Goal: Task Accomplishment & Management: Complete application form

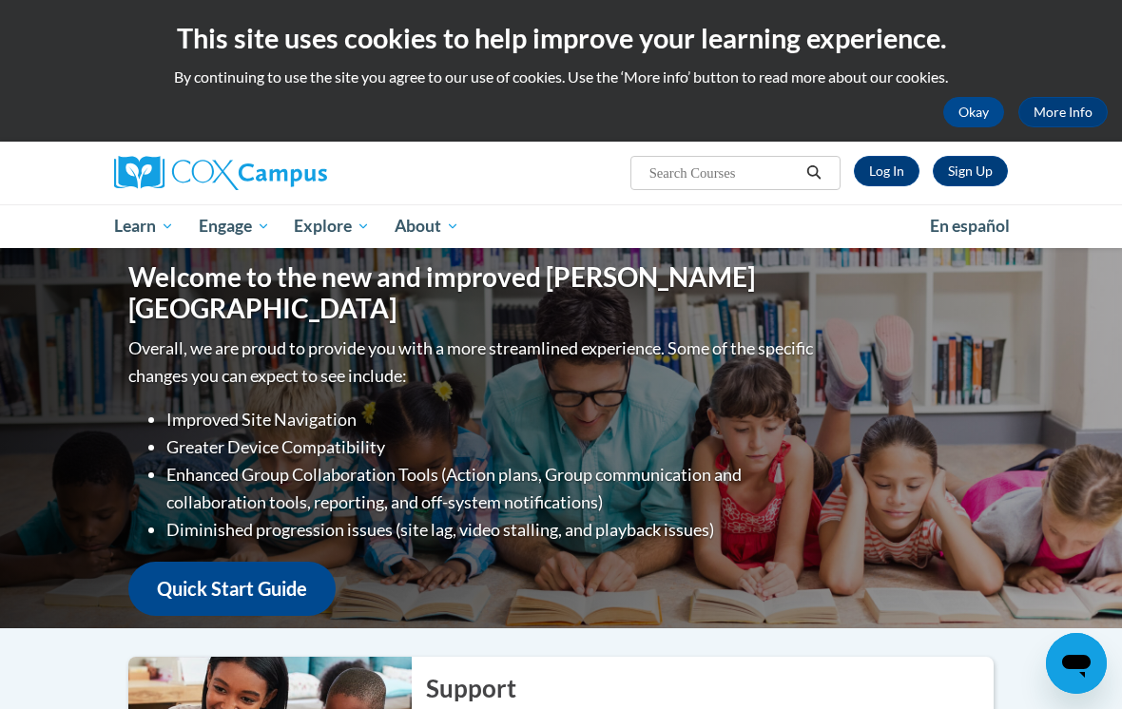
click at [866, 171] on link "Log In" at bounding box center [887, 171] width 66 height 30
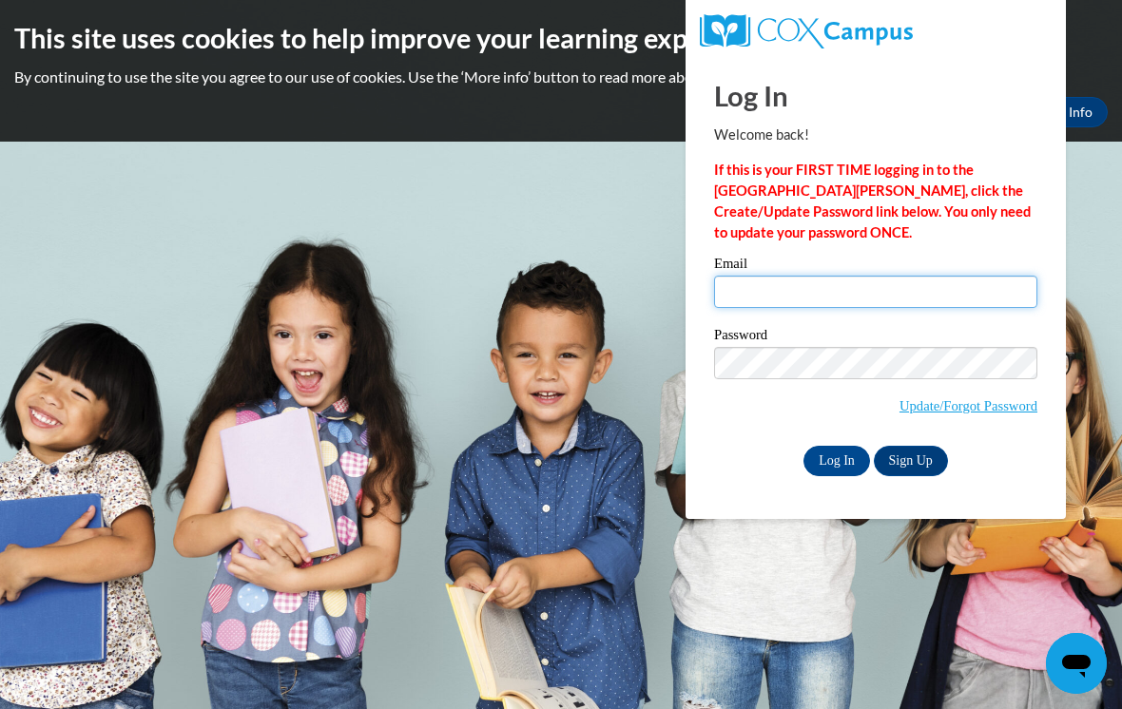
click at [936, 304] on input "Email" at bounding box center [875, 292] width 323 height 32
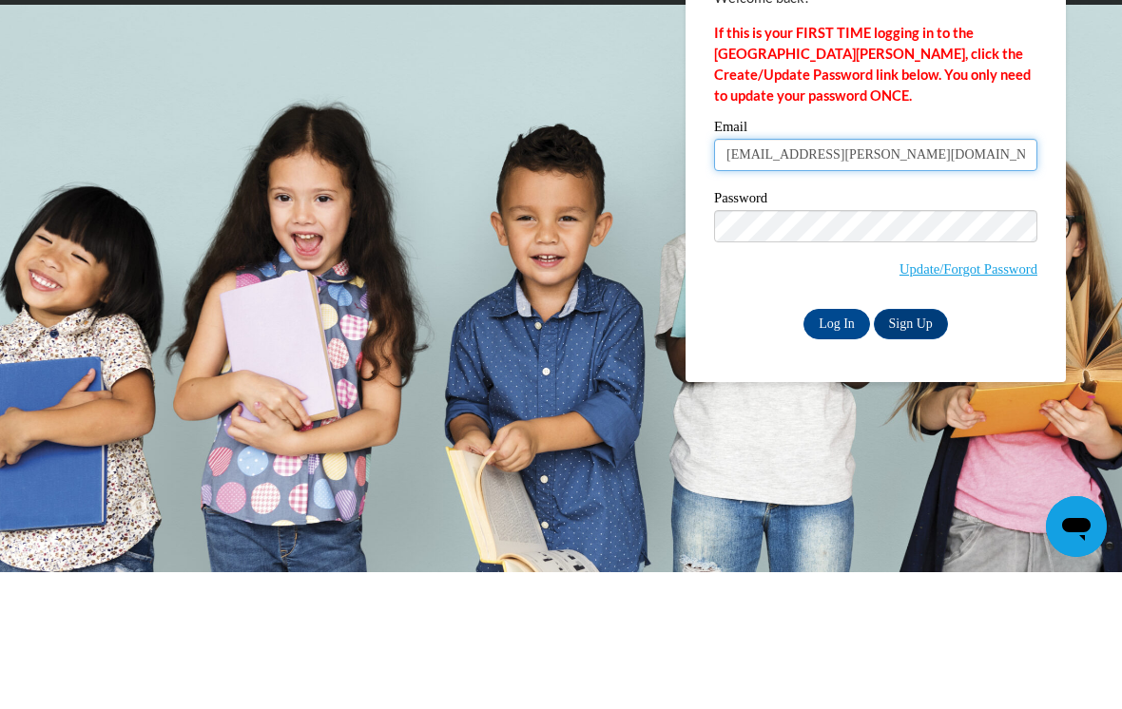
type input "emyia.braxton@yahoo.com"
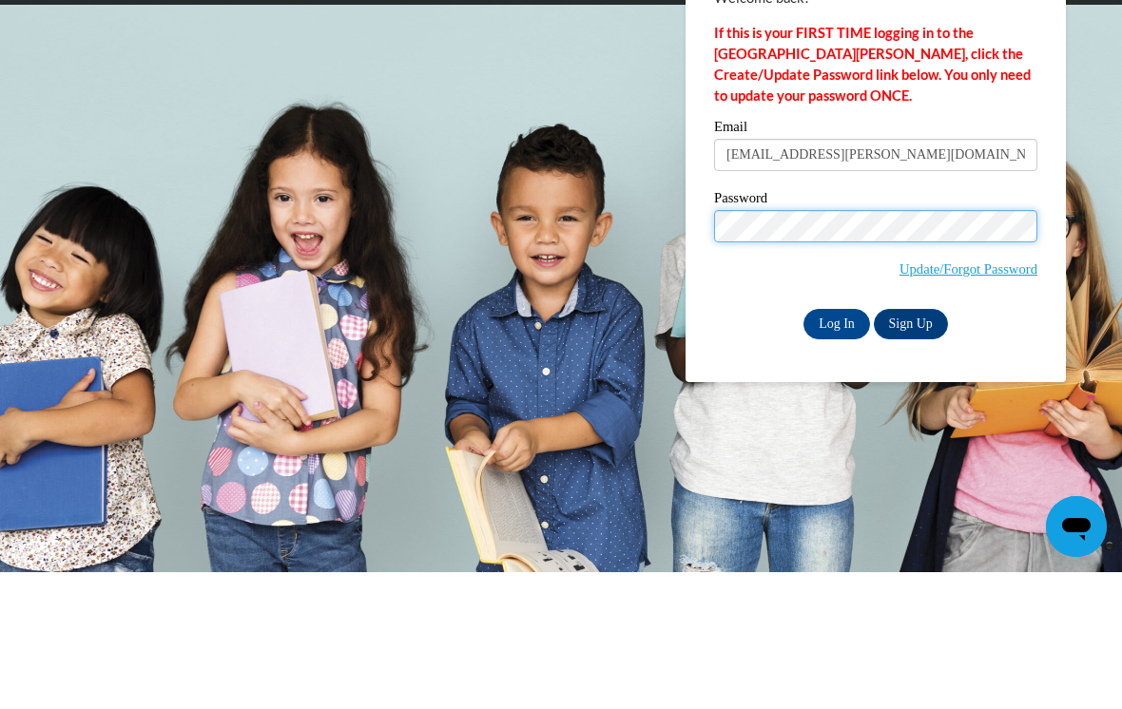
click at [837, 446] on input "Log In" at bounding box center [836, 461] width 67 height 30
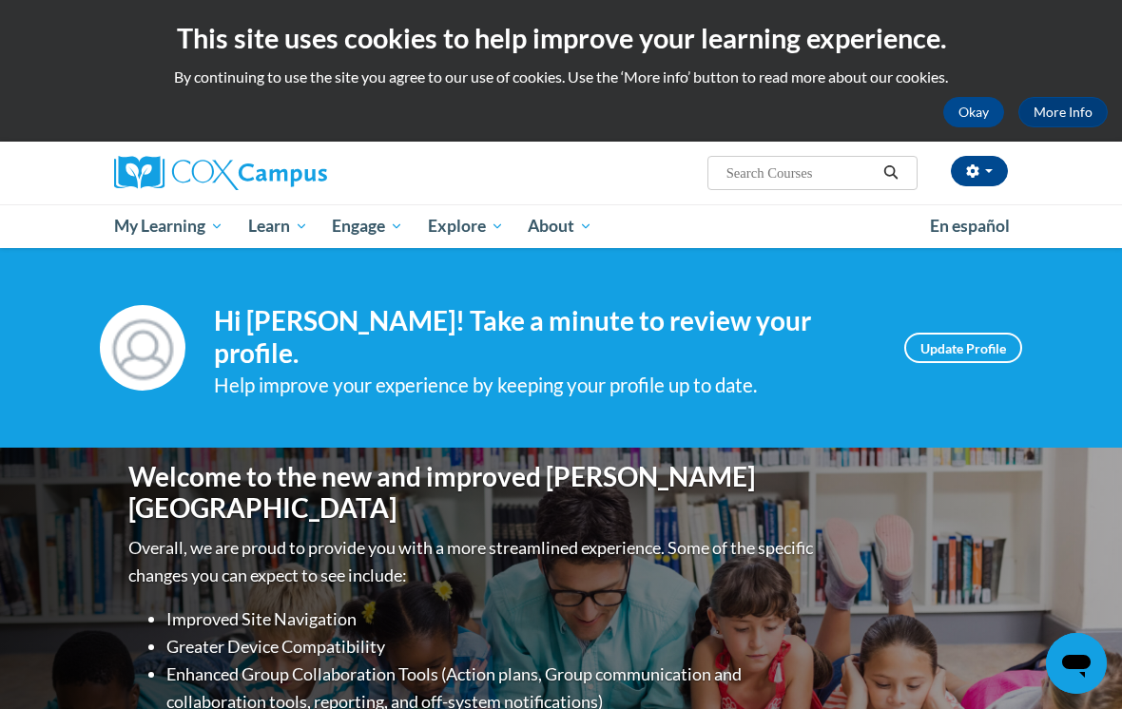
click at [0, 0] on span "My Course Progress" at bounding box center [0, 0] width 0 height 0
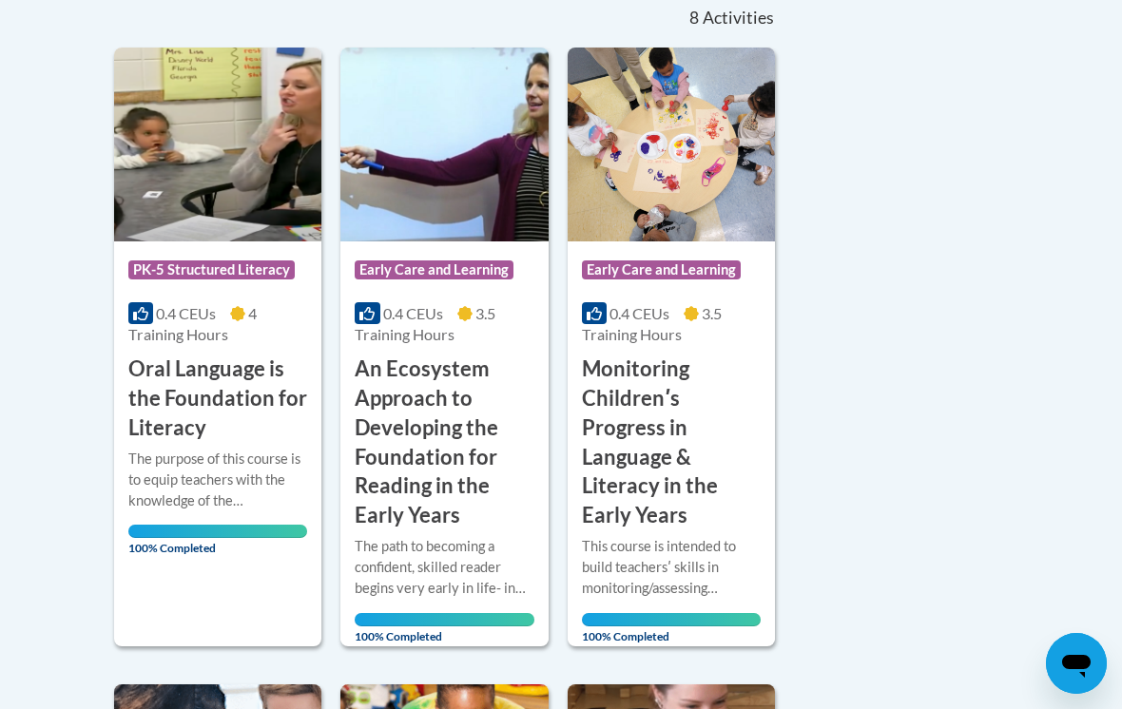
scroll to position [479, 0]
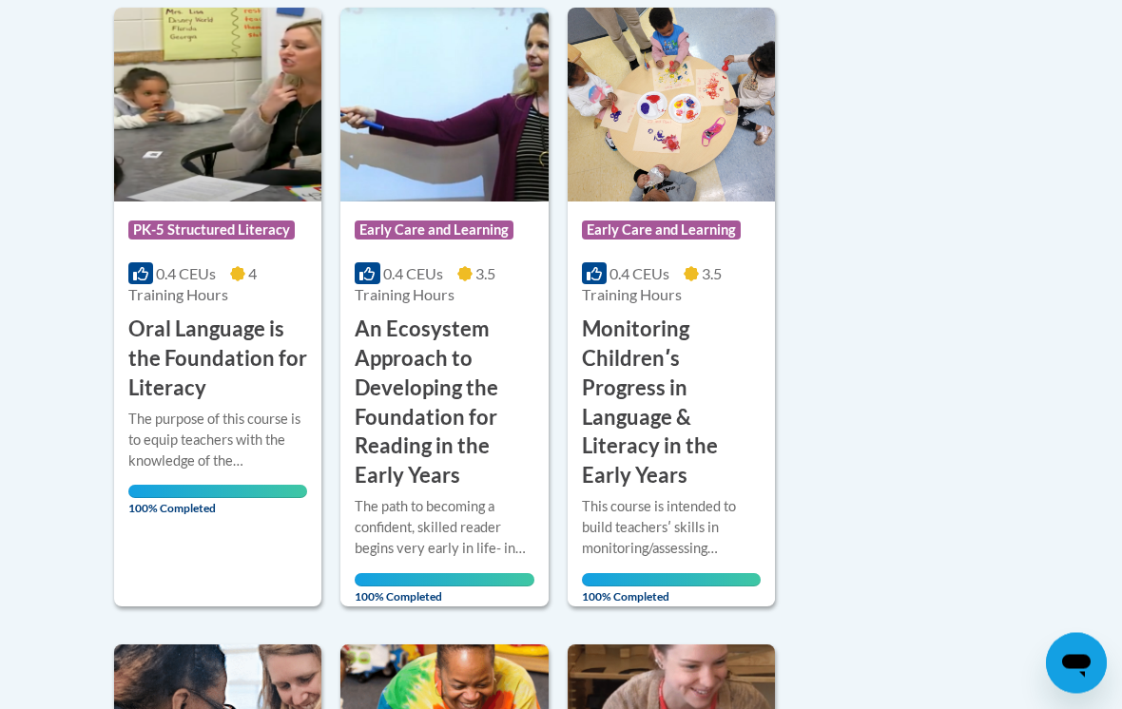
click at [116, 232] on div "Course Category: PK-5 Structured Literacy 0.4 CEUs 4 Training Hours COURSE Oral…" at bounding box center [217, 303] width 207 height 202
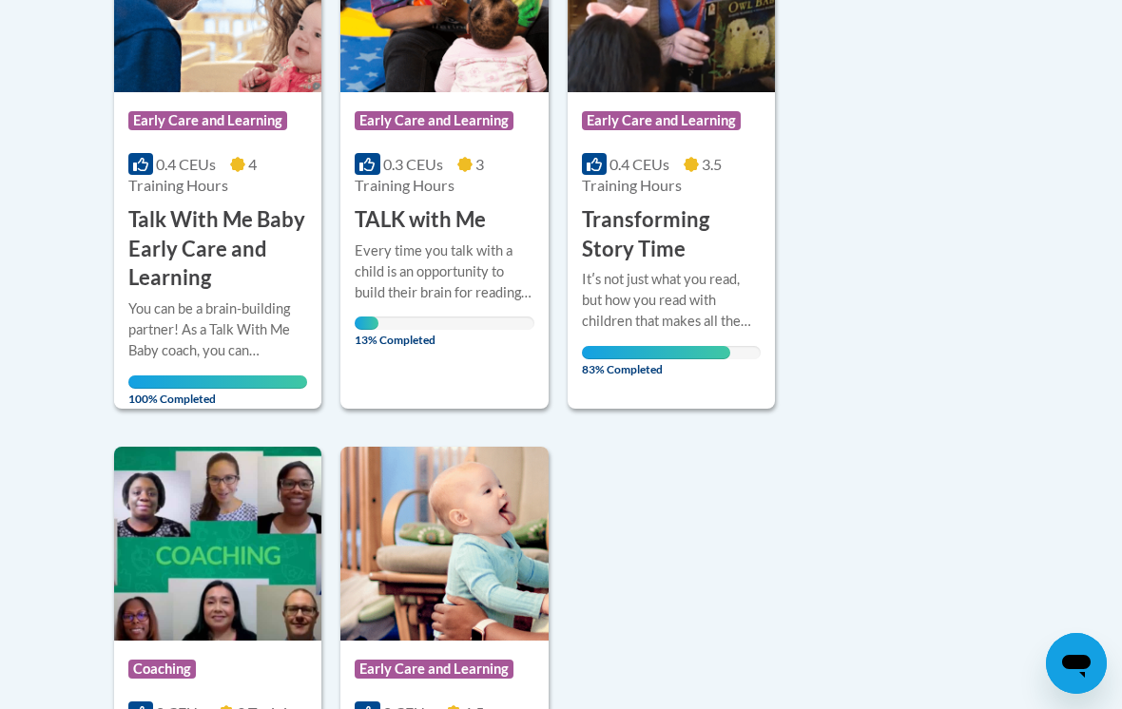
scroll to position [1231, 0]
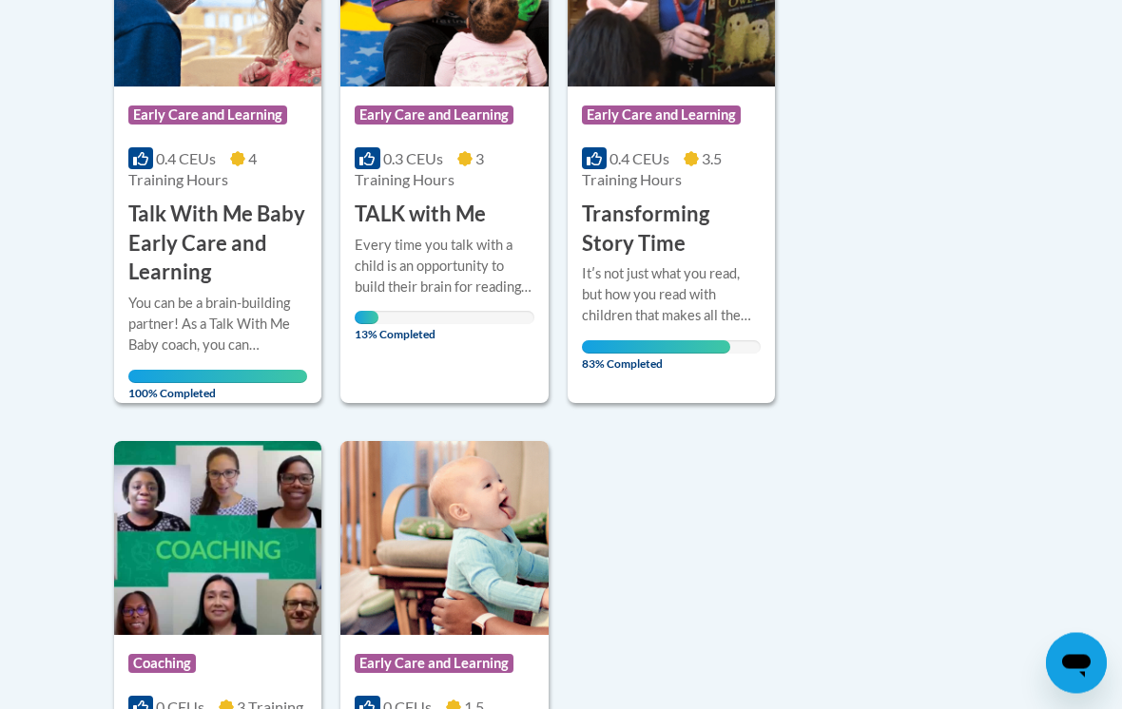
click at [663, 275] on div "Itʹs not just what you read, but how you read with children that makes all the …" at bounding box center [671, 295] width 179 height 63
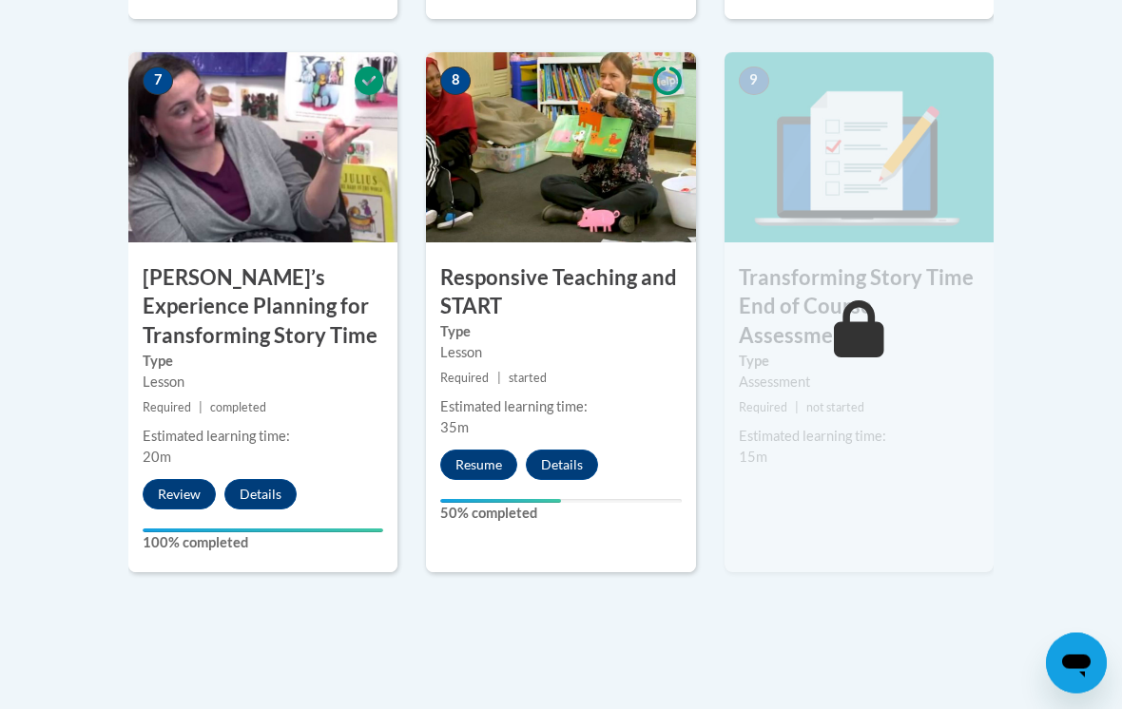
scroll to position [1636, 0]
click at [479, 464] on button "Resume" at bounding box center [478, 465] width 77 height 30
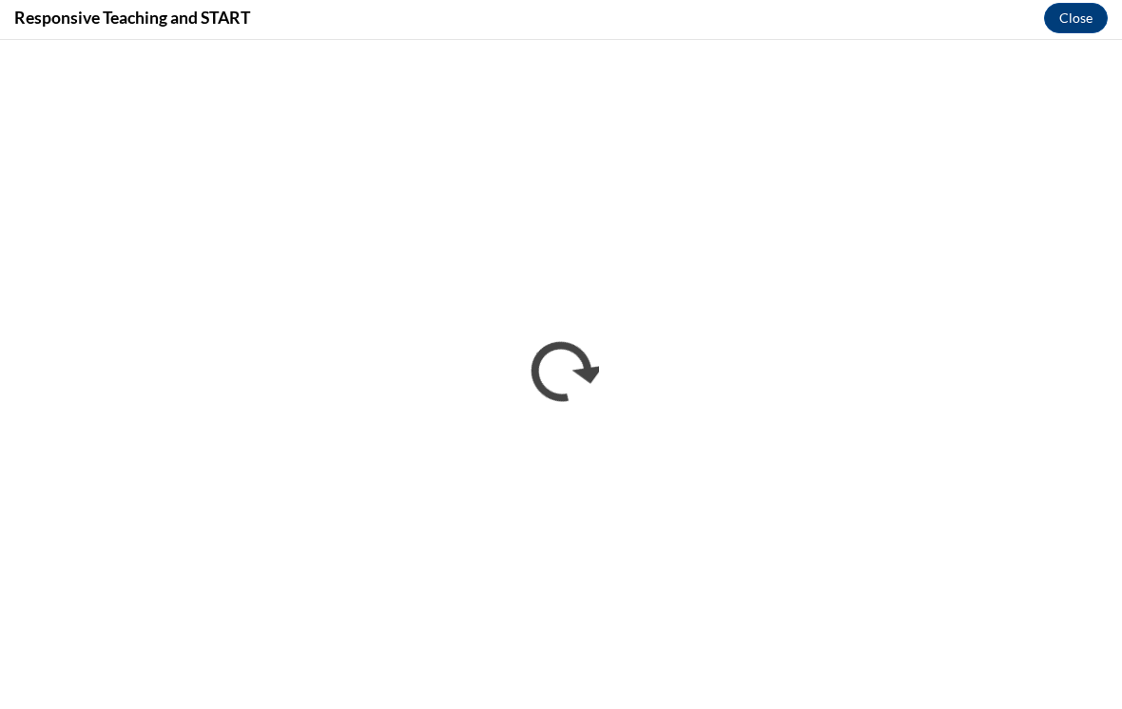
scroll to position [0, 0]
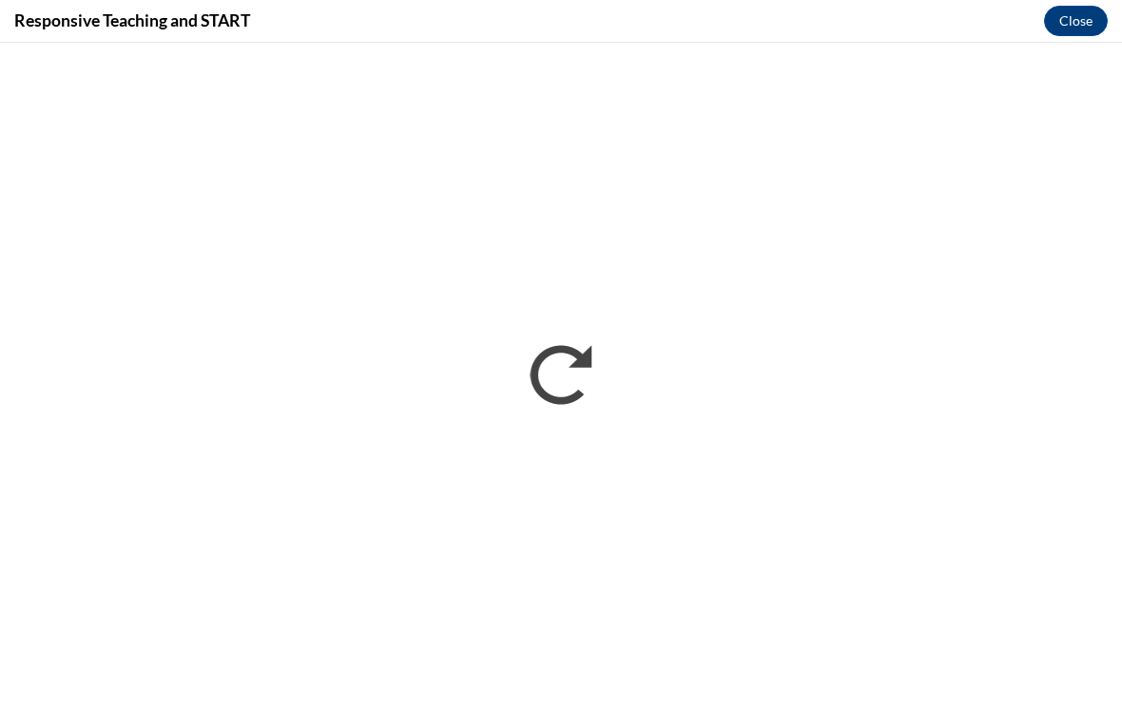
click at [26, 26] on h4 "Responsive Teaching and START" at bounding box center [132, 21] width 236 height 24
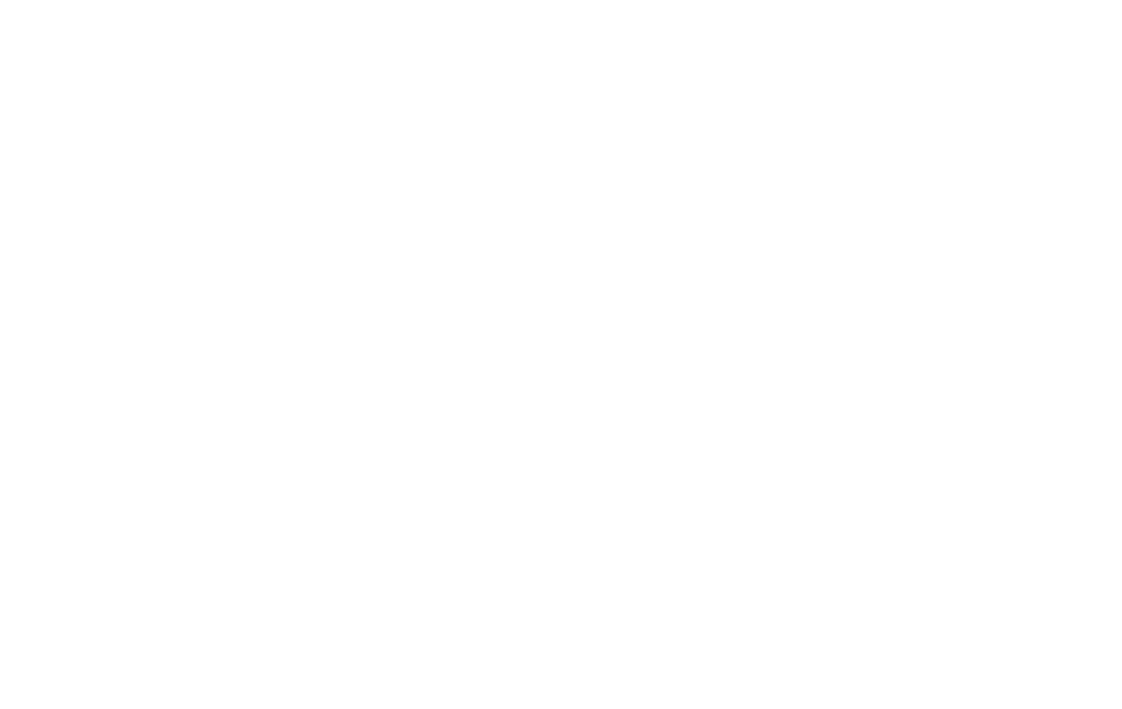
click at [1066, 169] on html "This site uses cookies to help improve your learning experience. By continuing …" at bounding box center [561, 354] width 1122 height 709
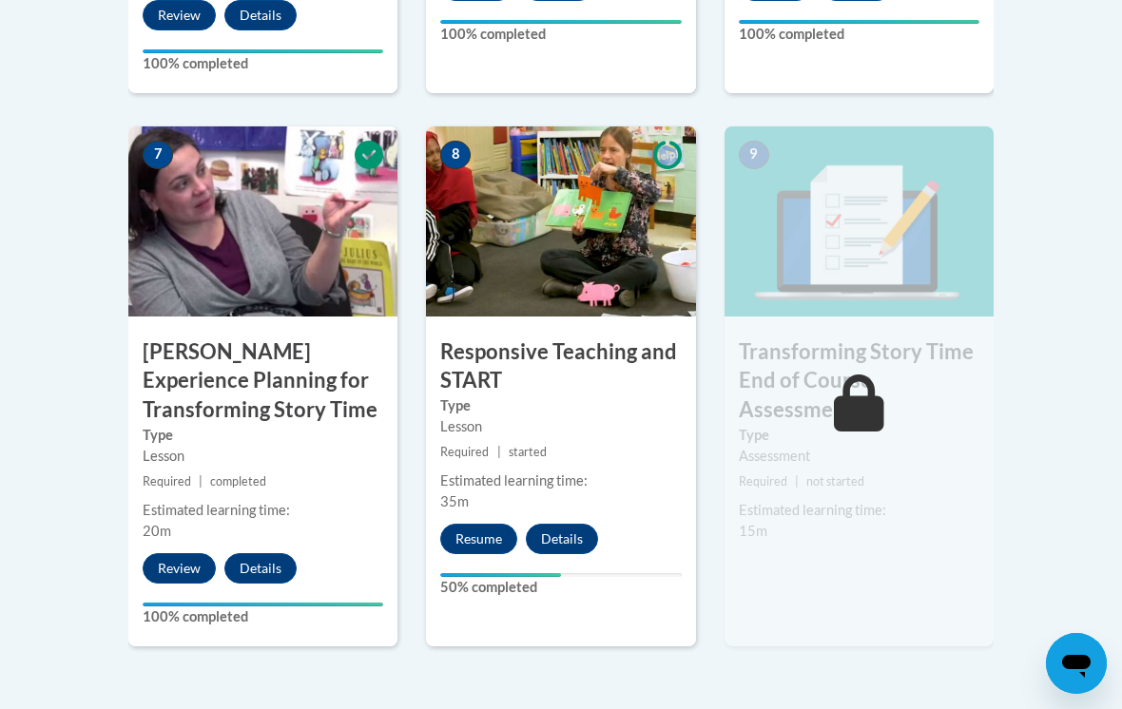
scroll to position [1547, 0]
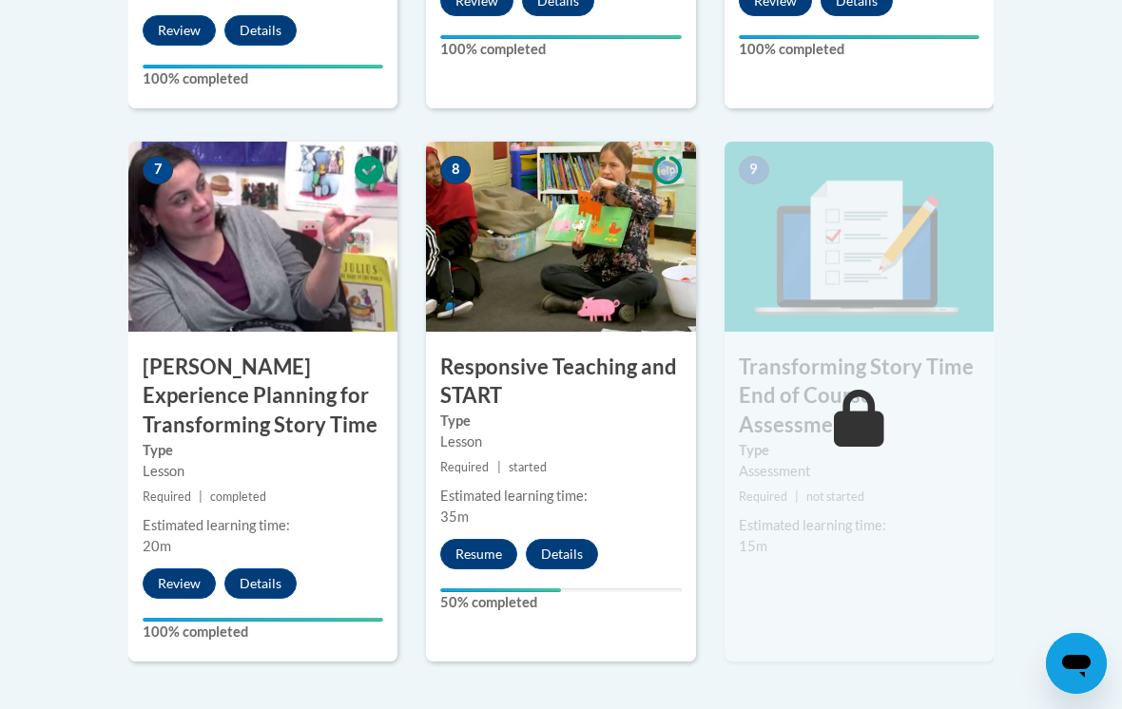
click at [491, 539] on button "Resume" at bounding box center [478, 554] width 77 height 30
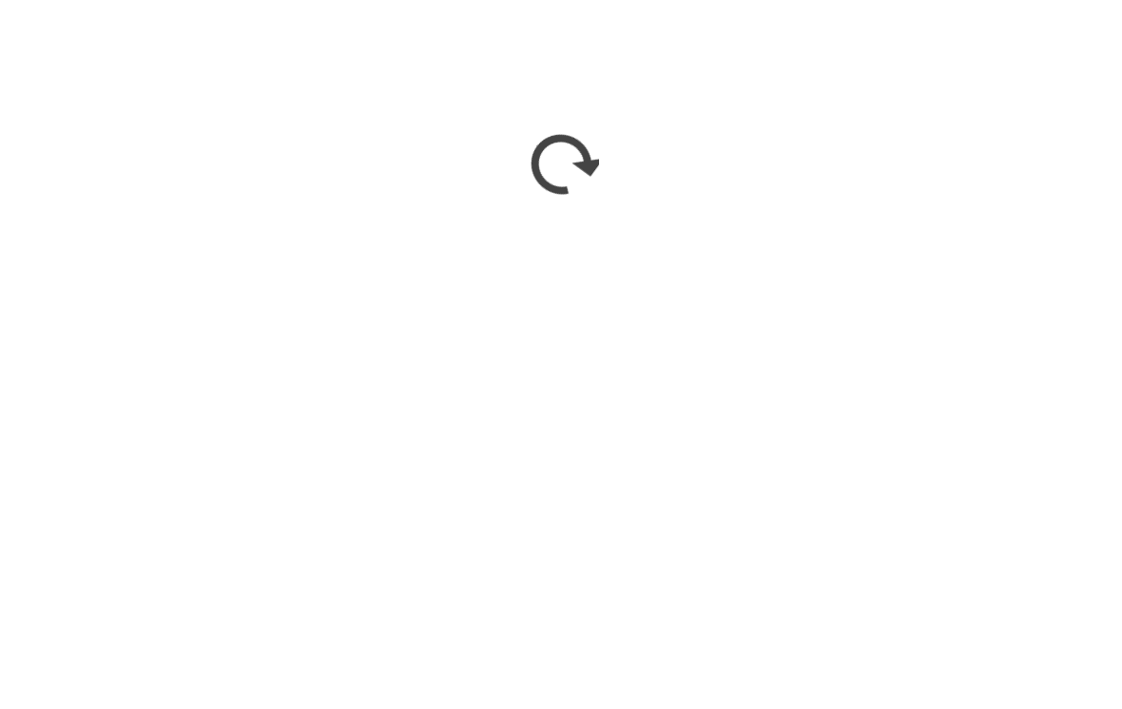
scroll to position [1757, 0]
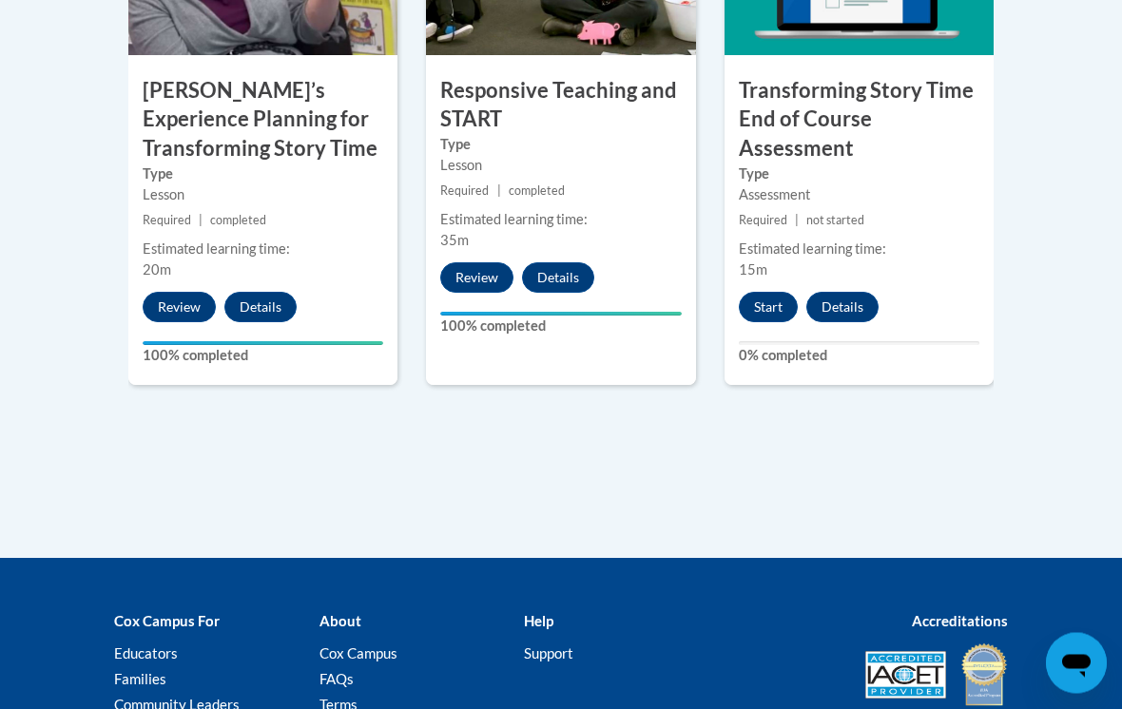
scroll to position [1823, 0]
click at [778, 309] on button "Start" at bounding box center [768, 307] width 59 height 30
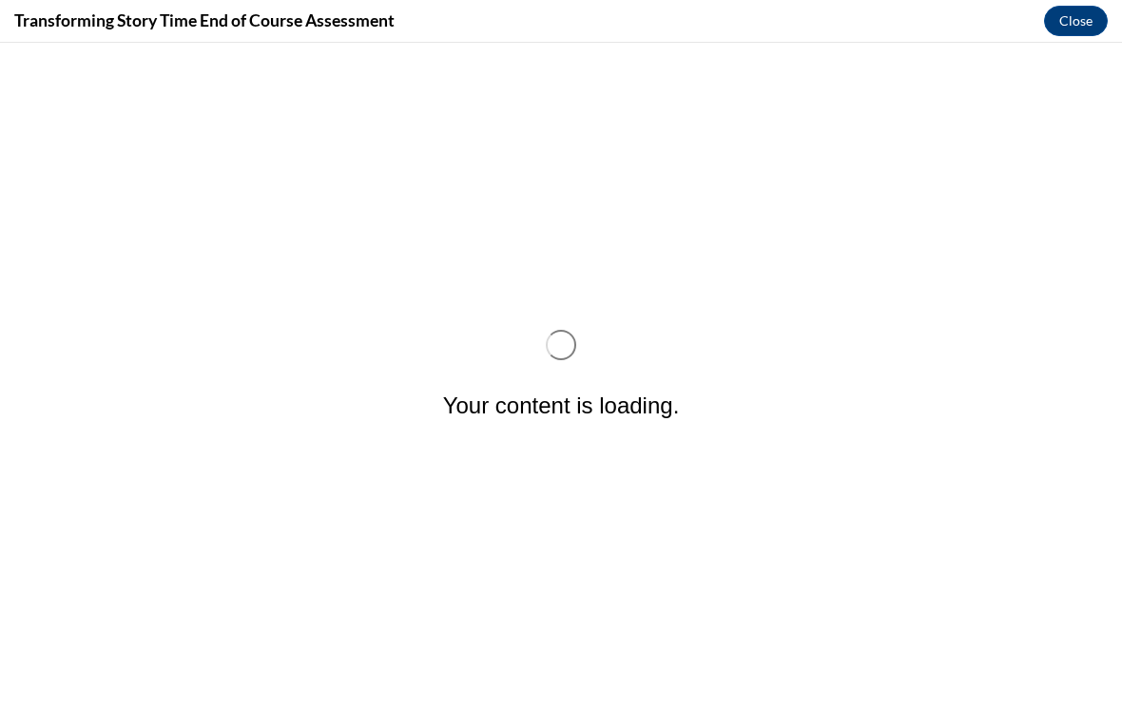
scroll to position [0, 0]
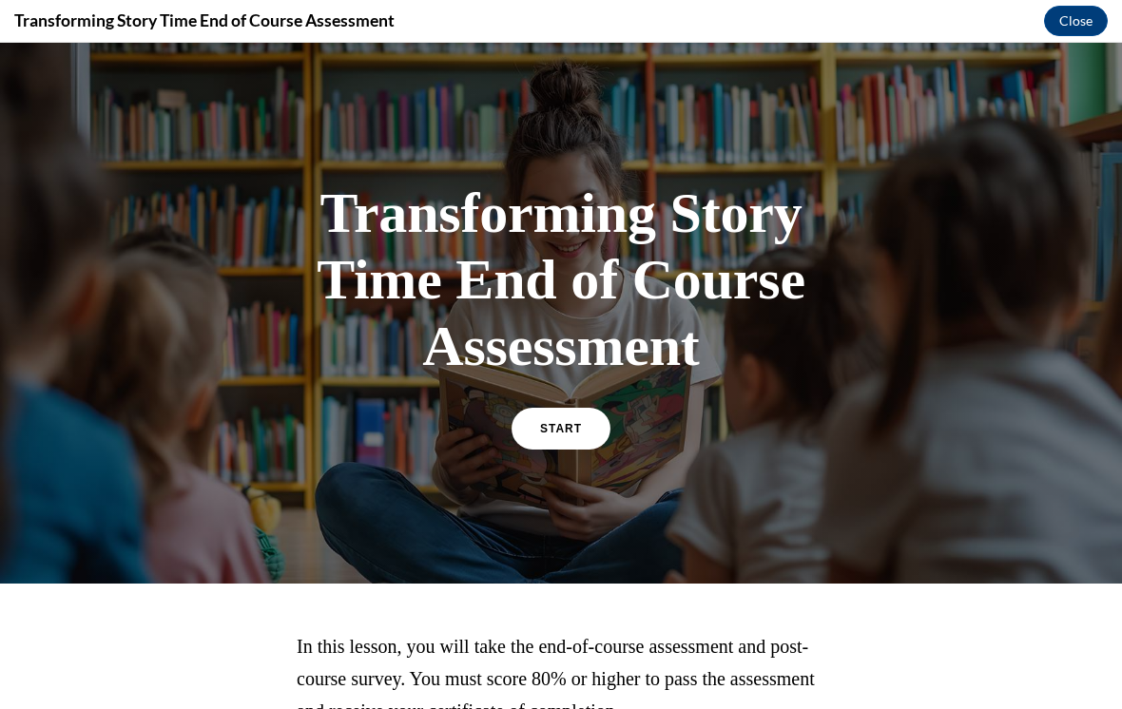
click at [583, 423] on link "START" at bounding box center [560, 429] width 99 height 42
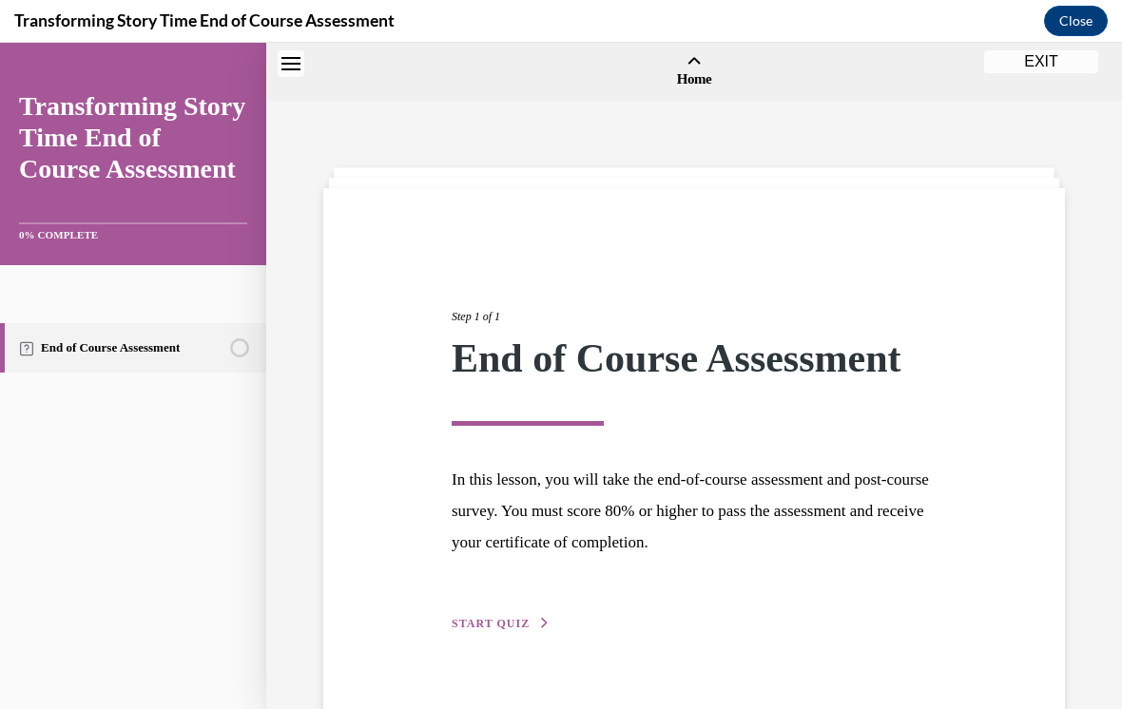
scroll to position [59, 0]
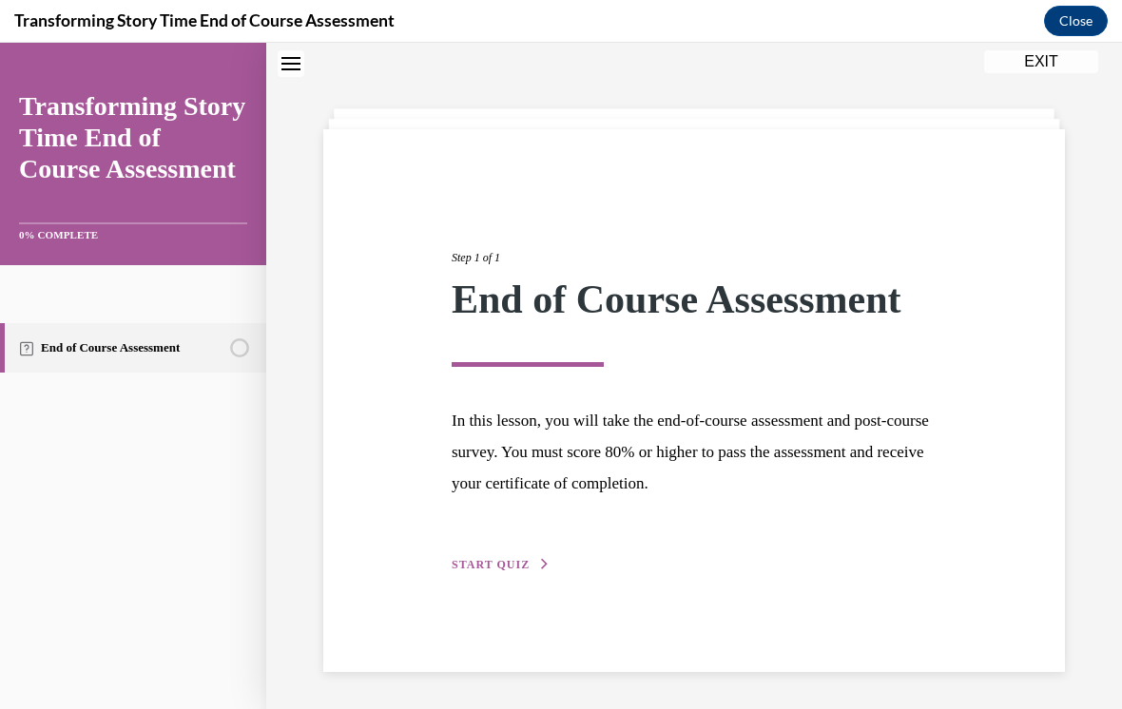
click at [532, 557] on button "START QUIZ" at bounding box center [501, 564] width 99 height 17
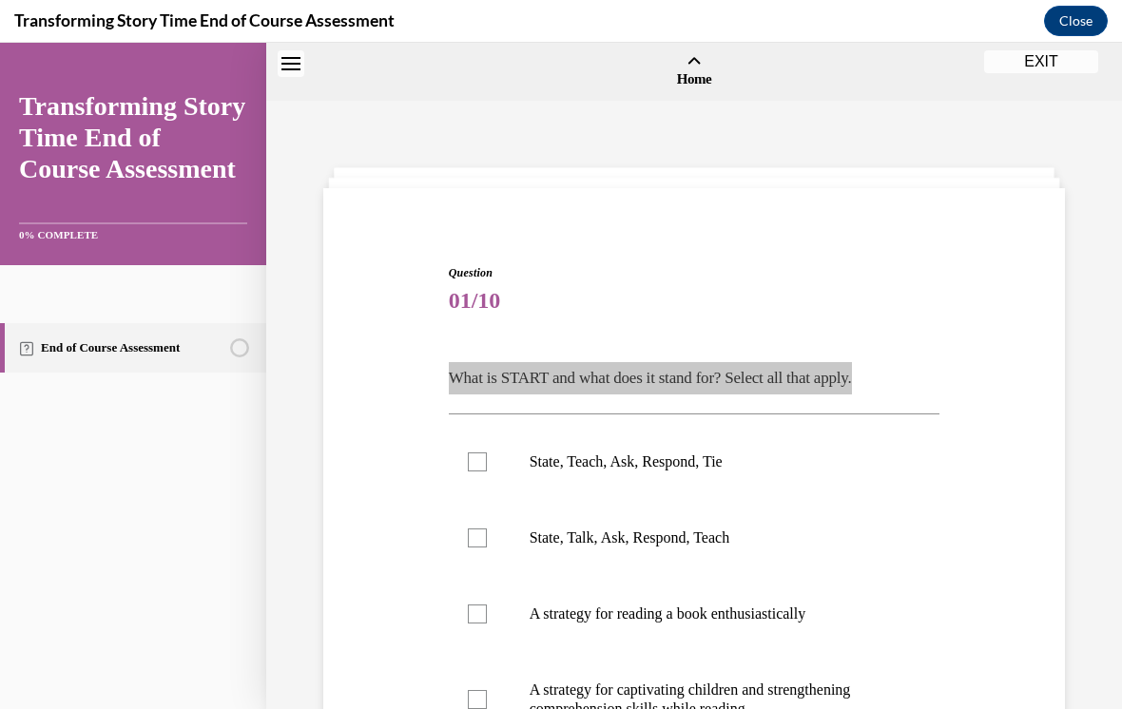
scroll to position [82, 0]
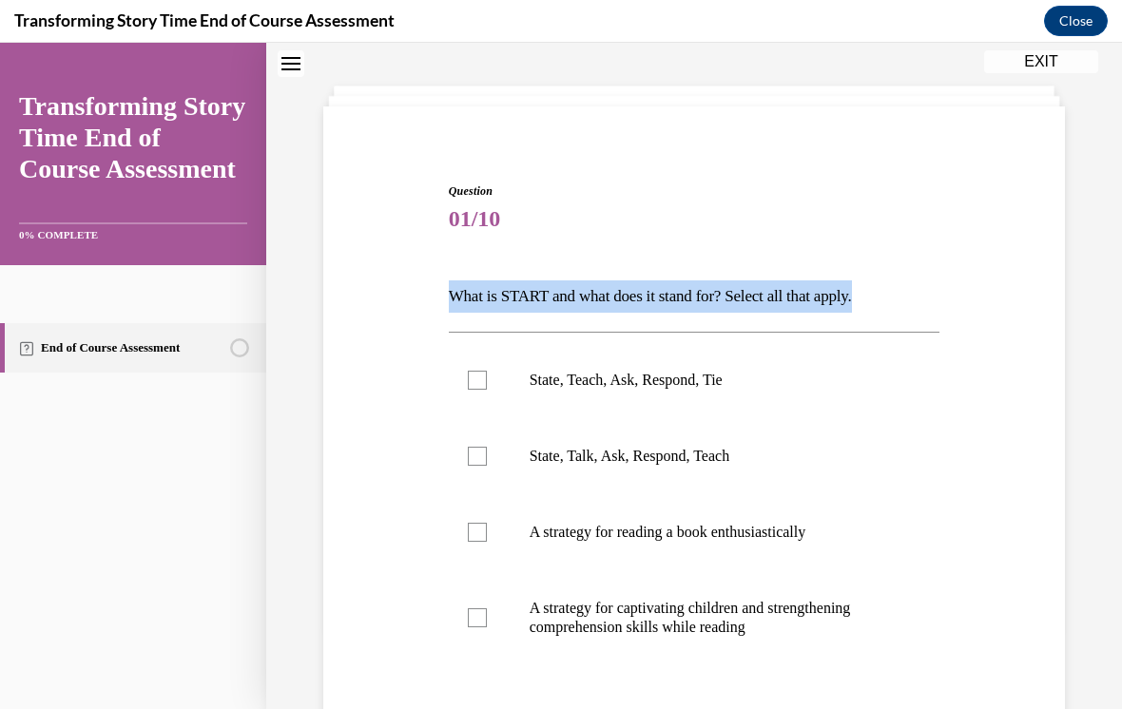
click at [472, 448] on div at bounding box center [477, 456] width 19 height 19
click at [472, 448] on input "State, Talk, Ask, Respond, Teach" at bounding box center [477, 456] width 19 height 19
checkbox input "true"
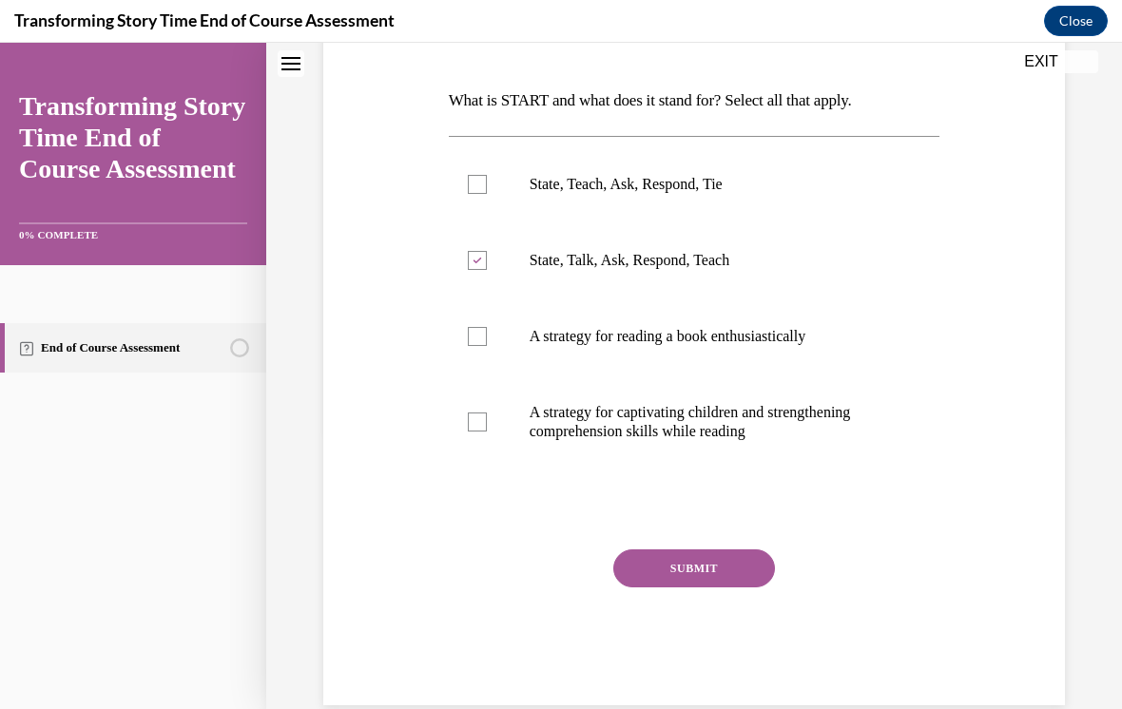
click at [723, 573] on button "SUBMIT" at bounding box center [694, 568] width 162 height 38
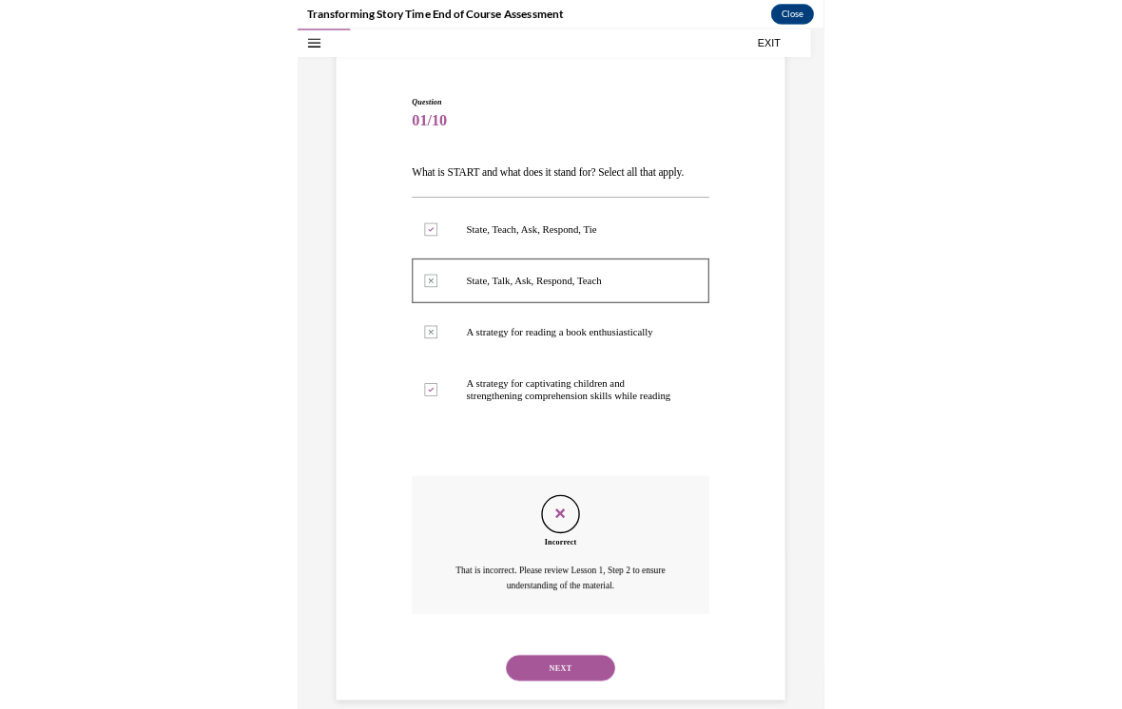
scroll to position [1692, 0]
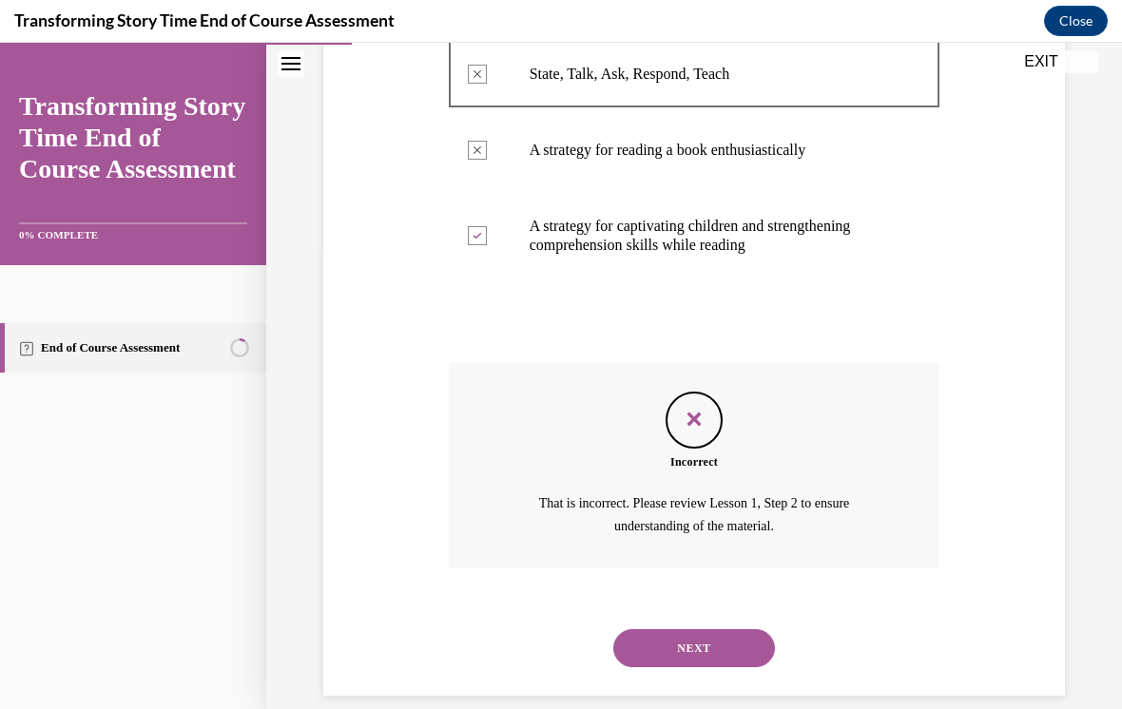
click at [674, 629] on button "NEXT" at bounding box center [694, 648] width 162 height 38
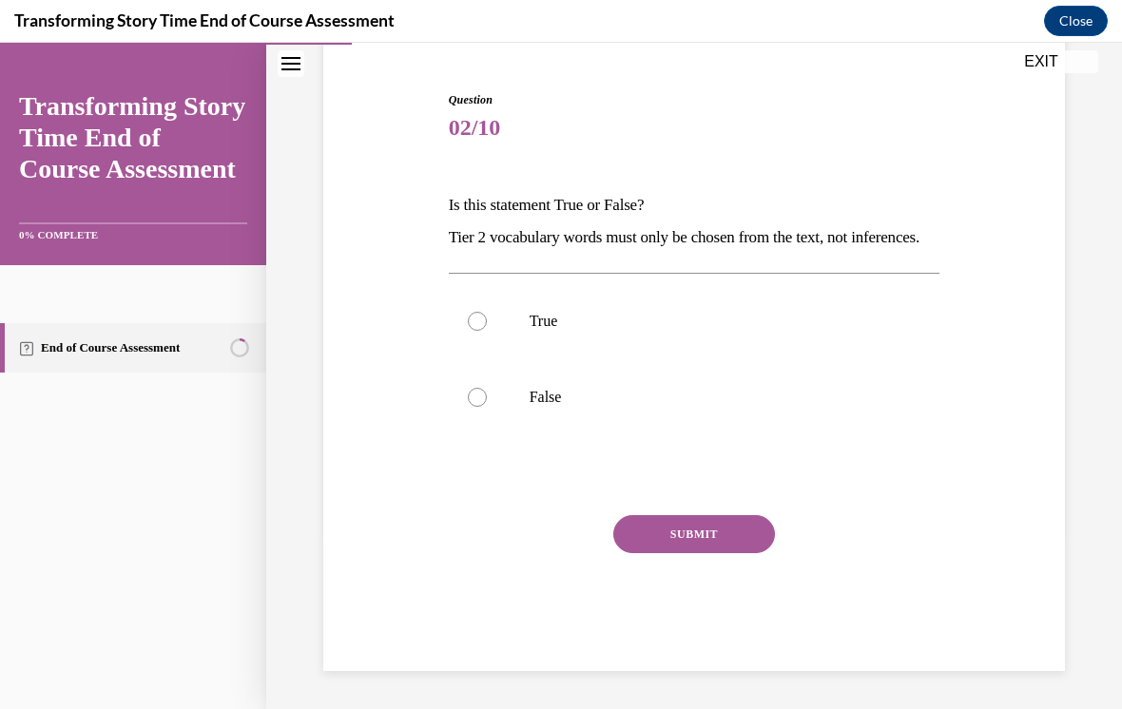
scroll to position [183, 0]
click at [505, 407] on label "False" at bounding box center [694, 397] width 491 height 76
click at [487, 407] on input "False" at bounding box center [477, 397] width 19 height 19
radio input "true"
click at [702, 553] on button "SUBMIT" at bounding box center [694, 534] width 162 height 38
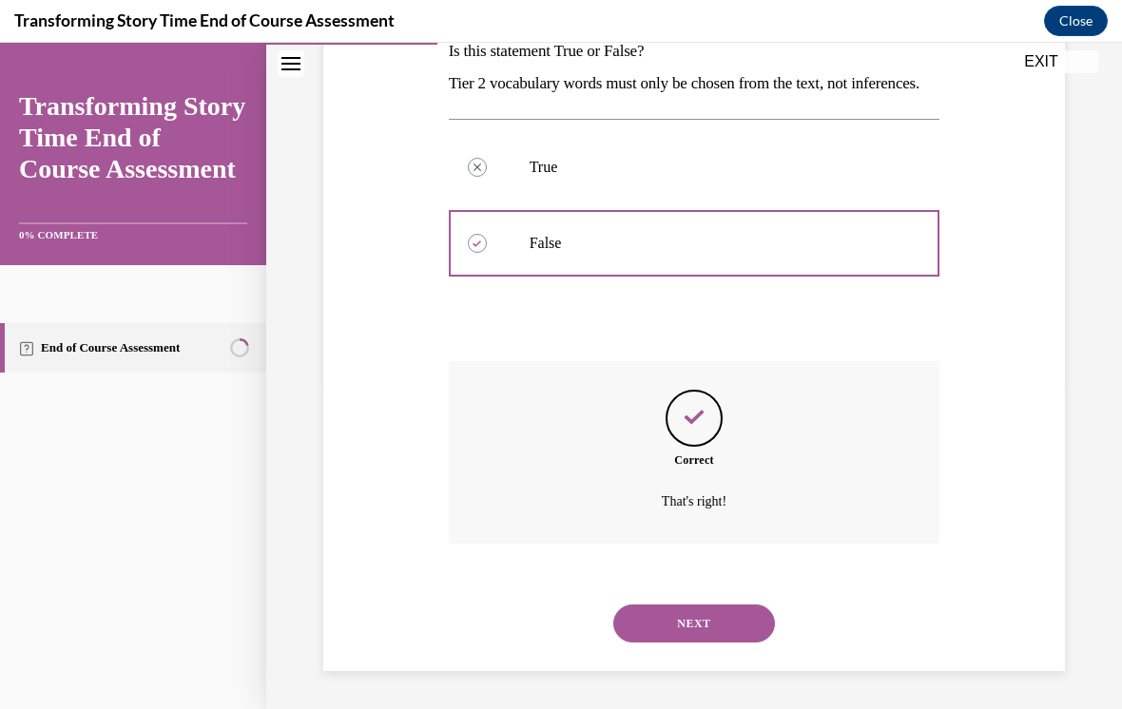
click at [677, 640] on button "NEXT" at bounding box center [694, 624] width 162 height 38
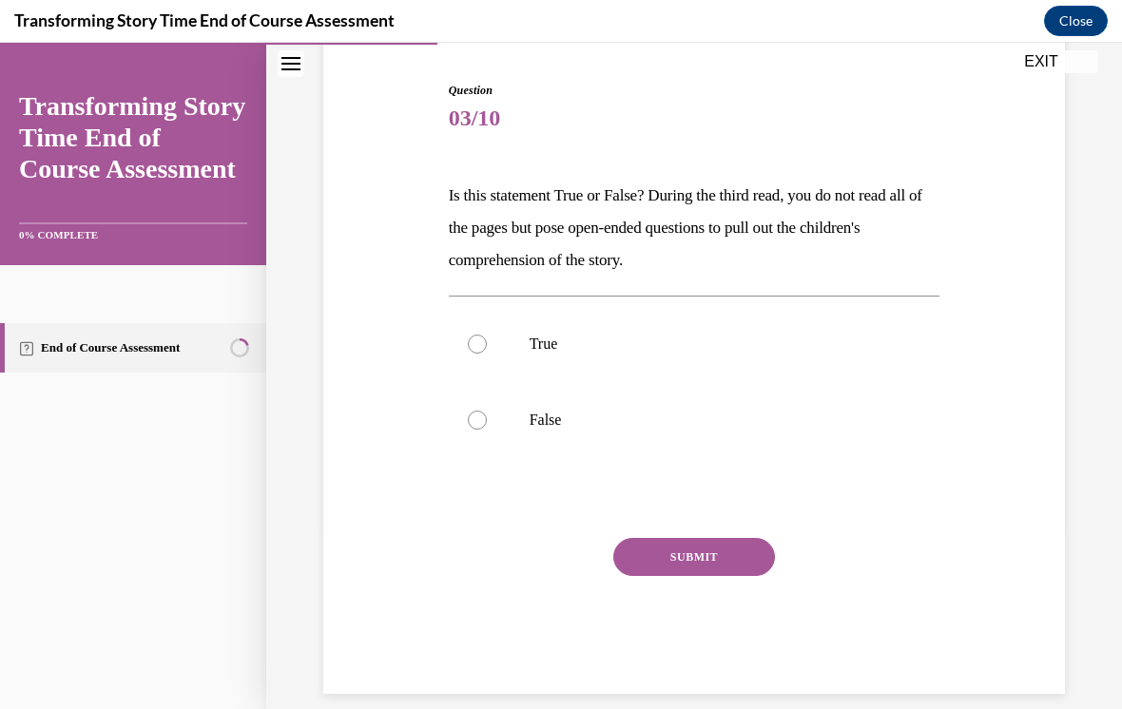
click at [477, 347] on div at bounding box center [477, 344] width 19 height 19
click at [477, 347] on input "True" at bounding box center [477, 344] width 19 height 19
radio input "true"
click at [650, 550] on button "SUBMIT" at bounding box center [694, 557] width 162 height 38
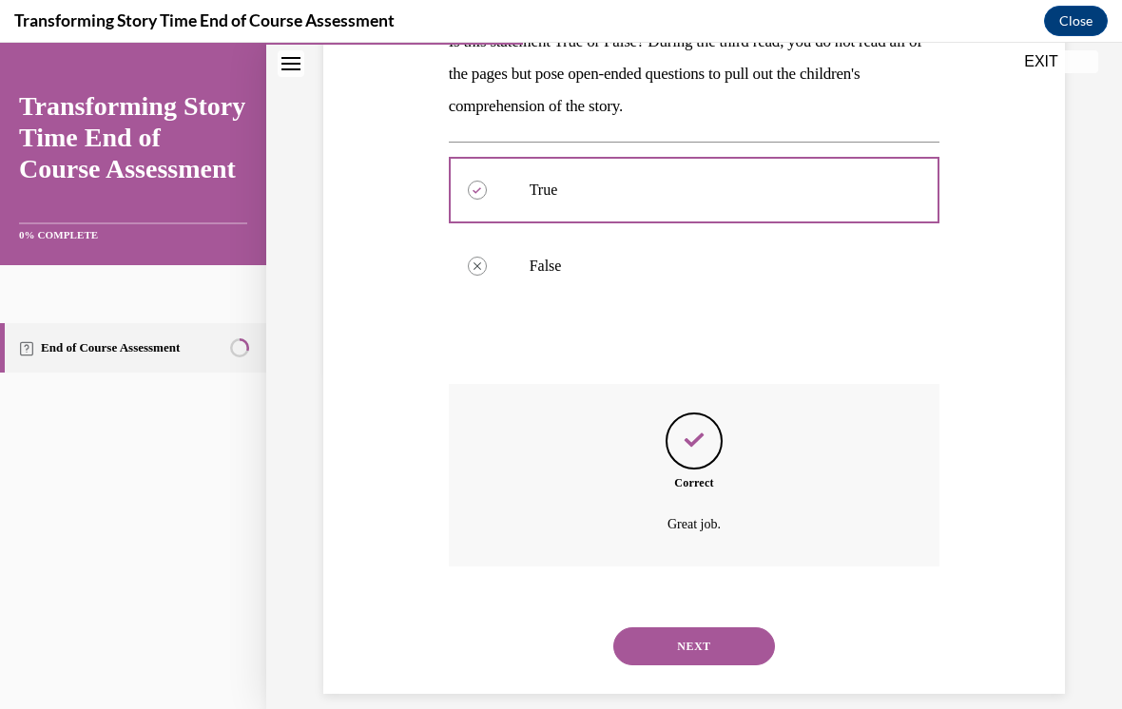
scroll to position [336, 0]
click at [661, 628] on button "NEXT" at bounding box center [694, 647] width 162 height 38
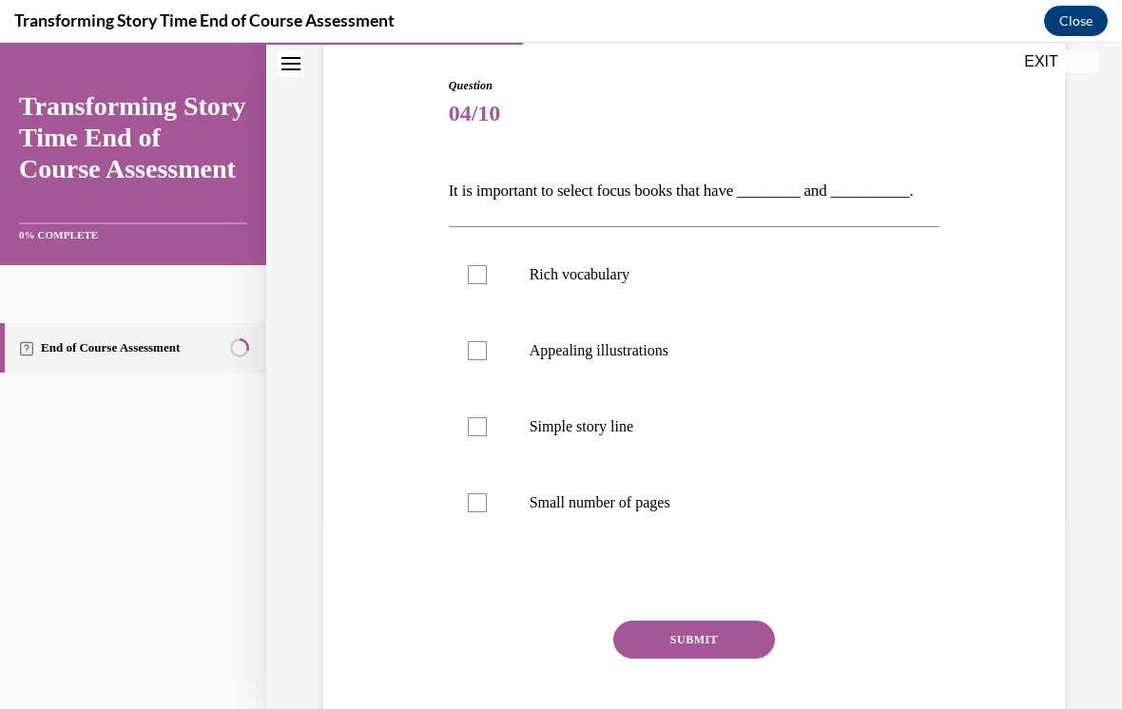
scroll to position [187, 0]
click at [494, 515] on label "Small number of pages" at bounding box center [694, 503] width 491 height 76
click at [487, 512] on input "Small number of pages" at bounding box center [477, 502] width 19 height 19
checkbox input "true"
click at [496, 430] on label "Simple story line" at bounding box center [694, 427] width 491 height 76
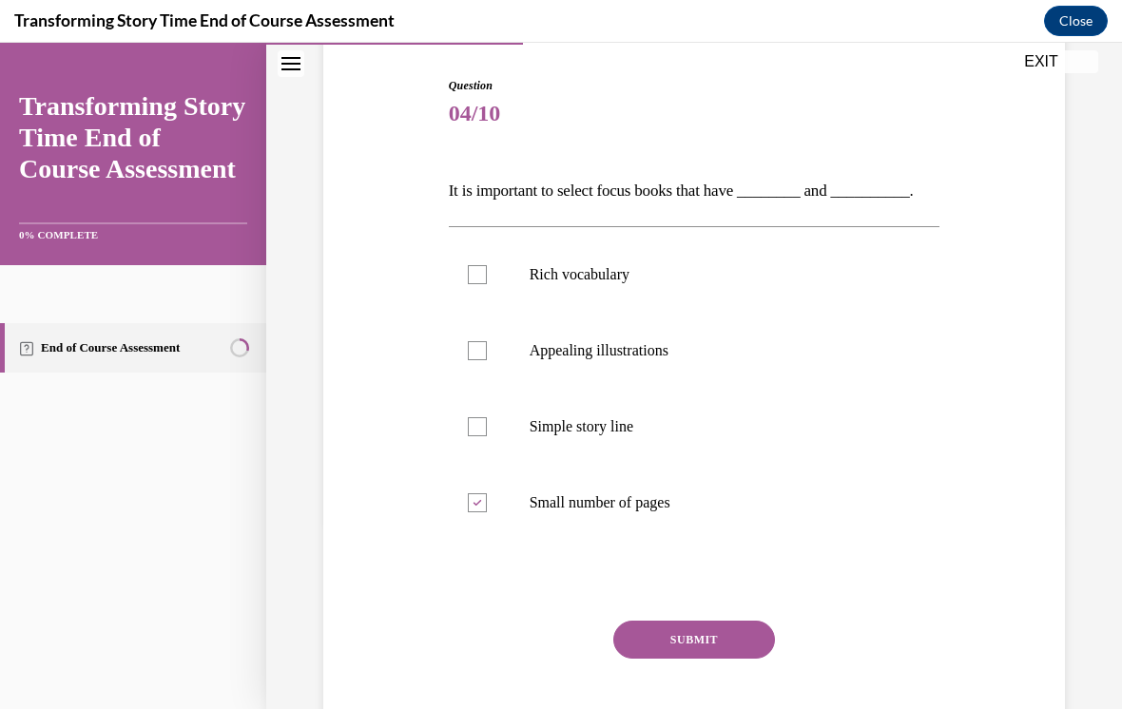
click at [487, 430] on input "Simple story line" at bounding box center [477, 426] width 19 height 19
click at [507, 438] on label "Simple story line" at bounding box center [694, 427] width 491 height 76
click at [487, 436] on input "Simple story line" at bounding box center [477, 426] width 19 height 19
checkbox input "false"
click at [512, 504] on label "Small number of pages" at bounding box center [694, 503] width 491 height 76
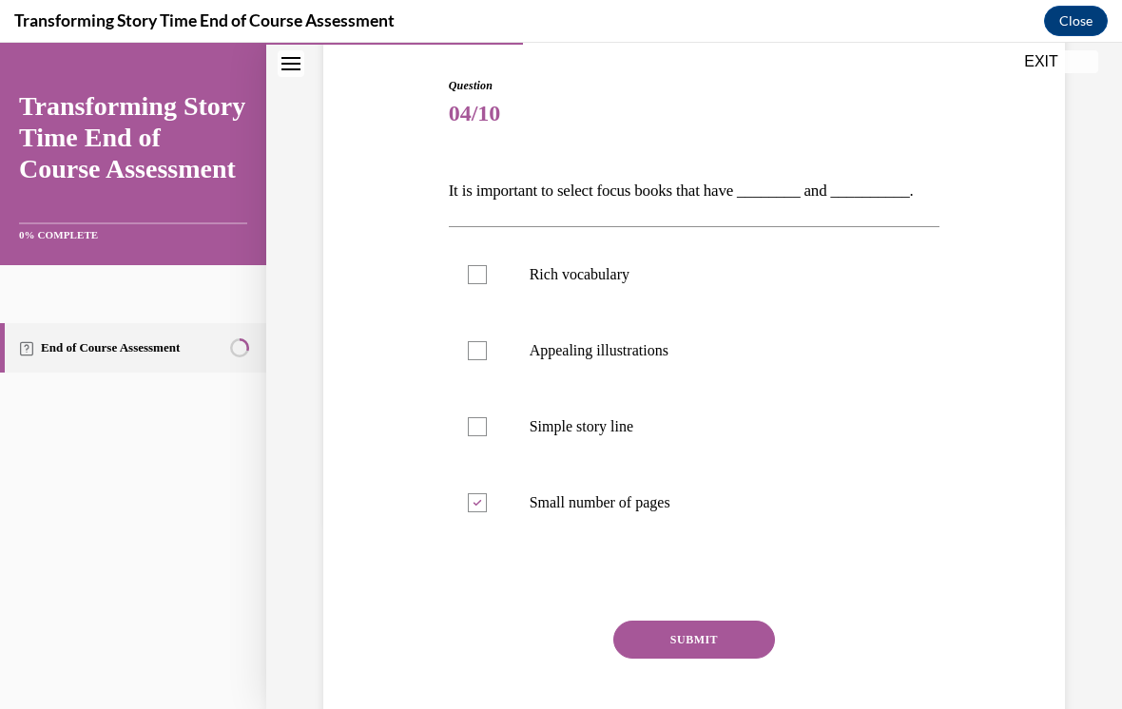
click at [487, 504] on input "Small number of pages" at bounding box center [477, 502] width 19 height 19
checkbox input "false"
click at [487, 345] on label "Appealing illustrations" at bounding box center [694, 351] width 491 height 76
click at [487, 345] on input "Appealing illustrations" at bounding box center [477, 350] width 19 height 19
checkbox input "true"
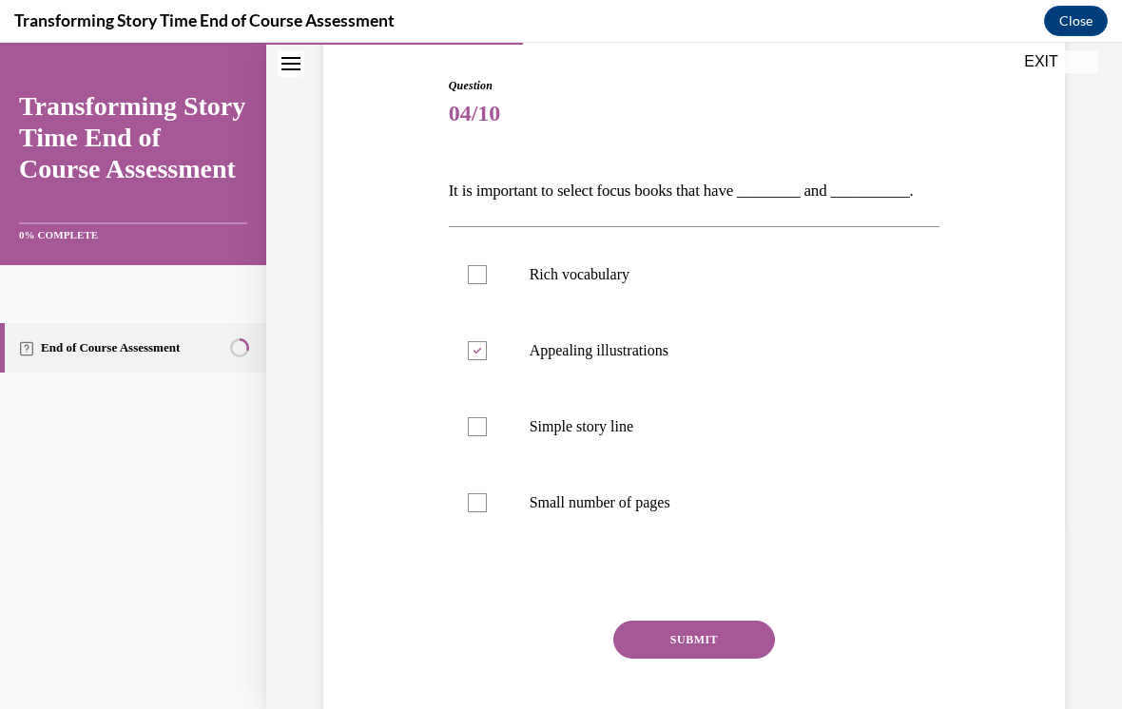
click at [475, 417] on div at bounding box center [477, 426] width 19 height 19
click at [475, 417] on input "Simple story line" at bounding box center [477, 426] width 19 height 19
checkbox input "true"
click at [679, 636] on button "SUBMIT" at bounding box center [694, 640] width 162 height 38
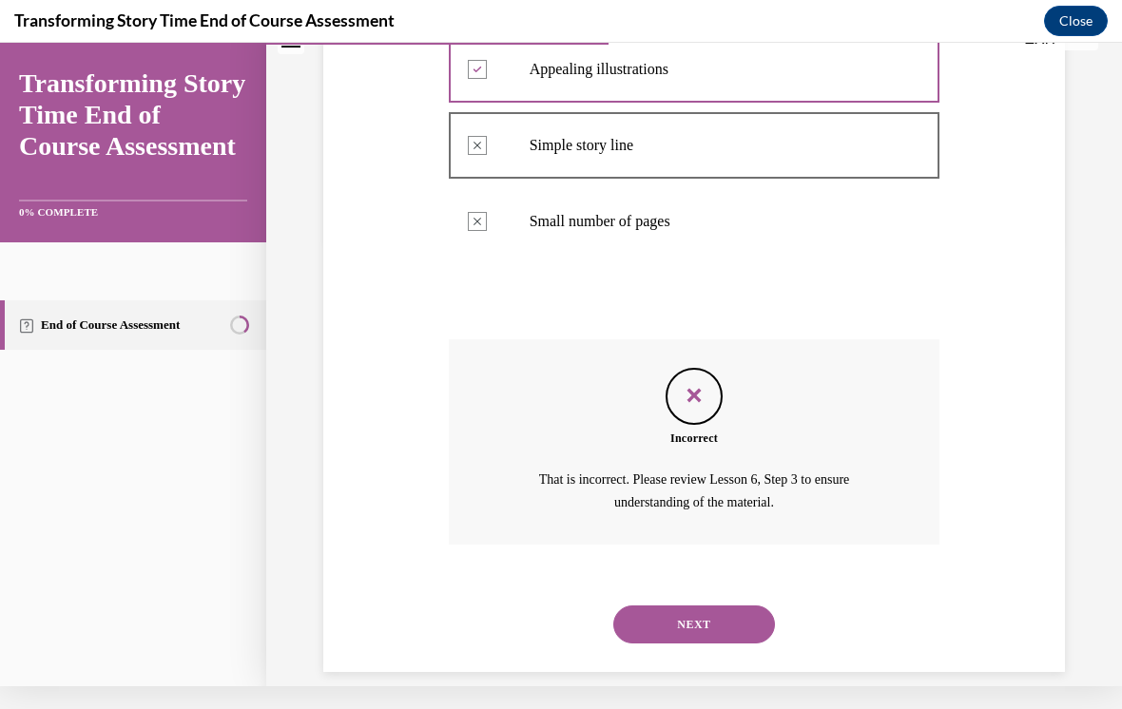
scroll to position [445, 0]
click at [667, 607] on button "NEXT" at bounding box center [694, 626] width 162 height 38
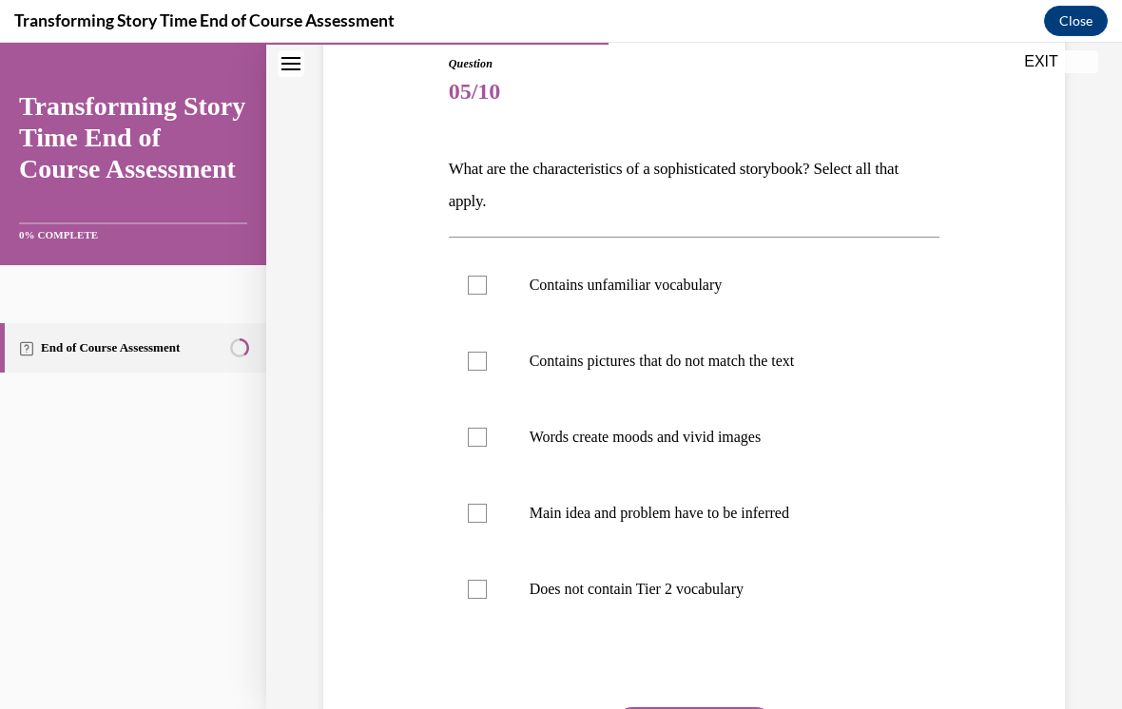
scroll to position [209, 0]
click at [499, 439] on label "Words create moods and vivid images" at bounding box center [694, 437] width 491 height 76
click at [487, 439] on input "Words create moods and vivid images" at bounding box center [477, 437] width 19 height 19
checkbox input "true"
click at [482, 533] on label "Main idea and problem have to be inferred" at bounding box center [694, 513] width 491 height 76
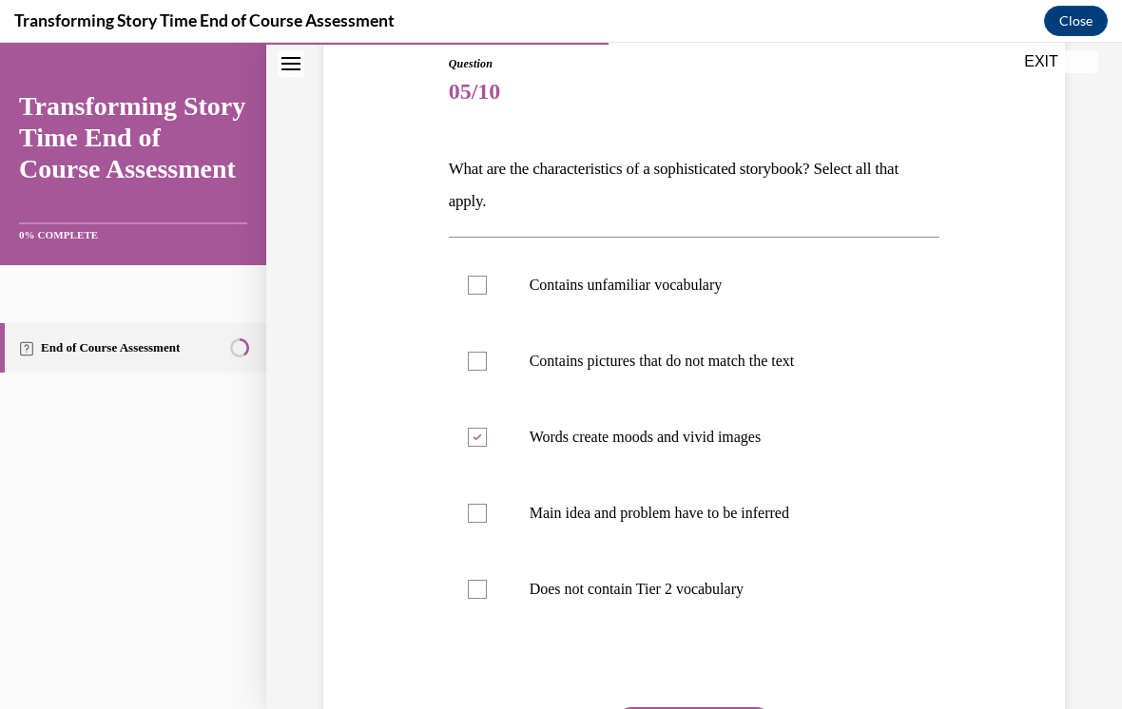
click at [482, 523] on input "Main idea and problem have to be inferred" at bounding box center [477, 513] width 19 height 19
checkbox input "true"
click at [477, 273] on label "Contains unfamiliar vocabulary" at bounding box center [694, 285] width 491 height 76
click at [477, 276] on input "Contains unfamiliar vocabulary" at bounding box center [477, 285] width 19 height 19
click at [486, 293] on div at bounding box center [477, 285] width 19 height 19
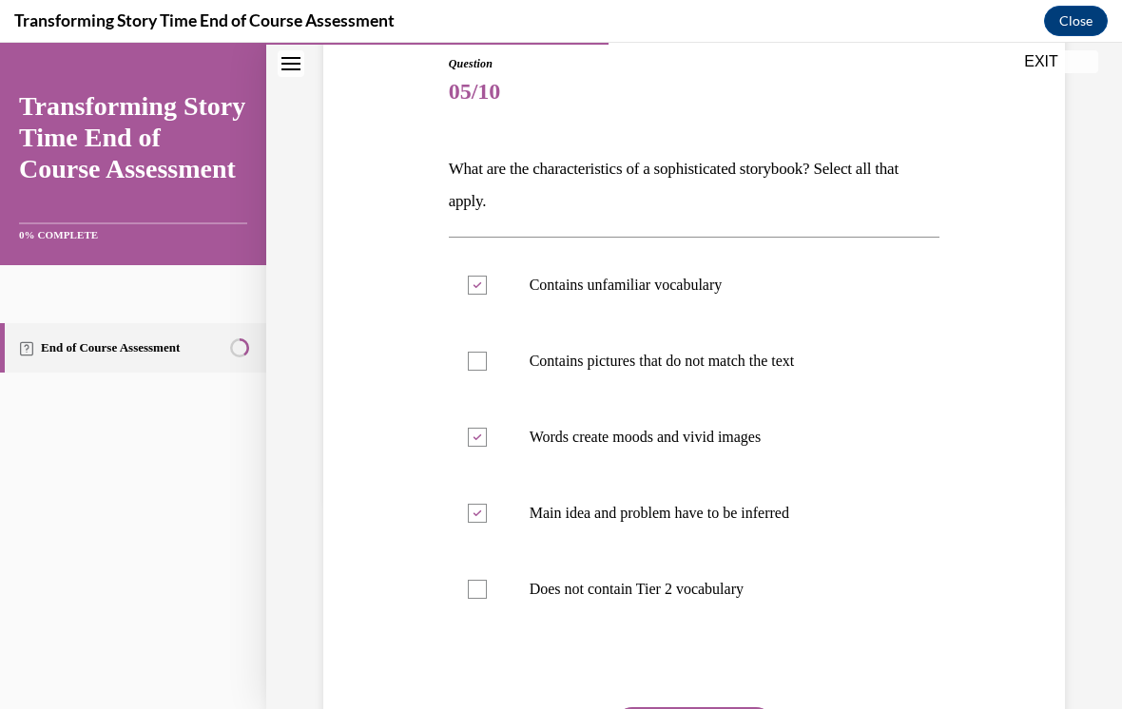
click at [486, 293] on input "Contains unfamiliar vocabulary" at bounding box center [477, 285] width 19 height 19
checkbox input "false"
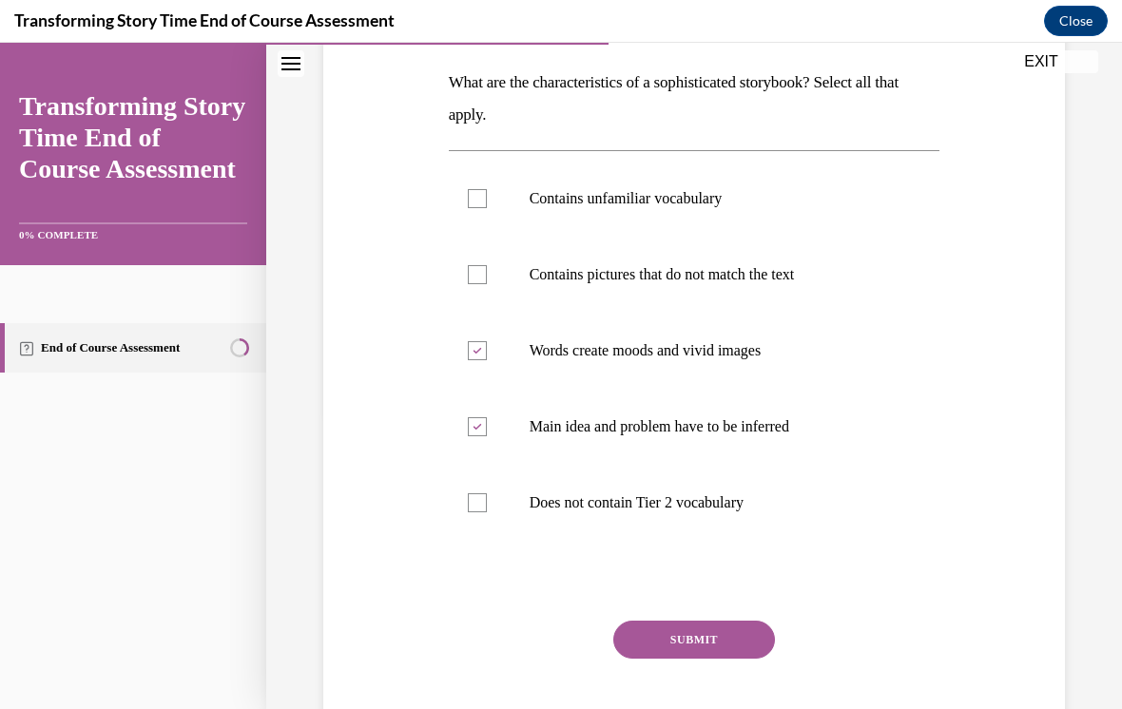
scroll to position [299, 0]
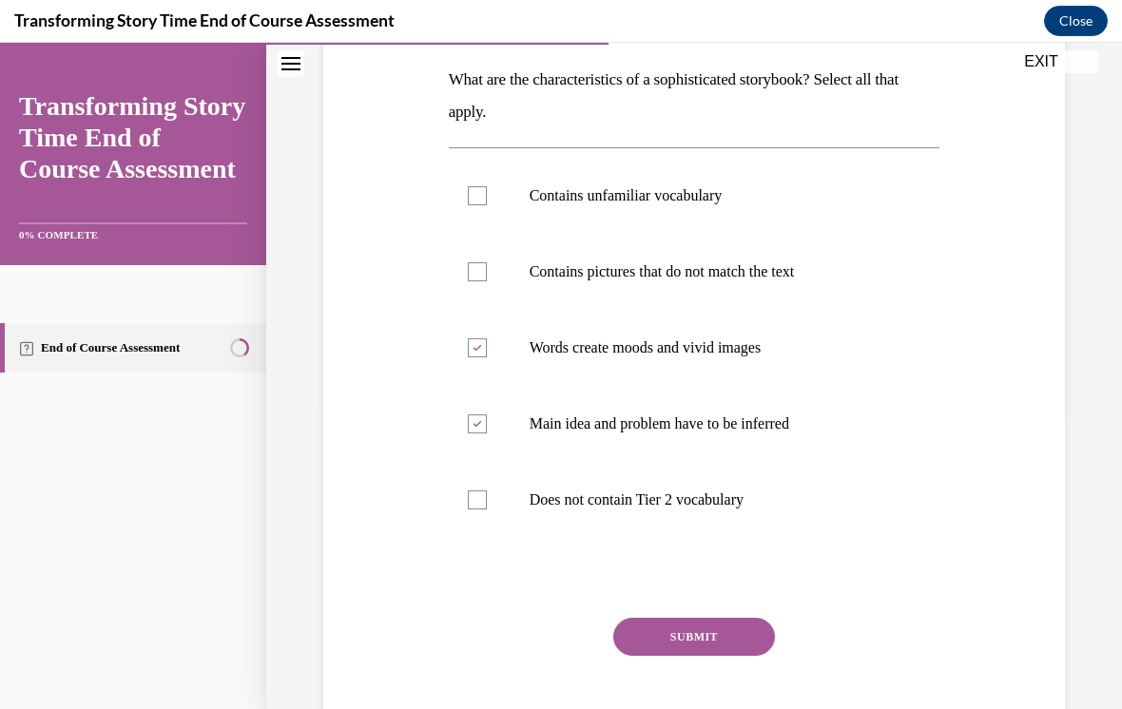
click at [685, 625] on button "SUBMIT" at bounding box center [694, 637] width 162 height 38
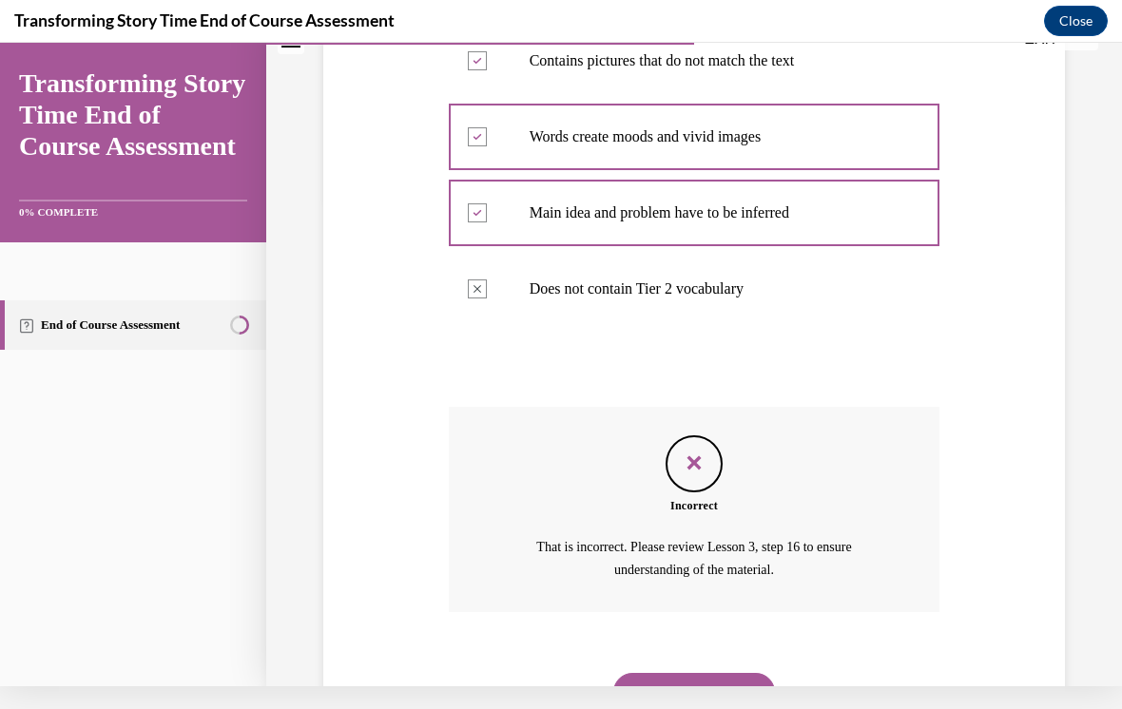
scroll to position [553, 0]
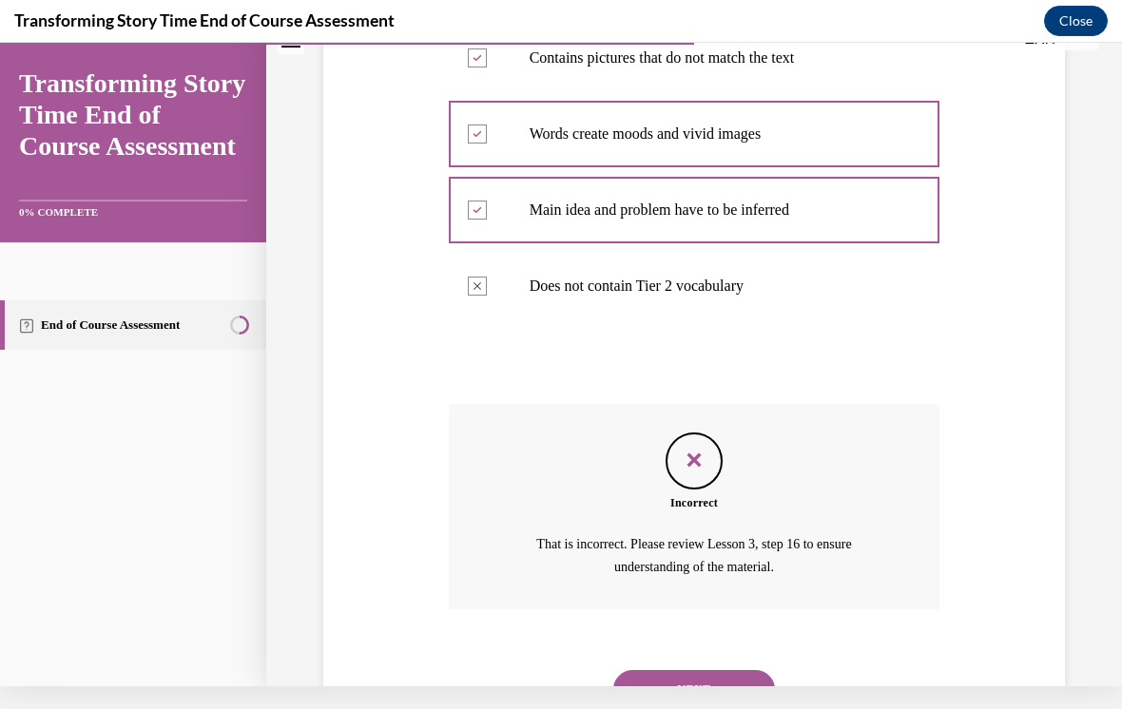
click at [669, 670] on button "NEXT" at bounding box center [694, 689] width 162 height 38
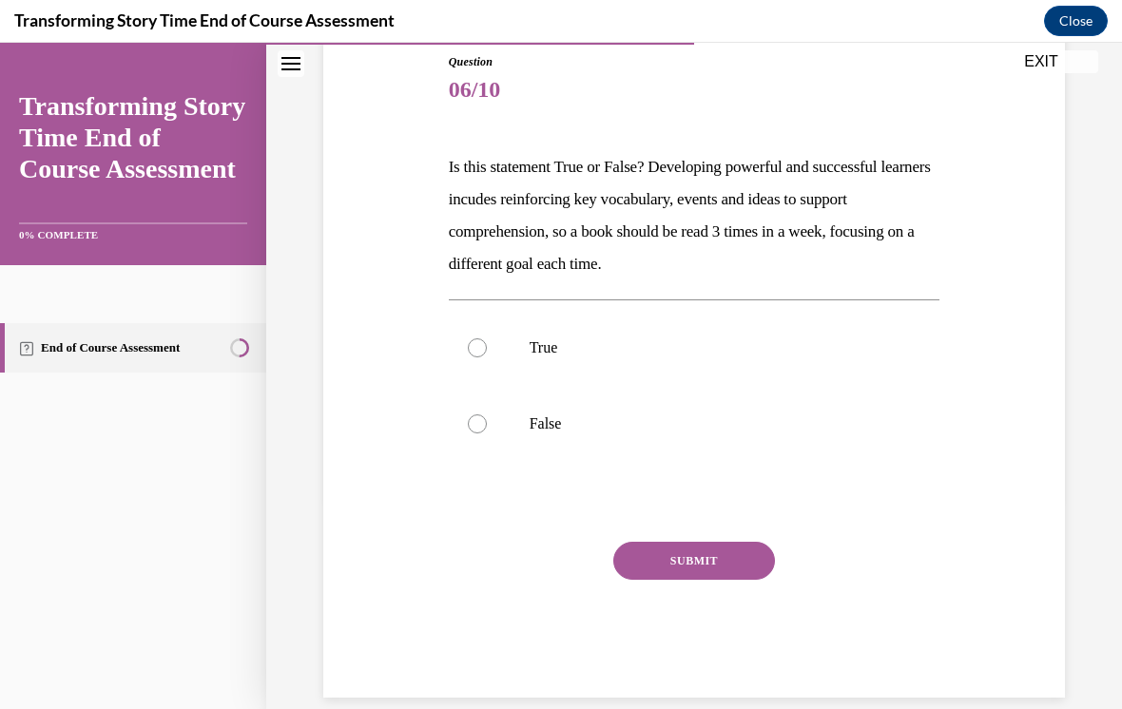
click at [477, 350] on div at bounding box center [477, 347] width 19 height 19
click at [477, 350] on input "True" at bounding box center [477, 347] width 19 height 19
radio input "true"
click at [758, 561] on button "SUBMIT" at bounding box center [694, 561] width 162 height 38
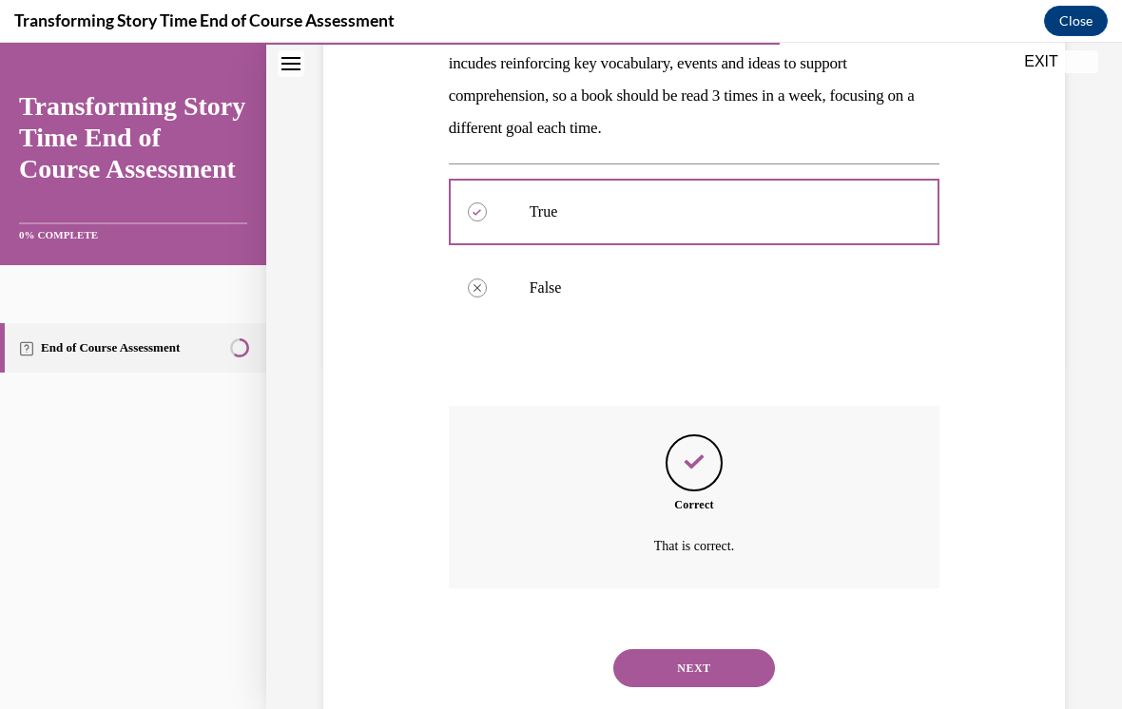
scroll to position [368, 0]
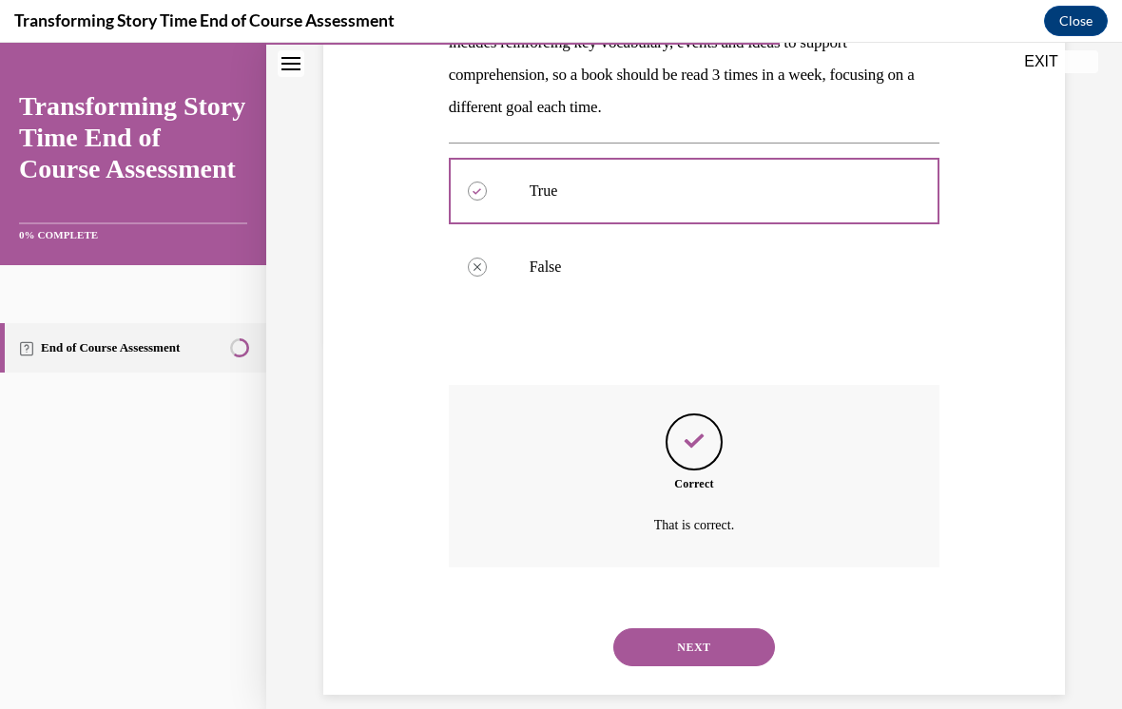
click at [744, 628] on button "NEXT" at bounding box center [694, 647] width 162 height 38
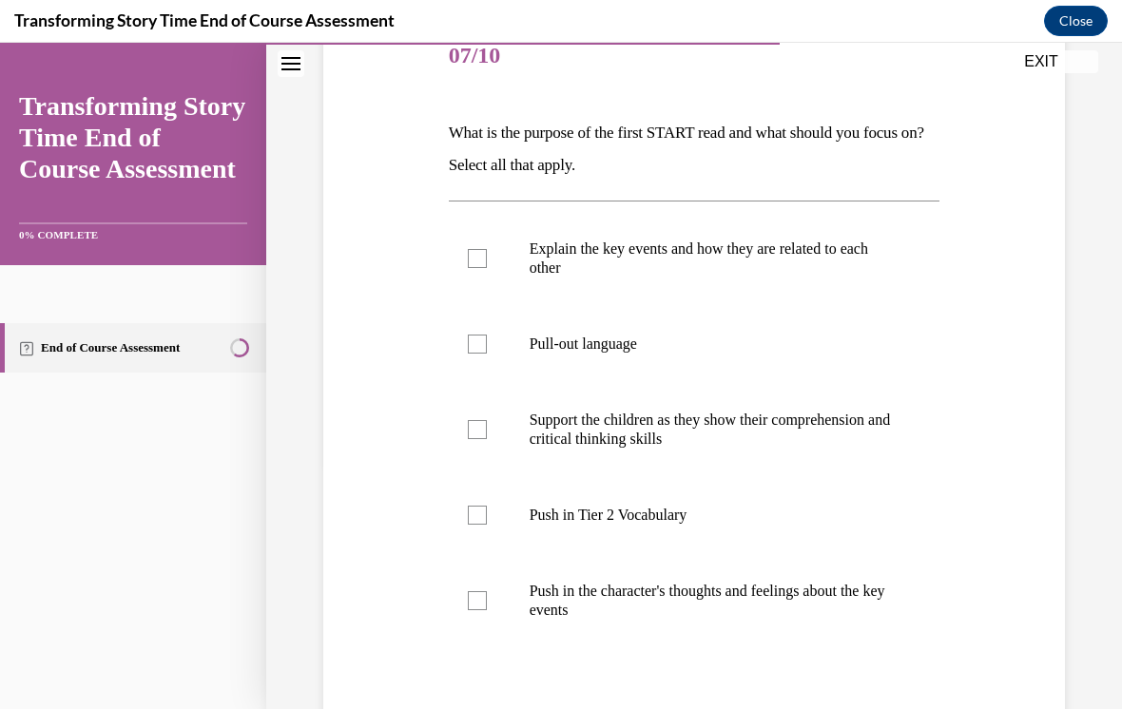
scroll to position [249, 0]
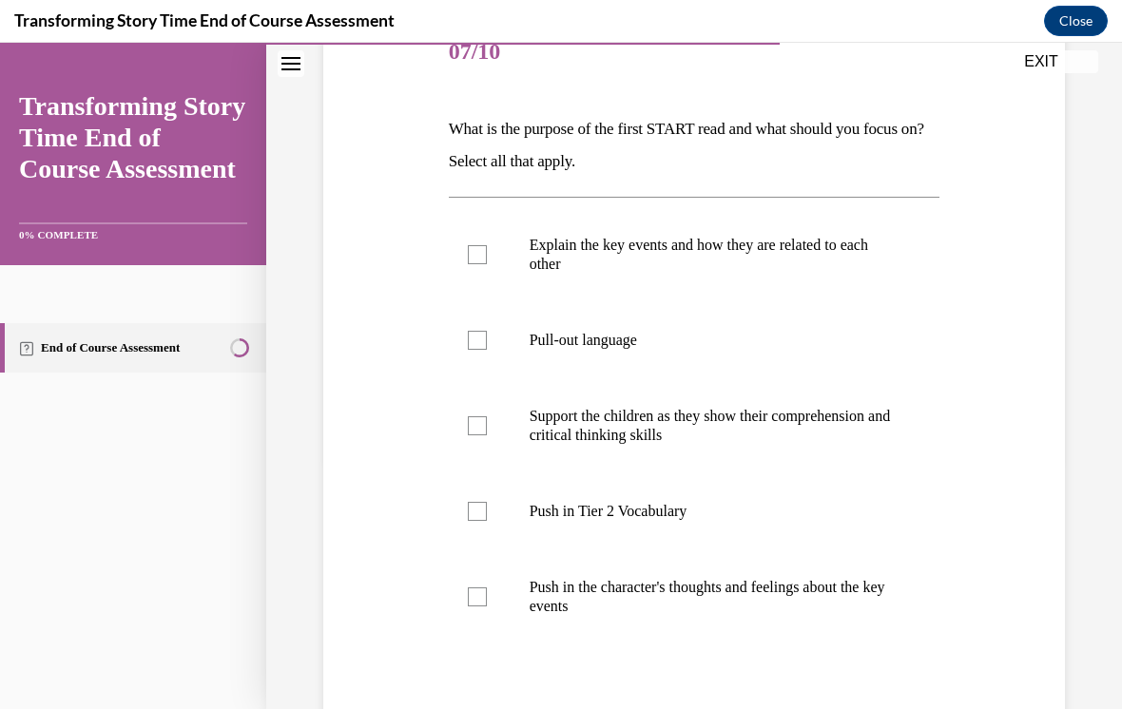
click at [477, 236] on label "Explain the key events and how they are related to each other" at bounding box center [694, 254] width 491 height 95
click at [477, 245] on input "Explain the key events and how they are related to each other" at bounding box center [477, 254] width 19 height 19
checkbox input "true"
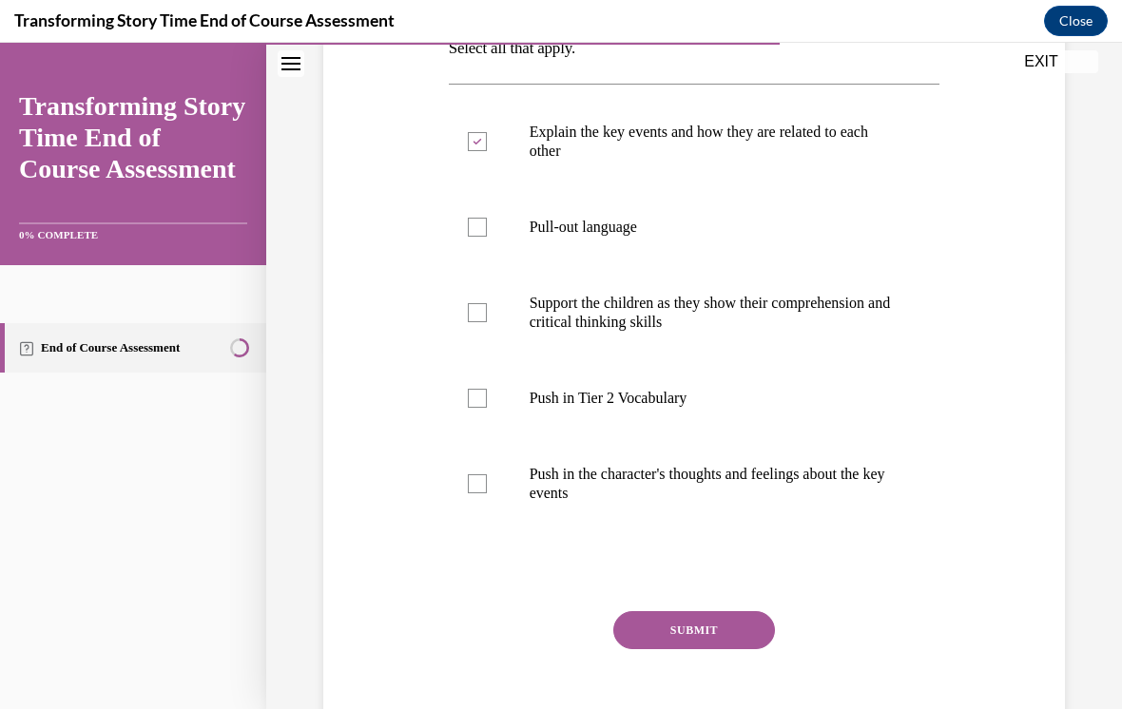
scroll to position [362, 0]
click at [494, 234] on label "Pull-out language" at bounding box center [694, 227] width 491 height 76
click at [487, 234] on input "Pull-out language" at bounding box center [477, 227] width 19 height 19
checkbox input "true"
click at [495, 305] on label "Support the children as they show their comprehension and critical thinking ski…" at bounding box center [694, 312] width 491 height 95
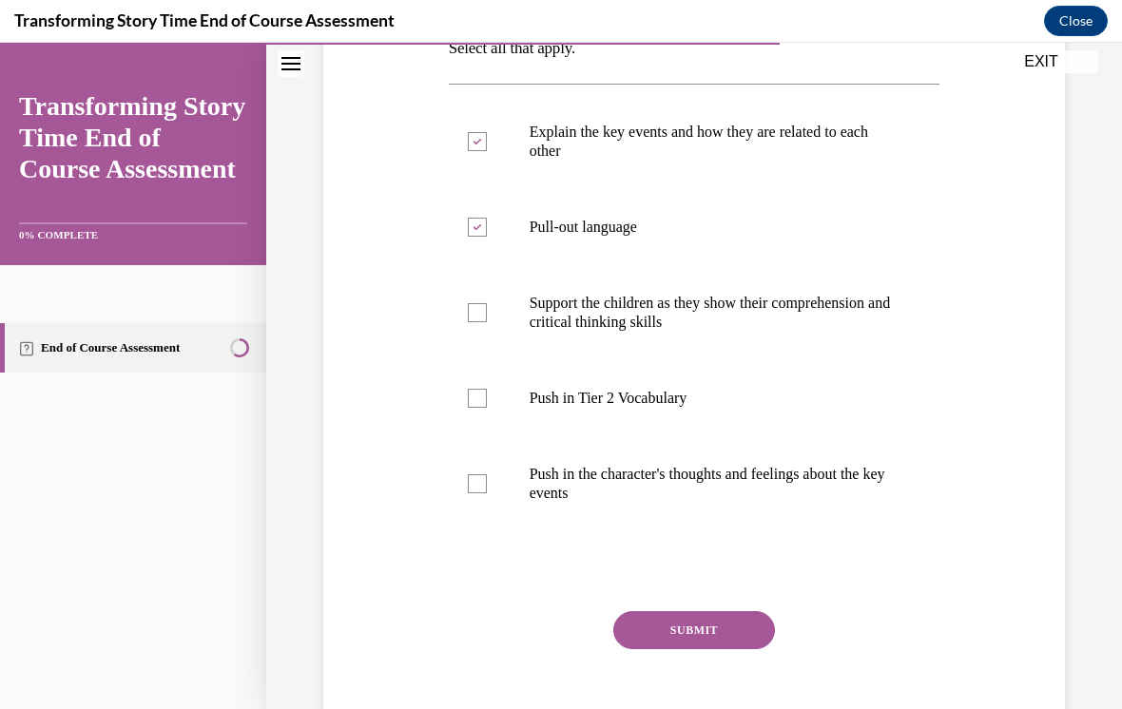
click at [487, 305] on input "Support the children as they show their comprehension and critical thinking ski…" at bounding box center [477, 312] width 19 height 19
checkbox input "true"
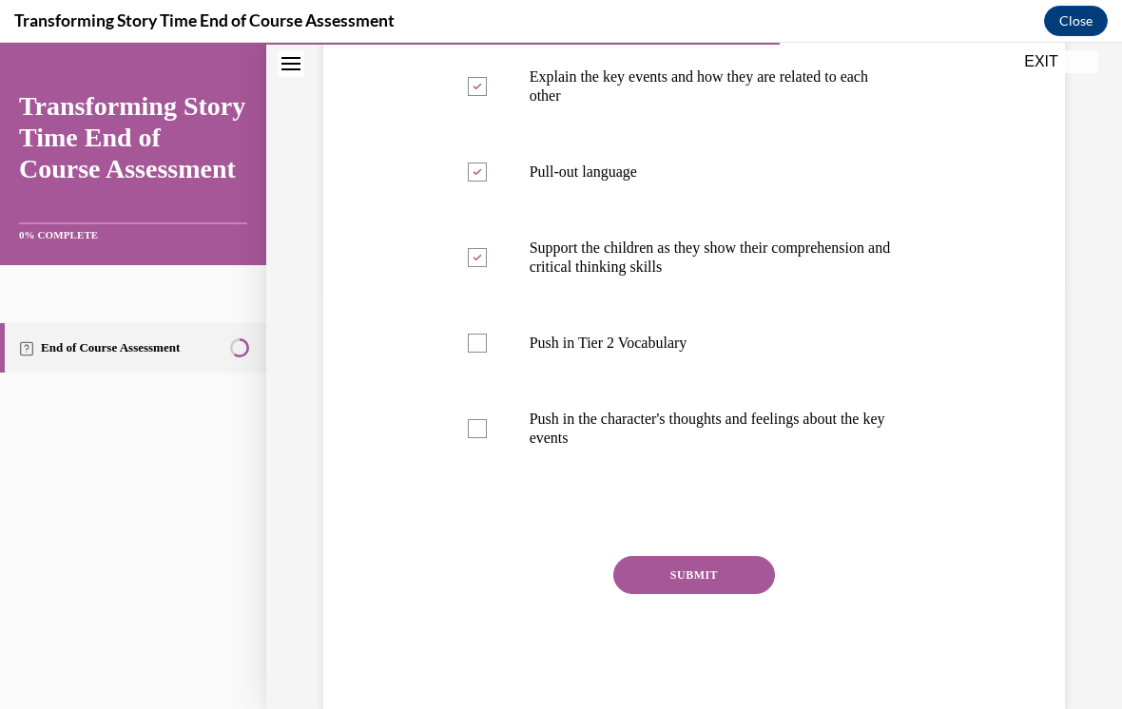
scroll to position [417, 0]
click at [480, 438] on label "Push in the character's thoughts and feelings about the key events" at bounding box center [694, 428] width 491 height 95
click at [480, 438] on input "Push in the character's thoughts and feelings about the key events" at bounding box center [477, 428] width 19 height 19
checkbox input "true"
click at [475, 337] on div at bounding box center [477, 343] width 19 height 19
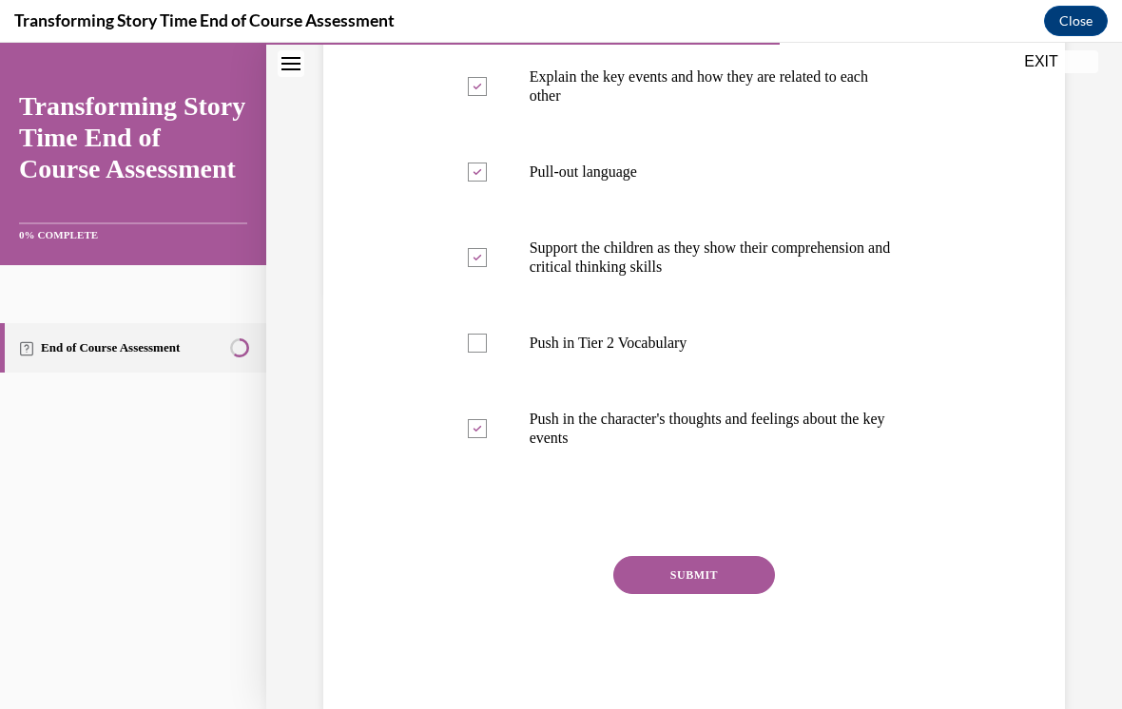
click at [475, 337] on input "Push in Tier 2 Vocabulary" at bounding box center [477, 343] width 19 height 19
checkbox input "true"
click at [687, 571] on button "SUBMIT" at bounding box center [694, 575] width 162 height 38
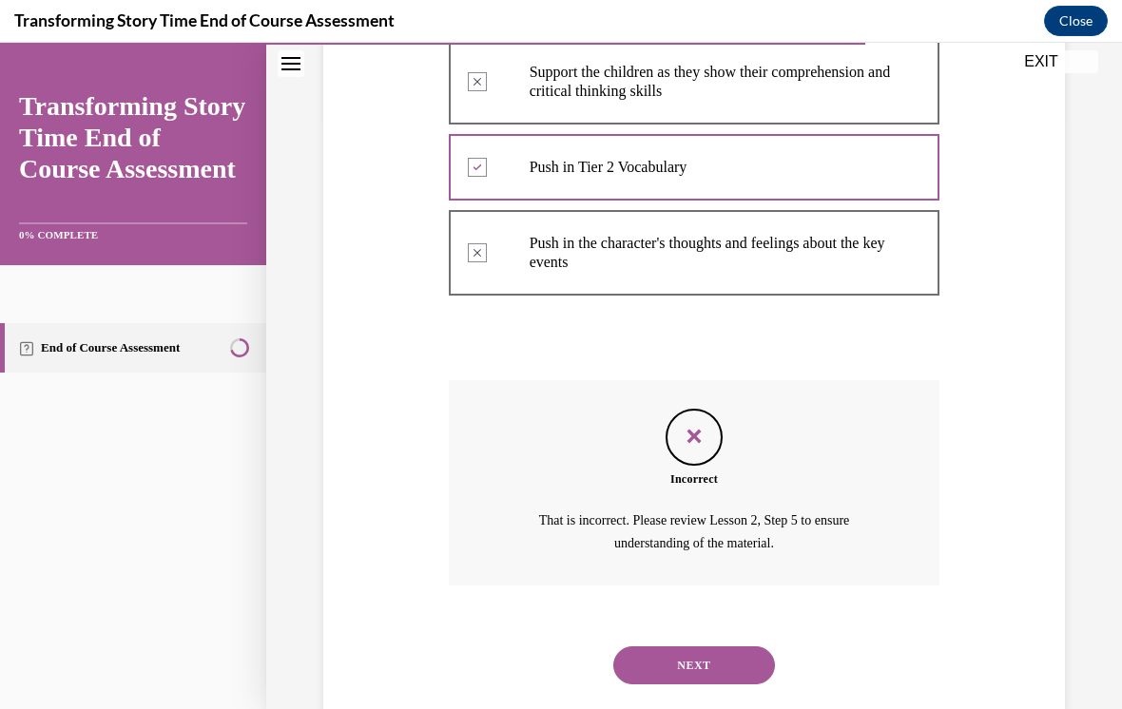
scroll to position [608, 0]
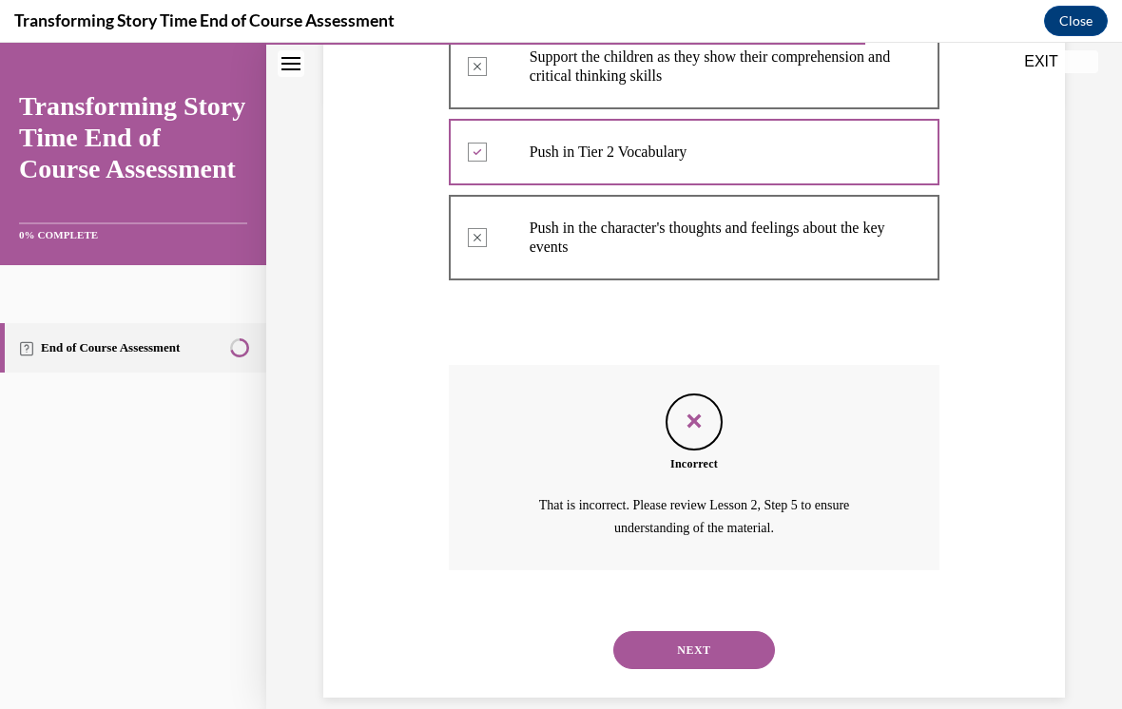
click at [719, 631] on button "NEXT" at bounding box center [694, 650] width 162 height 38
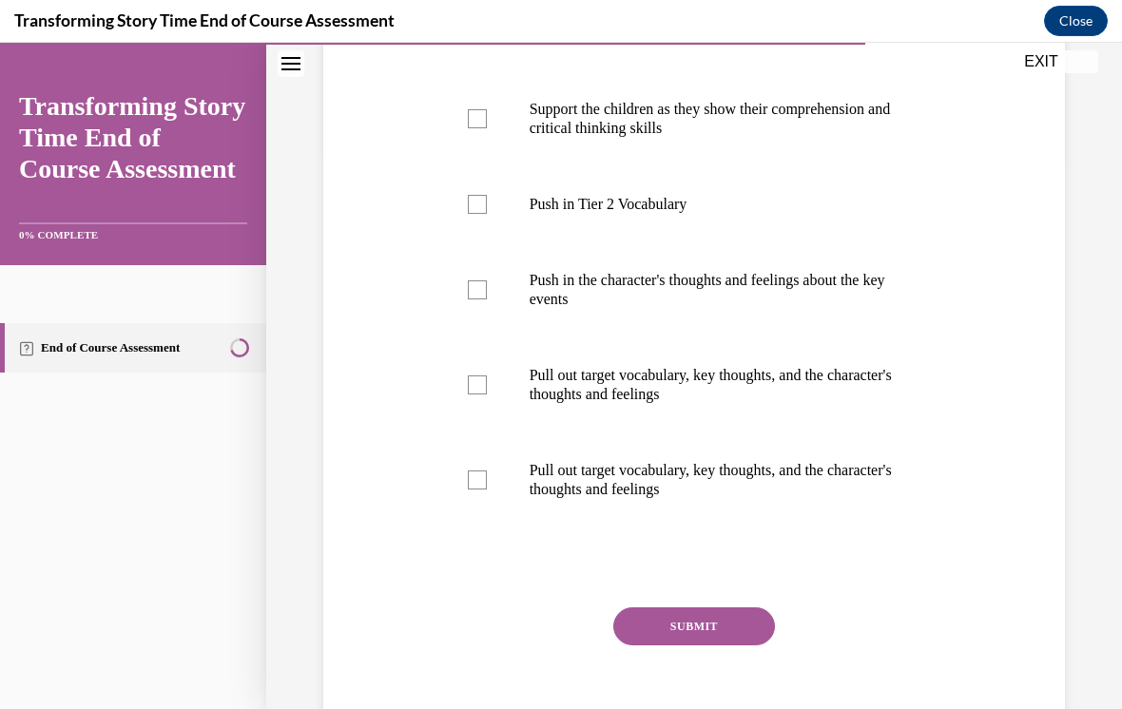
scroll to position [570, 0]
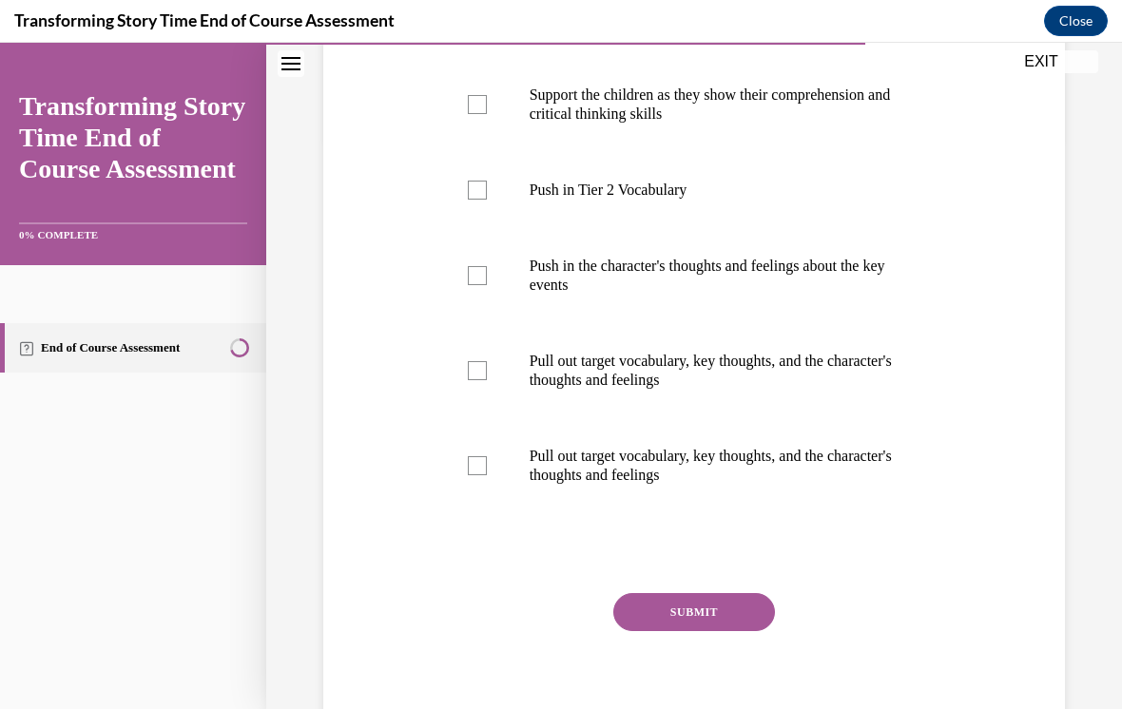
click at [486, 461] on div at bounding box center [477, 465] width 19 height 19
click at [486, 461] on input "Pull out target vocabulary, key thoughts, and the character's thoughts and feel…" at bounding box center [477, 465] width 19 height 19
click at [495, 476] on label "Pull out target vocabulary, key thoughts, and the character's thoughts and feel…" at bounding box center [694, 465] width 491 height 95
click at [487, 475] on input "Pull out target vocabulary, key thoughts, and the character's thoughts and feel…" at bounding box center [477, 465] width 19 height 19
checkbox input "false"
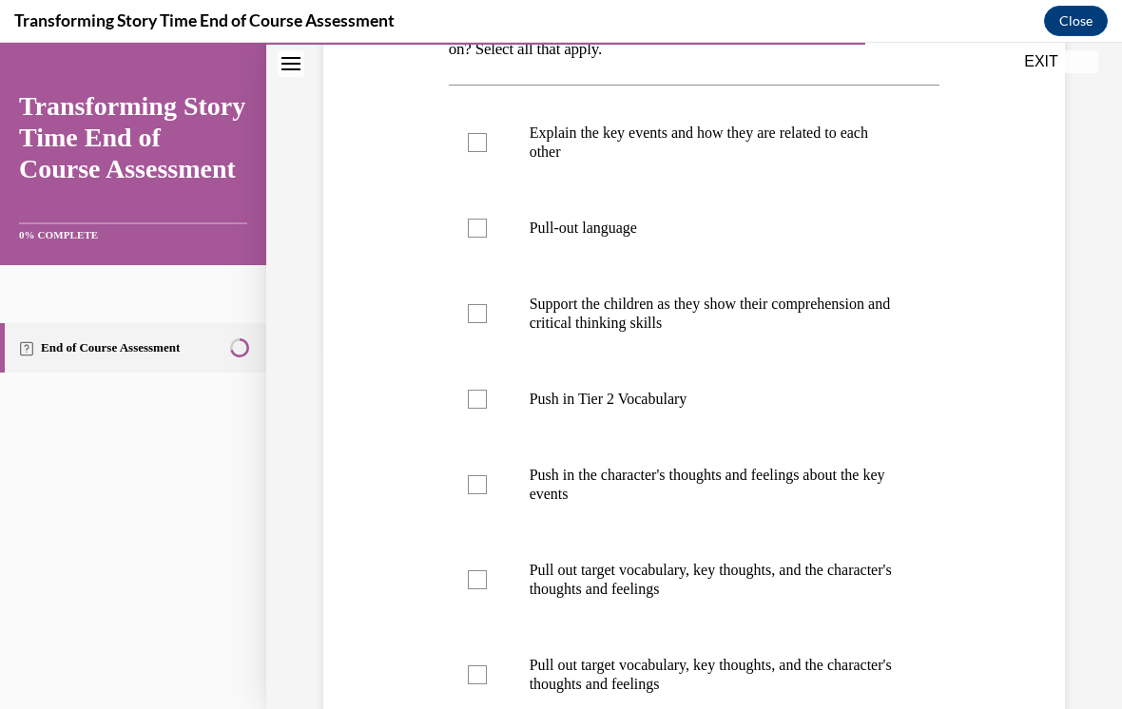
scroll to position [361, 0]
click at [464, 340] on label "Support the children as they show their comprehension and critical thinking ski…" at bounding box center [694, 313] width 491 height 95
click at [468, 323] on input "Support the children as they show their comprehension and critical thinking ski…" at bounding box center [477, 313] width 19 height 19
checkbox input "true"
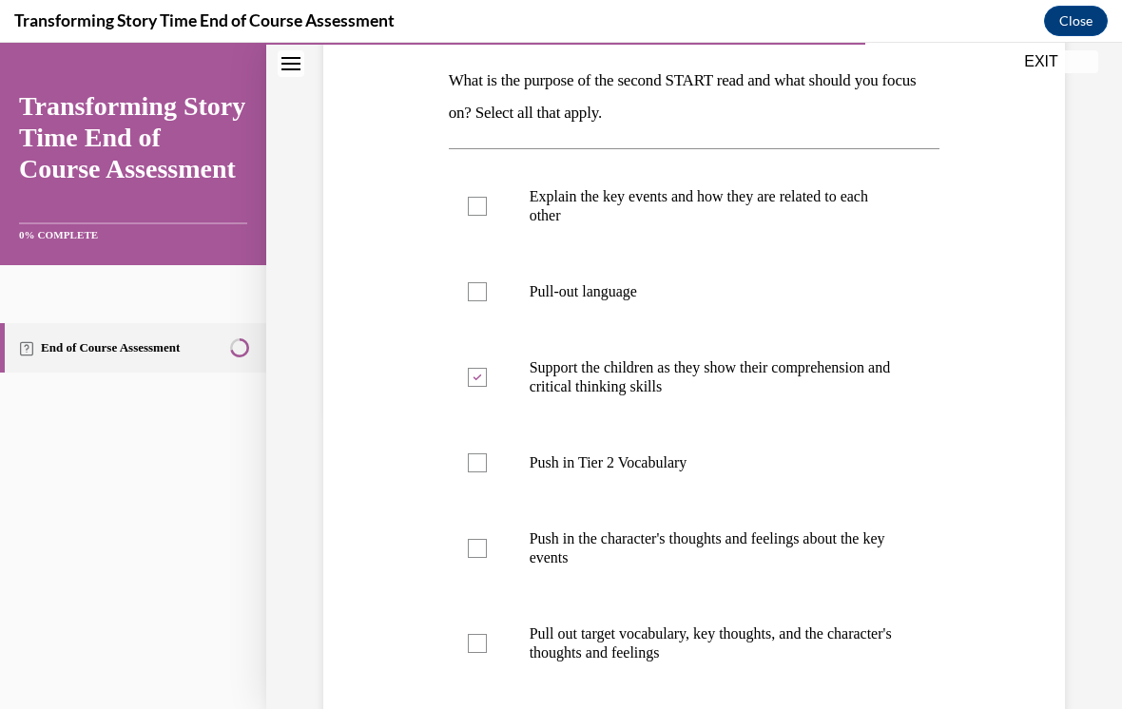
scroll to position [297, 0]
click at [475, 224] on label "Explain the key events and how they are related to each other" at bounding box center [694, 207] width 491 height 95
click at [475, 217] on input "Explain the key events and how they are related to each other" at bounding box center [477, 207] width 19 height 19
checkbox input "true"
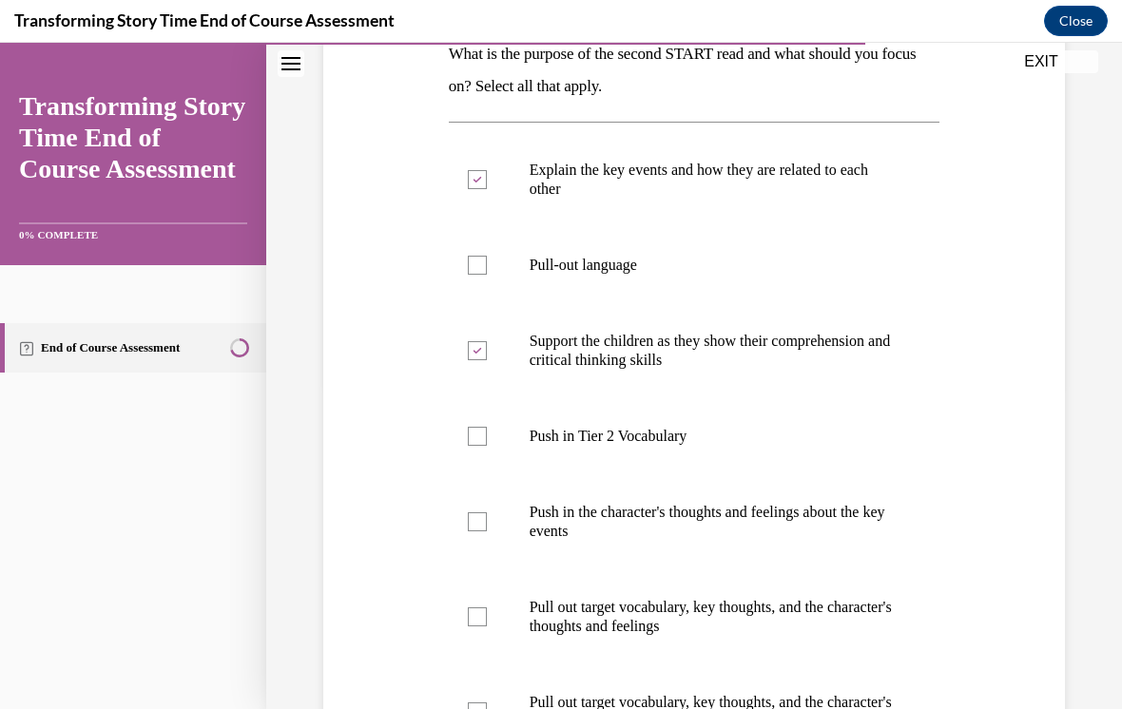
click at [480, 518] on div at bounding box center [477, 521] width 19 height 19
click at [480, 518] on input "Push in the character's thoughts and feelings about the key events" at bounding box center [477, 521] width 19 height 19
checkbox input "true"
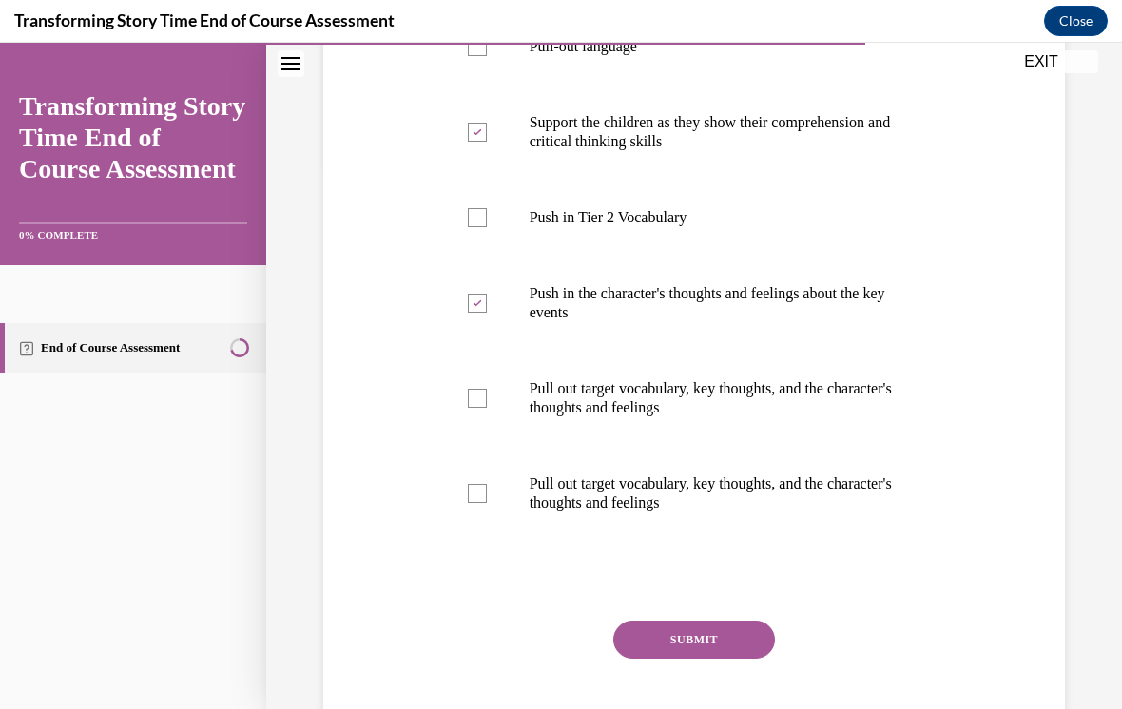
click at [616, 632] on button "SUBMIT" at bounding box center [694, 640] width 162 height 38
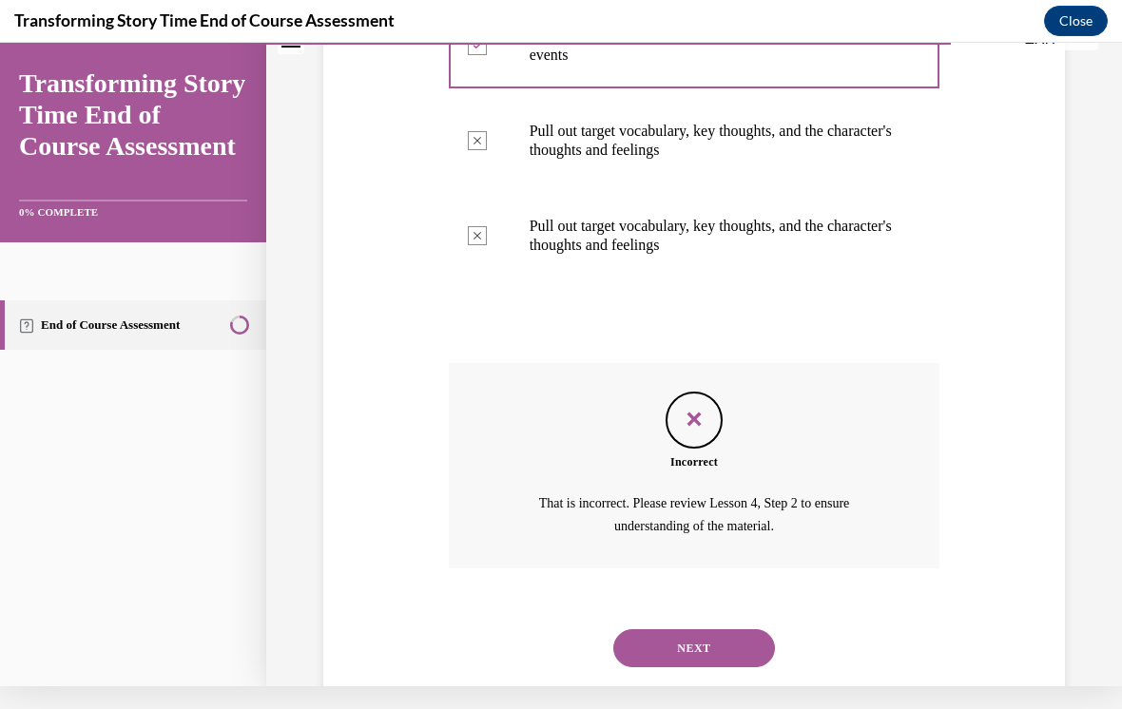
scroll to position [779, 0]
click at [740, 609] on div "NEXT" at bounding box center [694, 647] width 491 height 76
click at [706, 628] on button "NEXT" at bounding box center [694, 647] width 162 height 38
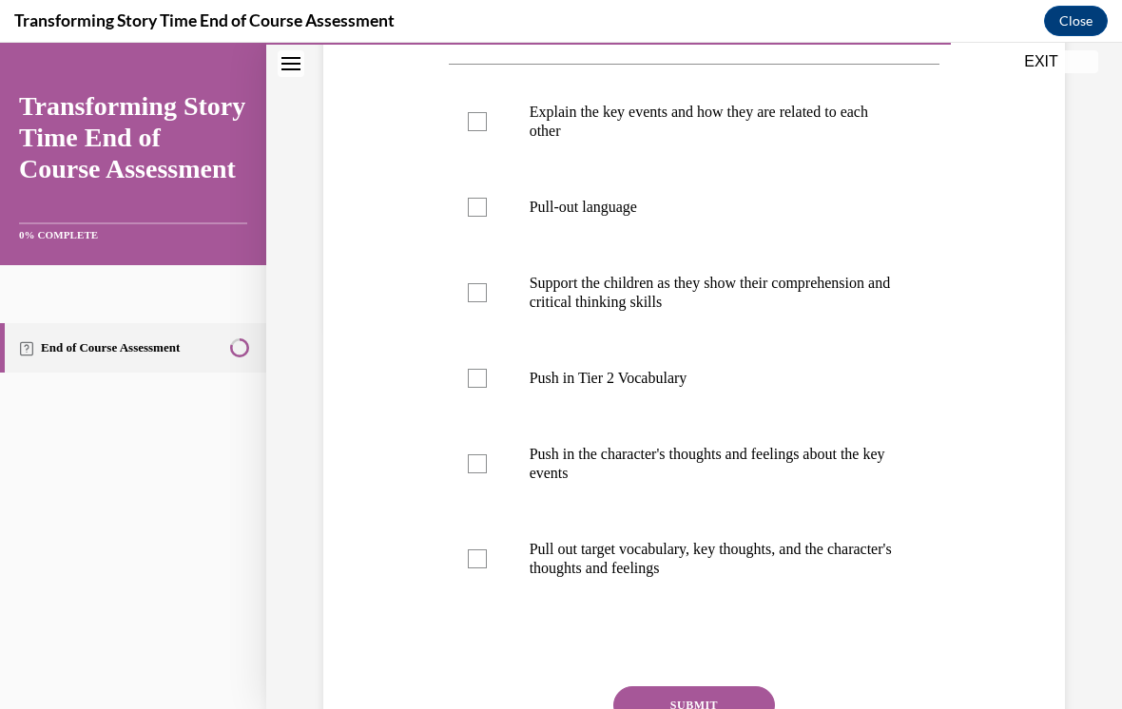
scroll to position [382, 0]
click at [502, 315] on label "Support the children as they show their comprehension and critical thinking ski…" at bounding box center [694, 292] width 491 height 95
click at [487, 302] on input "Support the children as they show their comprehension and critical thinking ski…" at bounding box center [477, 292] width 19 height 19
checkbox input "true"
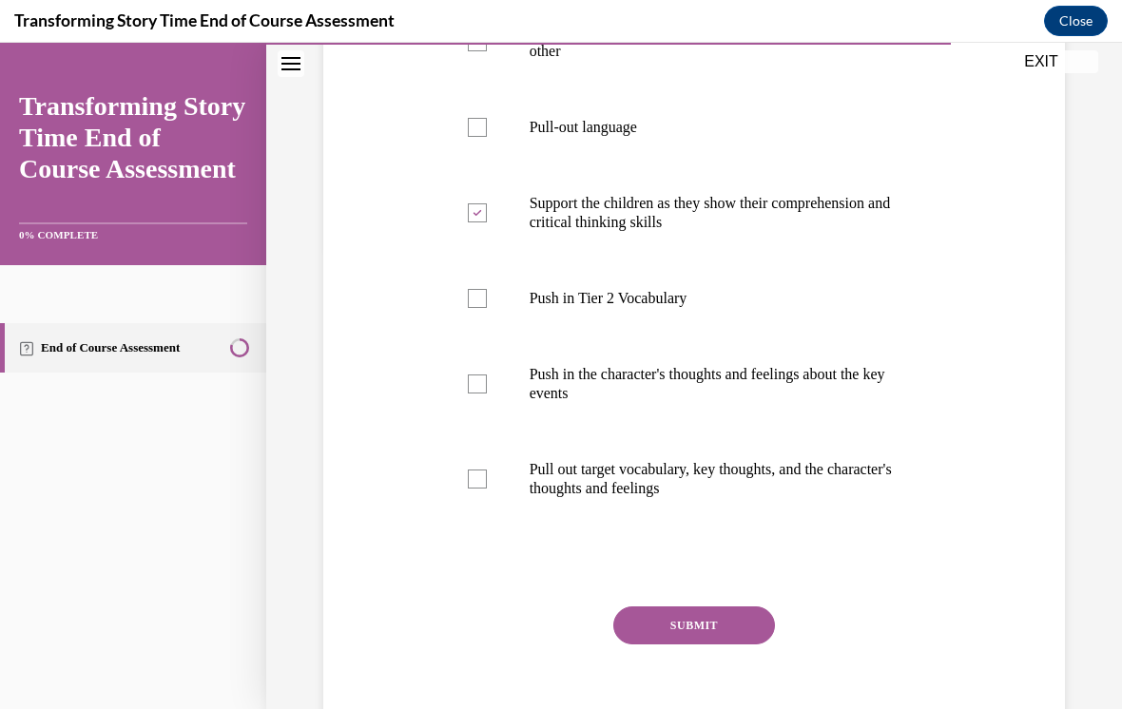
click at [691, 643] on button "SUBMIT" at bounding box center [694, 626] width 162 height 38
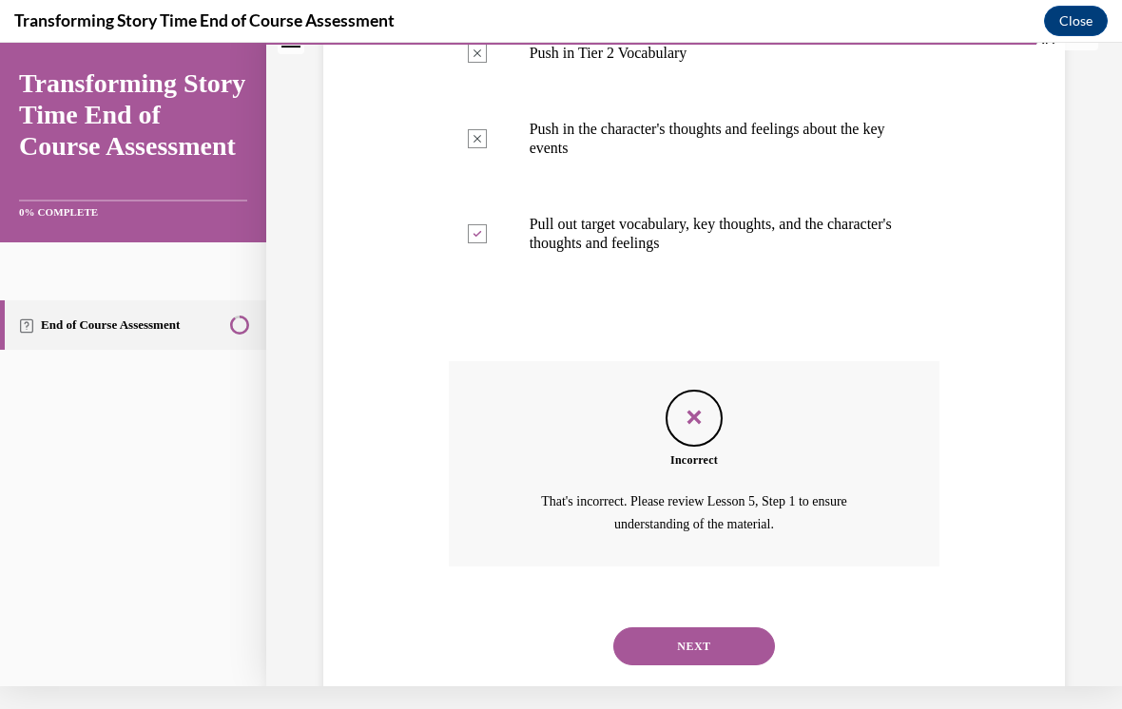
scroll to position [705, 0]
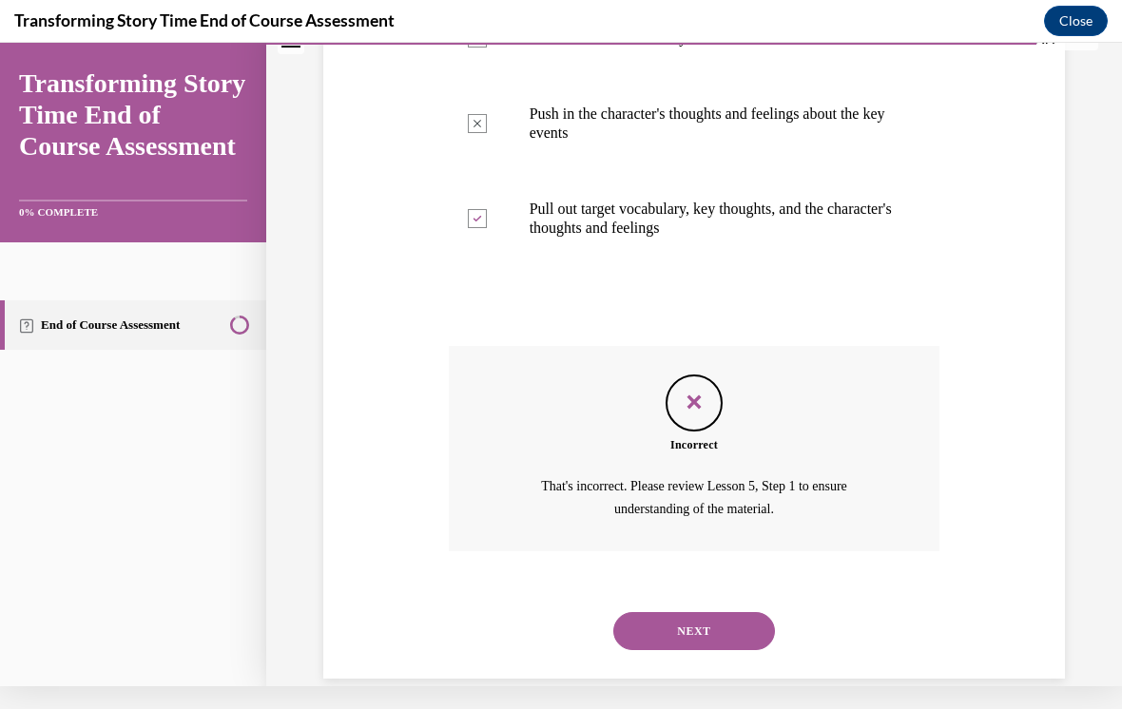
click at [748, 612] on button "NEXT" at bounding box center [694, 631] width 162 height 38
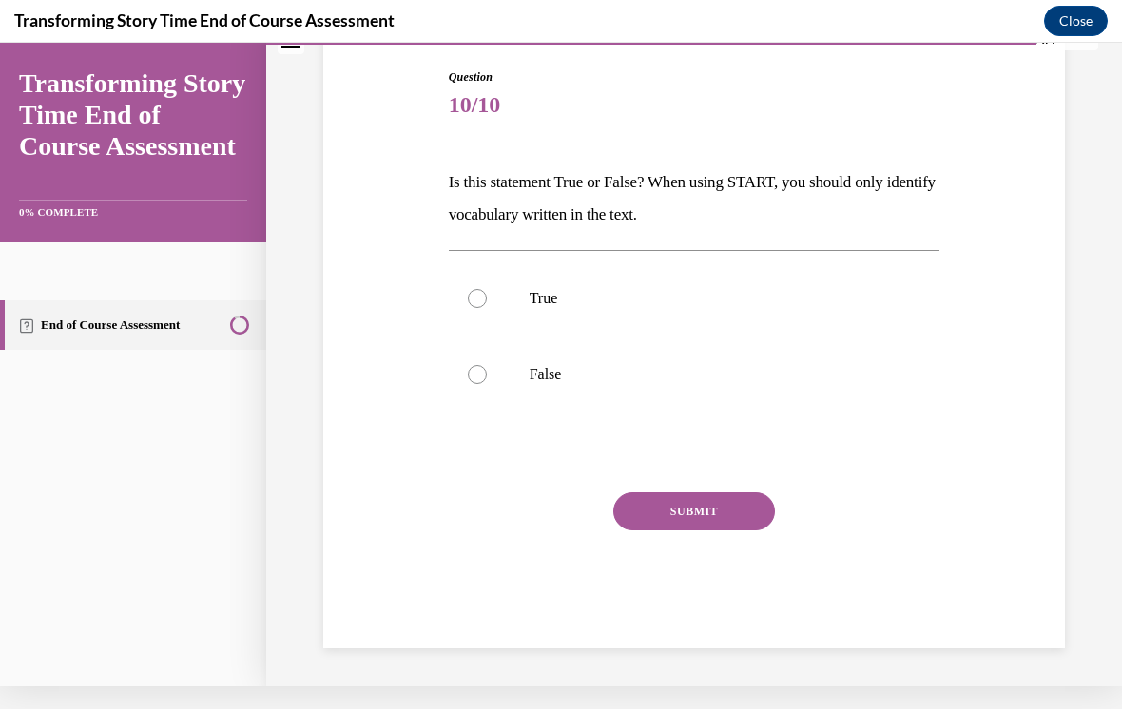
scroll to position [150, 0]
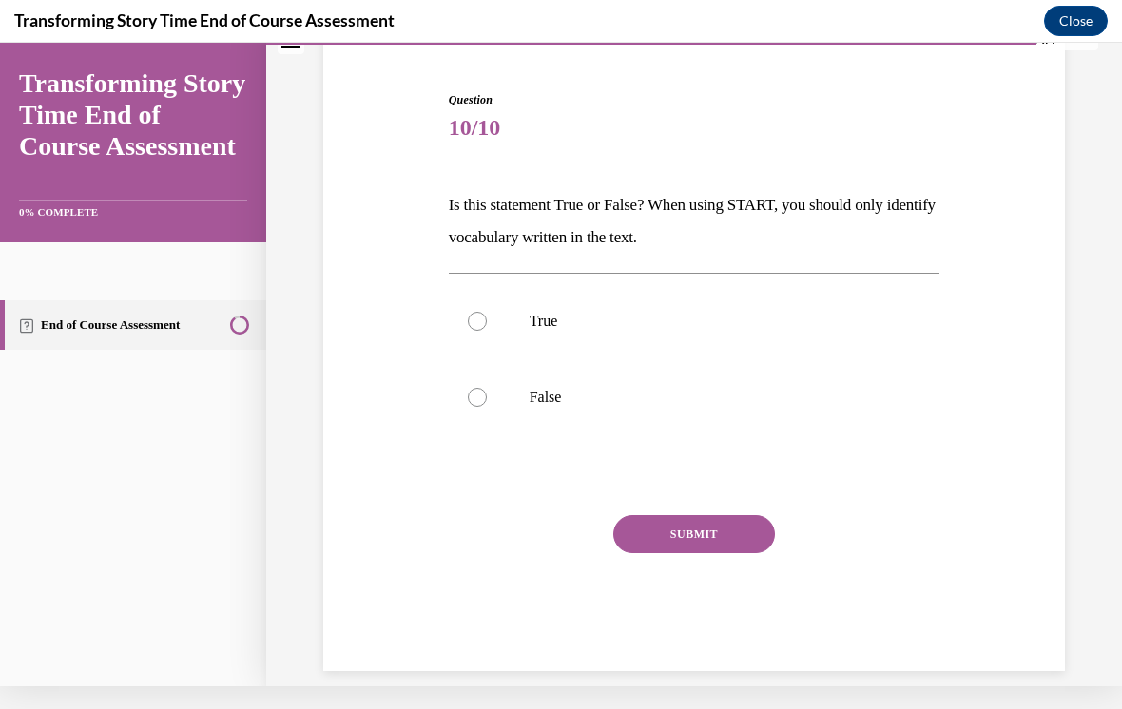
click at [487, 404] on label "False" at bounding box center [694, 397] width 491 height 76
click at [487, 404] on input "False" at bounding box center [477, 397] width 19 height 19
radio input "true"
click at [669, 524] on button "SUBMIT" at bounding box center [694, 534] width 162 height 38
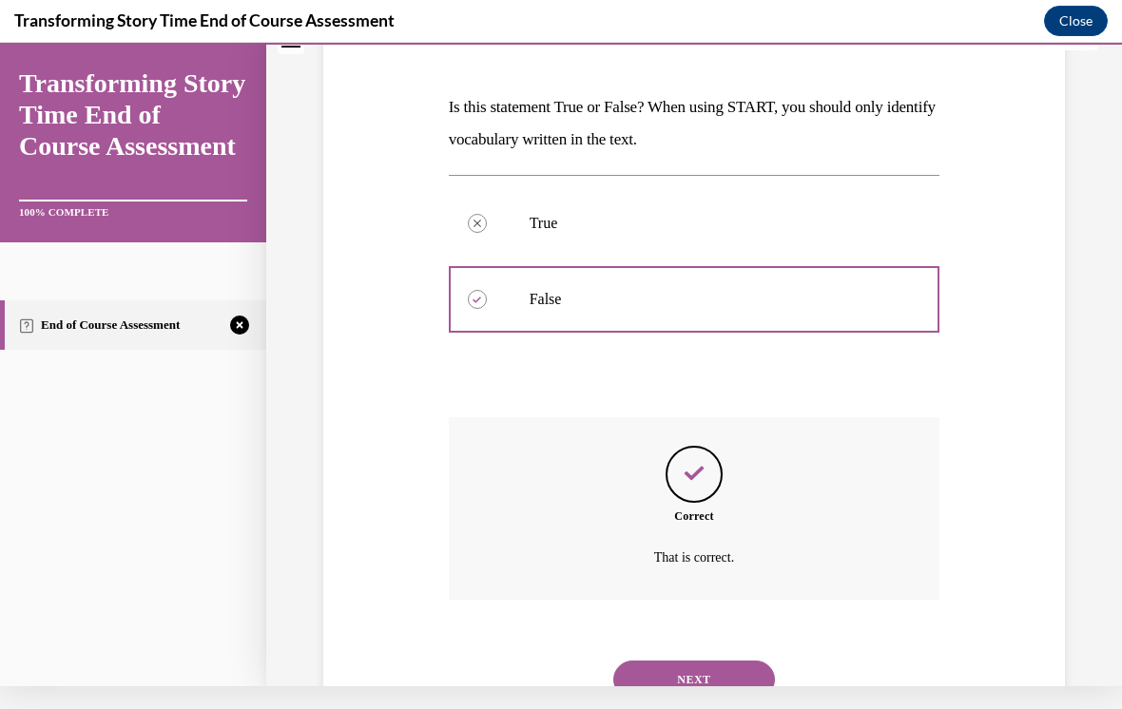
scroll to position [303, 0]
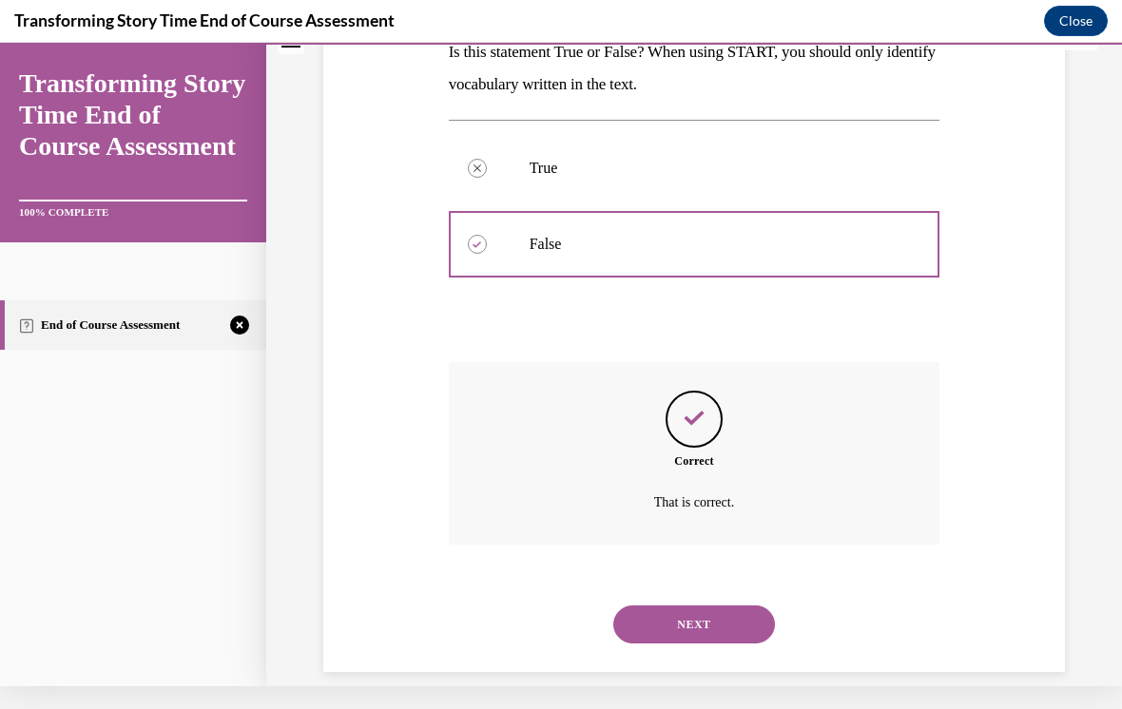
click at [671, 607] on button "NEXT" at bounding box center [694, 625] width 162 height 38
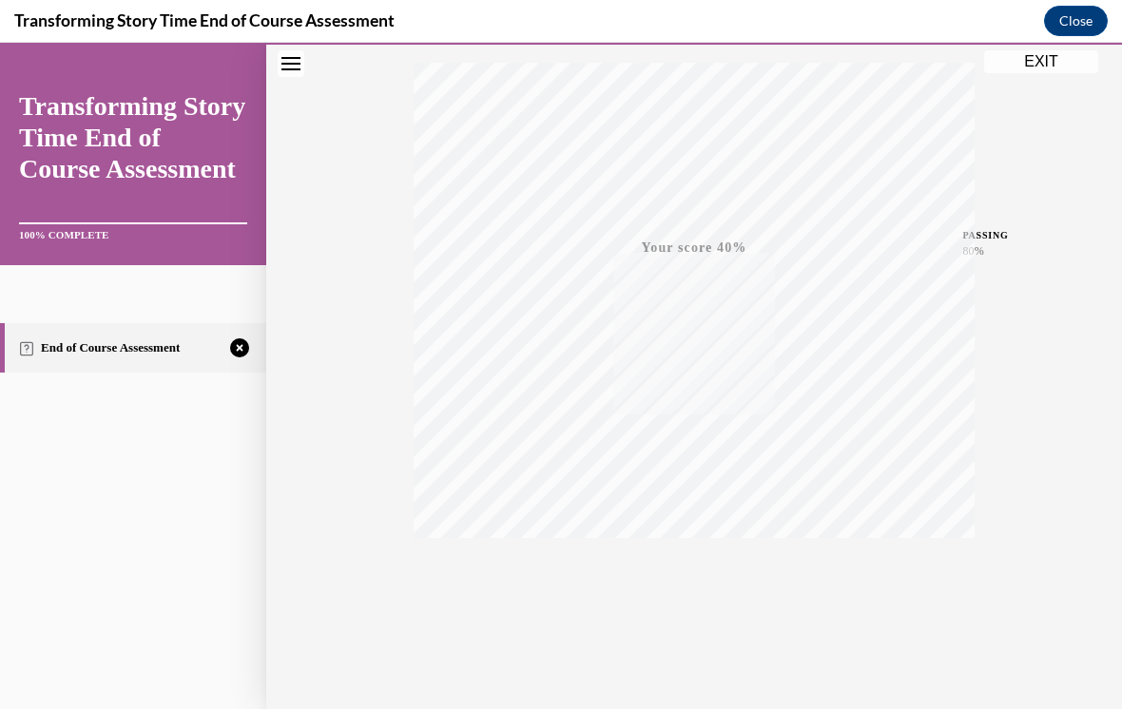
scroll to position [308, 0]
click at [697, 604] on button "TAKE AGAIN" at bounding box center [694, 581] width 113 height 86
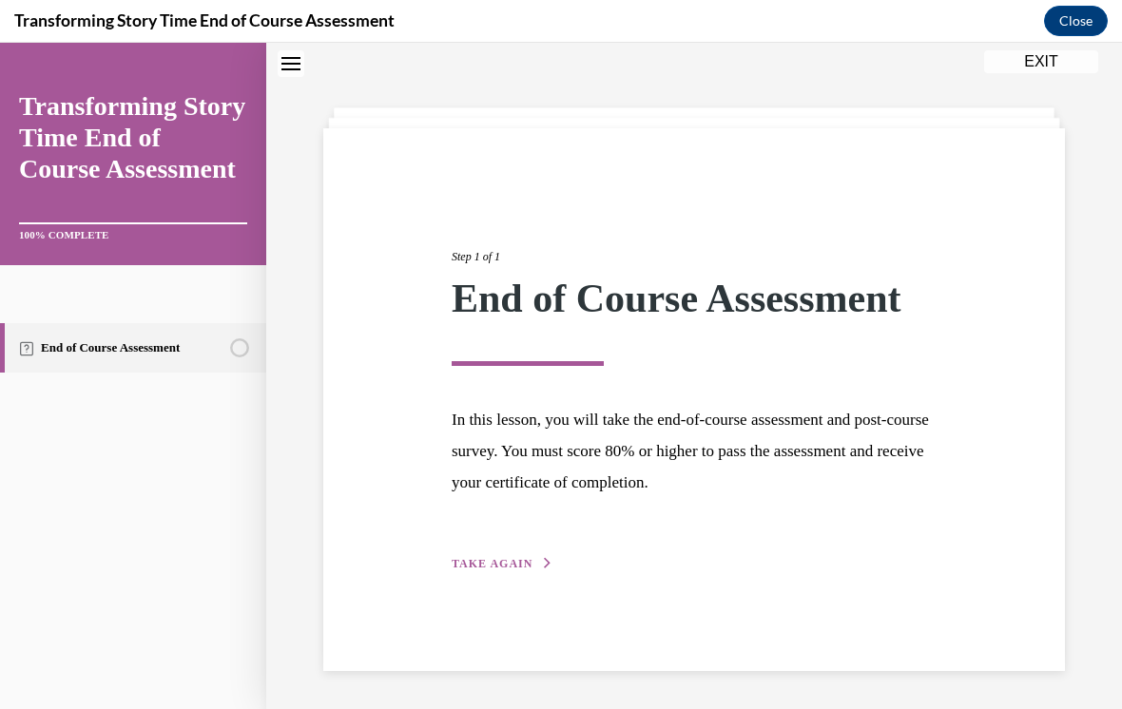
click at [521, 562] on span "TAKE AGAIN" at bounding box center [492, 563] width 81 height 13
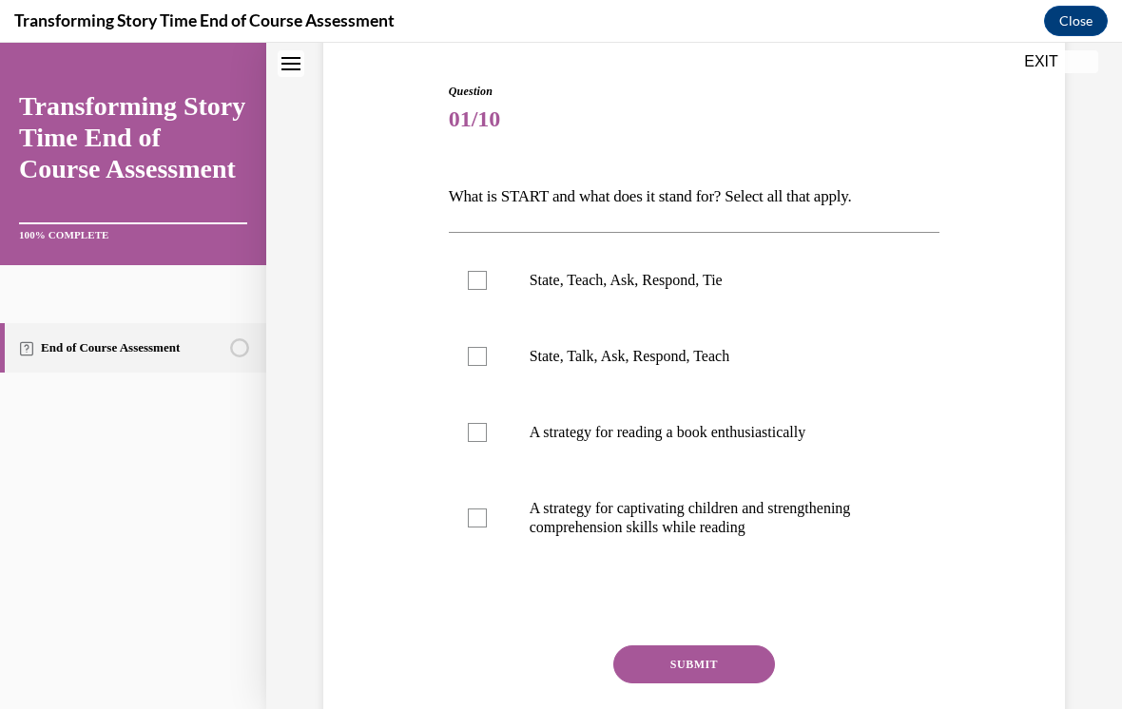
scroll to position [182, 0]
click at [497, 414] on label "A strategy for reading a book enthusiastically" at bounding box center [694, 433] width 491 height 76
click at [487, 423] on input "A strategy for reading a book enthusiastically" at bounding box center [477, 432] width 19 height 19
checkbox input "true"
click at [490, 528] on label "A strategy for captivating children and strengthening comprehension skills whil…" at bounding box center [694, 518] width 491 height 95
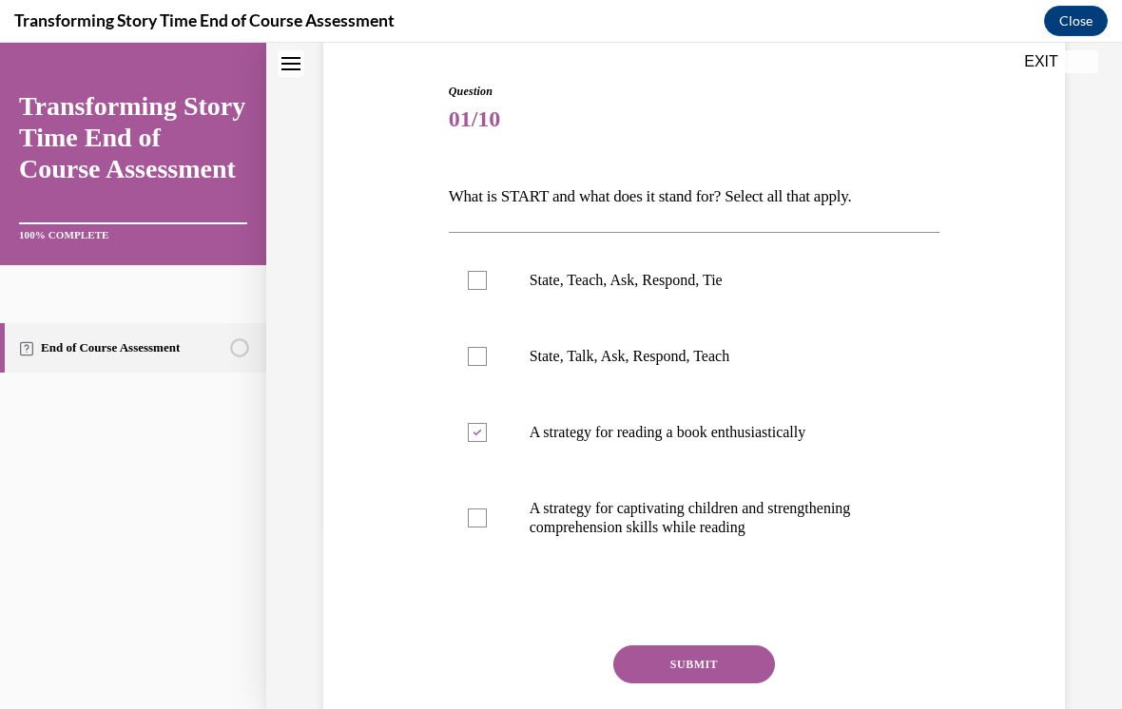
click at [487, 528] on input "A strategy for captivating children and strengthening comprehension skills whil…" at bounding box center [477, 518] width 19 height 19
checkbox input "true"
click at [474, 375] on label "State, Talk, Ask, Respond, Teach" at bounding box center [694, 356] width 491 height 76
click at [474, 366] on input "State, Talk, Ask, Respond, Teach" at bounding box center [477, 356] width 19 height 19
checkbox input "true"
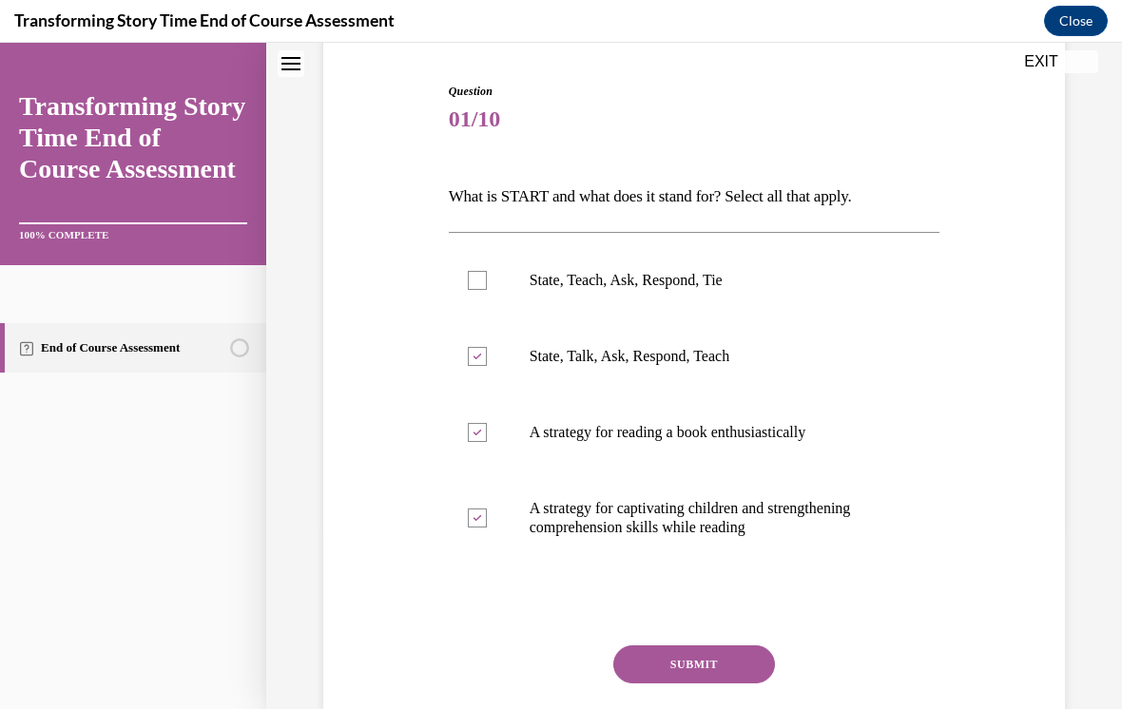
click at [696, 651] on button "SUBMIT" at bounding box center [694, 665] width 162 height 38
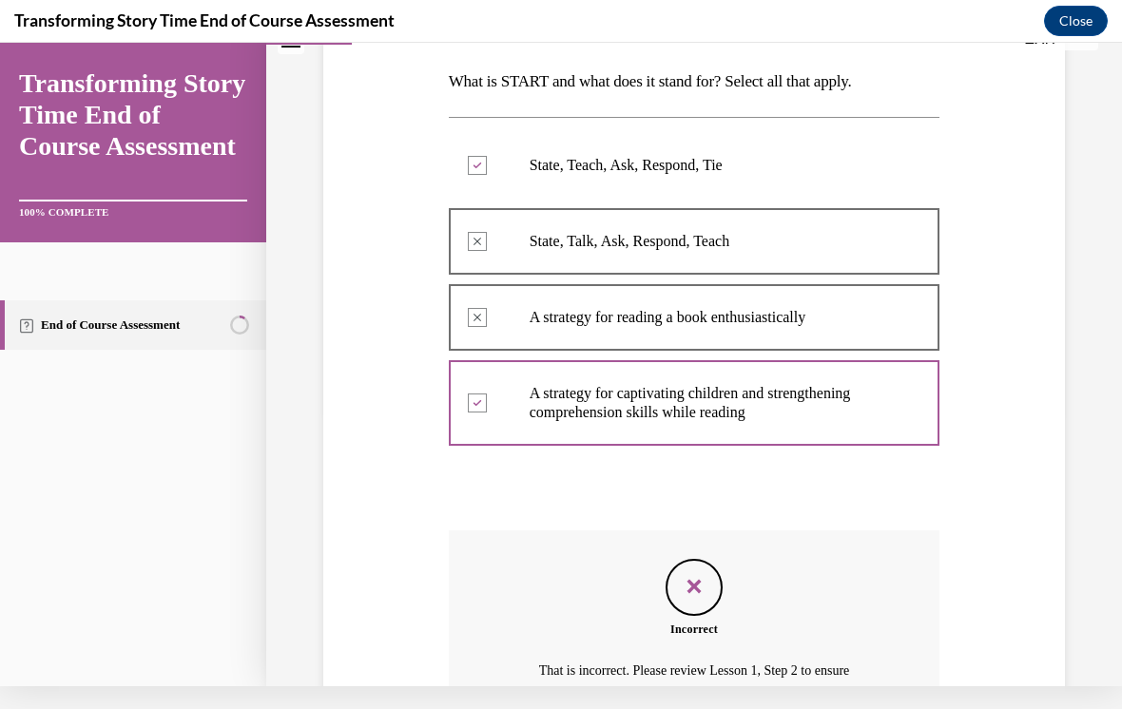
scroll to position [274, 0]
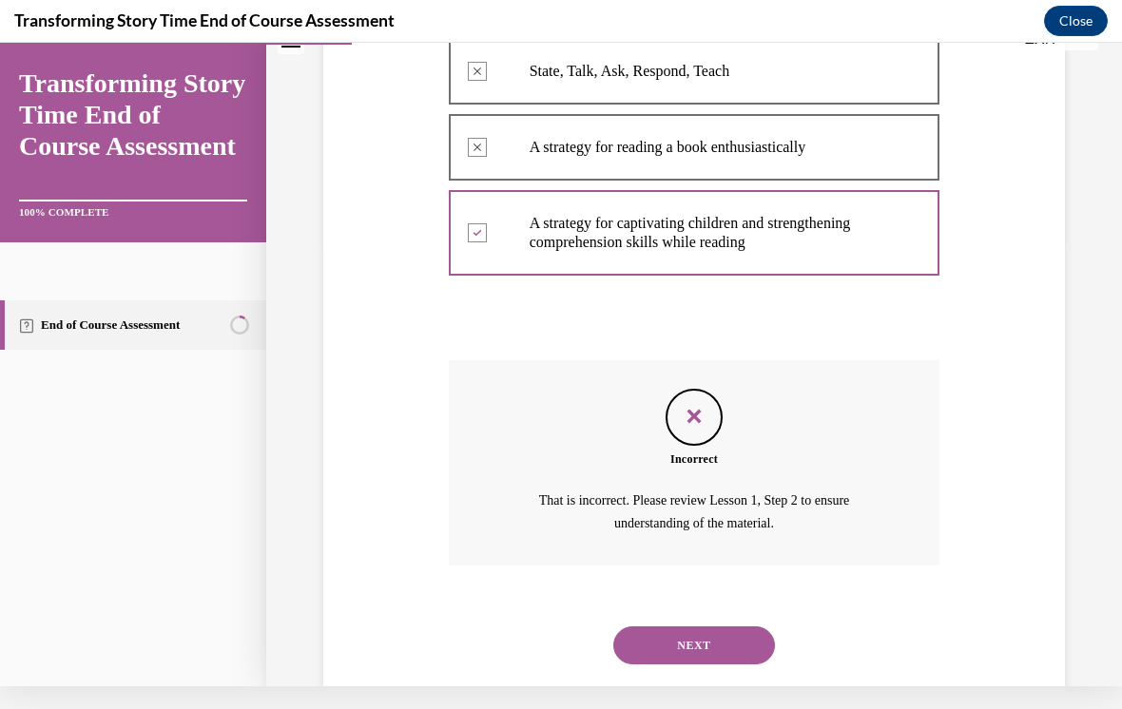
click at [746, 626] on button "NEXT" at bounding box center [694, 645] width 162 height 38
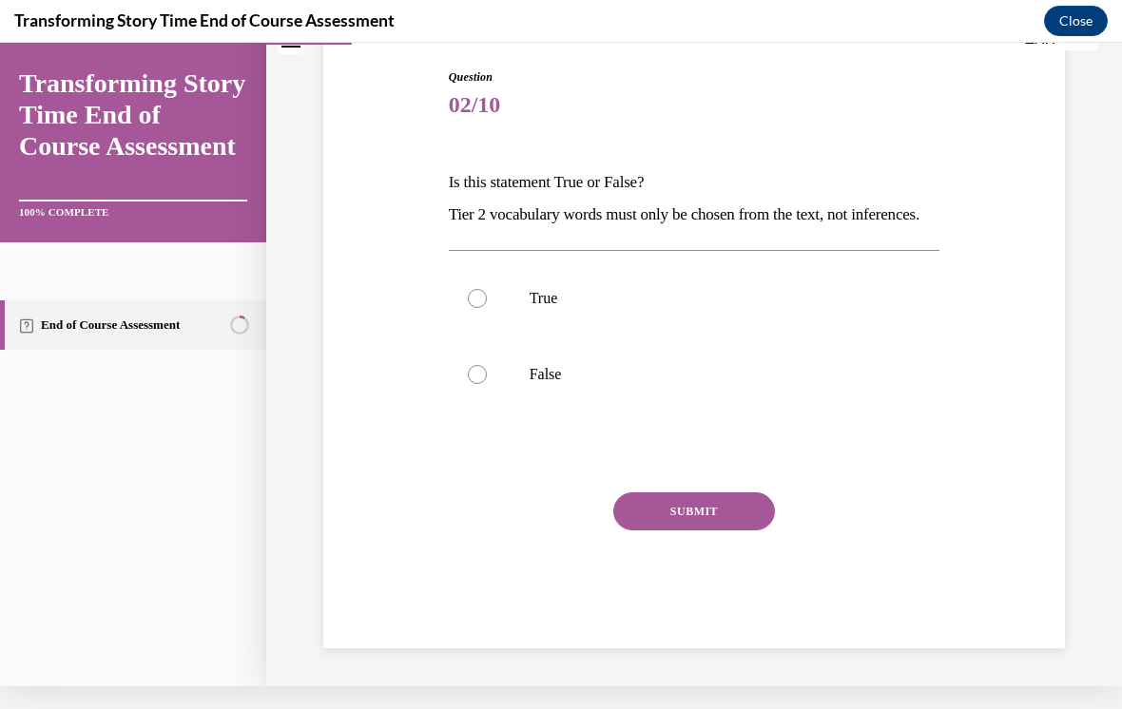
scroll to position [183, 0]
click at [477, 384] on div at bounding box center [477, 374] width 19 height 19
click at [477, 384] on input "False" at bounding box center [477, 374] width 19 height 19
radio input "true"
click at [698, 530] on button "SUBMIT" at bounding box center [694, 511] width 162 height 38
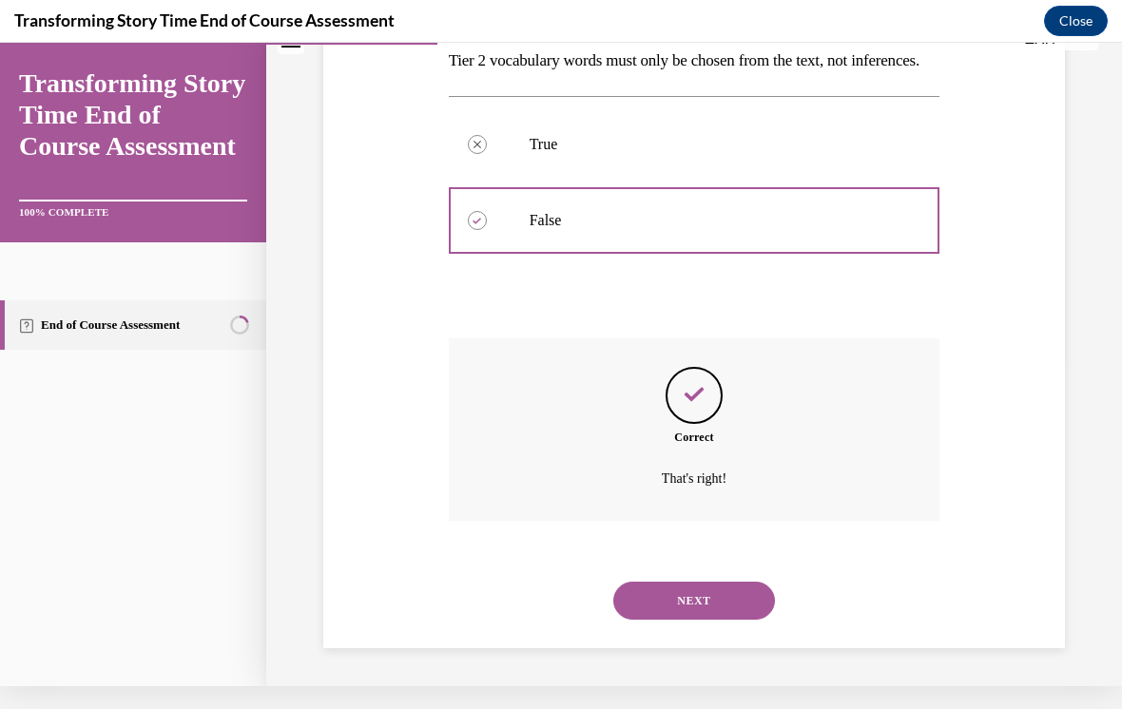
click at [707, 589] on button "NEXT" at bounding box center [694, 601] width 162 height 38
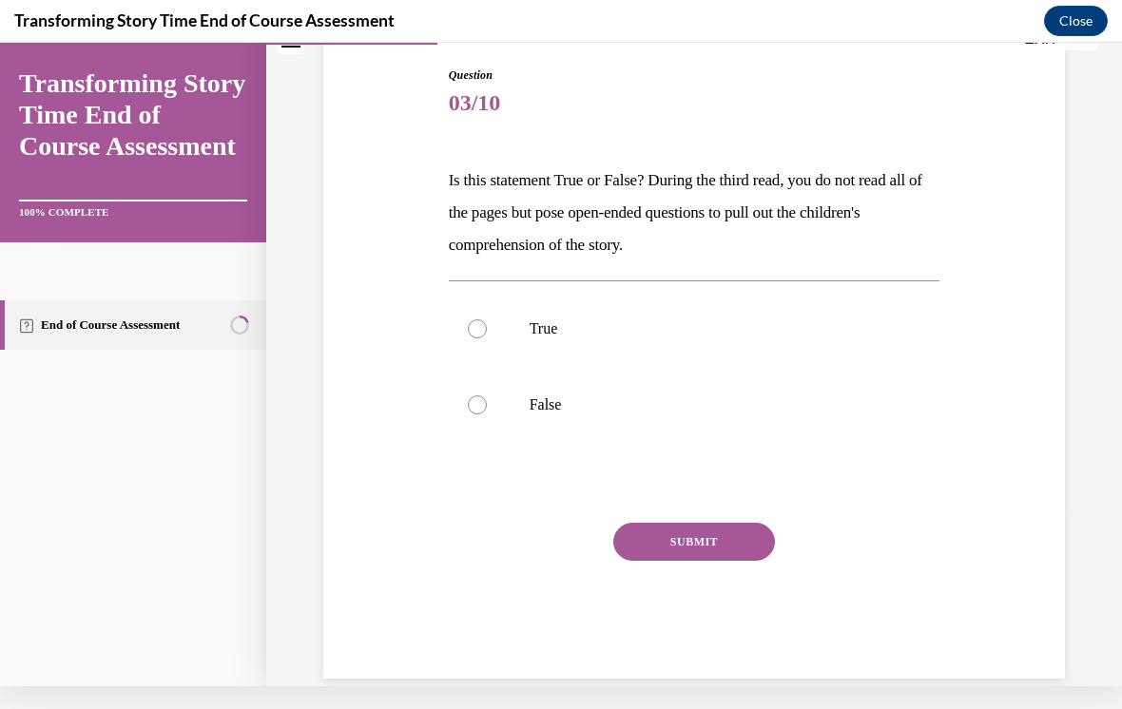
scroll to position [175, 0]
click at [484, 326] on div at bounding box center [477, 328] width 19 height 19
click at [484, 326] on input "True" at bounding box center [477, 328] width 19 height 19
radio input "true"
click at [709, 540] on button "SUBMIT" at bounding box center [694, 542] width 162 height 38
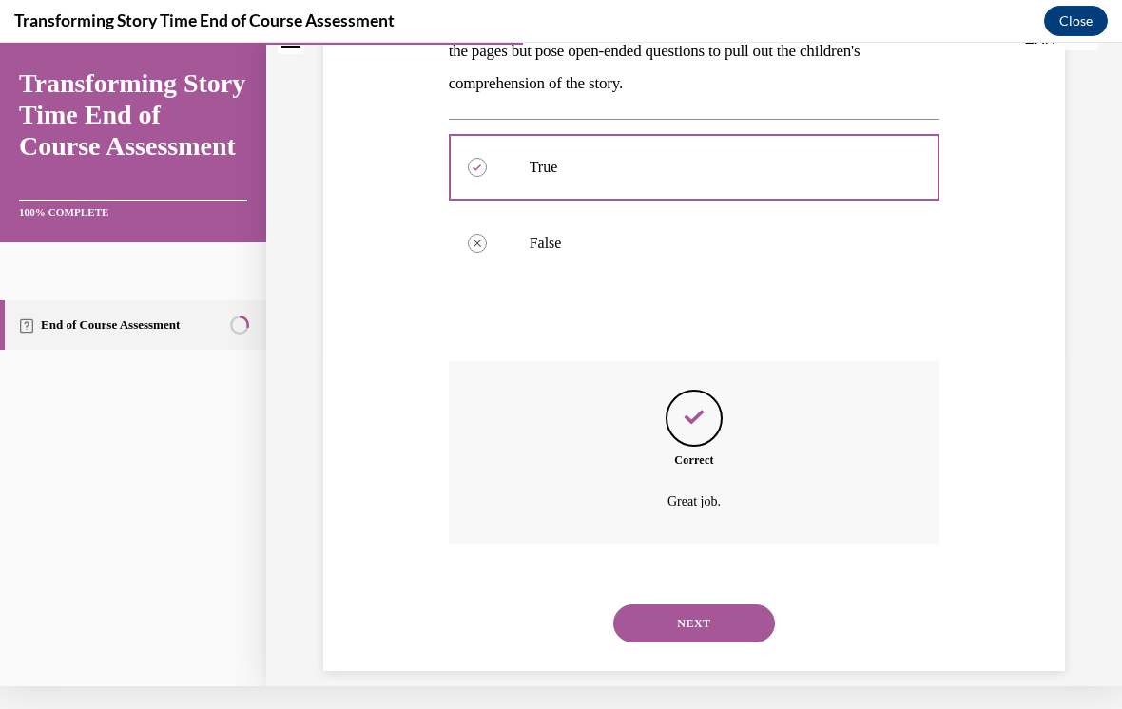
scroll to position [336, 0]
click at [713, 606] on button "NEXT" at bounding box center [694, 625] width 162 height 38
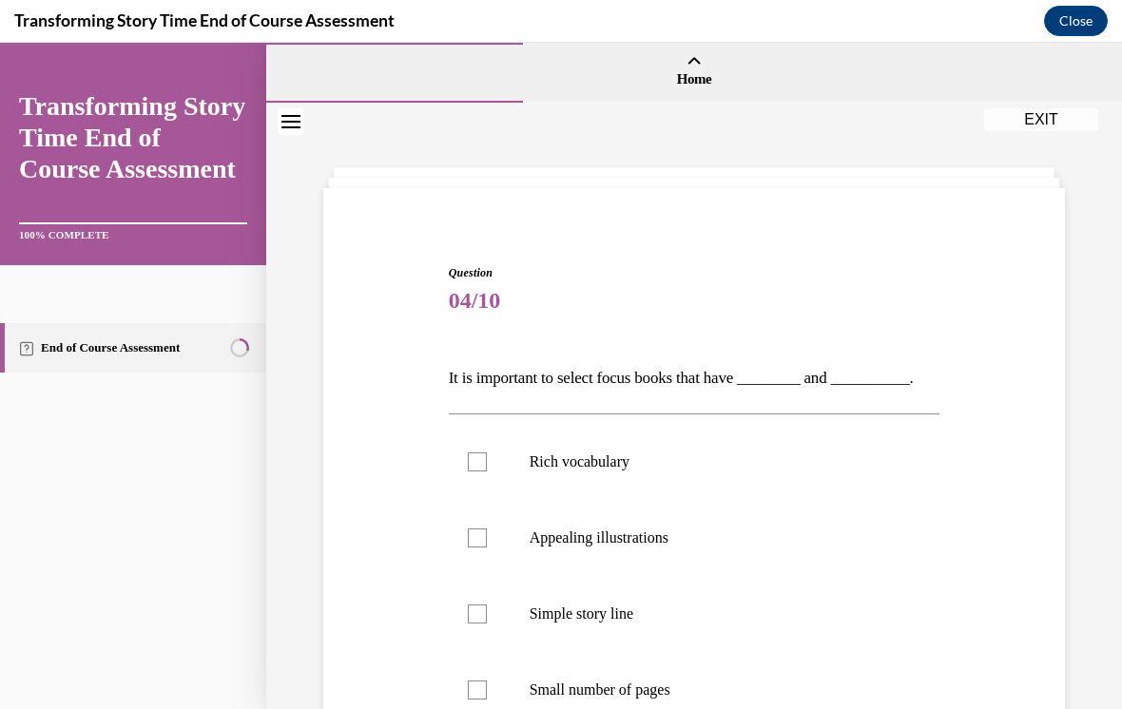
scroll to position [91, 0]
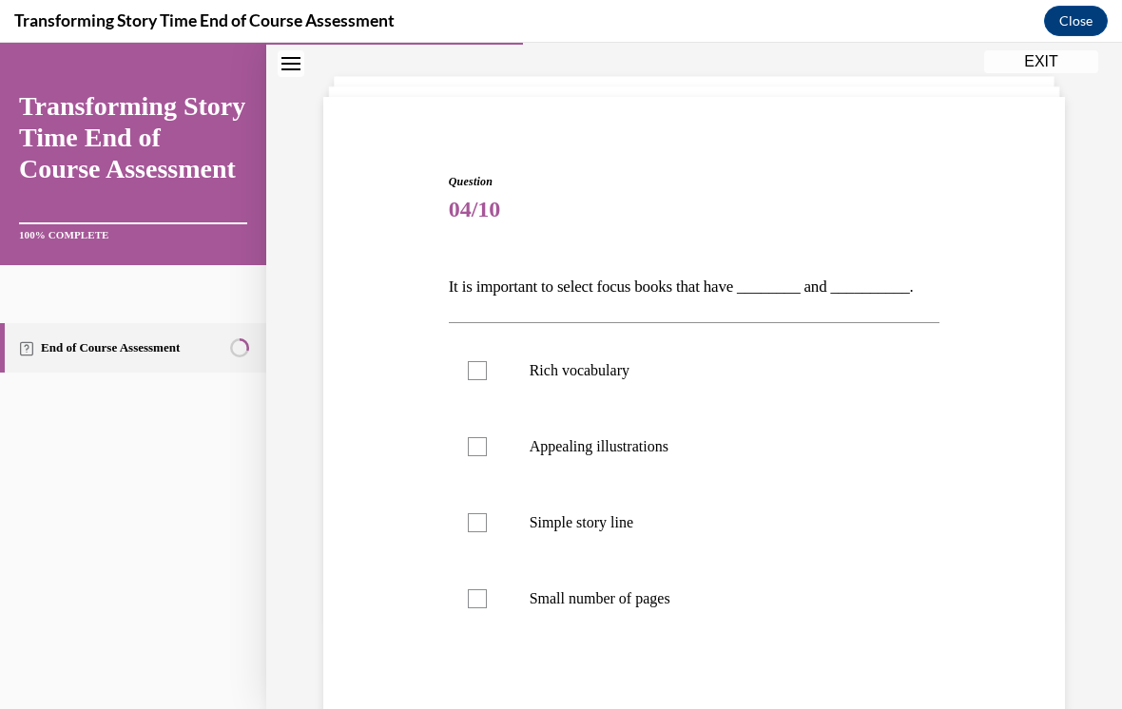
click at [491, 360] on label "Rich vocabulary" at bounding box center [694, 371] width 491 height 76
click at [487, 361] on input "Rich vocabulary" at bounding box center [477, 370] width 19 height 19
checkbox input "true"
click at [502, 511] on label "Simple story line" at bounding box center [694, 523] width 491 height 76
click at [487, 513] on input "Simple story line" at bounding box center [477, 522] width 19 height 19
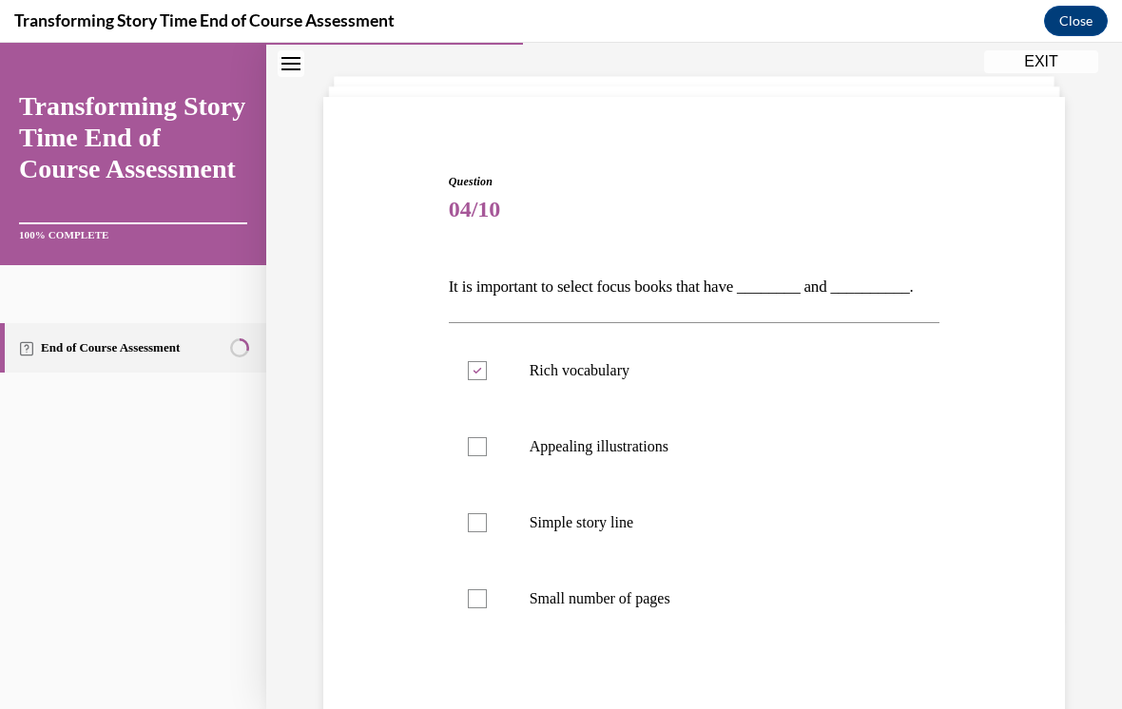
checkbox input "true"
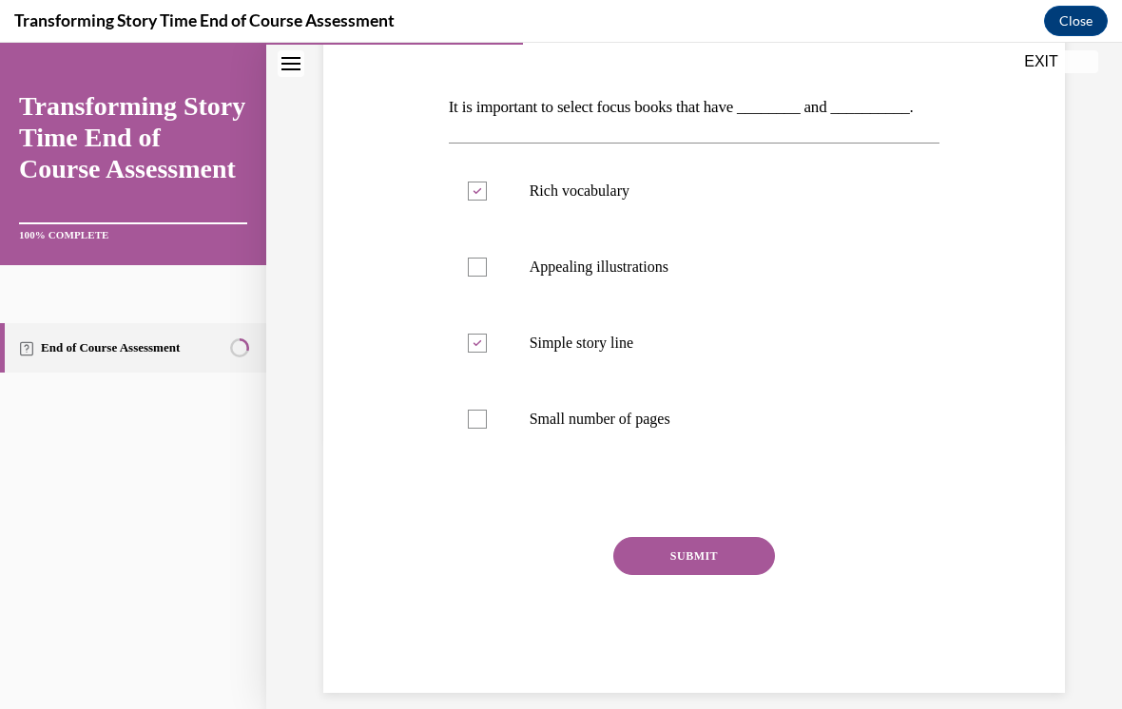
scroll to position [270, 0]
click at [679, 560] on button "SUBMIT" at bounding box center [694, 557] width 162 height 38
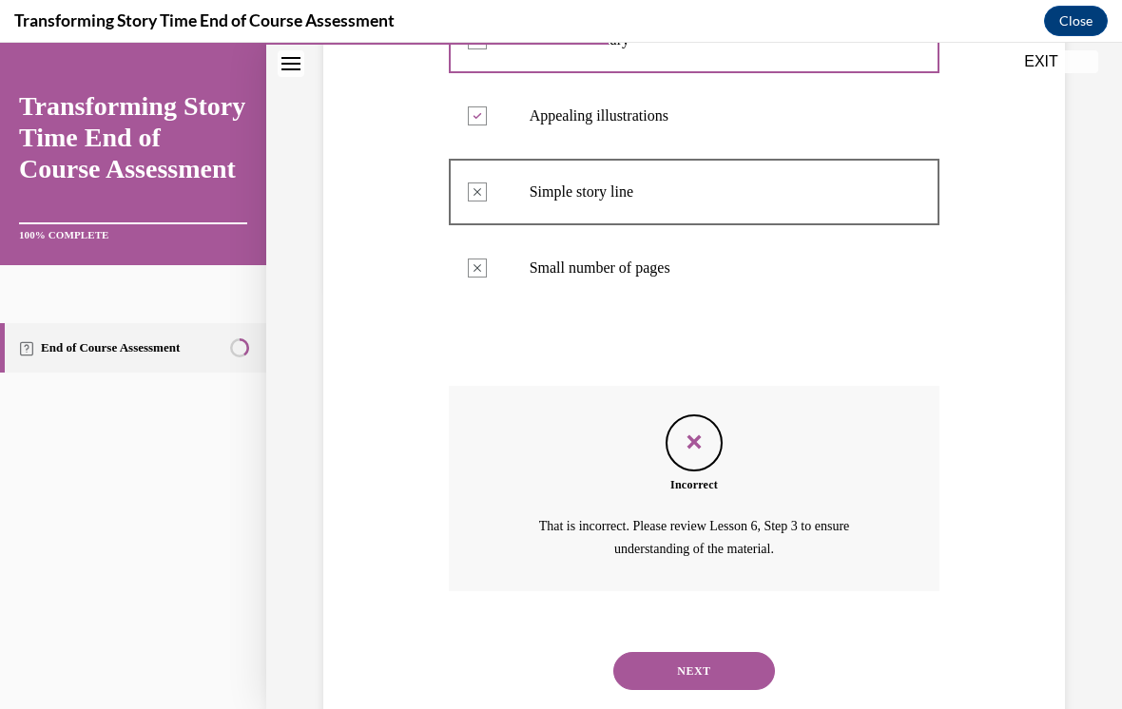
scroll to position [422, 0]
click at [666, 652] on button "NEXT" at bounding box center [694, 671] width 162 height 38
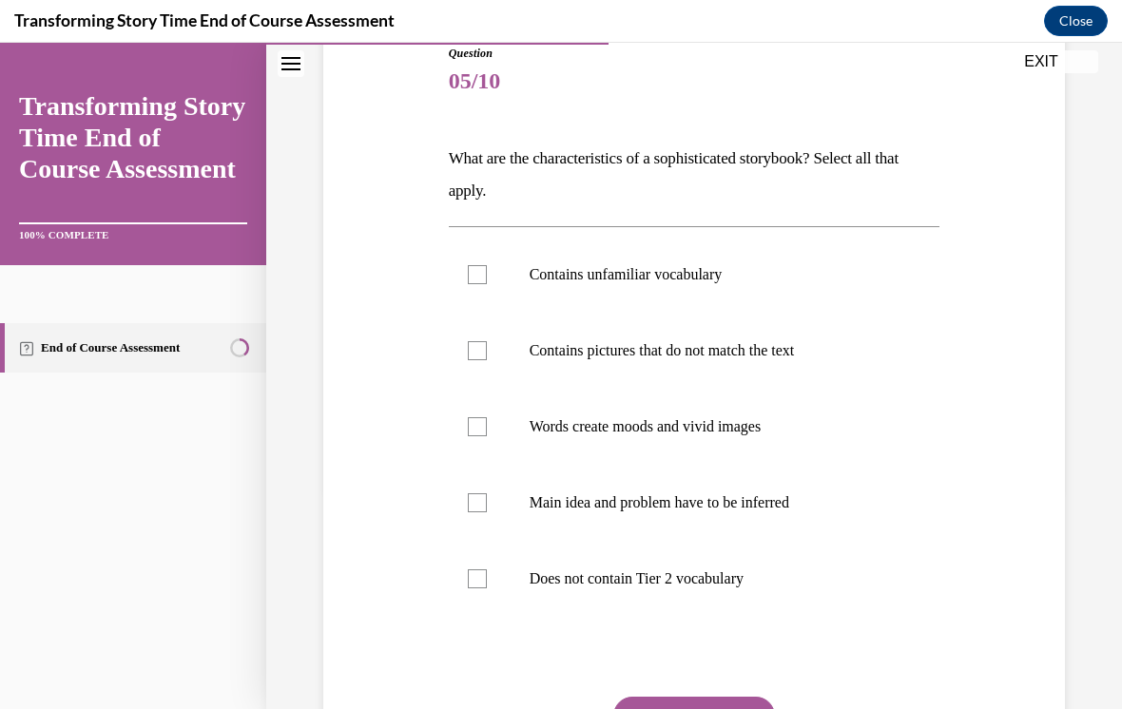
scroll to position [221, 0]
click at [491, 434] on label "Words create moods and vivid images" at bounding box center [694, 426] width 491 height 76
click at [487, 434] on input "Words create moods and vivid images" at bounding box center [477, 425] width 19 height 19
checkbox input "true"
click at [483, 509] on div at bounding box center [477, 501] width 19 height 19
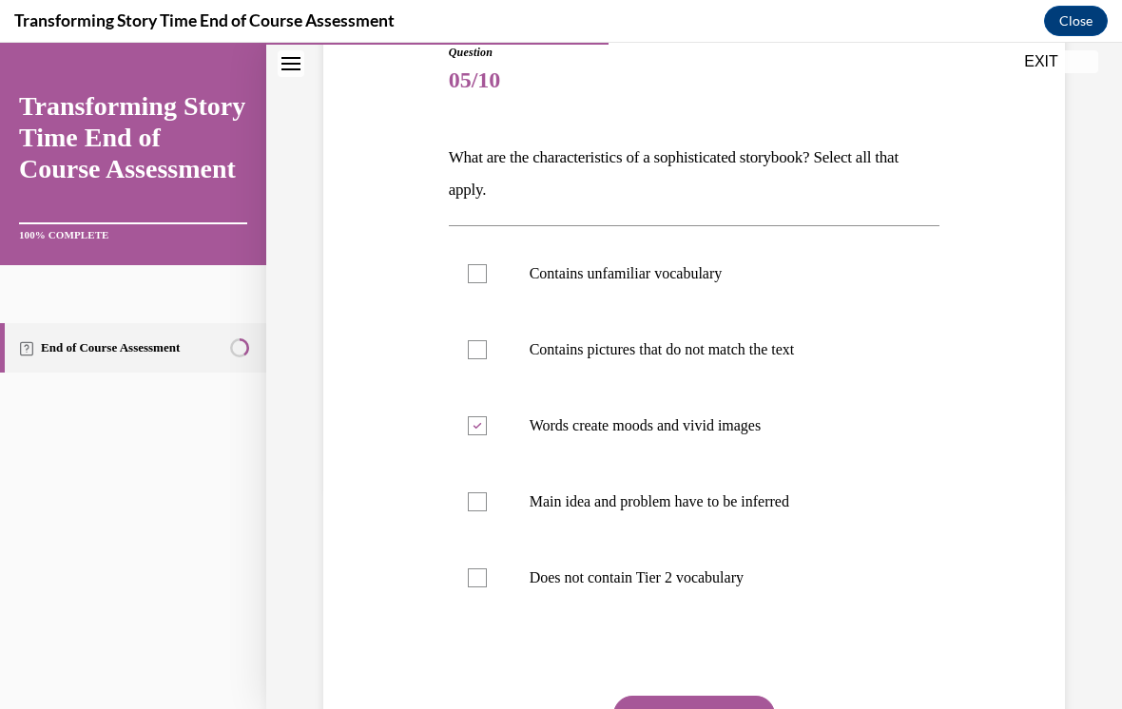
click at [483, 509] on input "Main idea and problem have to be inferred" at bounding box center [477, 501] width 19 height 19
checkbox input "true"
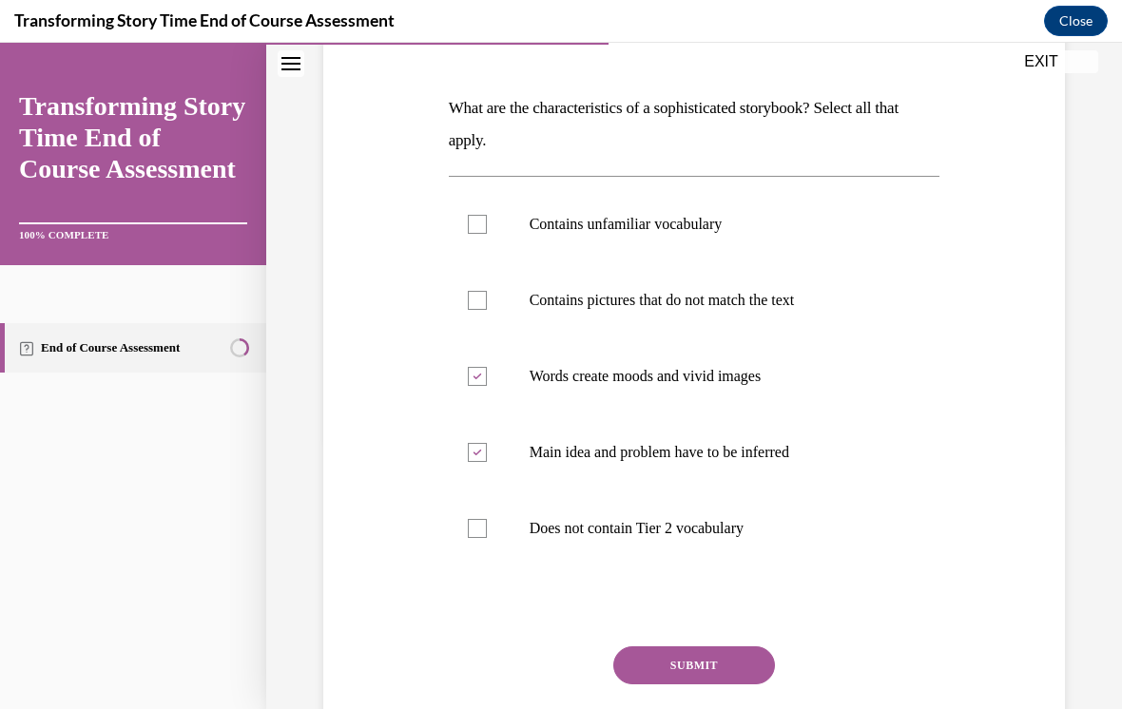
scroll to position [272, 0]
click at [679, 651] on button "SUBMIT" at bounding box center [694, 664] width 162 height 38
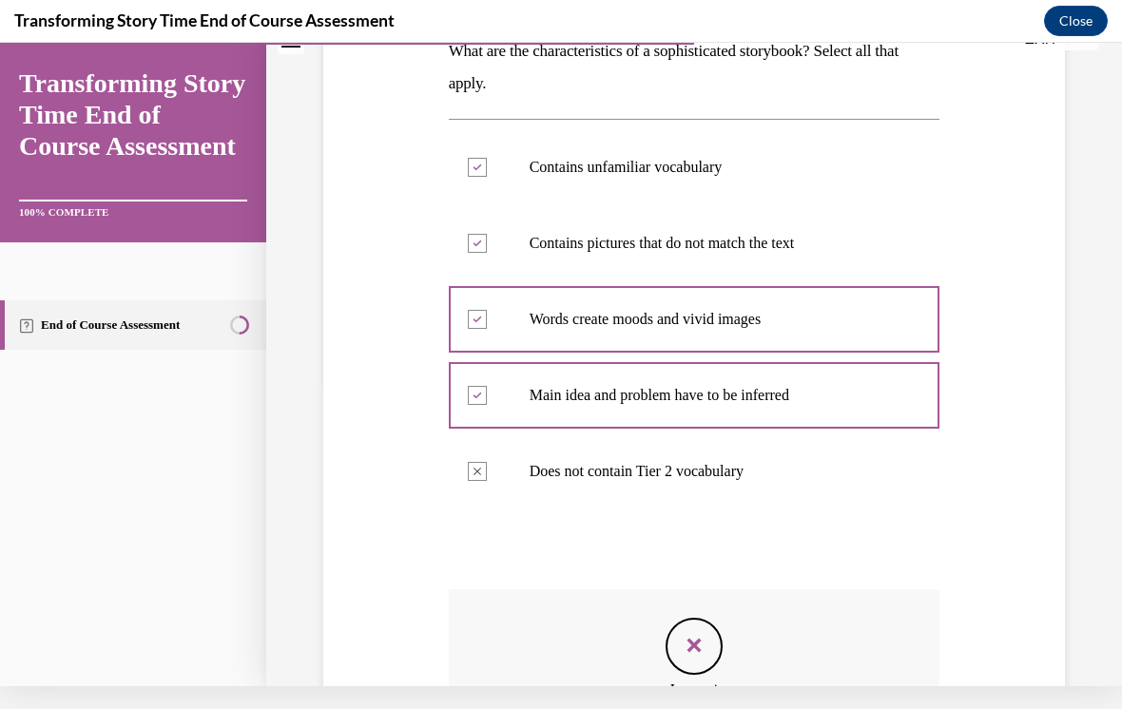
scroll to position [304, 0]
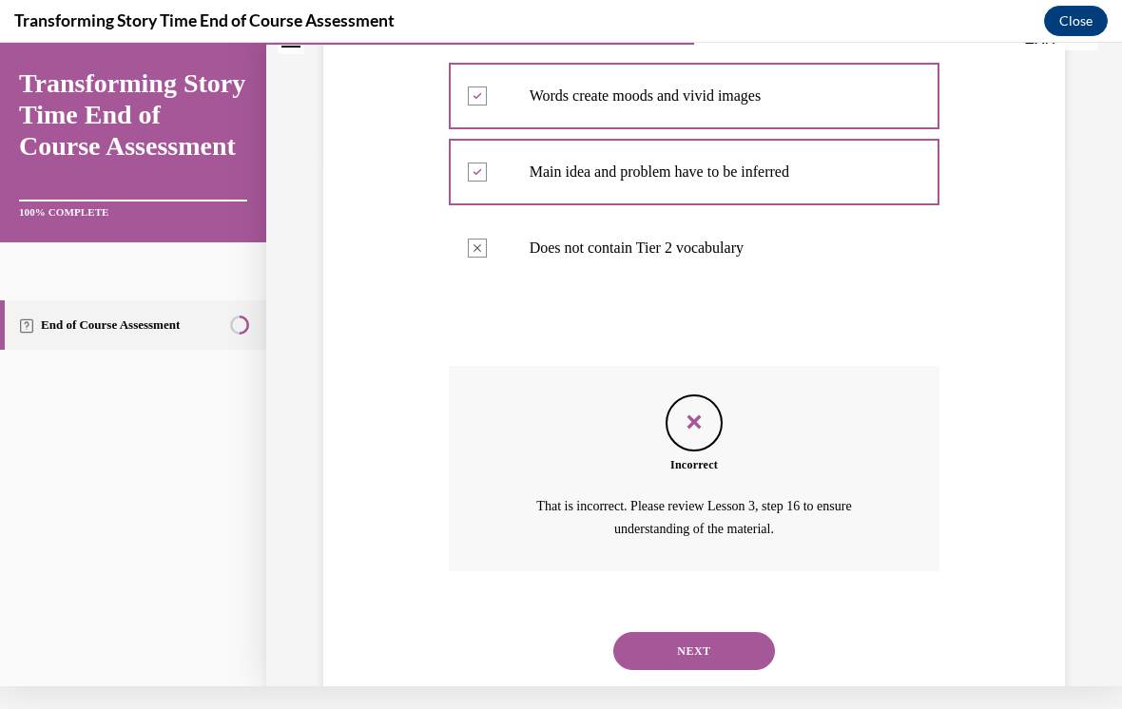
click at [684, 632] on button "NEXT" at bounding box center [694, 651] width 162 height 38
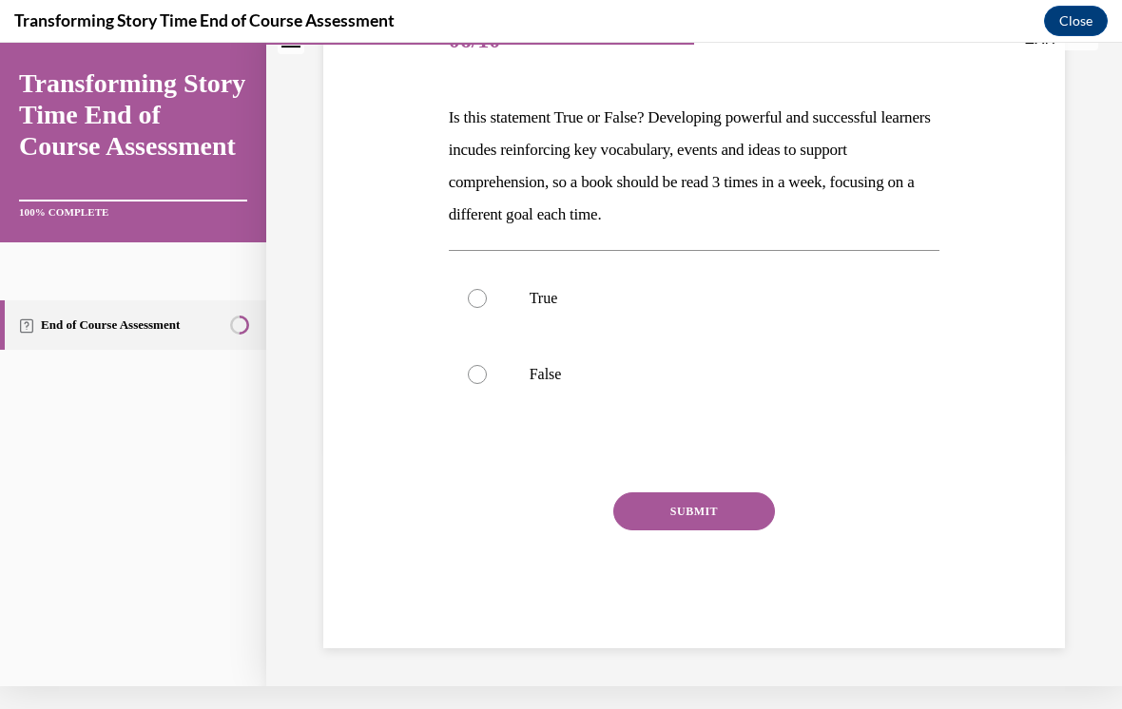
scroll to position [0, 0]
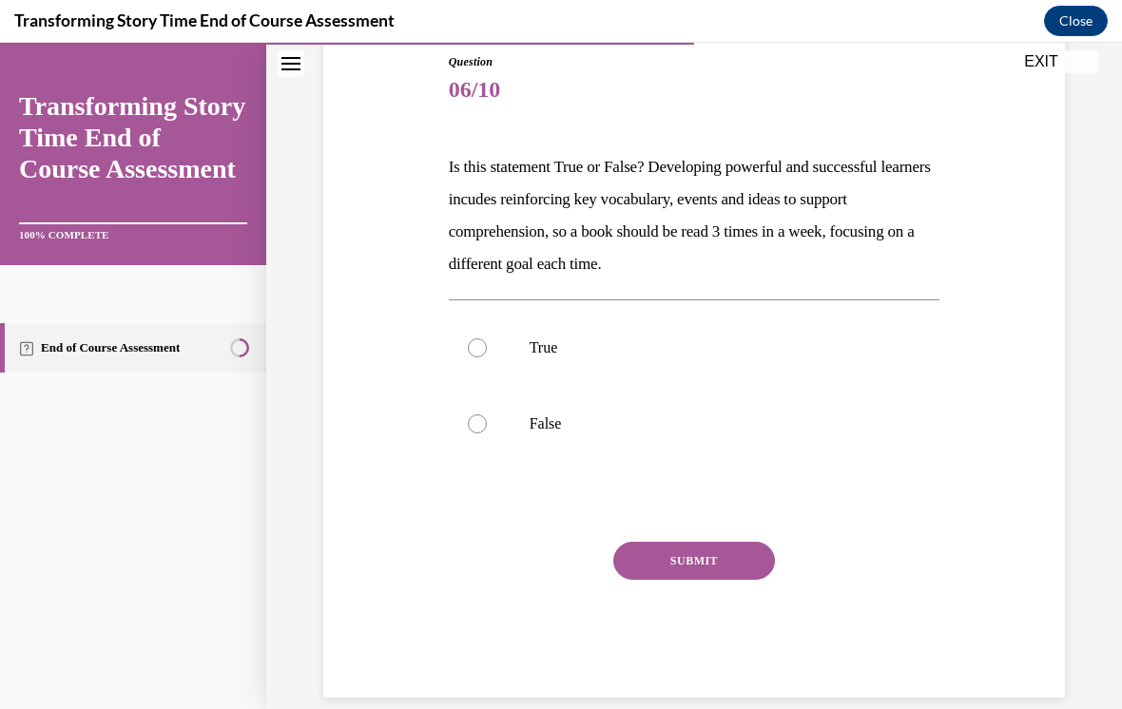
click at [466, 349] on label "True" at bounding box center [694, 348] width 491 height 76
click at [468, 349] on input "True" at bounding box center [477, 347] width 19 height 19
radio input "true"
click at [687, 544] on button "SUBMIT" at bounding box center [694, 561] width 162 height 38
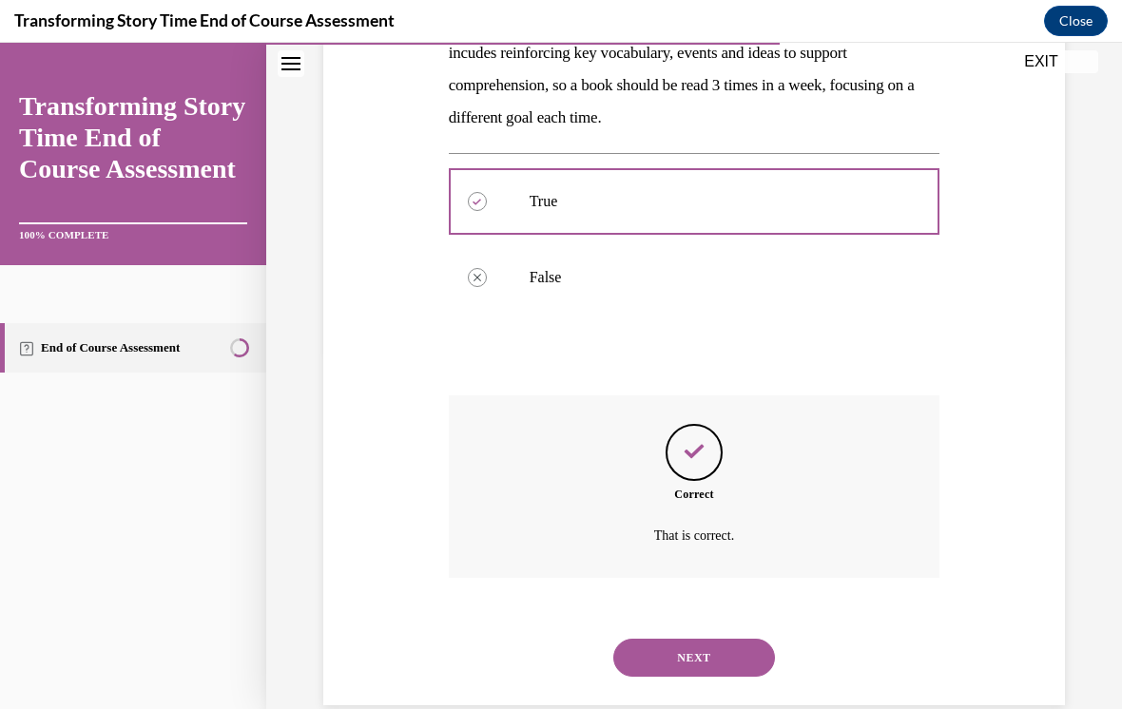
scroll to position [368, 0]
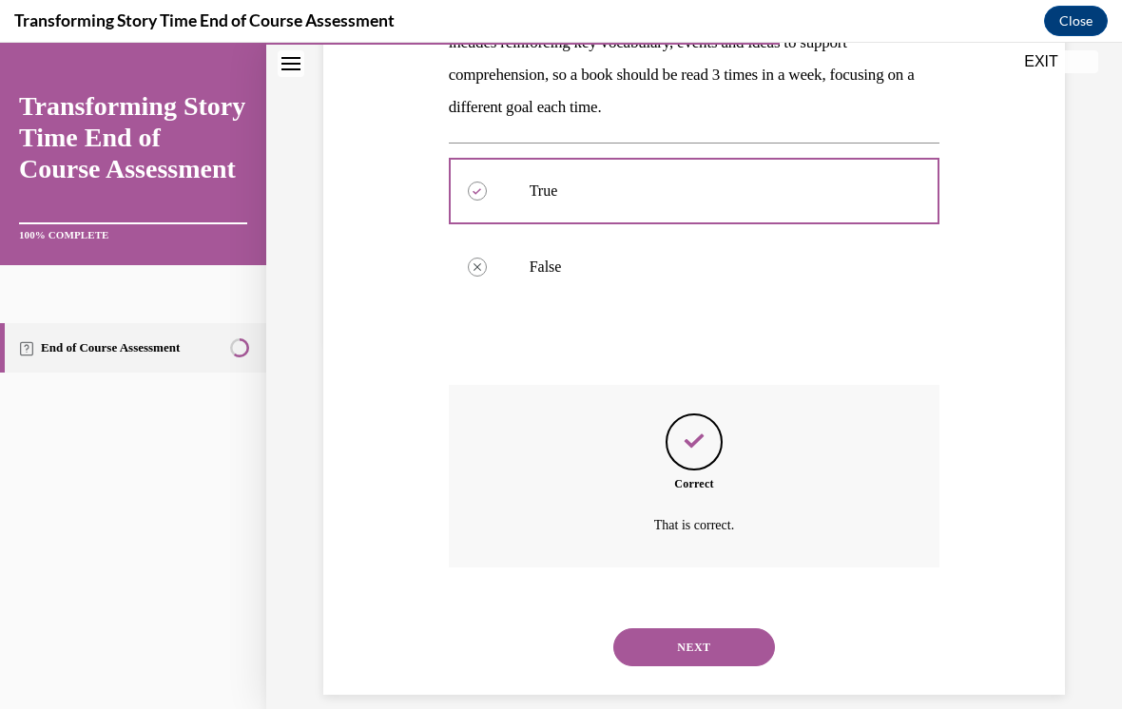
click at [711, 653] on div "NEXT" at bounding box center [694, 647] width 491 height 76
click at [669, 628] on button "NEXT" at bounding box center [694, 647] width 162 height 38
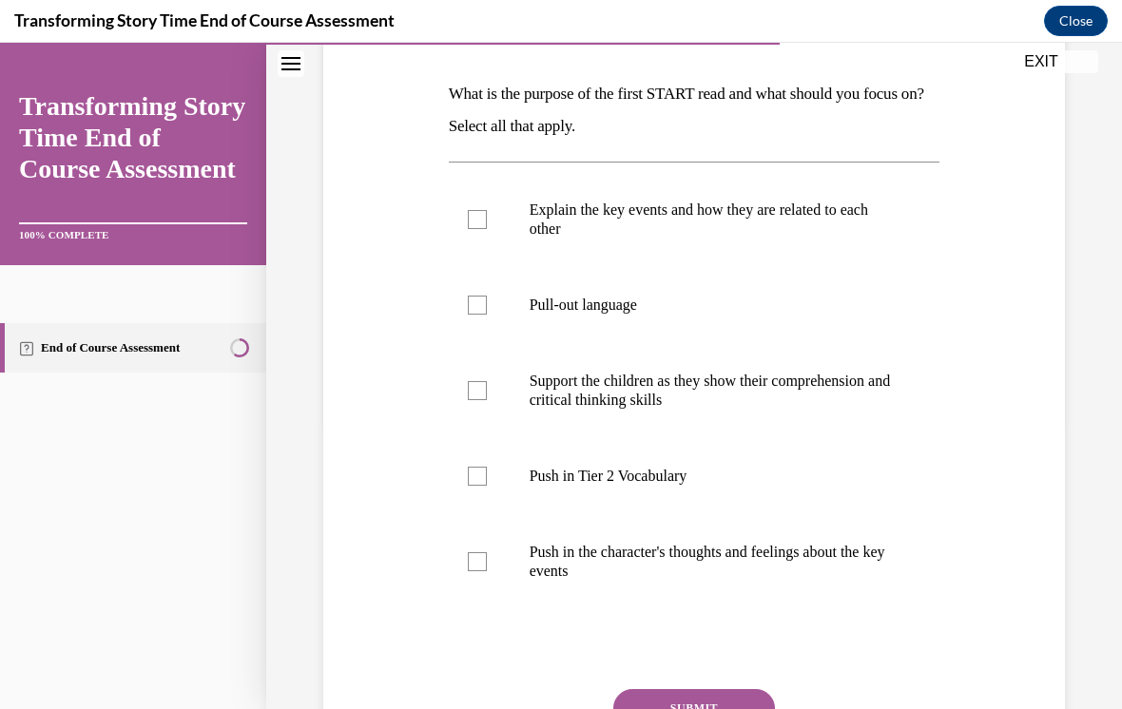
scroll to position [275, 0]
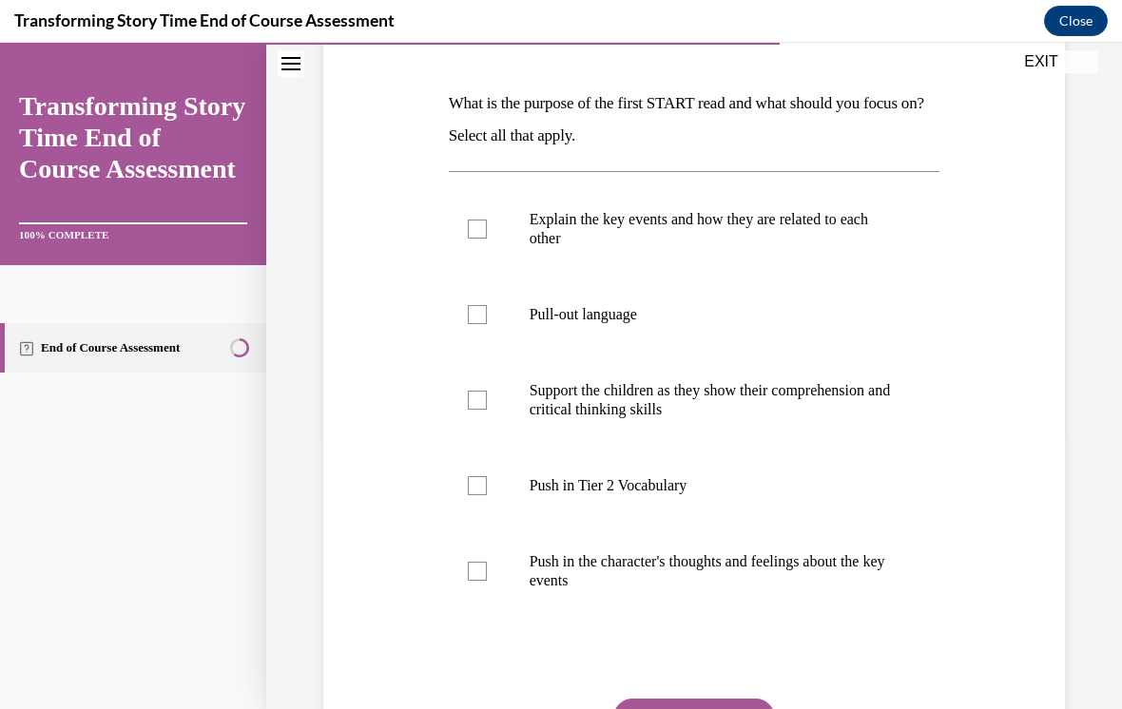
click at [486, 391] on div at bounding box center [477, 400] width 19 height 19
click at [486, 391] on input "Support the children as they show their comprehension and critical thinking ski…" at bounding box center [477, 400] width 19 height 19
checkbox input "true"
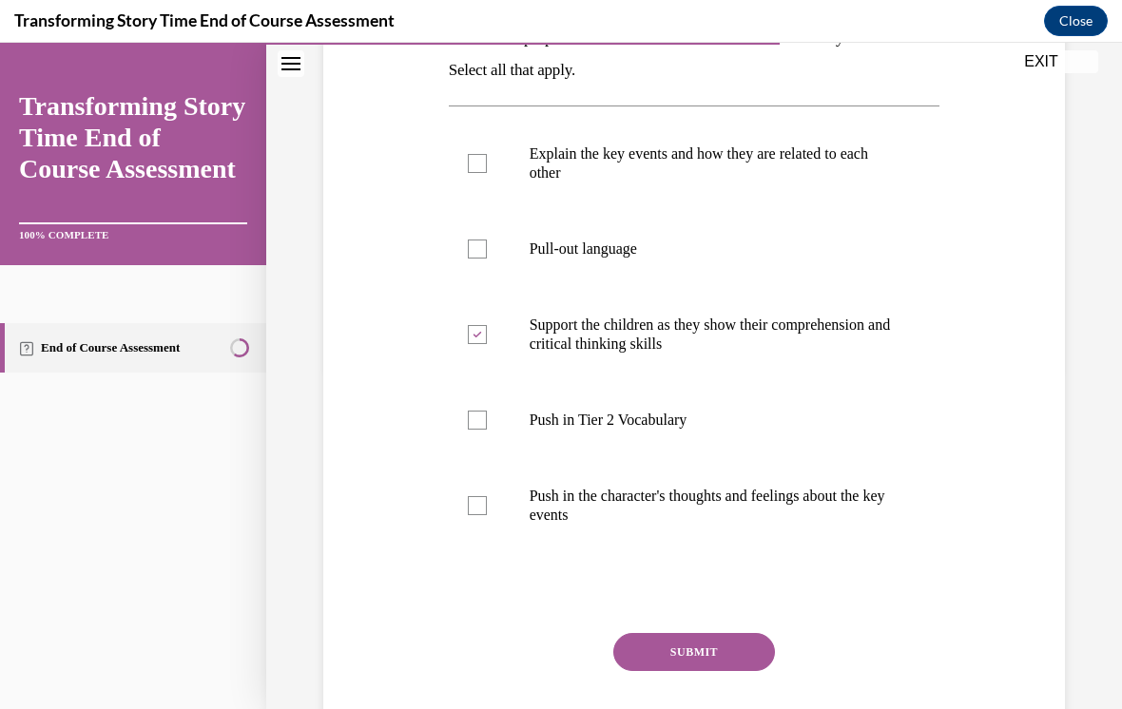
scroll to position [341, 0]
click at [690, 653] on button "SUBMIT" at bounding box center [694, 651] width 162 height 38
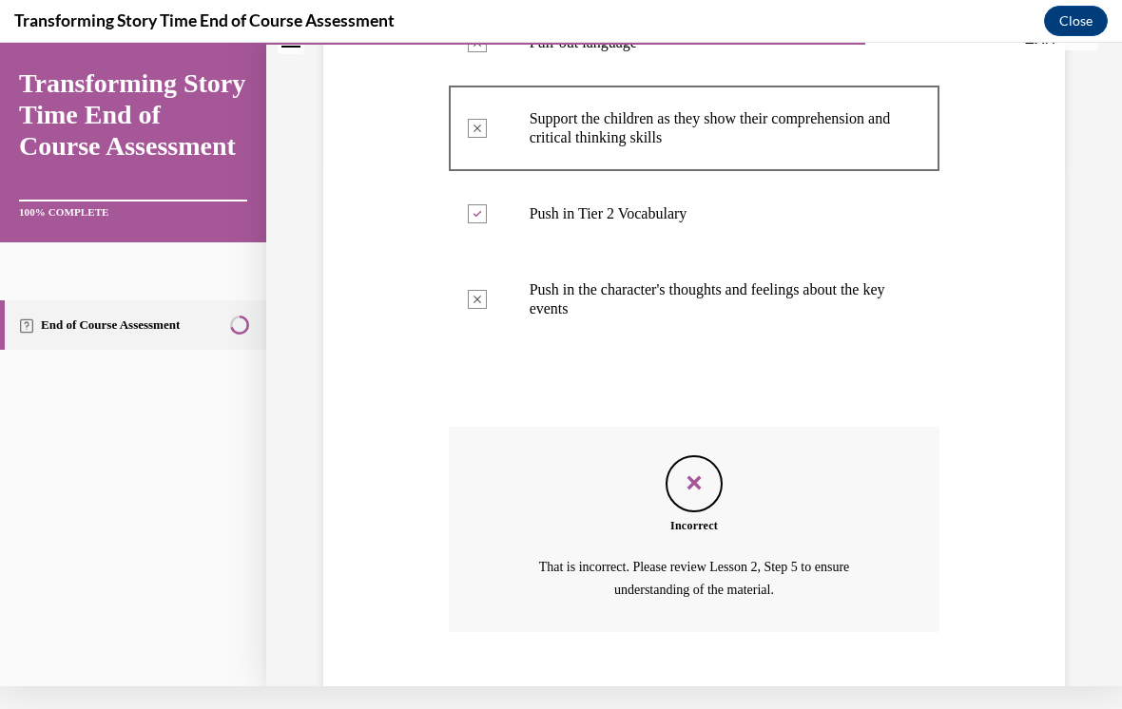
scroll to position [524, 0]
click at [700, 515] on div "Incorrect That is incorrect. Please review Lesson 2, Step 5 to ensure understan…" at bounding box center [694, 529] width 491 height 205
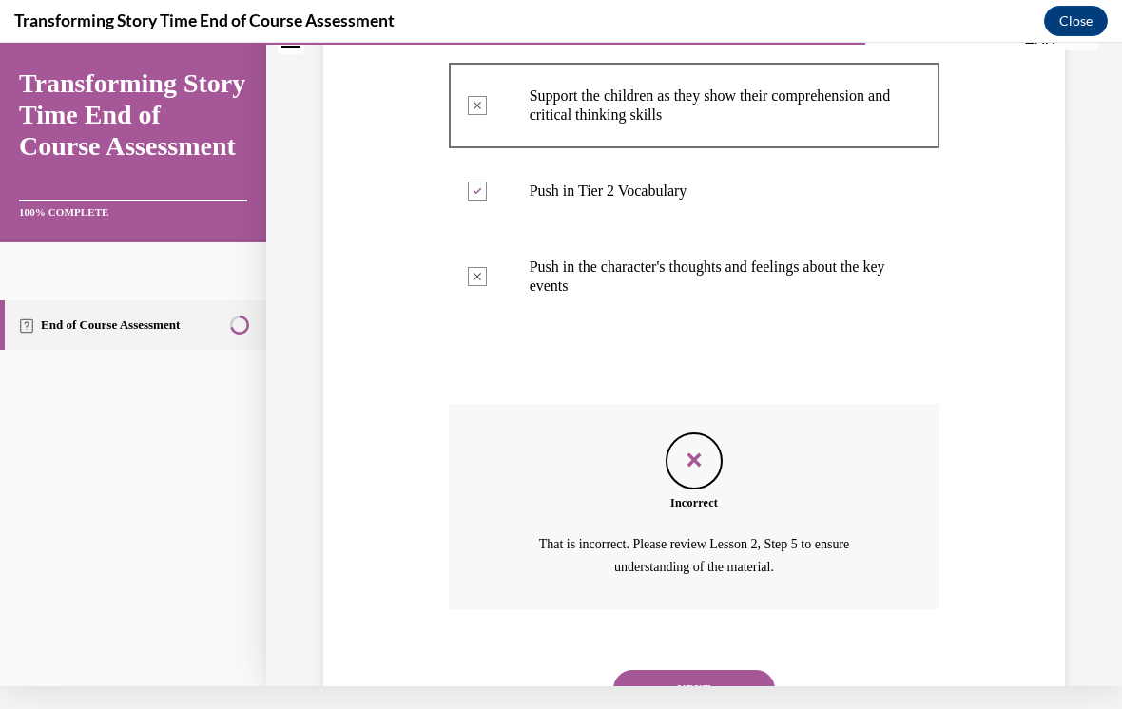
scroll to position [549, 0]
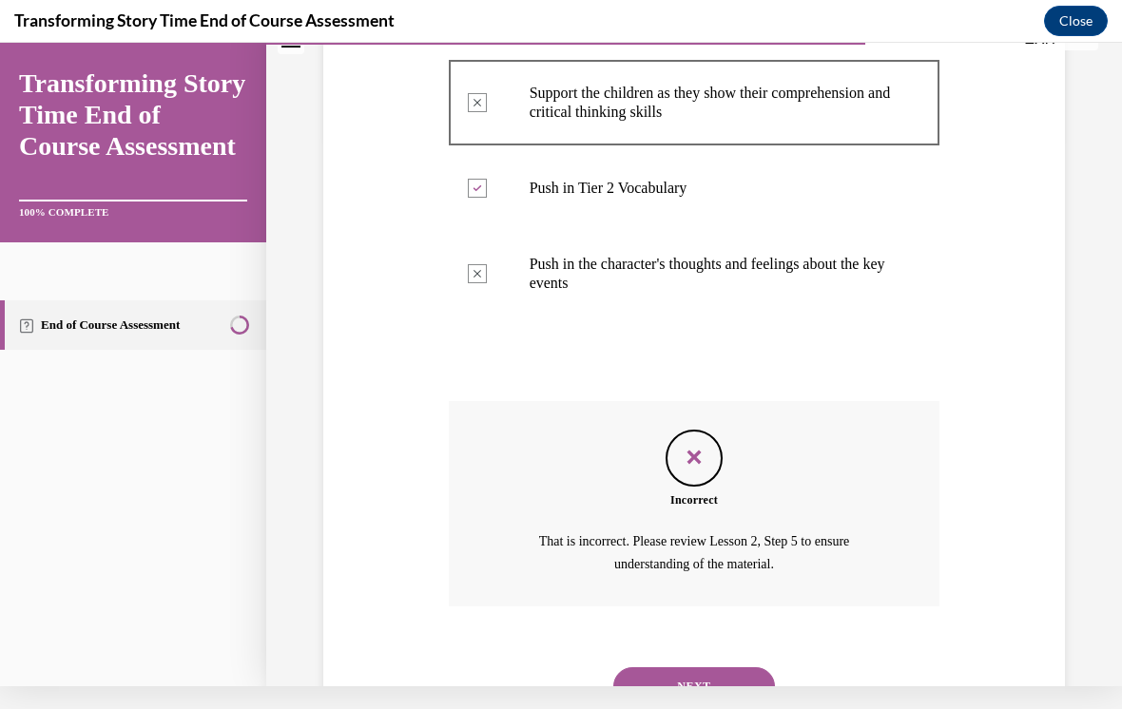
click at [687, 678] on button "NEXT" at bounding box center [694, 686] width 162 height 38
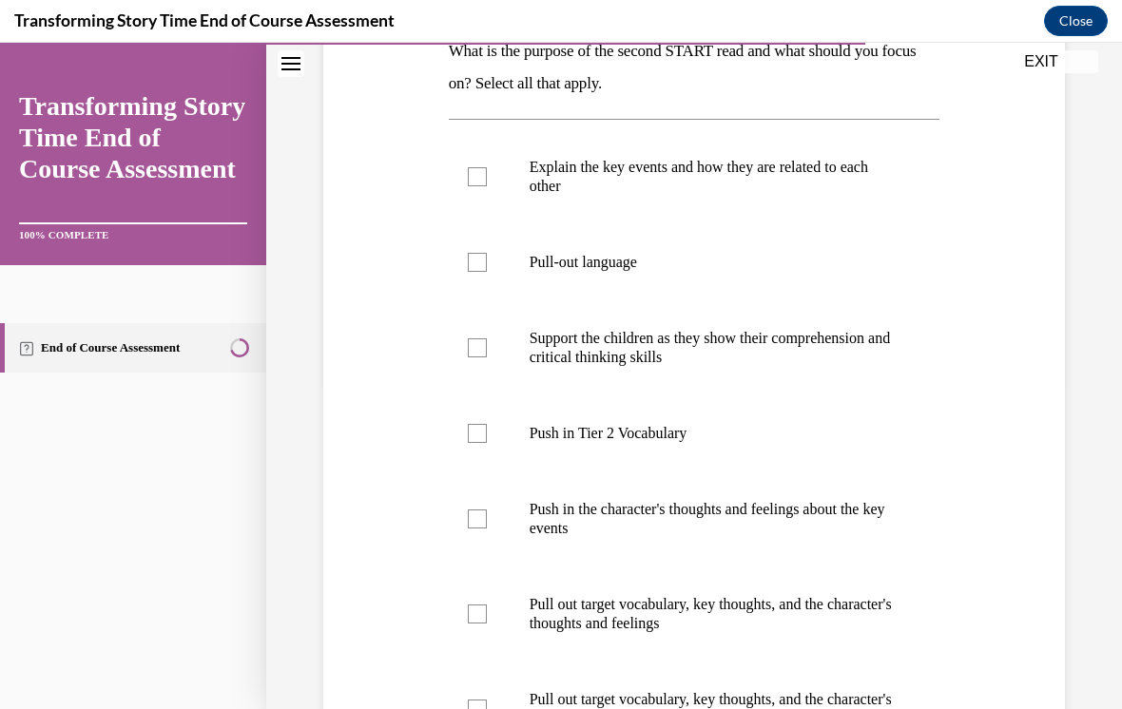
scroll to position [328, 0]
click at [511, 328] on label "Support the children as they show their comprehension and critical thinking ski…" at bounding box center [694, 346] width 491 height 95
click at [487, 337] on input "Support the children as they show their comprehension and critical thinking ski…" at bounding box center [477, 346] width 19 height 19
checkbox input "true"
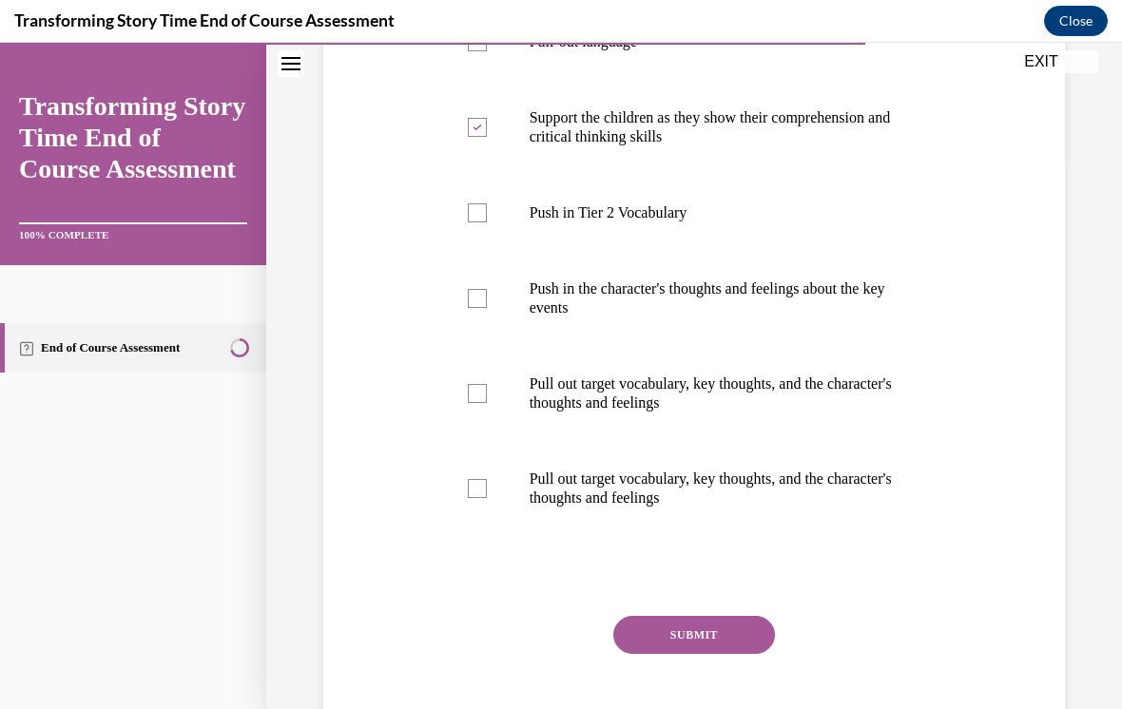
click at [714, 638] on button "SUBMIT" at bounding box center [694, 635] width 162 height 38
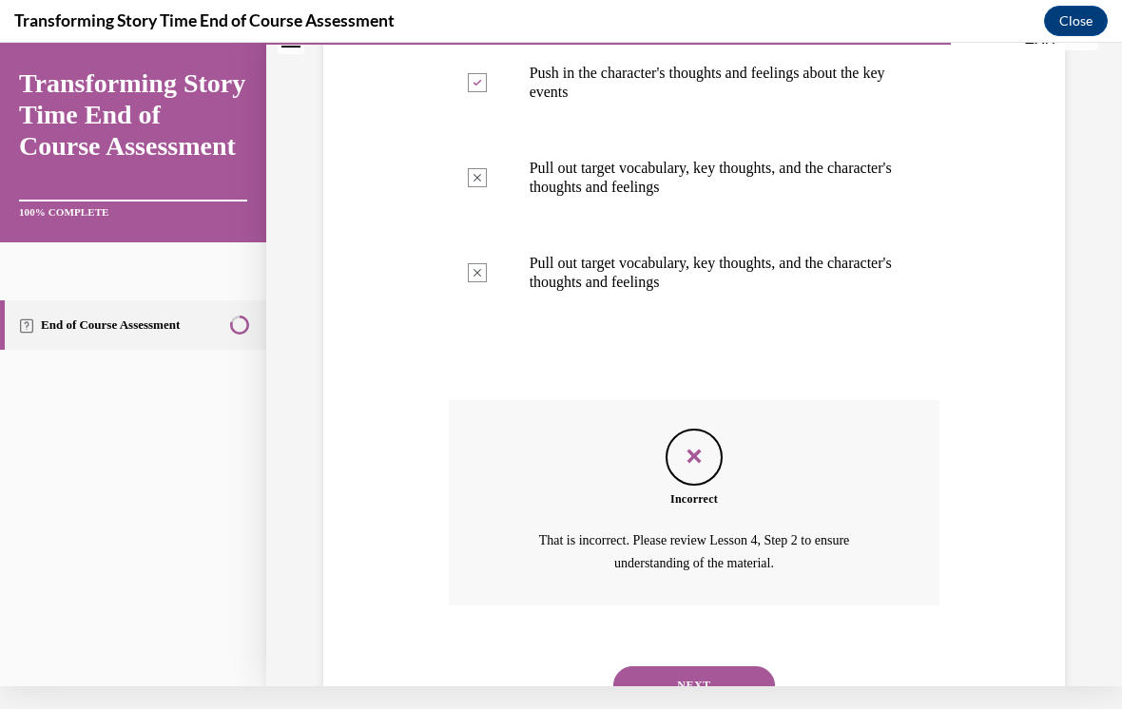
scroll to position [743, 0]
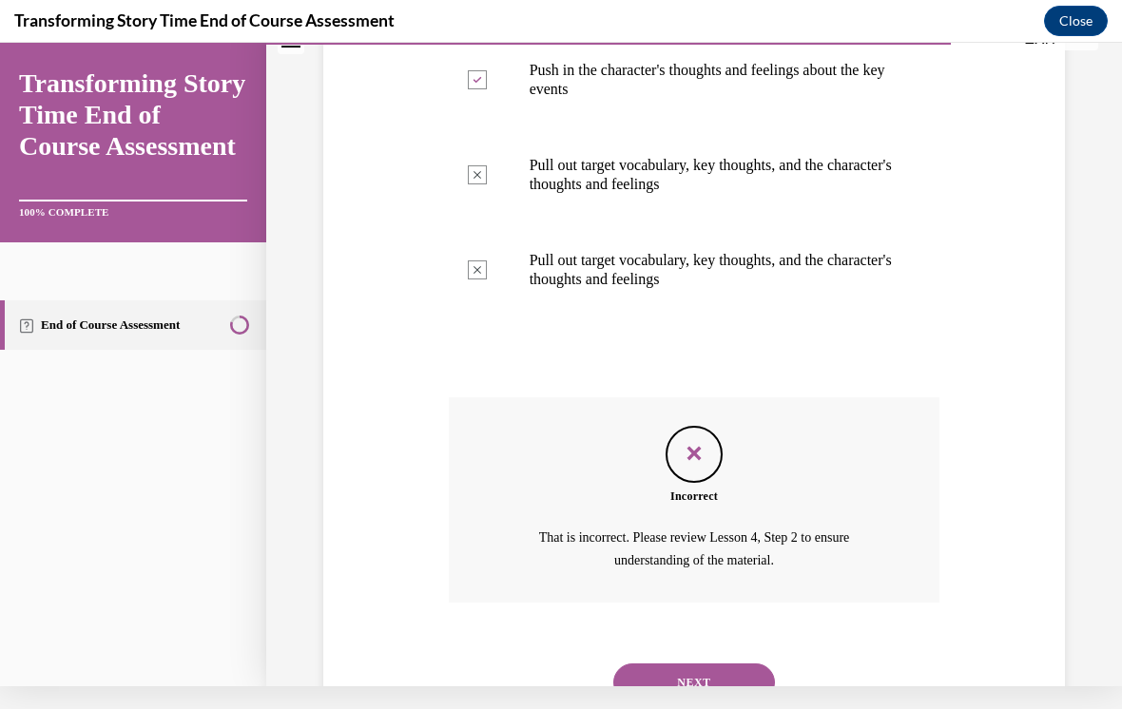
click at [726, 645] on div "NEXT" at bounding box center [694, 683] width 491 height 76
click at [725, 645] on div "NEXT" at bounding box center [694, 683] width 491 height 76
click at [737, 664] on button "NEXT" at bounding box center [694, 683] width 162 height 38
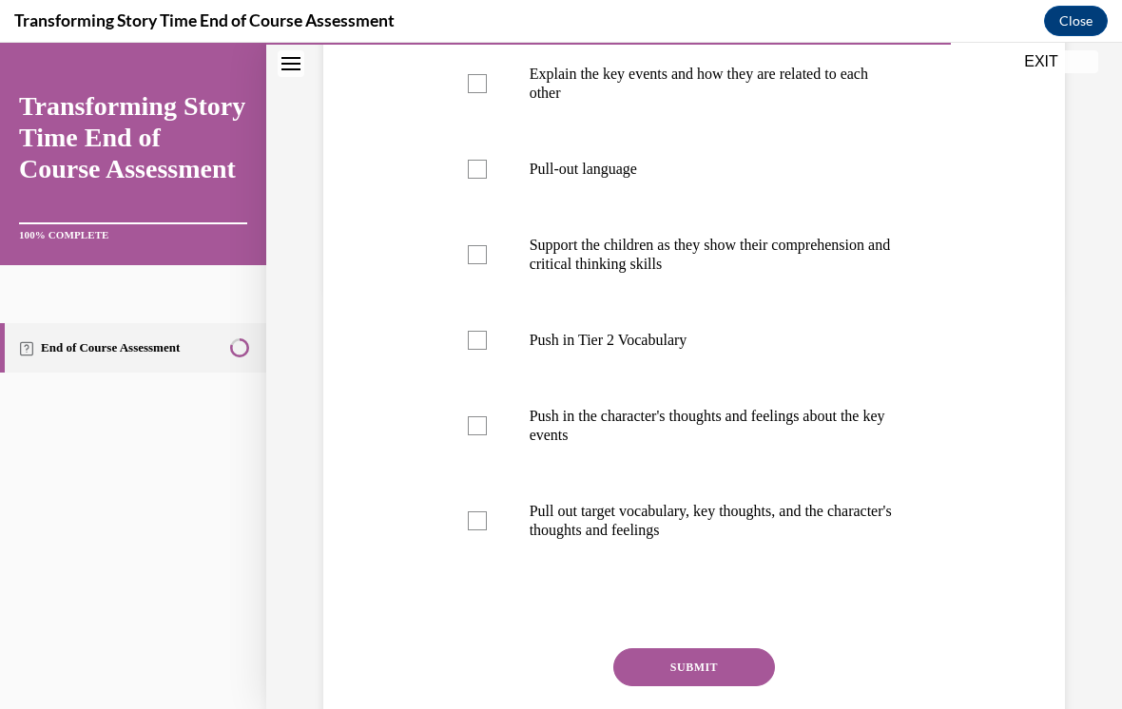
scroll to position [420, 0]
click at [487, 253] on label "Support the children as they show their comprehension and critical thinking ski…" at bounding box center [694, 254] width 491 height 95
click at [487, 253] on input "Support the children as they show their comprehension and critical thinking ski…" at bounding box center [477, 254] width 19 height 19
checkbox input "true"
click at [698, 674] on button "SUBMIT" at bounding box center [694, 667] width 162 height 38
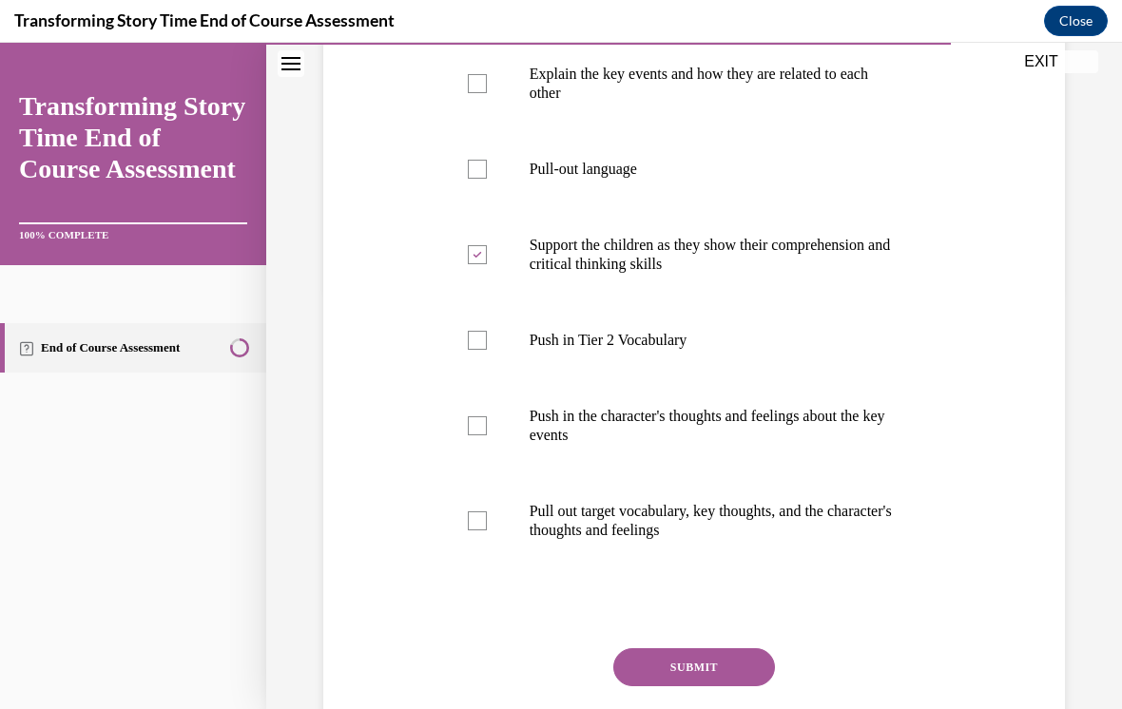
scroll to position [23, 0]
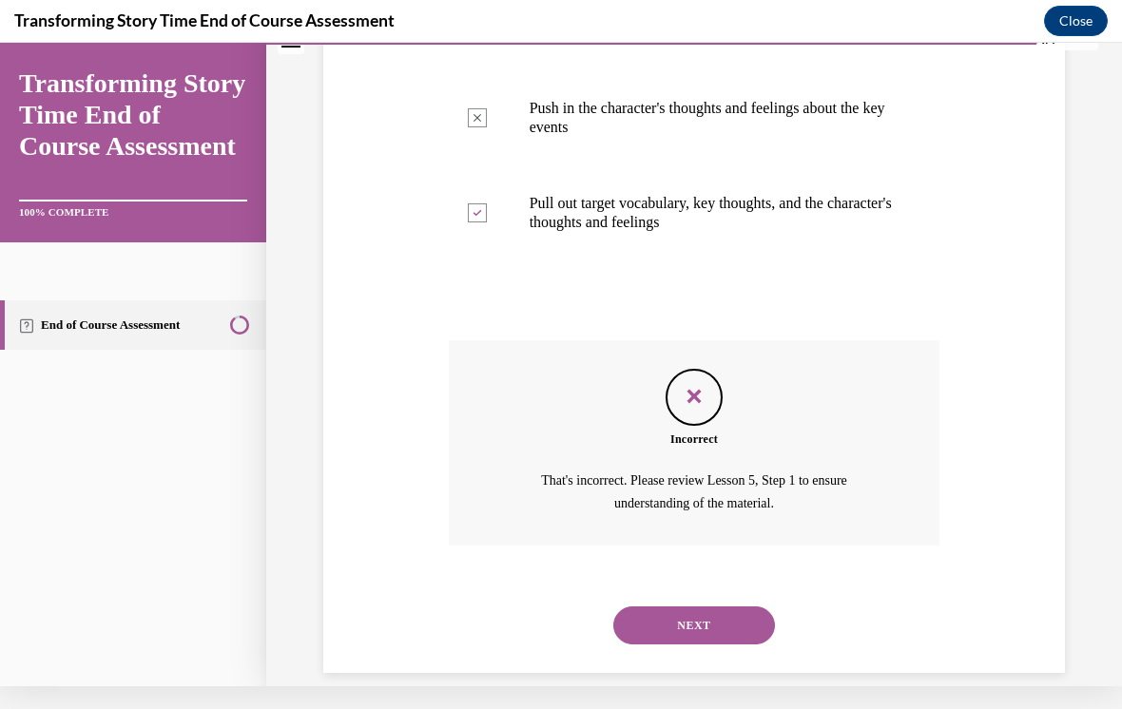
click at [685, 607] on button "NEXT" at bounding box center [694, 626] width 162 height 38
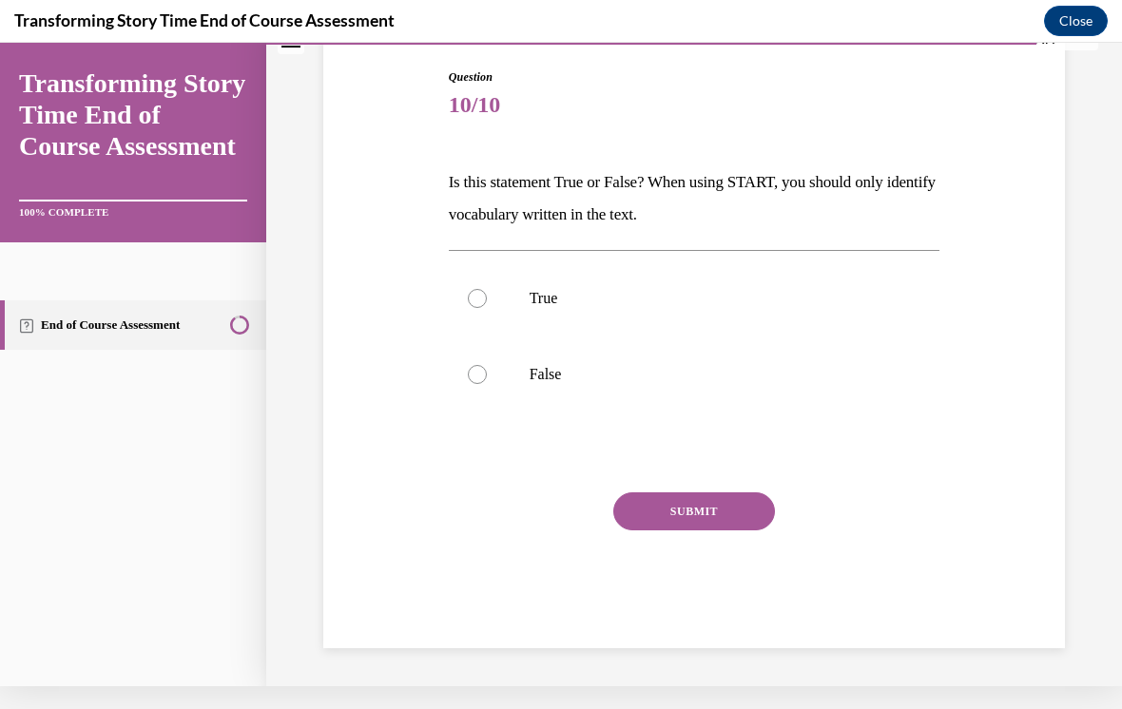
scroll to position [150, 0]
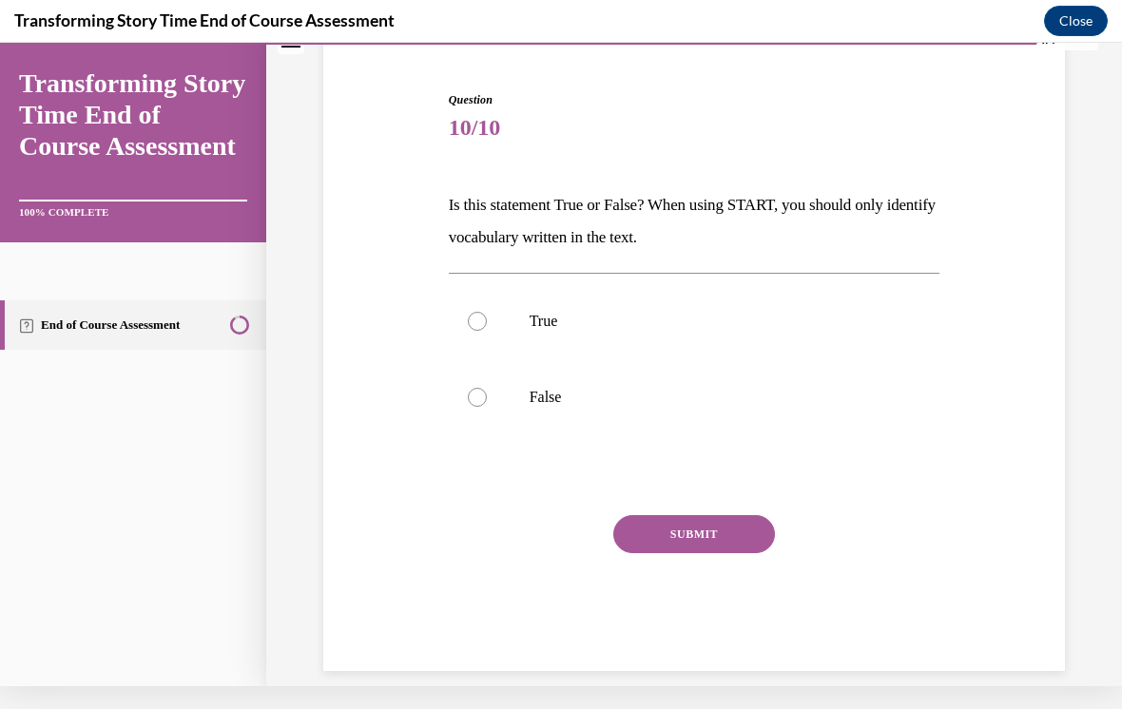
click at [478, 329] on div at bounding box center [477, 321] width 19 height 19
click at [478, 329] on input "True" at bounding box center [477, 321] width 19 height 19
radio input "true"
click at [672, 535] on button "SUBMIT" at bounding box center [694, 534] width 162 height 38
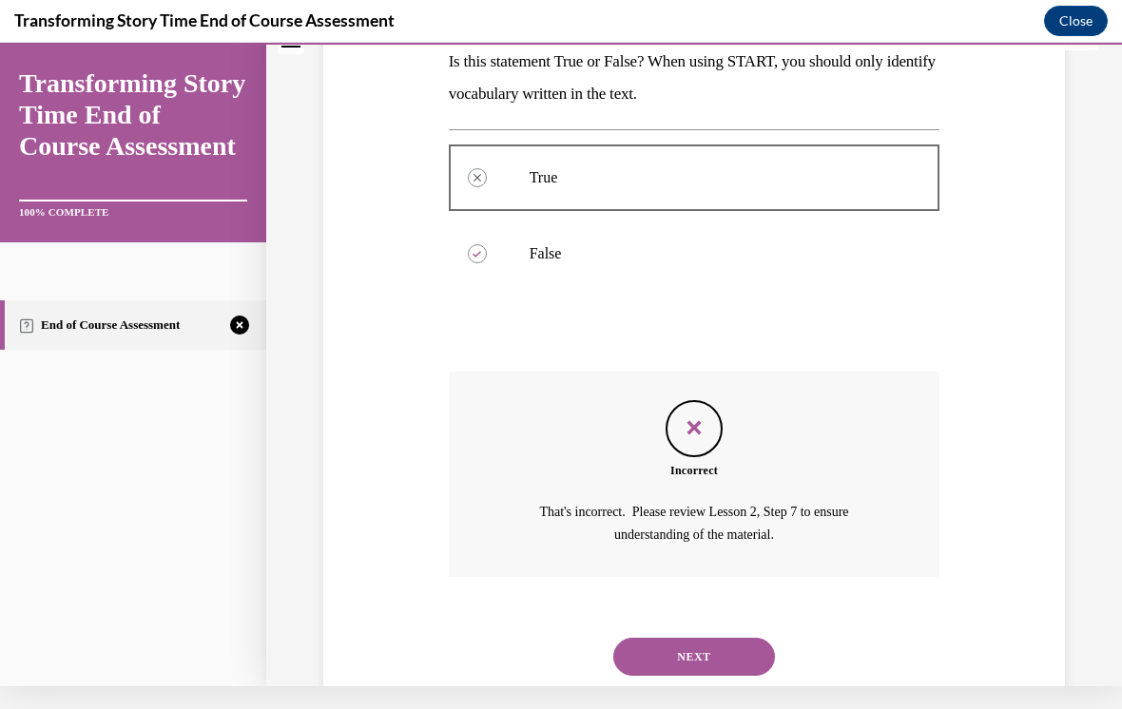
scroll to position [325, 0]
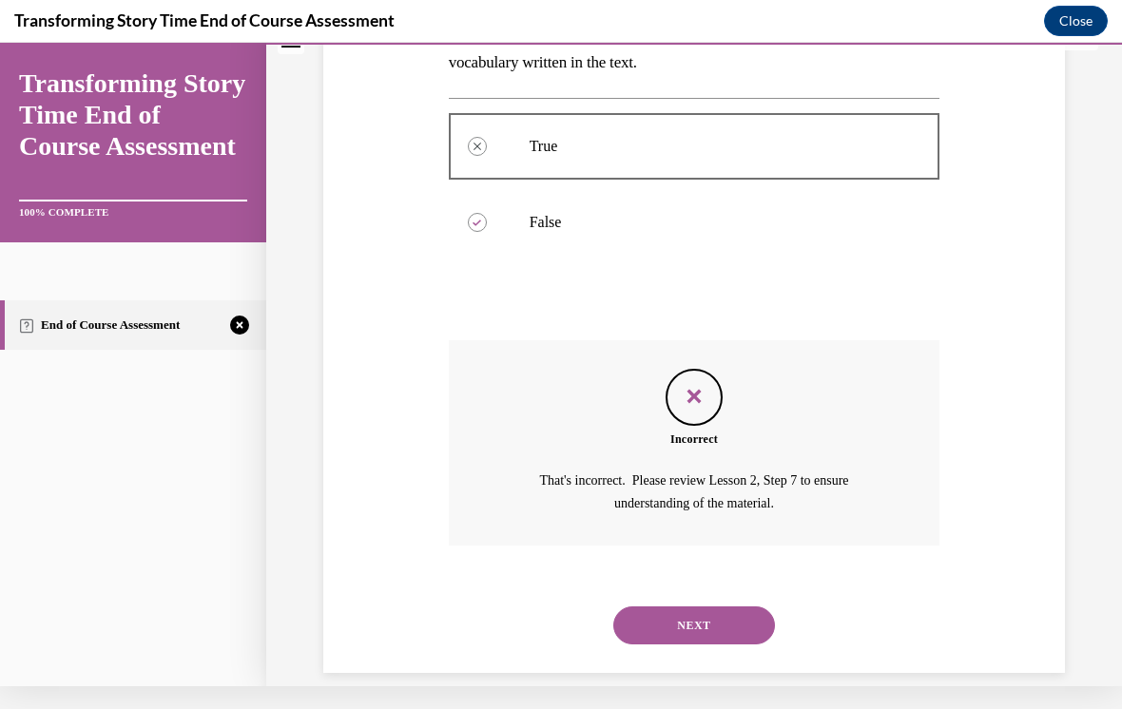
click at [671, 588] on div "NEXT" at bounding box center [694, 626] width 491 height 76
click at [656, 618] on button "NEXT" at bounding box center [694, 626] width 162 height 38
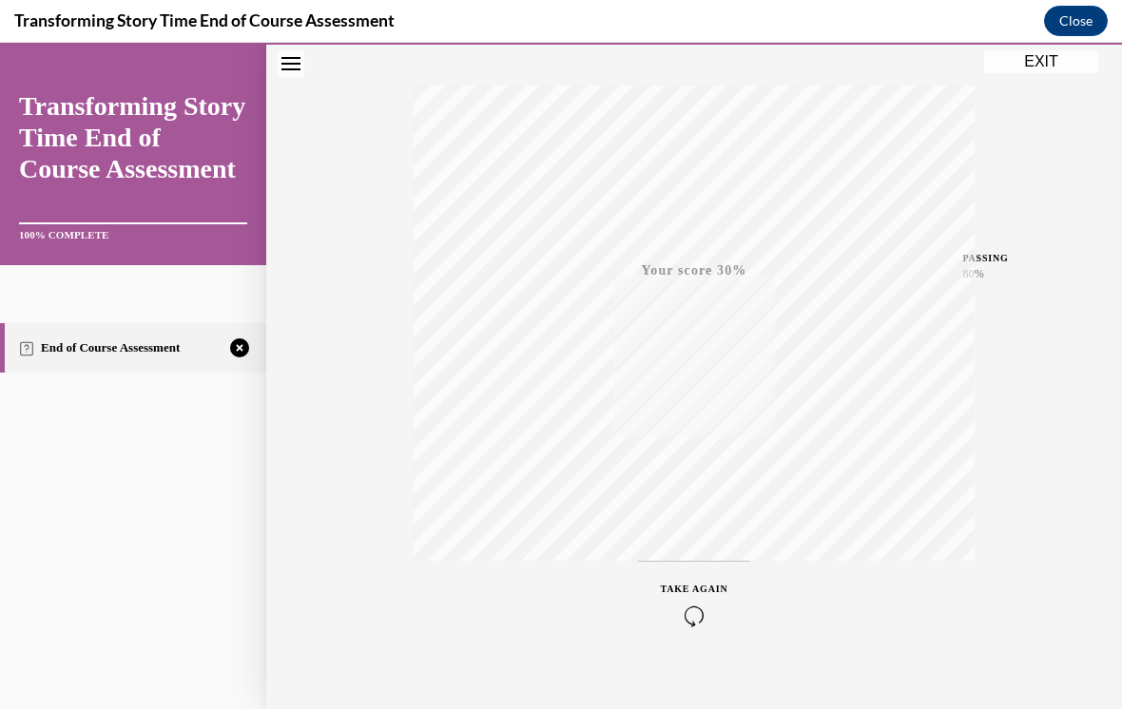
scroll to position [308, 0]
click at [690, 586] on icon "button" at bounding box center [694, 593] width 67 height 21
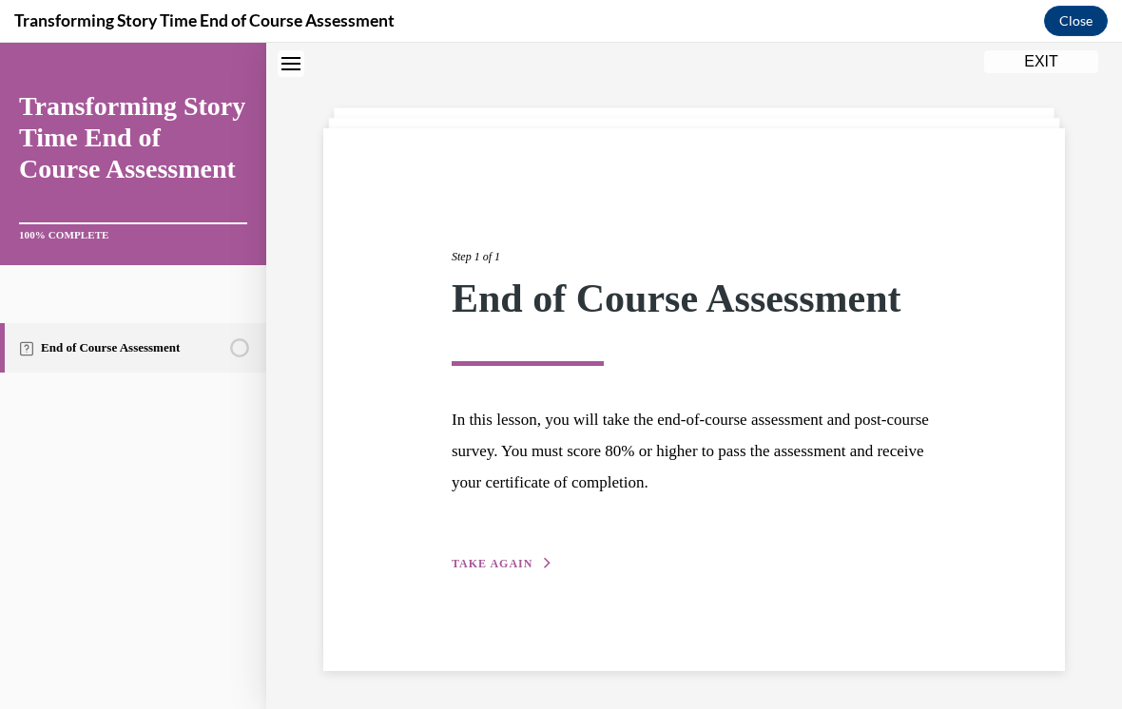
click at [518, 560] on span "TAKE AGAIN" at bounding box center [492, 563] width 81 height 13
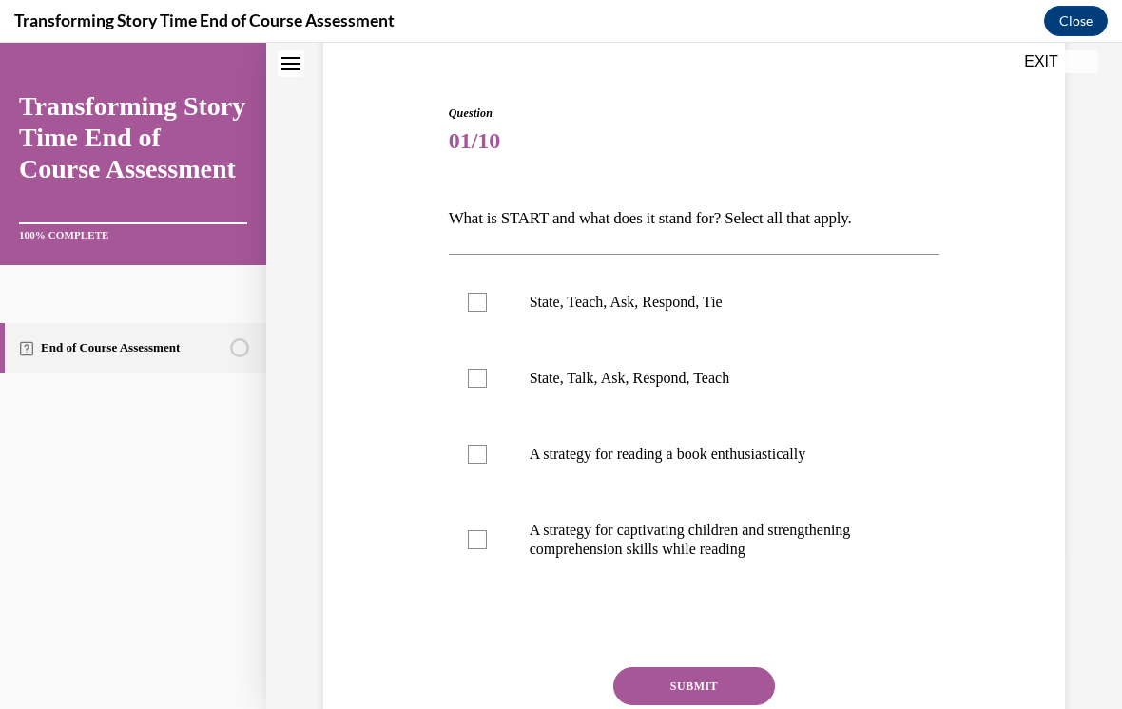
scroll to position [162, 0]
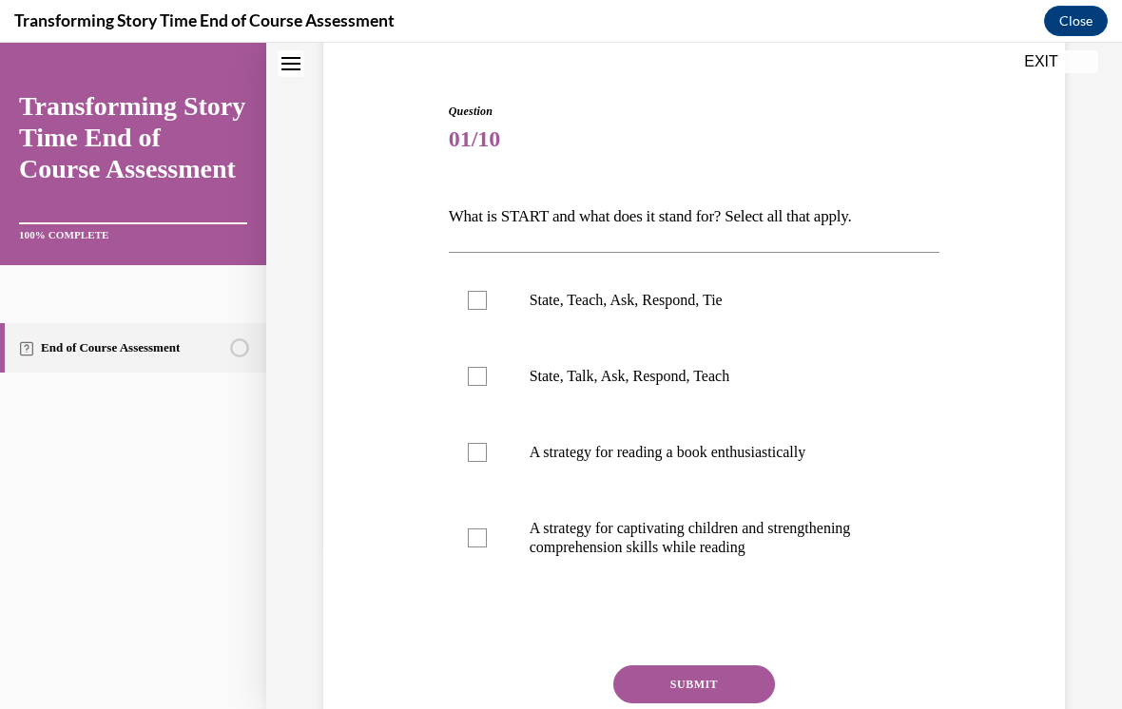
click at [483, 435] on label "A strategy for reading a book enthusiastically" at bounding box center [694, 452] width 491 height 76
click at [483, 443] on input "A strategy for reading a book enthusiastically" at bounding box center [477, 452] width 19 height 19
checkbox input "true"
click at [484, 545] on div at bounding box center [477, 538] width 19 height 19
click at [484, 545] on input "A strategy for captivating children and strengthening comprehension skills whil…" at bounding box center [477, 538] width 19 height 19
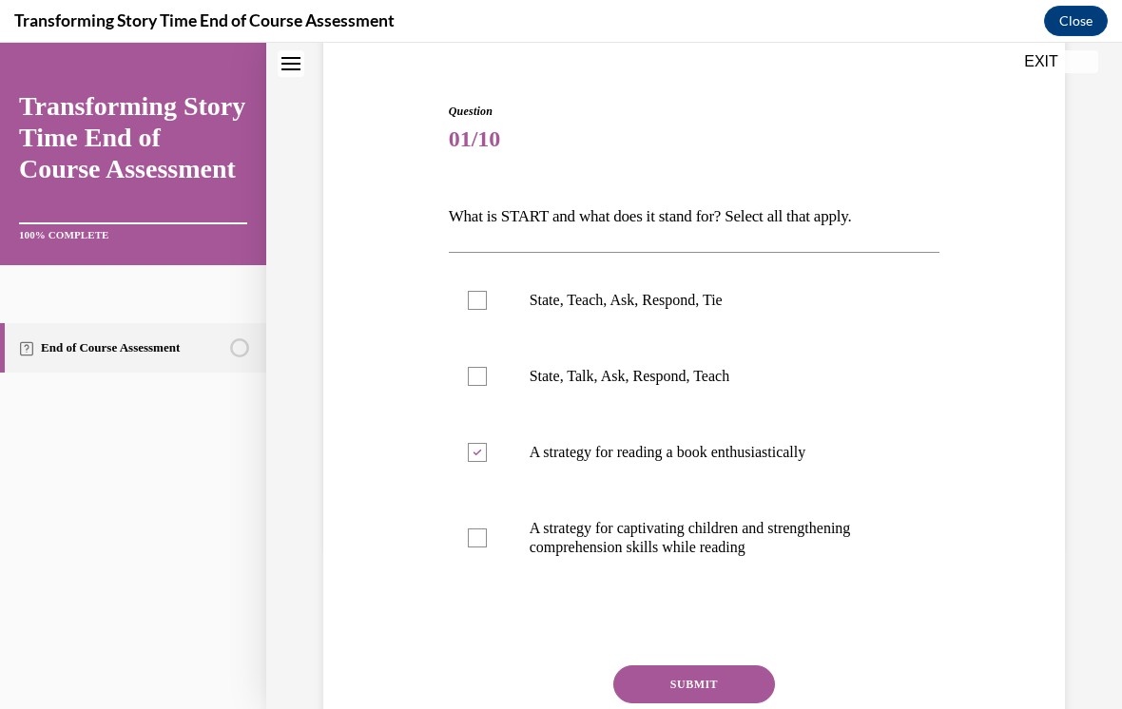
checkbox input "true"
click at [480, 290] on label "State, Teach, Ask, Respond, Tie" at bounding box center [694, 300] width 491 height 76
click at [480, 291] on input "State, Teach, Ask, Respond, Tie" at bounding box center [477, 300] width 19 height 19
checkbox input "true"
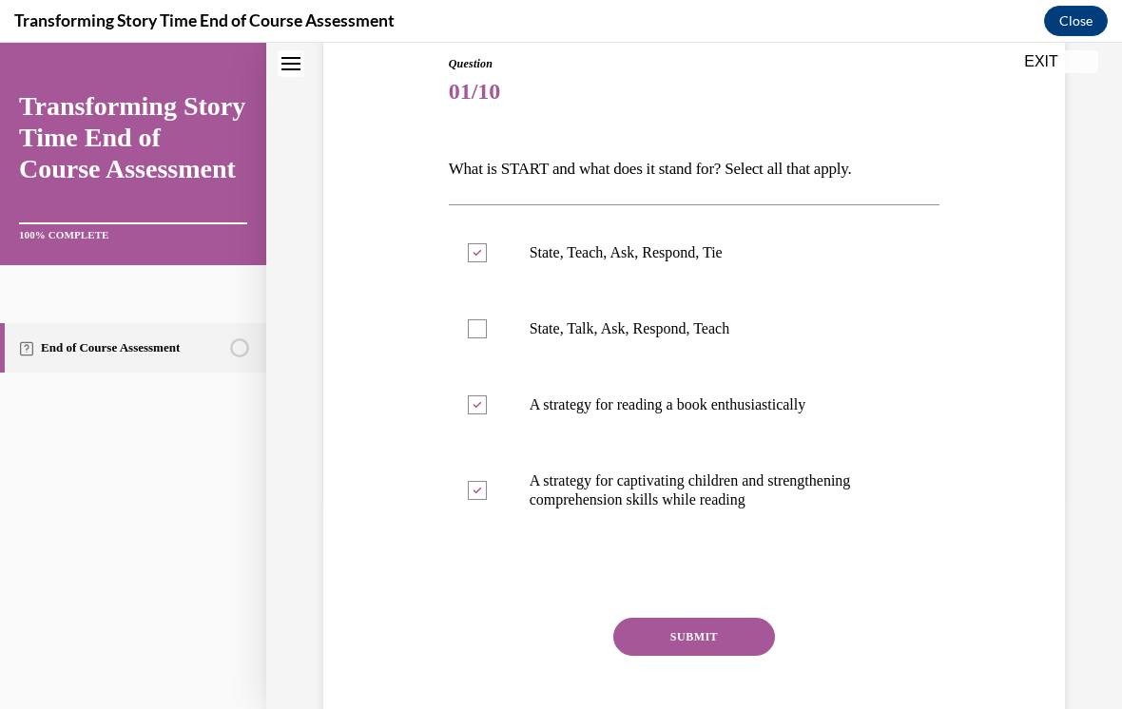
click at [723, 634] on button "SUBMIT" at bounding box center [694, 637] width 162 height 38
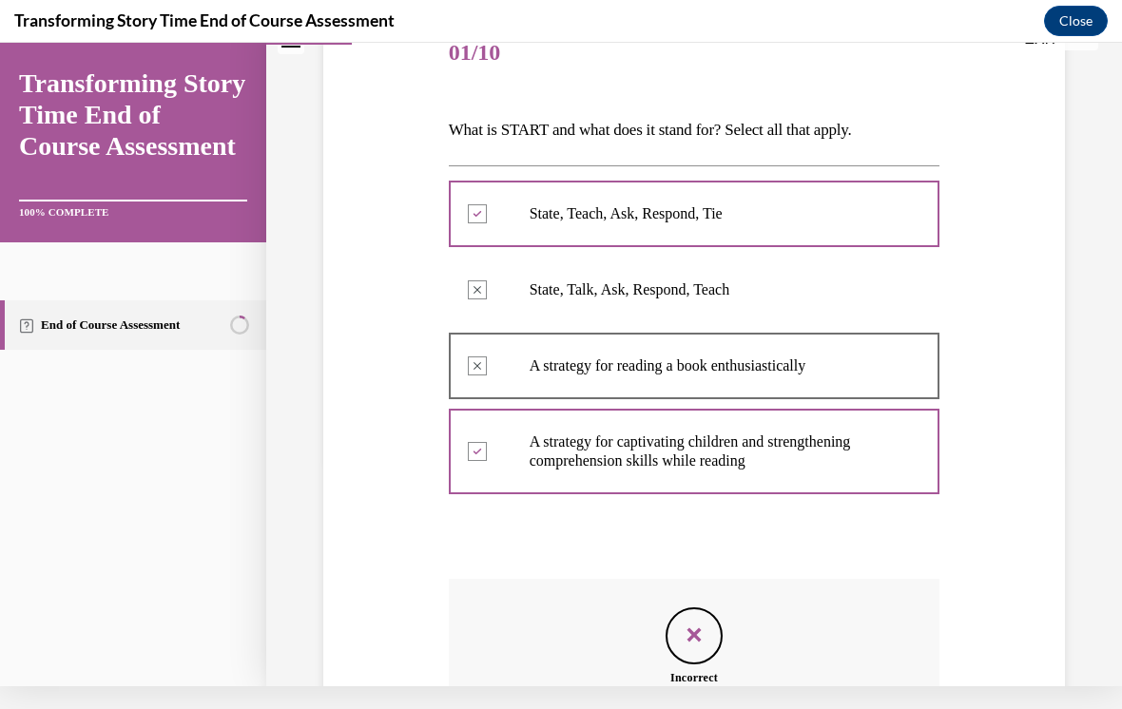
scroll to position [225, 0]
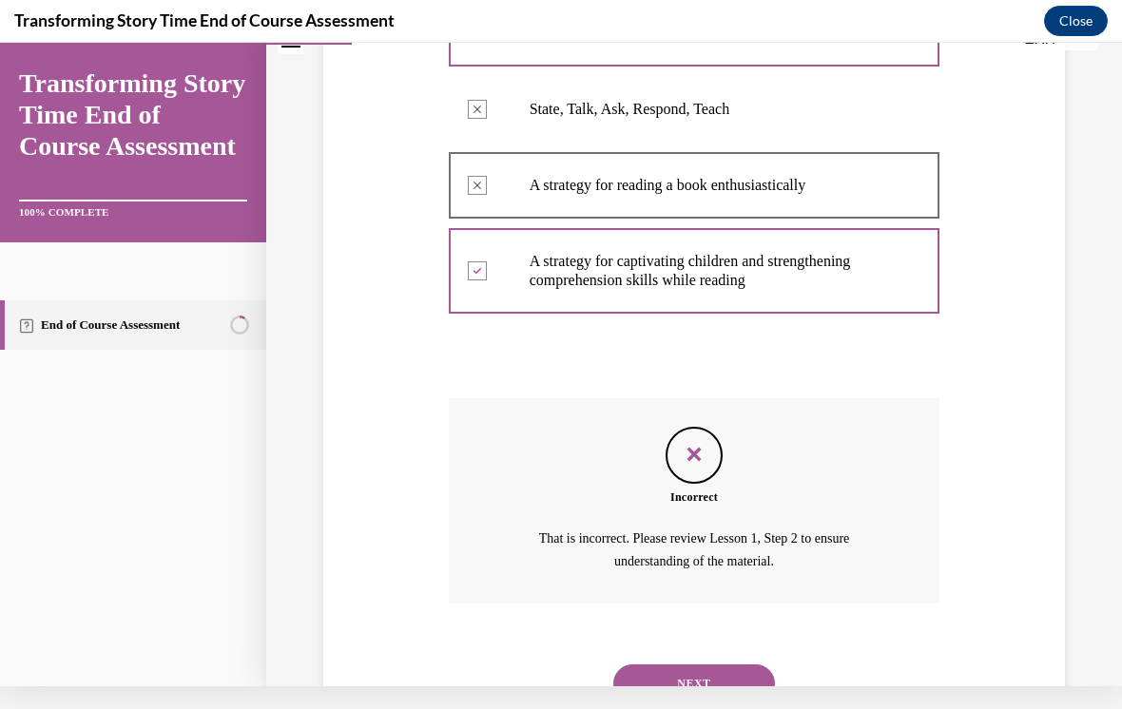
click at [730, 665] on button "NEXT" at bounding box center [694, 684] width 162 height 38
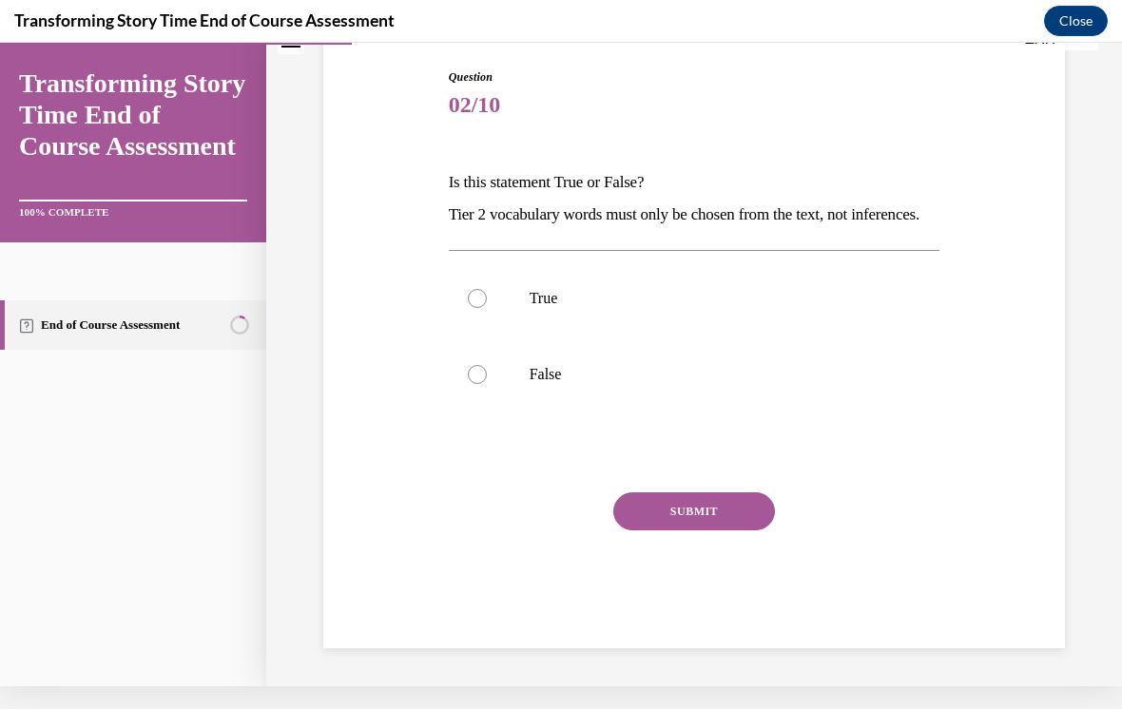
click at [483, 388] on label "False" at bounding box center [694, 375] width 491 height 76
click at [483, 384] on input "False" at bounding box center [477, 374] width 19 height 19
radio input "true"
click at [661, 530] on button "SUBMIT" at bounding box center [694, 511] width 162 height 38
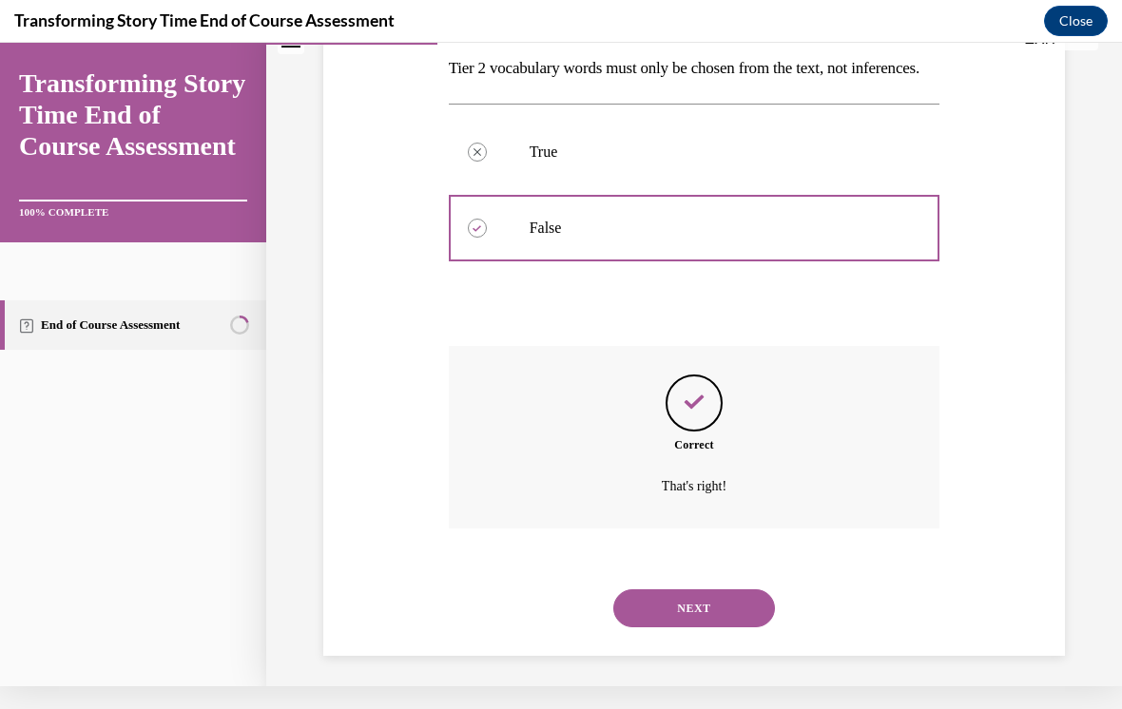
scroll to position [336, 0]
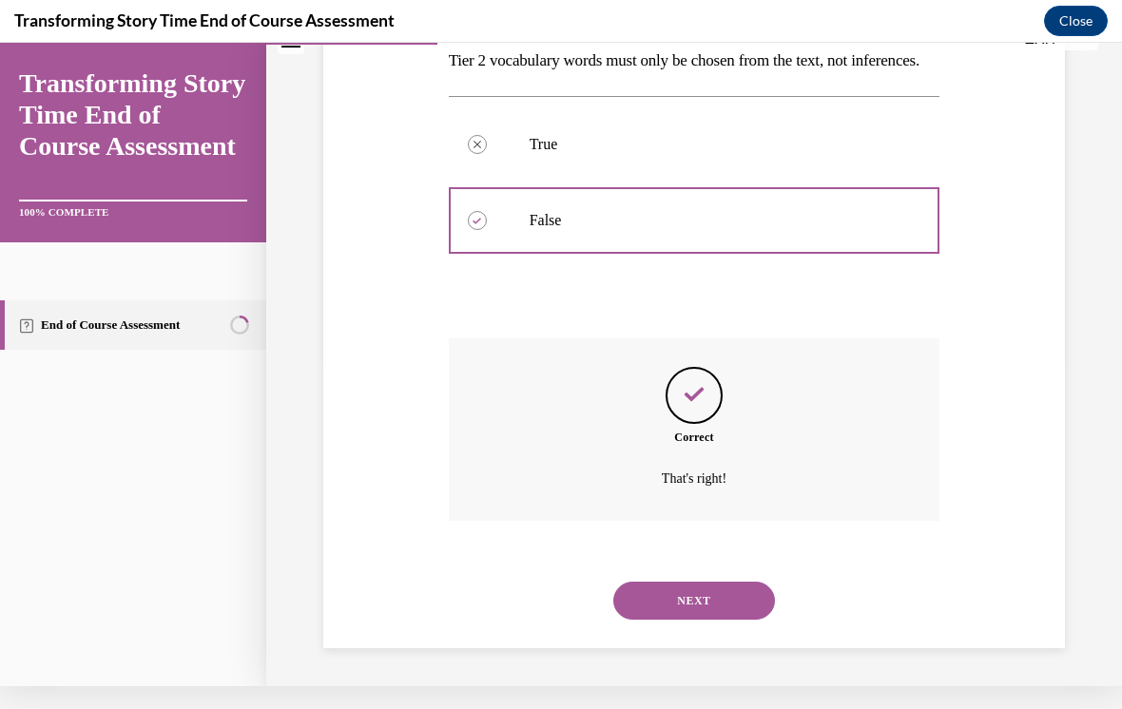
click at [682, 588] on button "NEXT" at bounding box center [694, 601] width 162 height 38
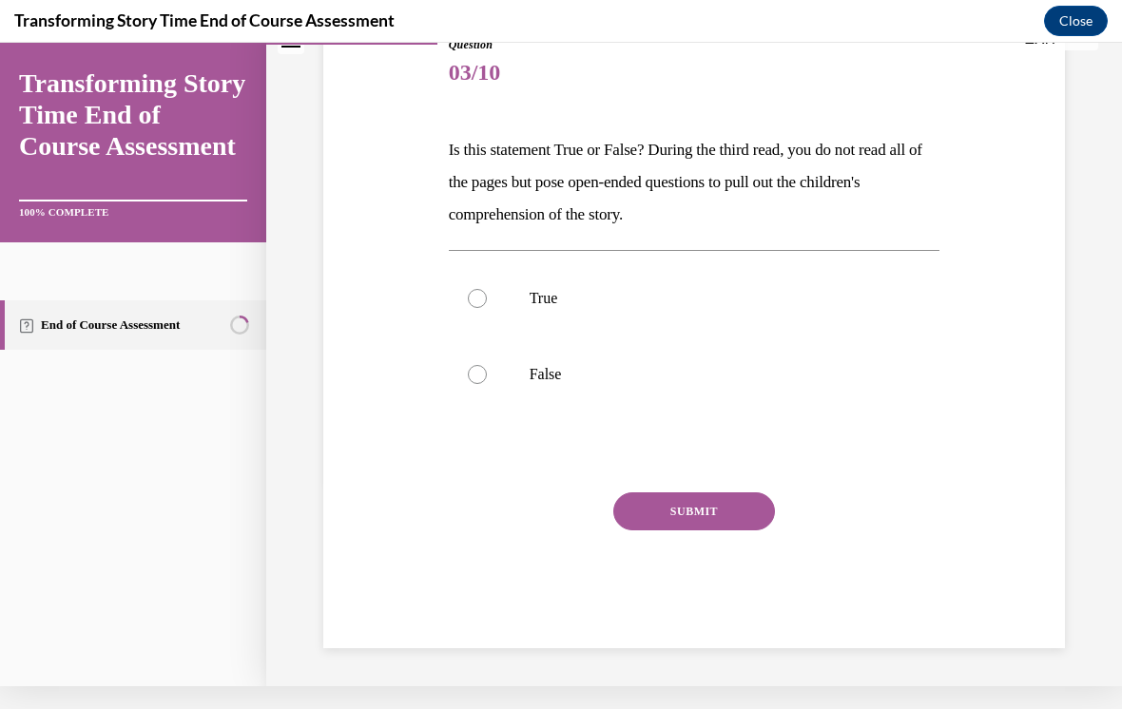
scroll to position [183, 0]
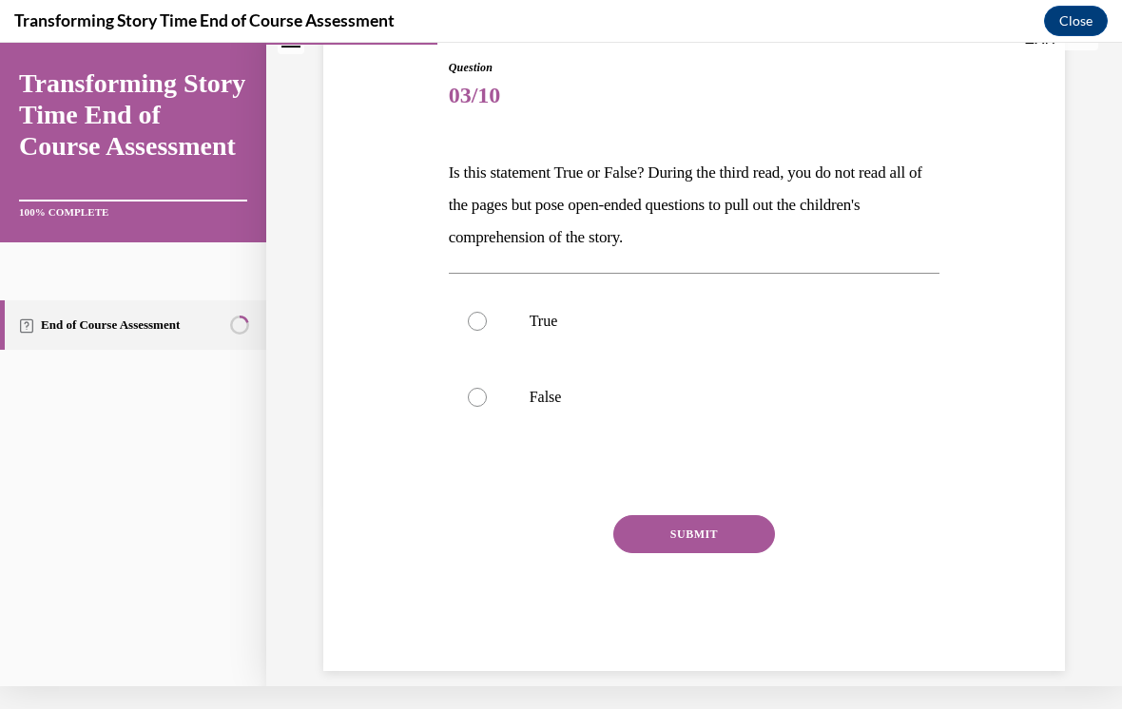
click at [494, 326] on label "True" at bounding box center [694, 321] width 491 height 76
click at [487, 326] on input "True" at bounding box center [477, 321] width 19 height 19
radio input "true"
click at [695, 541] on button "SUBMIT" at bounding box center [694, 534] width 162 height 38
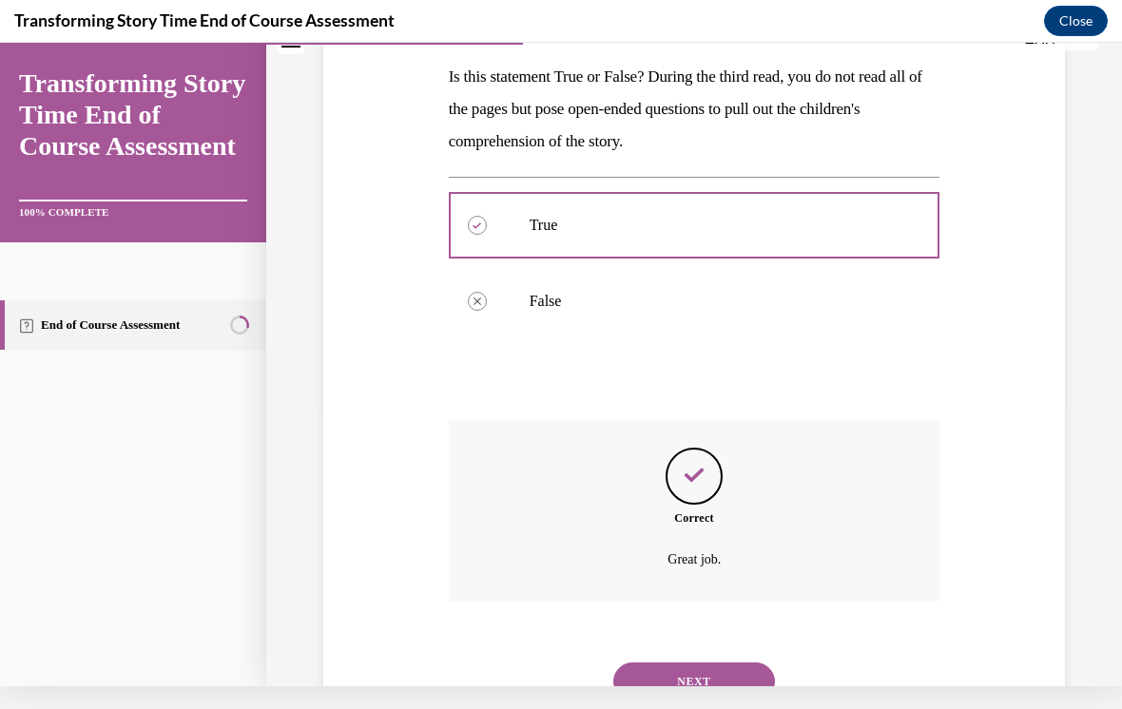
scroll to position [336, 0]
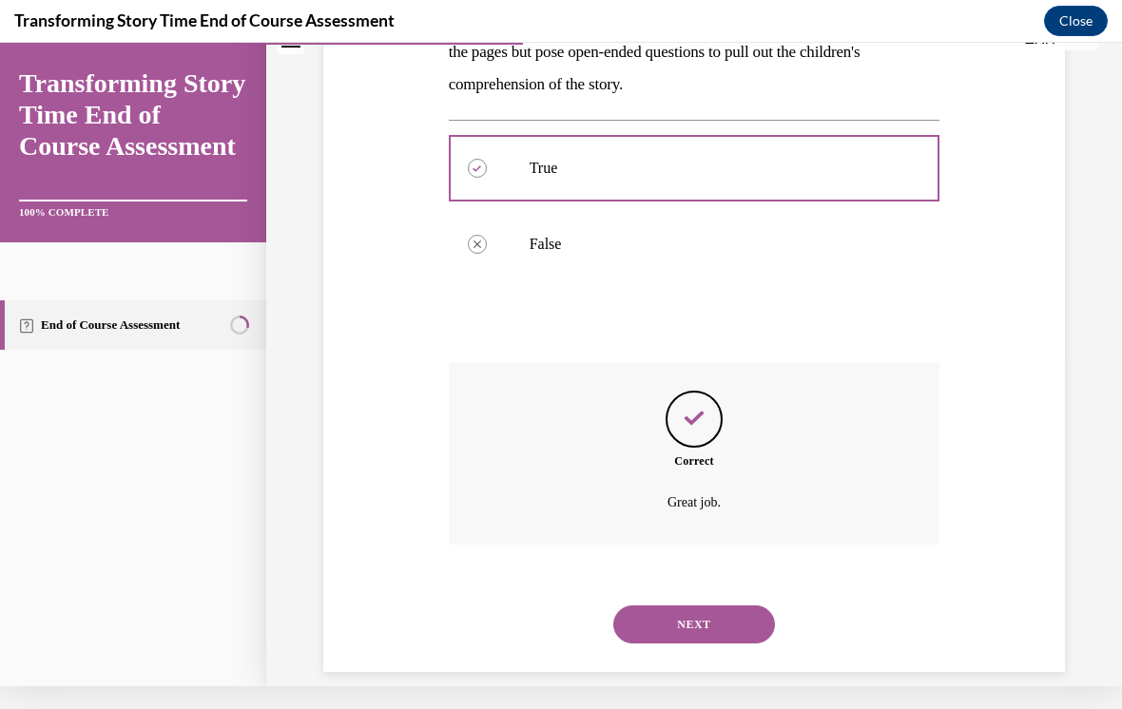
click at [690, 607] on button "NEXT" at bounding box center [694, 625] width 162 height 38
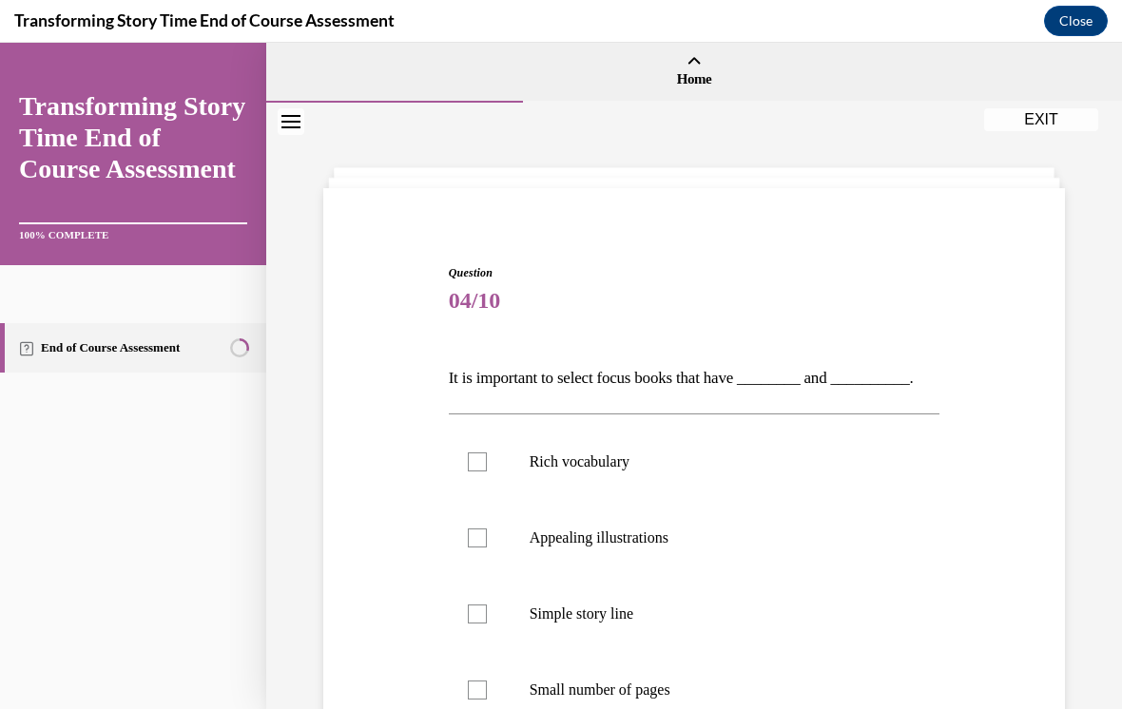
scroll to position [75, 0]
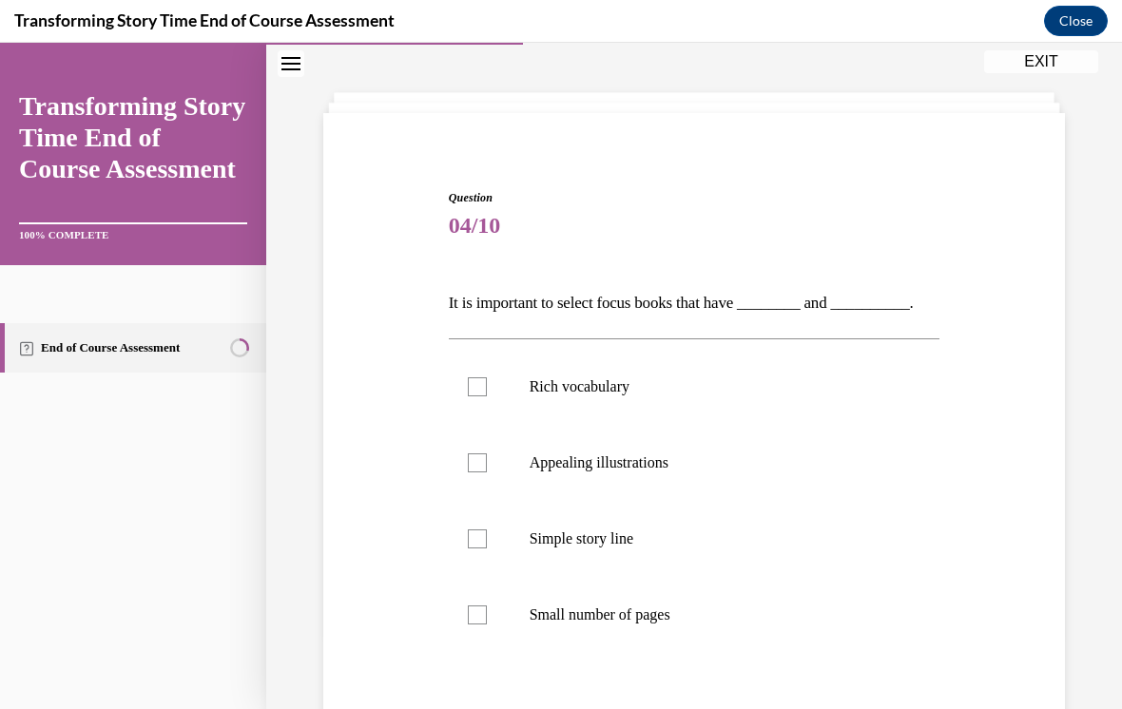
click at [482, 371] on label "Rich vocabulary" at bounding box center [694, 387] width 491 height 76
click at [482, 377] on input "Rich vocabulary" at bounding box center [477, 386] width 19 height 19
checkbox input "true"
click at [482, 462] on div at bounding box center [477, 462] width 19 height 19
click at [482, 462] on input "Appealing illustrations" at bounding box center [477, 462] width 19 height 19
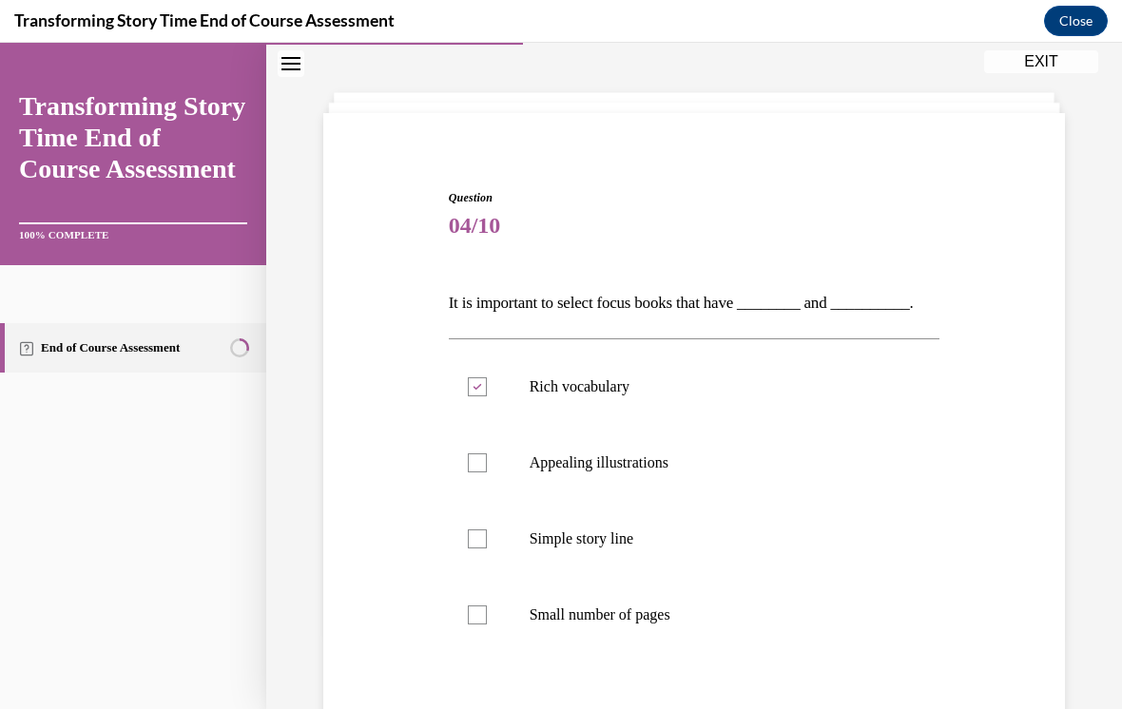
checkbox input "true"
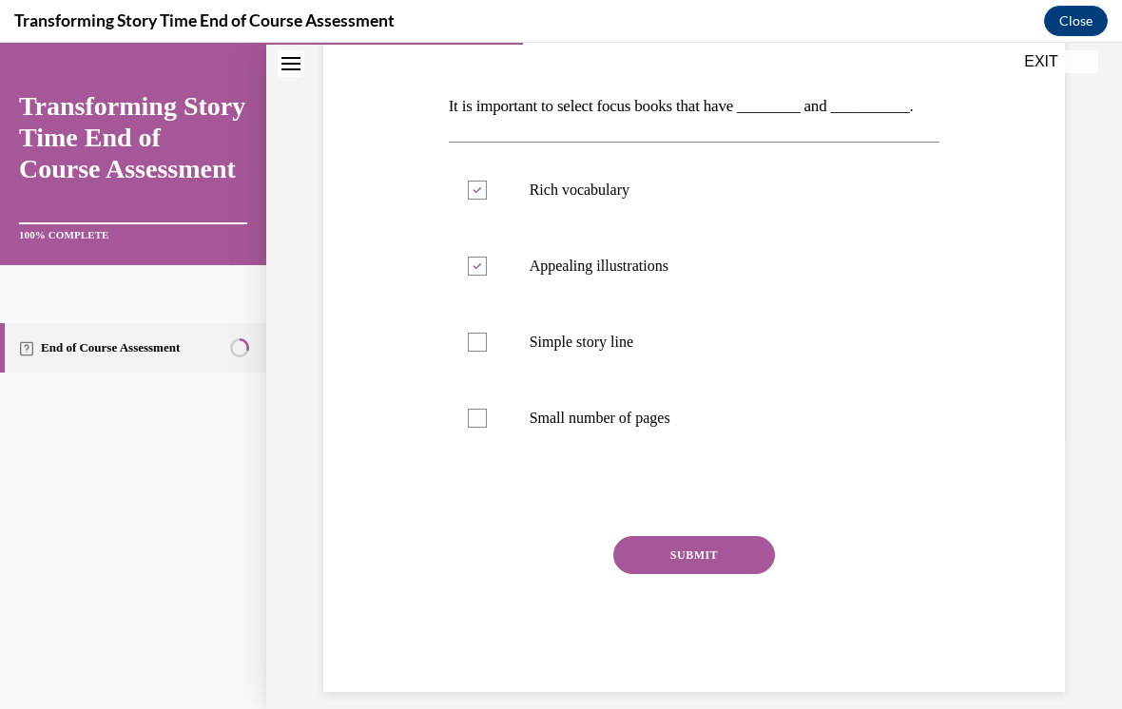
scroll to position [270, 0]
click at [696, 569] on button "SUBMIT" at bounding box center [694, 557] width 162 height 38
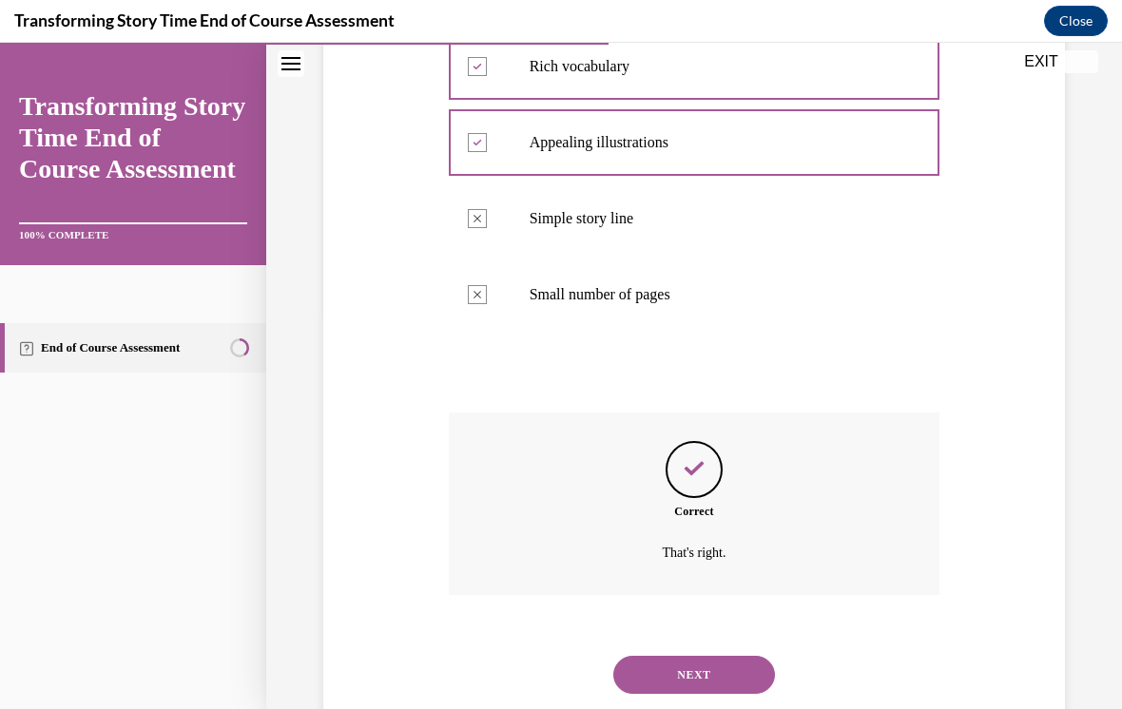
scroll to position [423, 0]
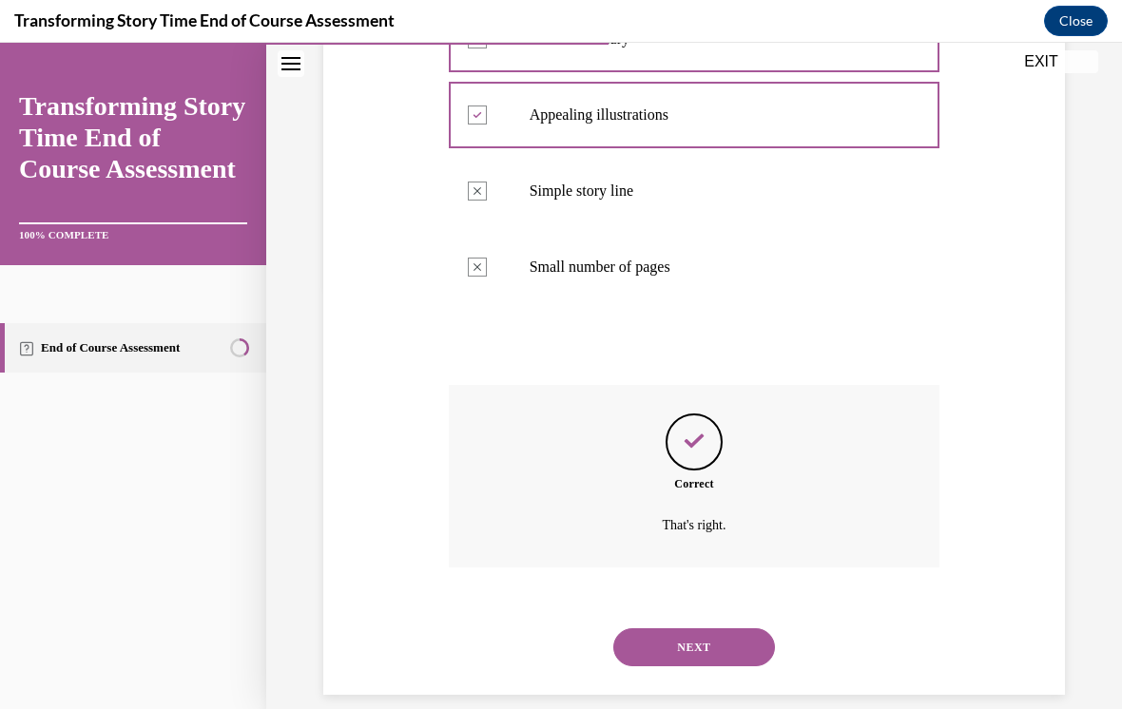
click at [715, 628] on button "NEXT" at bounding box center [694, 647] width 162 height 38
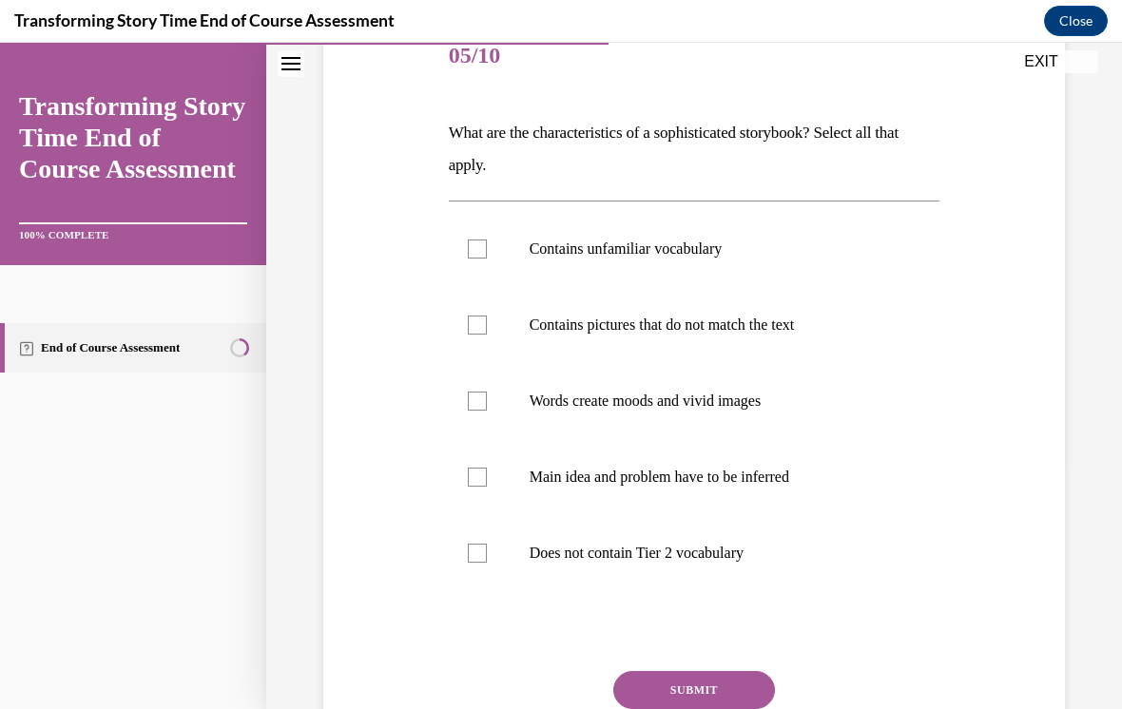
scroll to position [245, 0]
click at [469, 548] on div at bounding box center [477, 553] width 19 height 19
click at [469, 548] on input "Does not contain Tier 2 vocabulary" at bounding box center [477, 553] width 19 height 19
click at [475, 543] on label "Does not contain Tier 2 vocabulary" at bounding box center [694, 553] width 491 height 76
click at [475, 544] on input "Does not contain Tier 2 vocabulary" at bounding box center [477, 553] width 19 height 19
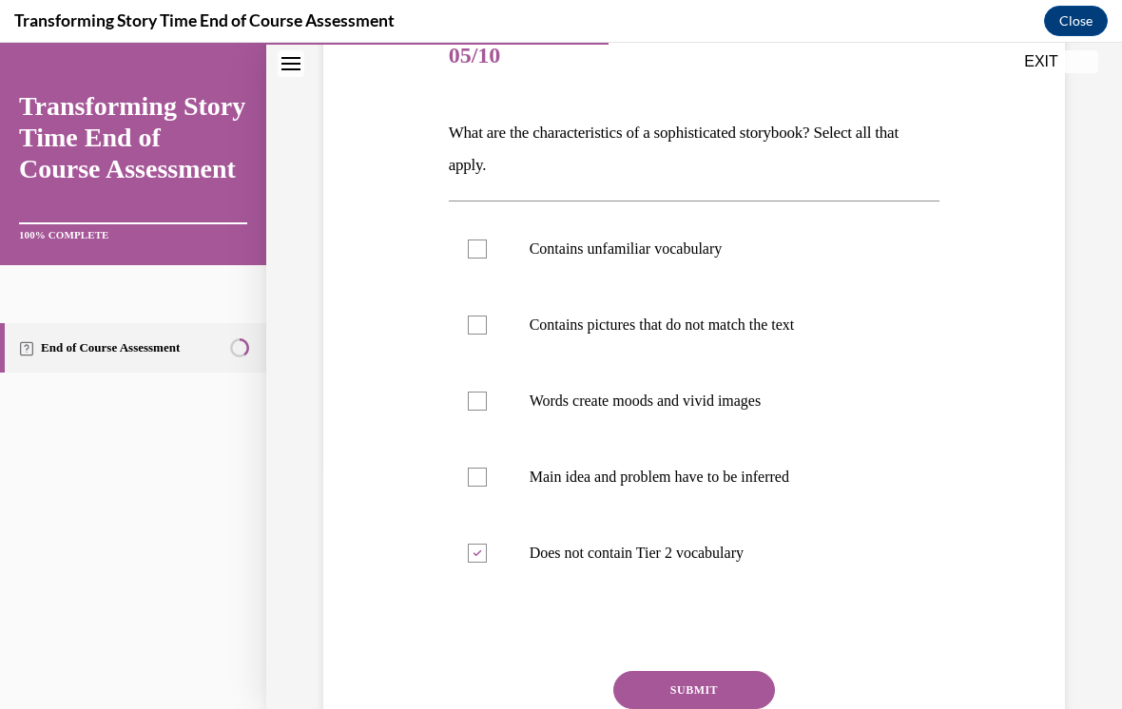
checkbox input "false"
click at [483, 481] on div at bounding box center [477, 477] width 19 height 19
click at [483, 481] on input "Main idea and problem have to be inferred" at bounding box center [477, 477] width 19 height 19
checkbox input "true"
click at [483, 258] on div at bounding box center [477, 249] width 19 height 19
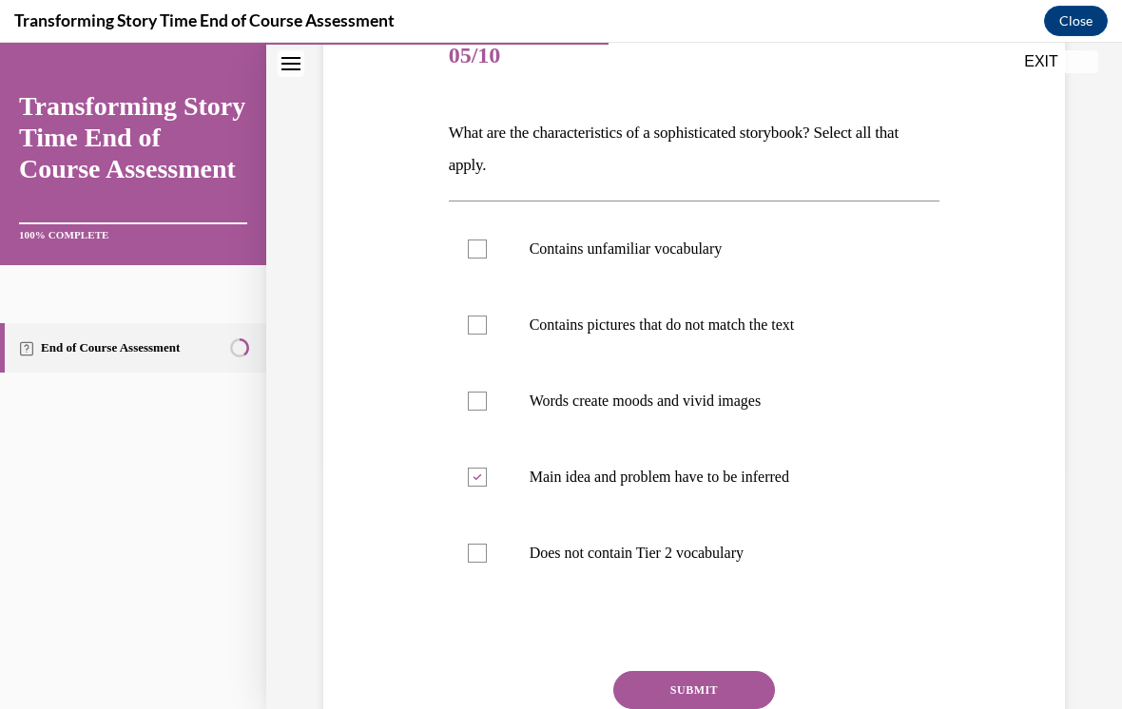
click at [483, 258] on input "Contains unfamiliar vocabulary" at bounding box center [477, 249] width 19 height 19
checkbox input "true"
click at [491, 336] on label "Contains pictures that do not match the text" at bounding box center [694, 325] width 491 height 76
click at [487, 335] on input "Contains pictures that do not match the text" at bounding box center [477, 325] width 19 height 19
checkbox input "true"
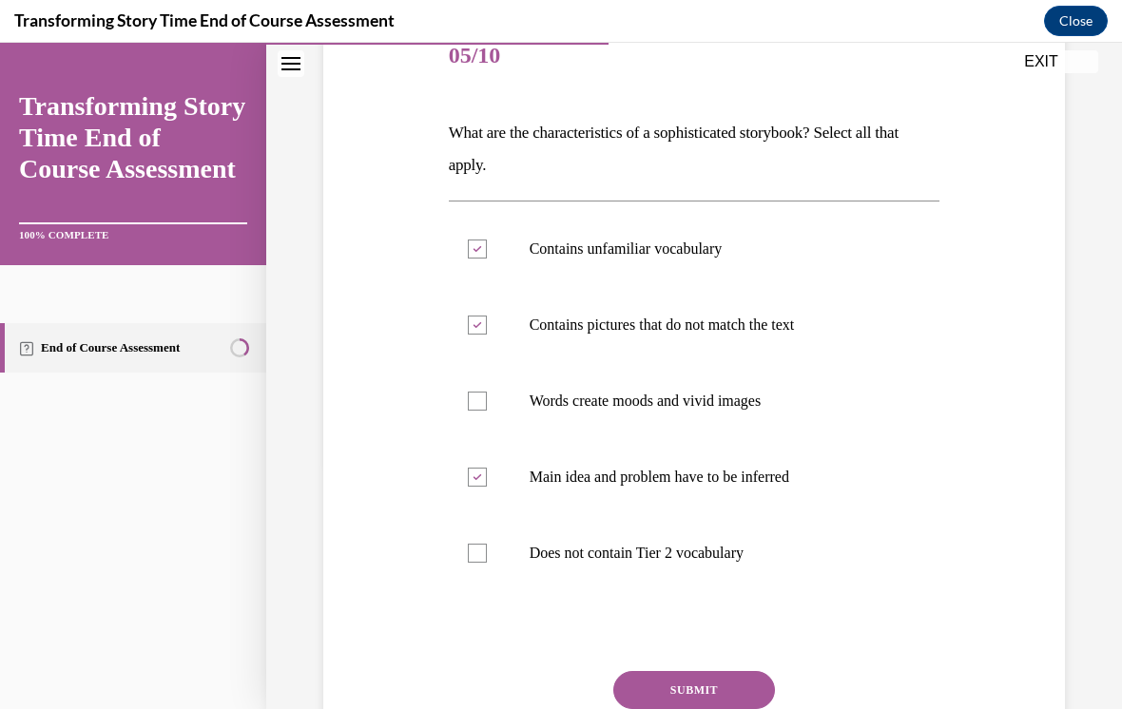
click at [749, 690] on button "SUBMIT" at bounding box center [694, 690] width 162 height 38
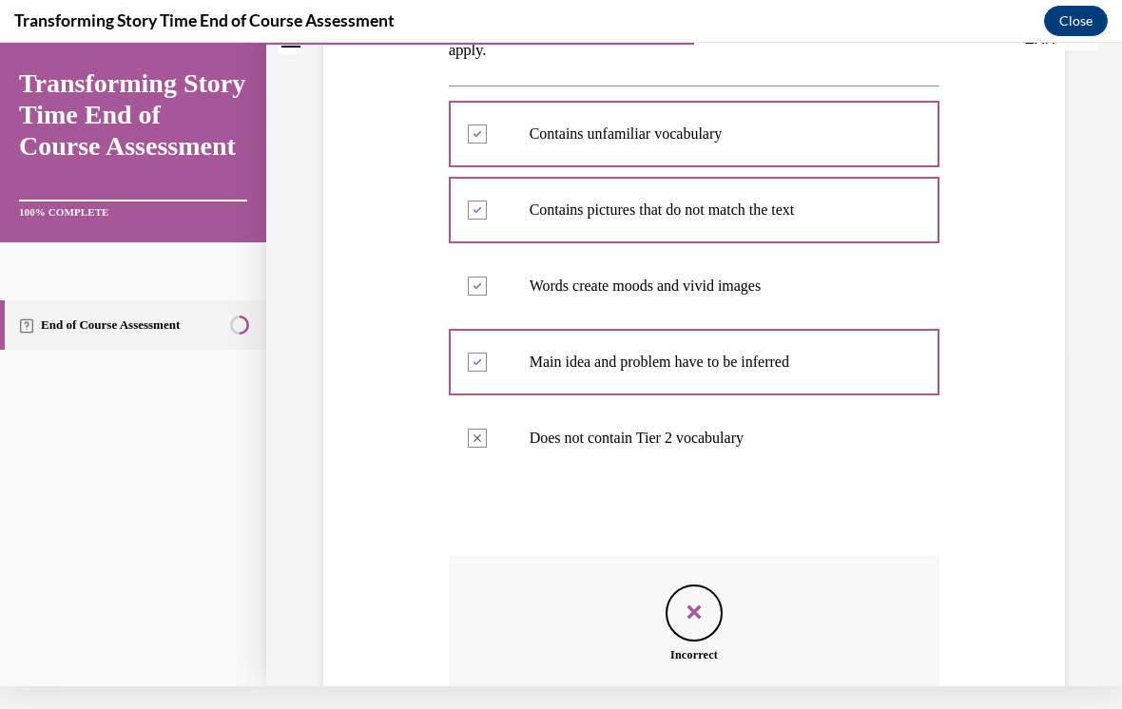
scroll to position [337, 0]
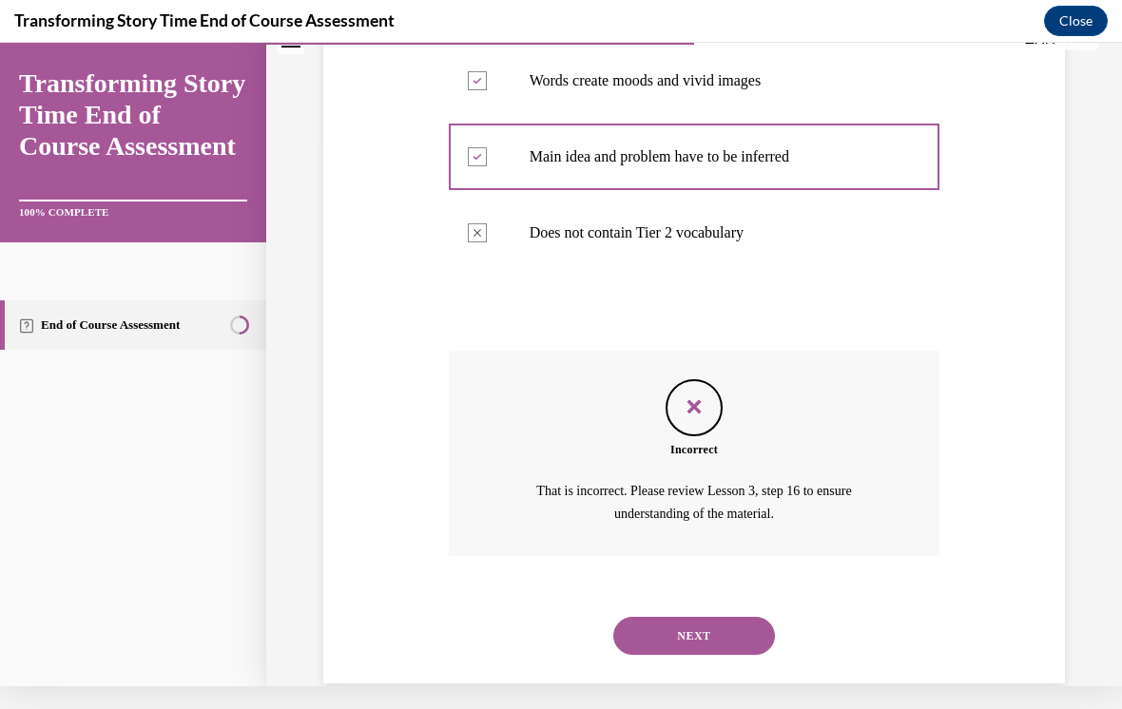
click at [697, 617] on button "NEXT" at bounding box center [694, 636] width 162 height 38
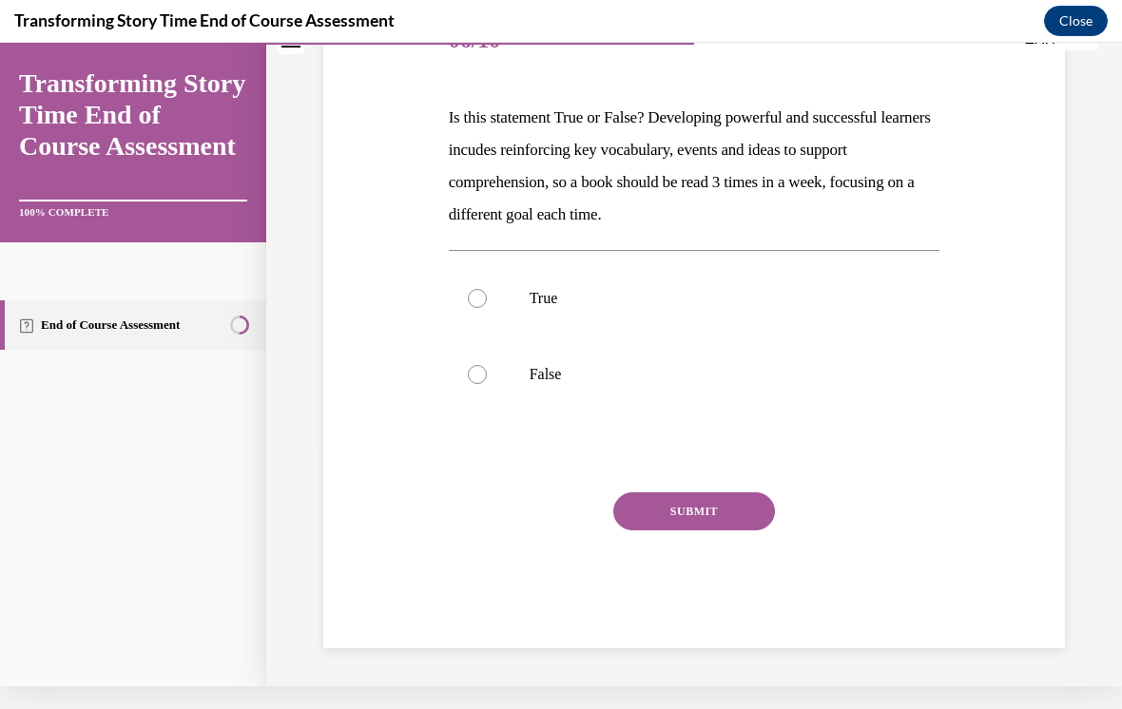
scroll to position [0, 0]
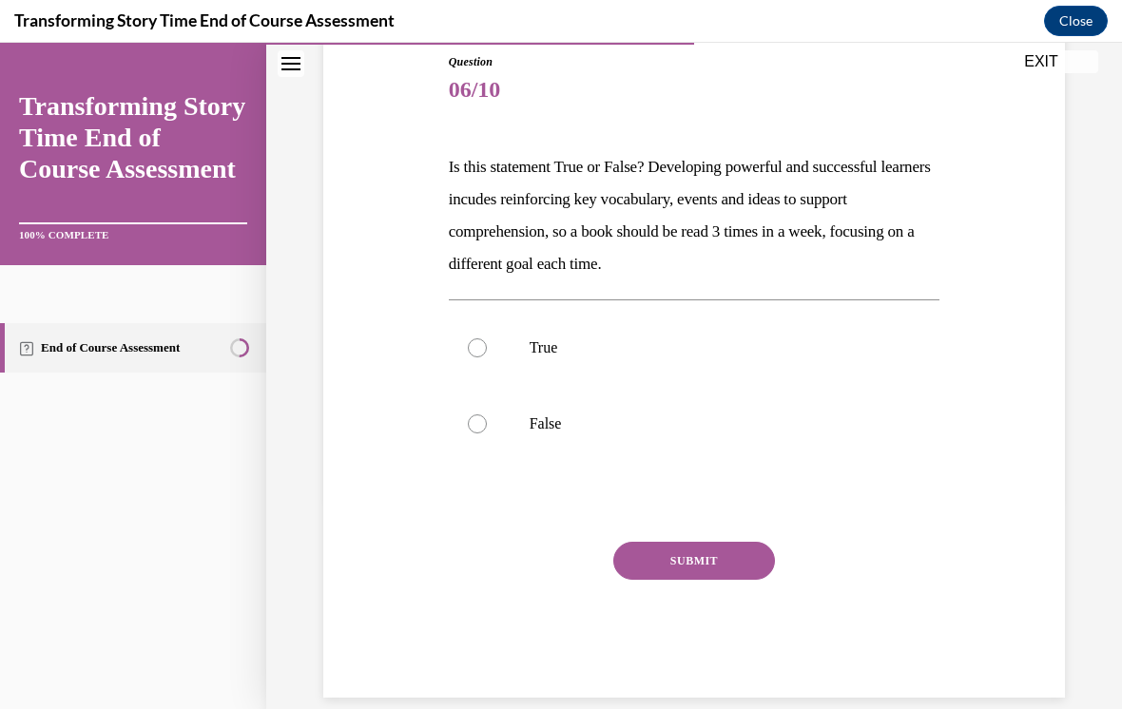
click at [500, 347] on label "True" at bounding box center [694, 348] width 491 height 76
click at [487, 347] on input "True" at bounding box center [477, 347] width 19 height 19
radio input "true"
click at [670, 551] on button "SUBMIT" at bounding box center [694, 561] width 162 height 38
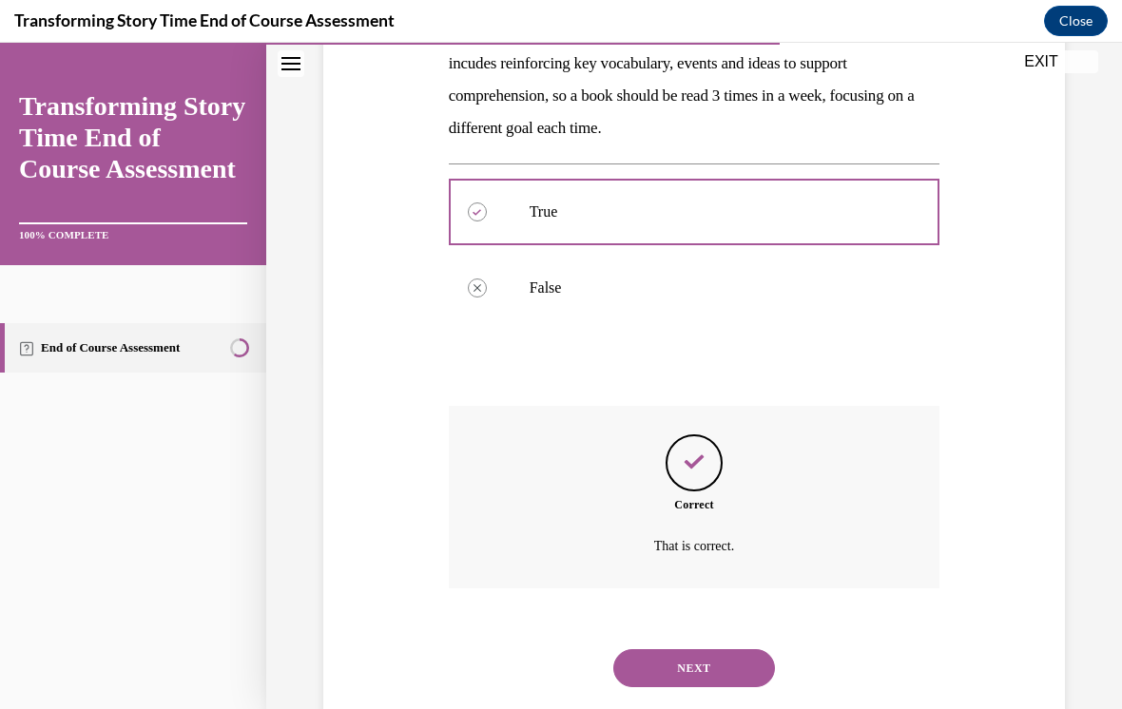
scroll to position [368, 0]
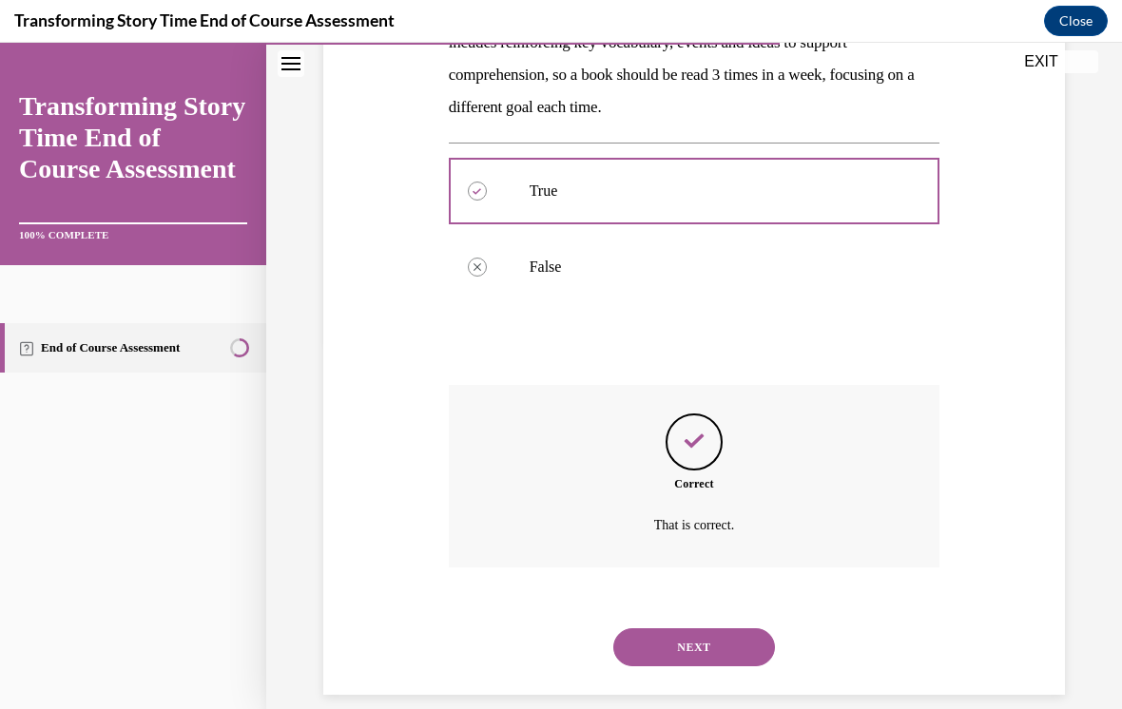
click at [689, 628] on button "NEXT" at bounding box center [694, 647] width 162 height 38
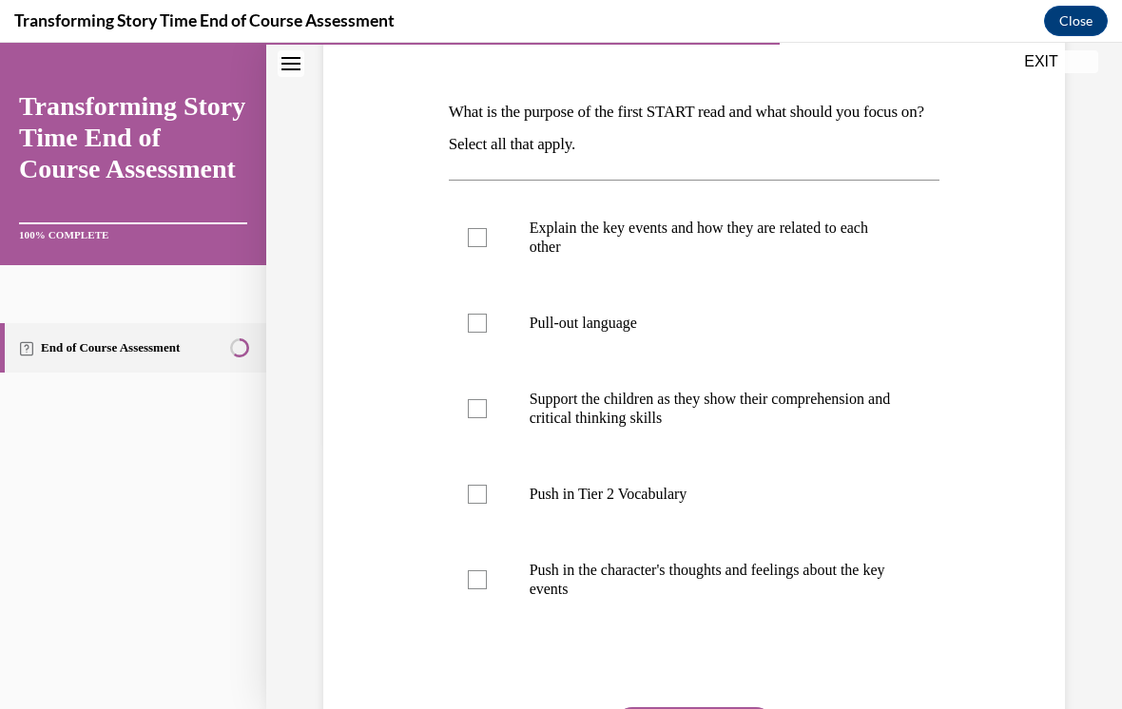
scroll to position [272, 0]
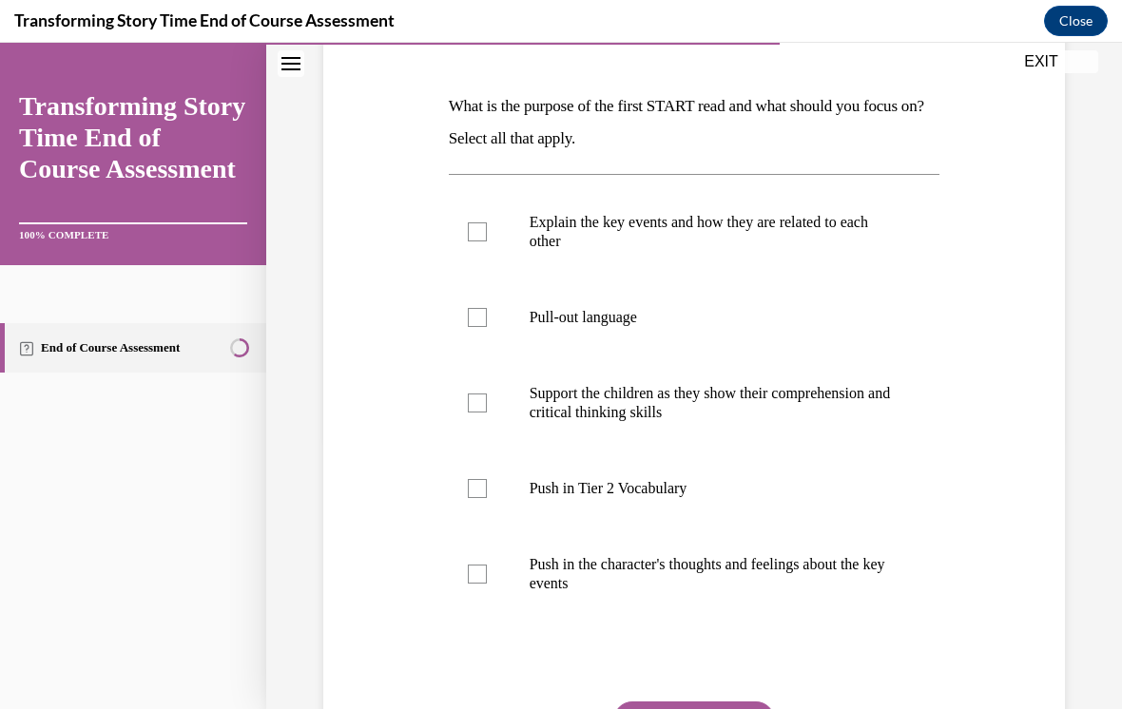
click at [504, 395] on label "Support the children as they show their comprehension and critical thinking ski…" at bounding box center [694, 403] width 491 height 95
click at [487, 395] on input "Support the children as they show their comprehension and critical thinking ski…" at bounding box center [477, 403] width 19 height 19
checkbox input "true"
click at [484, 239] on div at bounding box center [477, 231] width 19 height 19
click at [484, 239] on input "Explain the key events and how they are related to each other" at bounding box center [477, 231] width 19 height 19
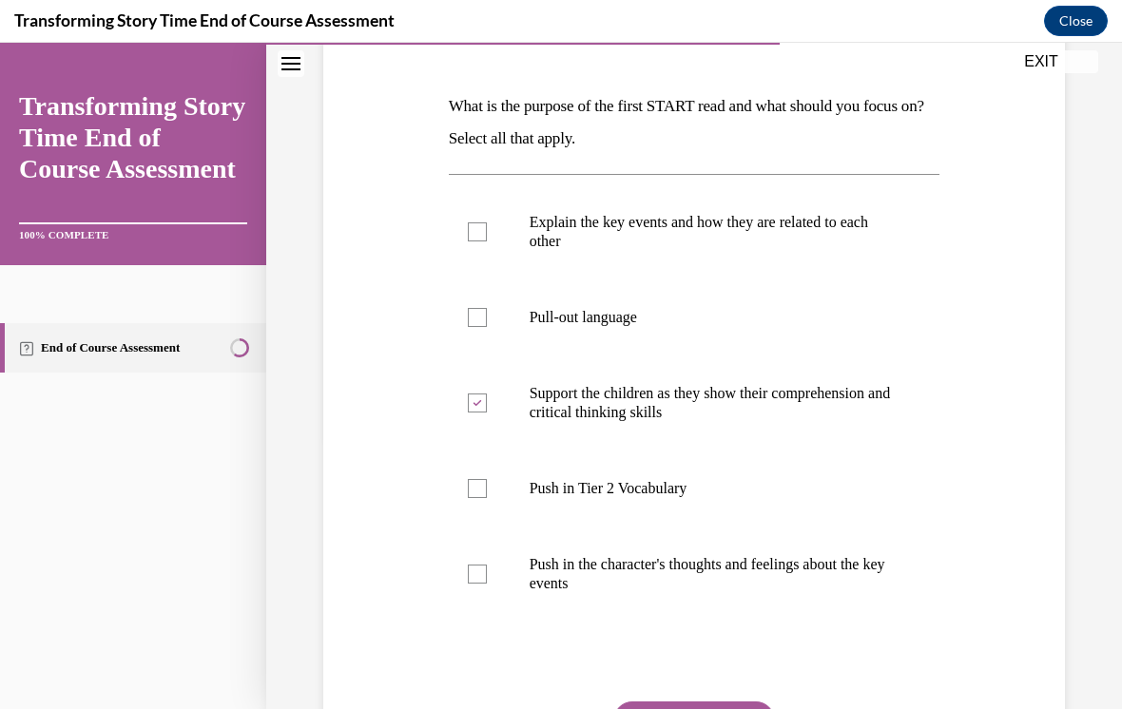
checkbox input "true"
click at [477, 489] on div at bounding box center [477, 488] width 19 height 19
click at [477, 489] on input "Push in Tier 2 Vocabulary" at bounding box center [477, 488] width 19 height 19
checkbox input "true"
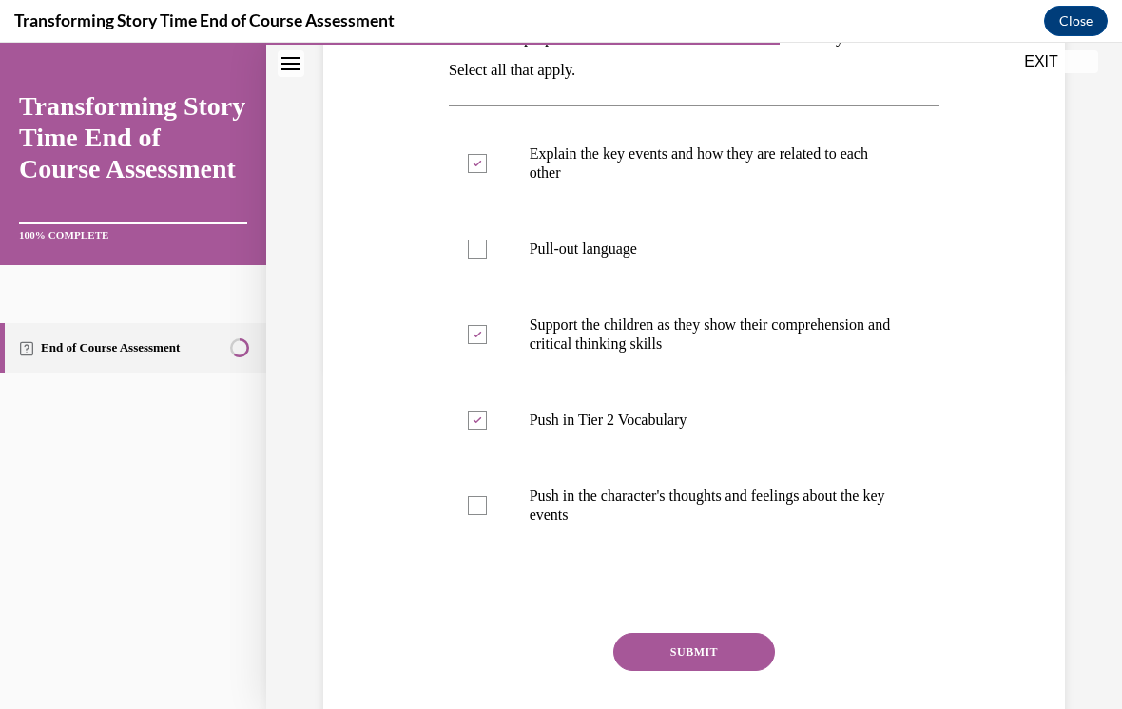
click at [699, 657] on button "SUBMIT" at bounding box center [694, 652] width 162 height 38
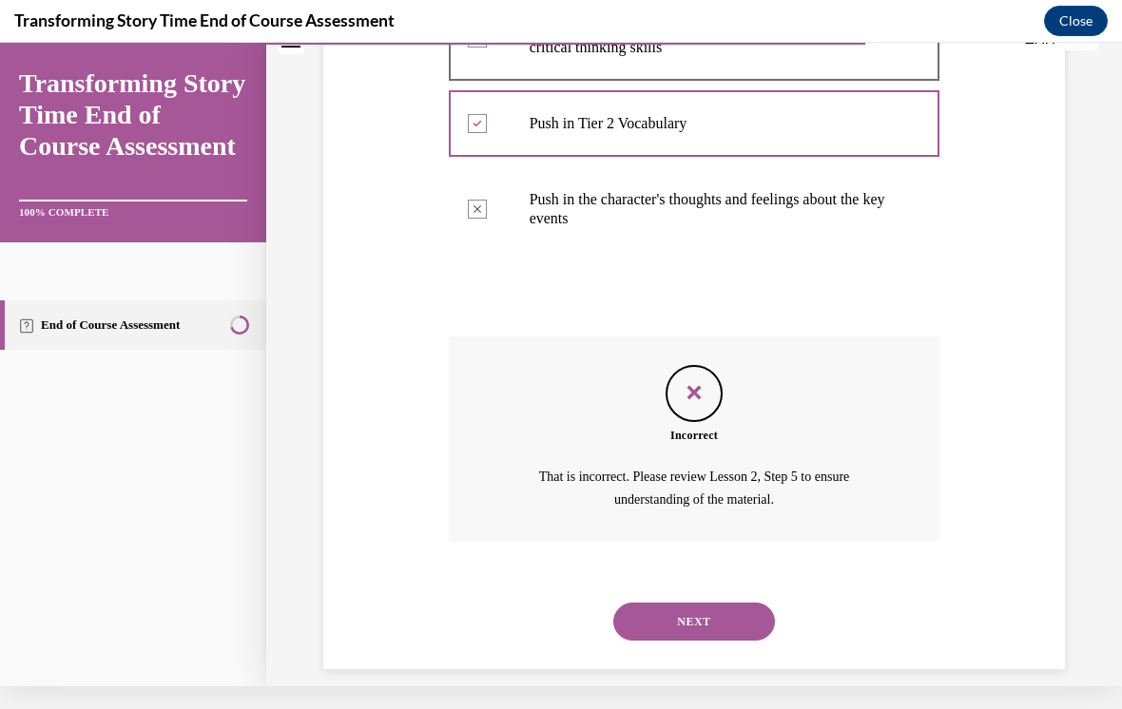
scroll to position [610, 0]
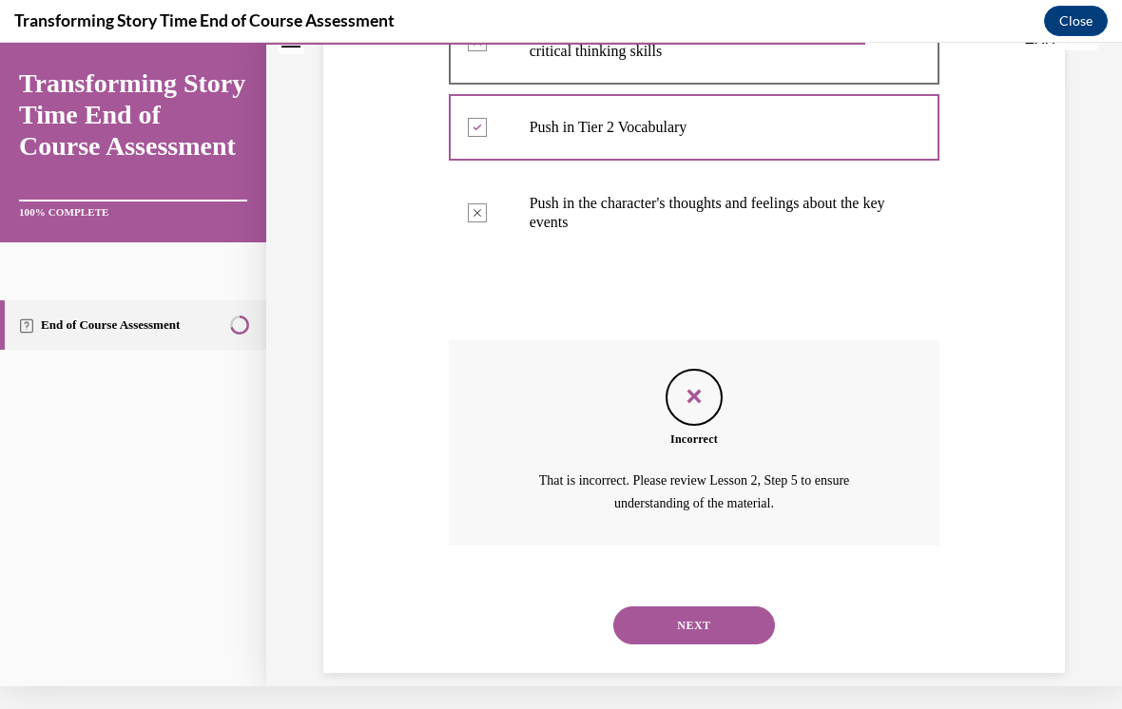
click at [702, 607] on button "NEXT" at bounding box center [694, 626] width 162 height 38
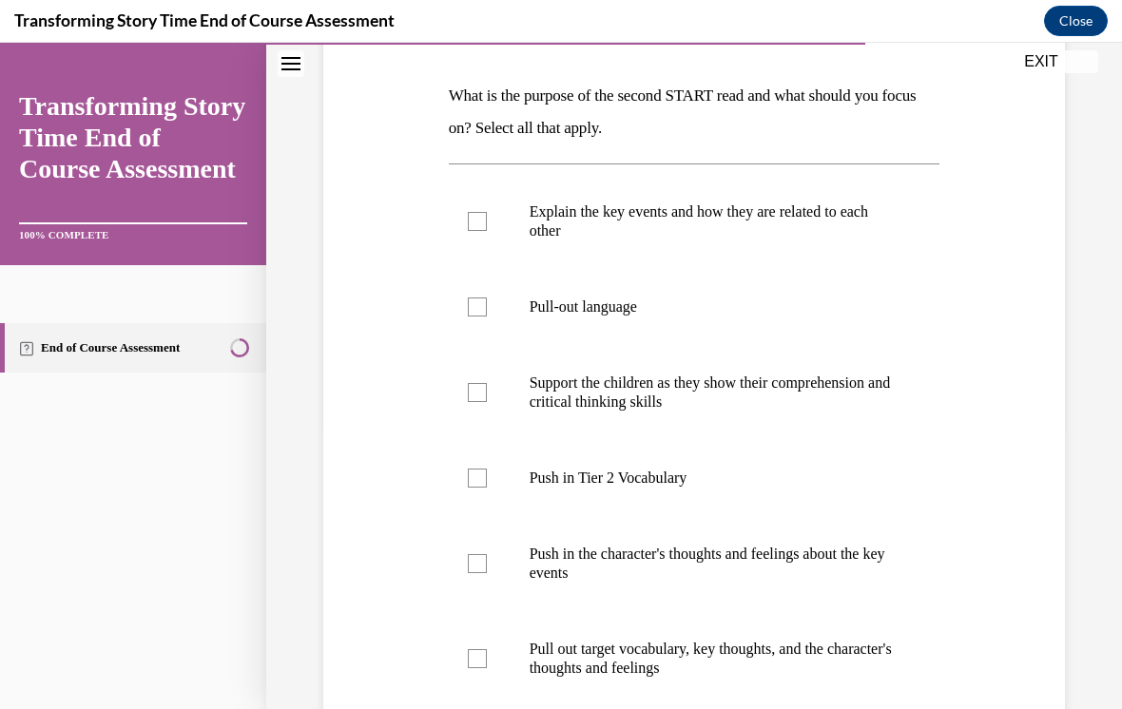
scroll to position [282, 0]
click at [476, 485] on div at bounding box center [477, 478] width 19 height 19
click at [476, 485] on input "Push in Tier 2 Vocabulary" at bounding box center [477, 478] width 19 height 19
checkbox input "true"
click at [484, 345] on label "Support the children as they show their comprehension and critical thinking ski…" at bounding box center [694, 392] width 491 height 95
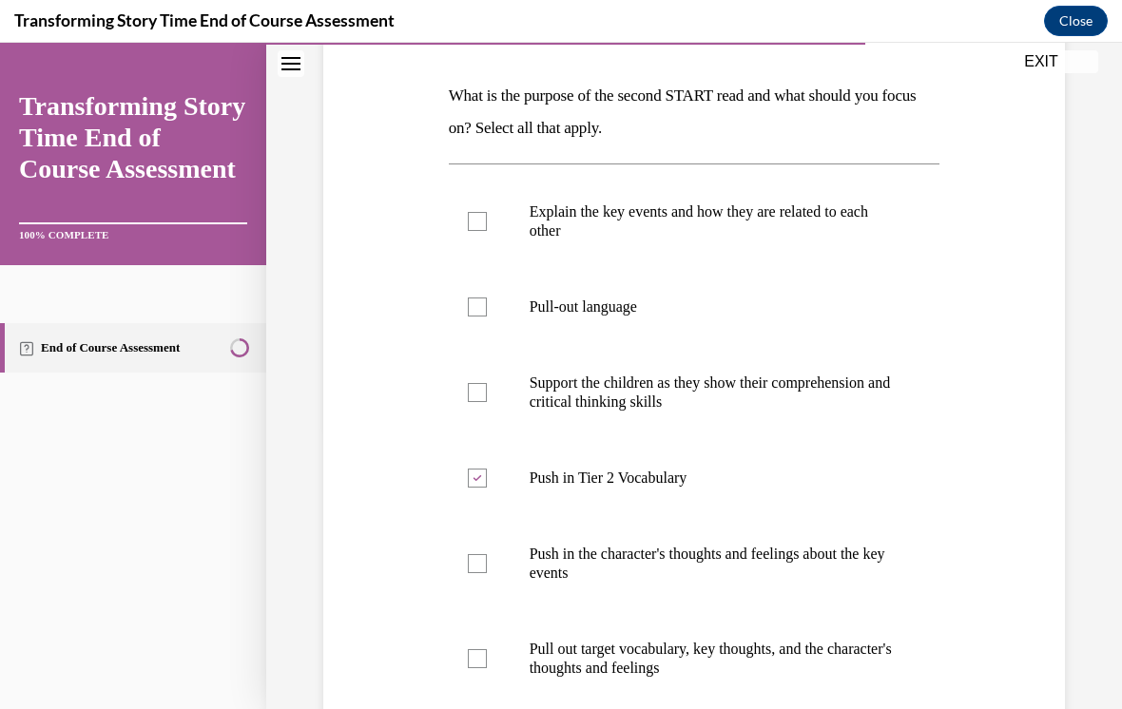
click at [484, 383] on input "Support the children as they show their comprehension and critical thinking ski…" at bounding box center [477, 392] width 19 height 19
checkbox input "true"
click at [497, 298] on label "Pull-out language" at bounding box center [694, 307] width 491 height 76
click at [487, 298] on input "Pull-out language" at bounding box center [477, 307] width 19 height 19
checkbox input "true"
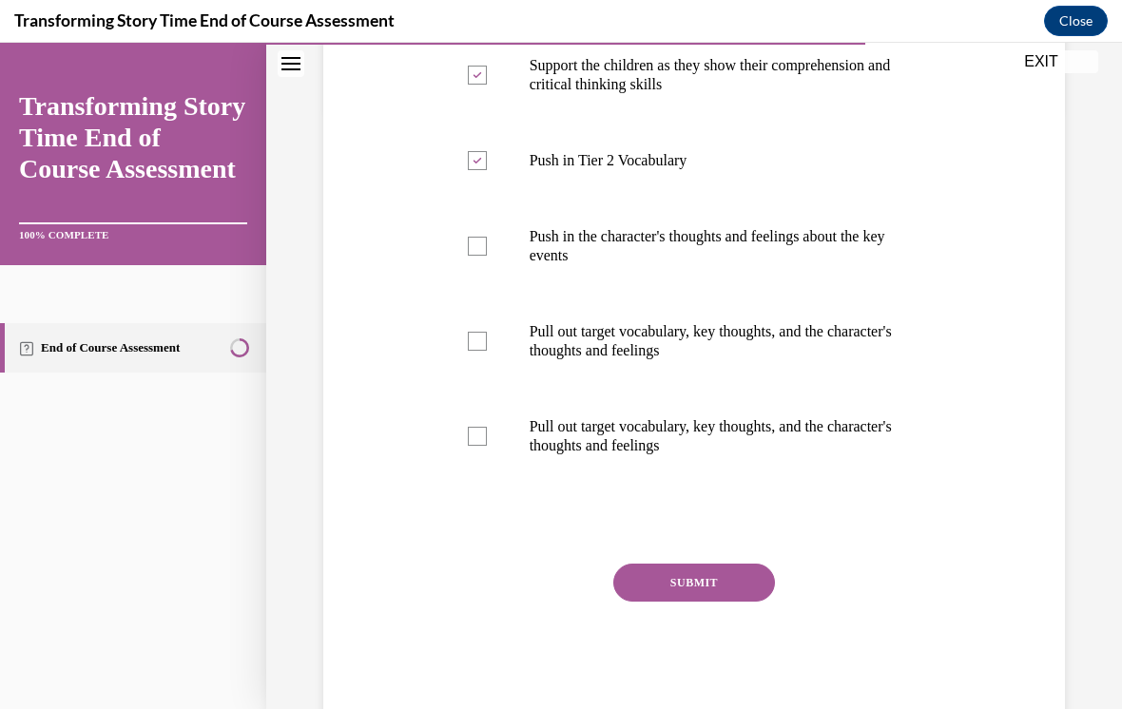
click at [702, 591] on button "SUBMIT" at bounding box center [694, 583] width 162 height 38
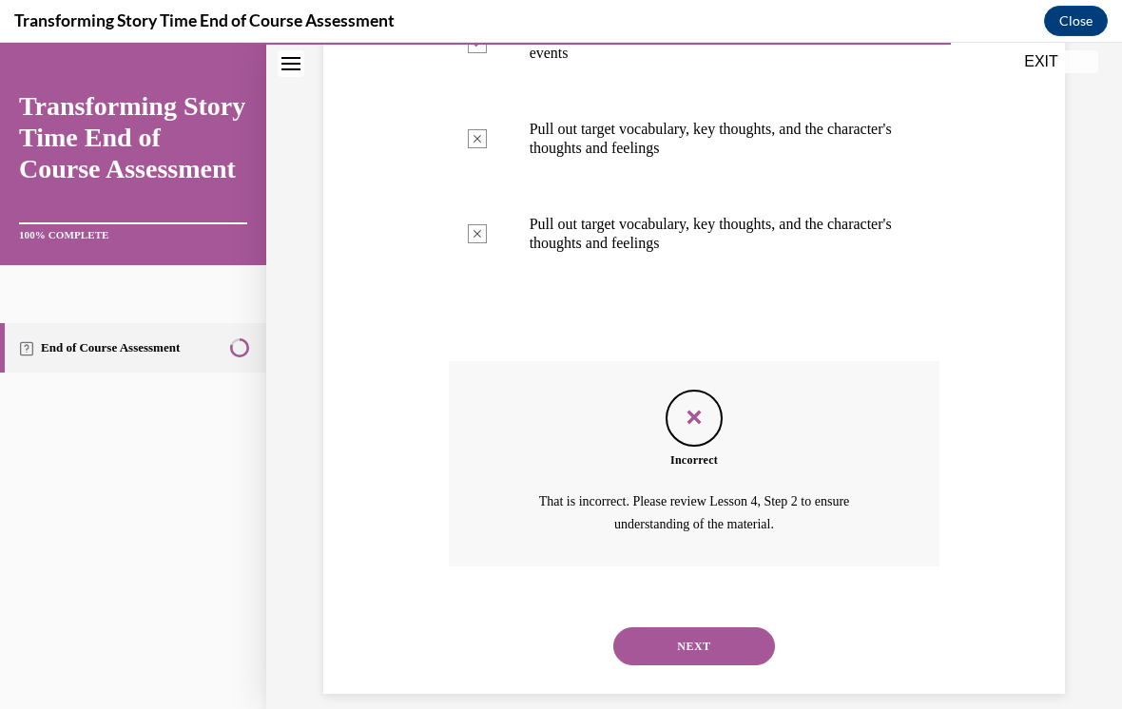
scroll to position [801, 0]
click at [739, 638] on button "NEXT" at bounding box center [694, 647] width 162 height 38
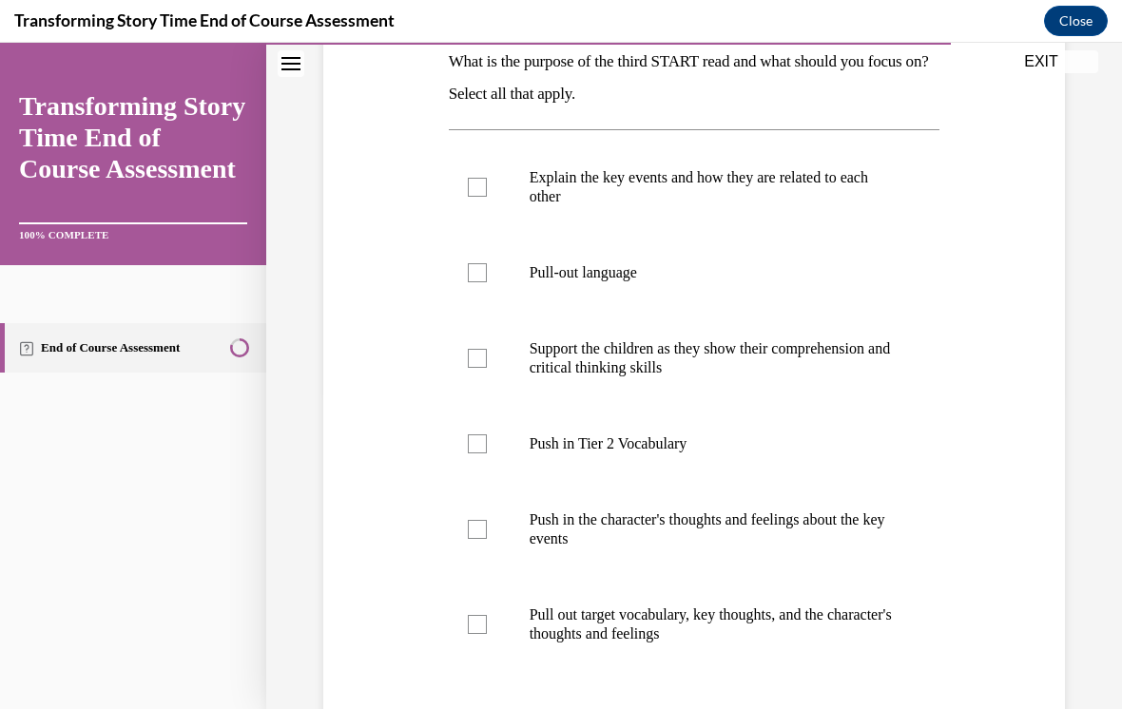
scroll to position [325, 0]
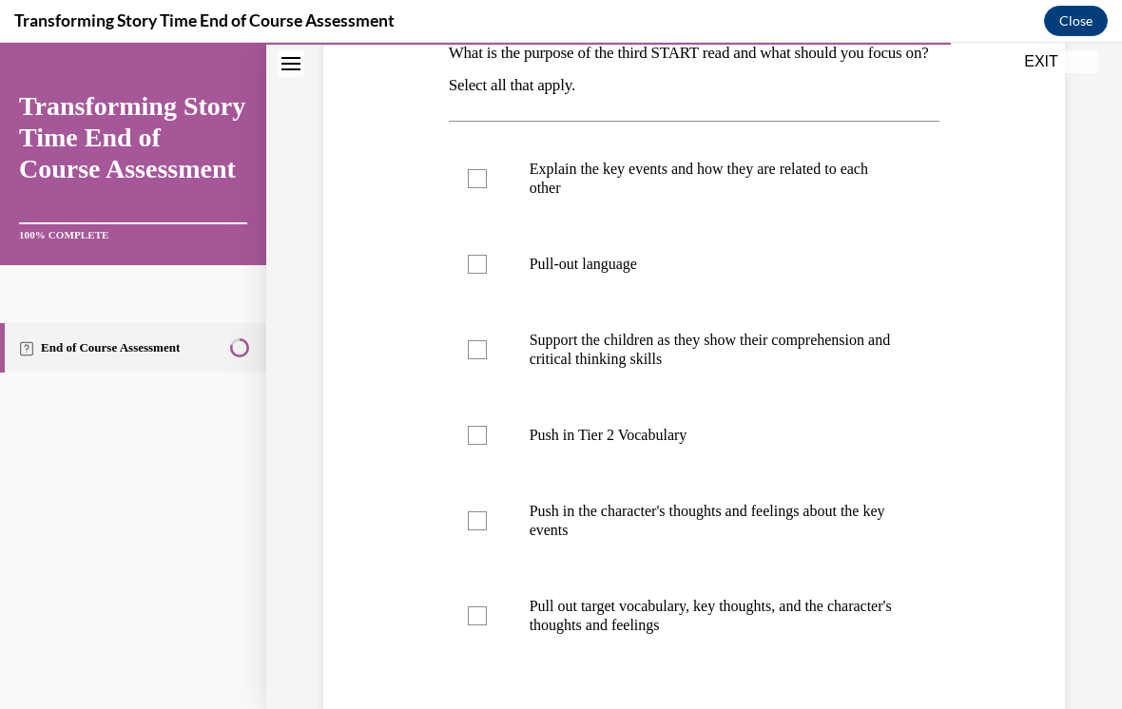
click at [491, 353] on label "Support the children as they show their comprehension and critical thinking ski…" at bounding box center [694, 349] width 491 height 95
click at [487, 353] on input "Support the children as they show their comprehension and critical thinking ski…" at bounding box center [477, 349] width 19 height 19
checkbox input "true"
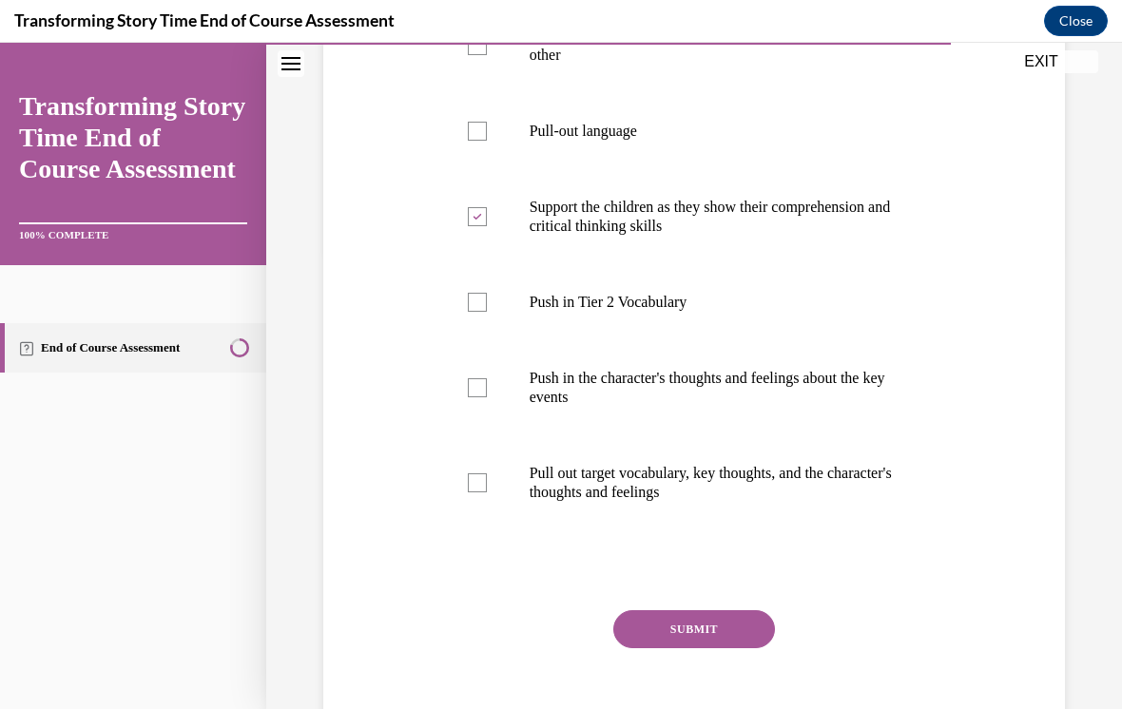
click at [659, 613] on button "SUBMIT" at bounding box center [694, 629] width 162 height 38
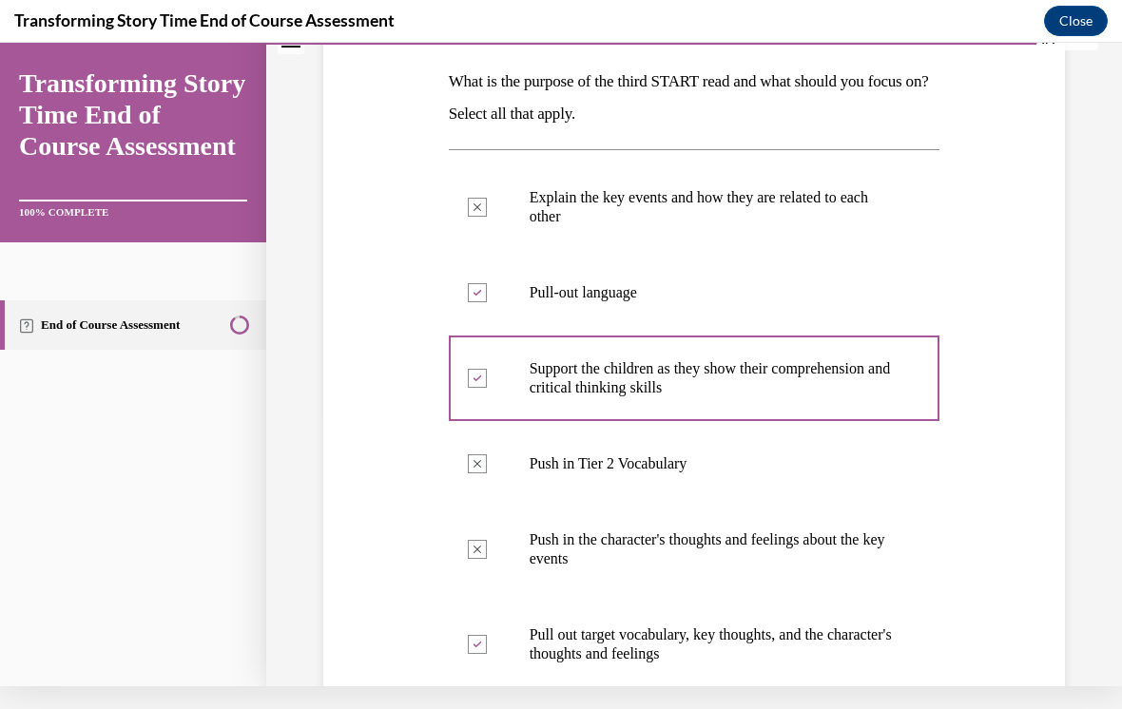
scroll to position [273, 0]
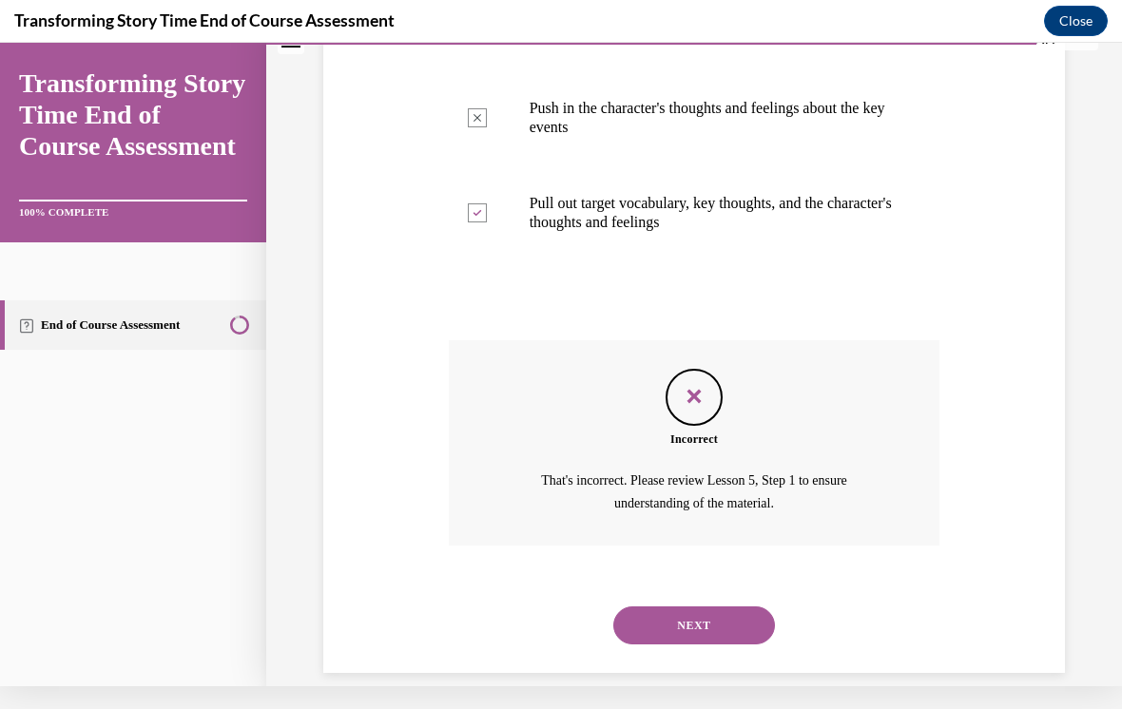
click at [740, 607] on button "NEXT" at bounding box center [694, 626] width 162 height 38
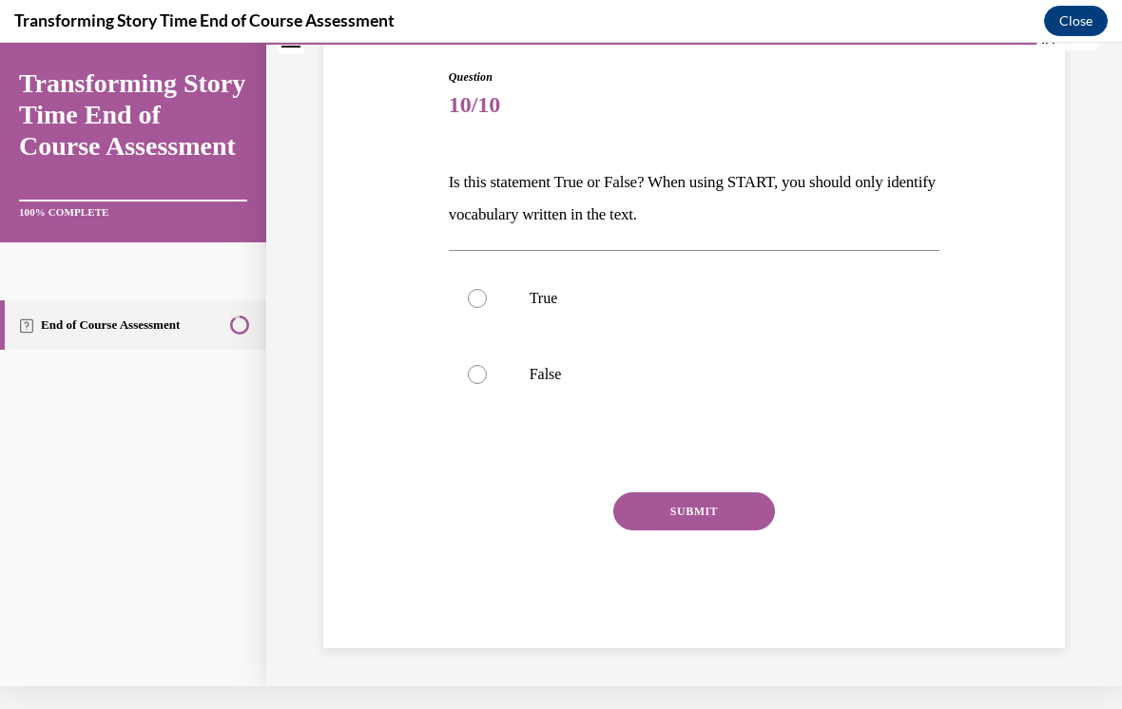
scroll to position [150, 0]
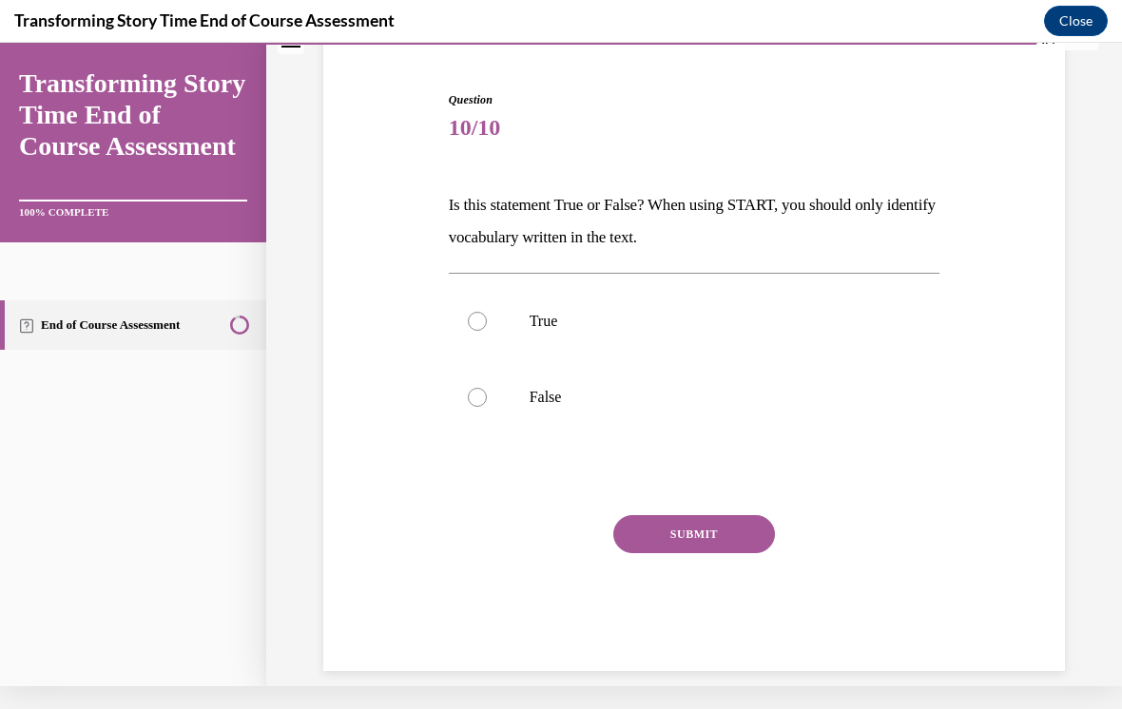
click at [476, 323] on div at bounding box center [477, 321] width 19 height 19
click at [476, 323] on input "True" at bounding box center [477, 321] width 19 height 19
radio input "true"
click at [486, 388] on label "False" at bounding box center [694, 397] width 491 height 76
click at [486, 388] on input "False" at bounding box center [477, 397] width 19 height 19
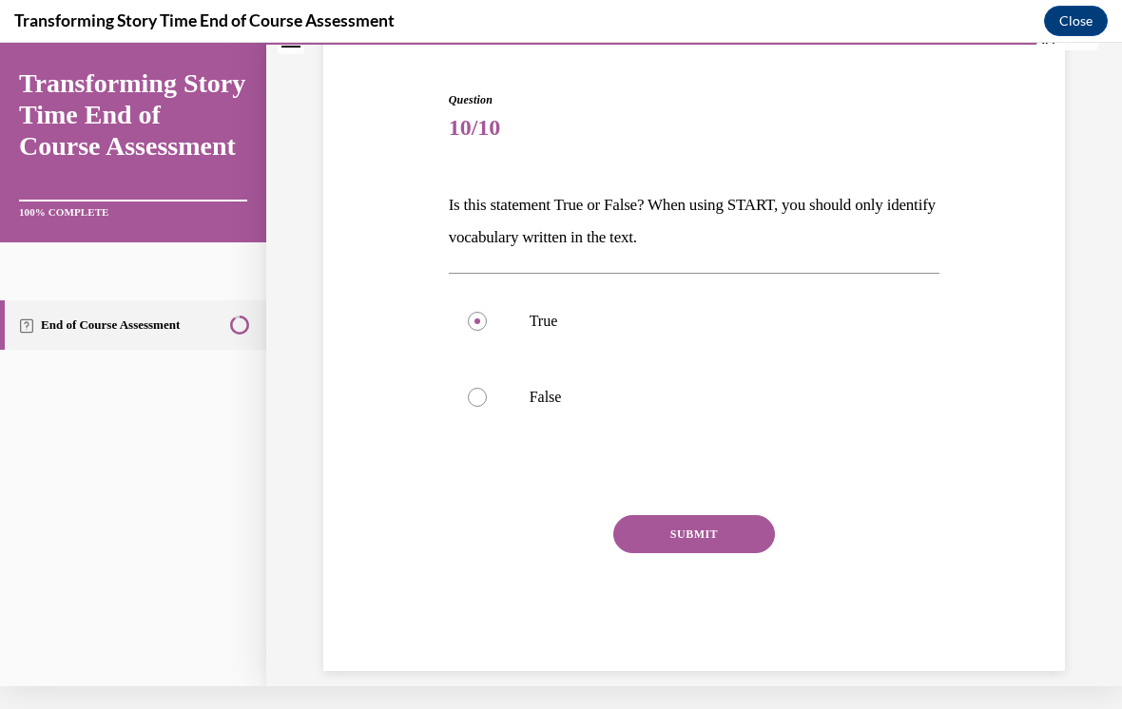
radio input "true"
click at [672, 529] on button "SUBMIT" at bounding box center [694, 534] width 162 height 38
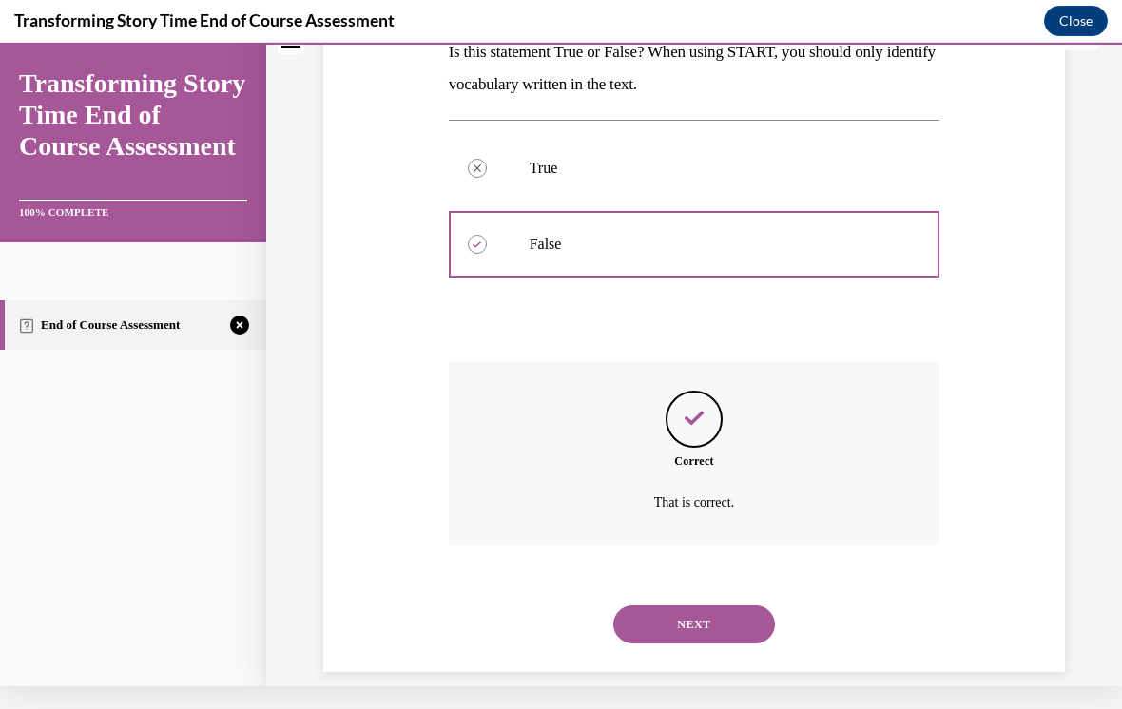
scroll to position [303, 0]
click at [723, 617] on button "NEXT" at bounding box center [694, 625] width 162 height 38
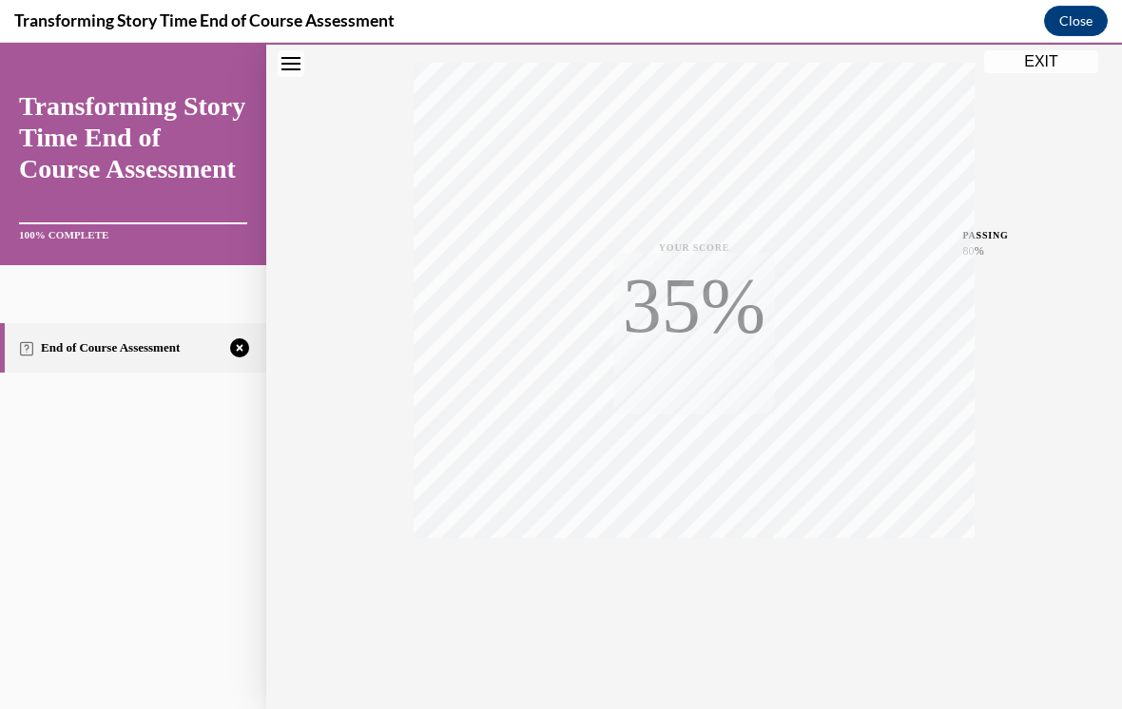
scroll to position [308, 0]
click at [723, 561] on span "TAKE AGAIN" at bounding box center [694, 566] width 67 height 10
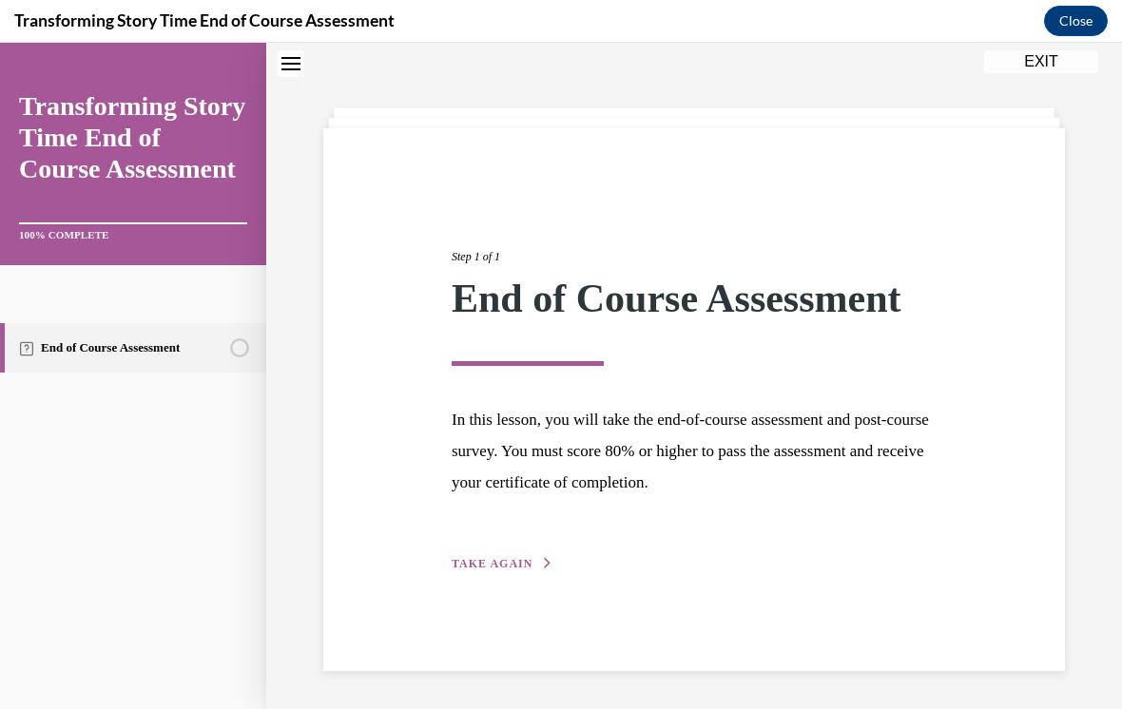
click at [528, 549] on div "Step 1 of 1 End of Course Assessment In this lesson, you will take the end-of-c…" at bounding box center [693, 389] width 513 height 370
click at [495, 558] on span "TAKE AGAIN" at bounding box center [492, 563] width 81 height 13
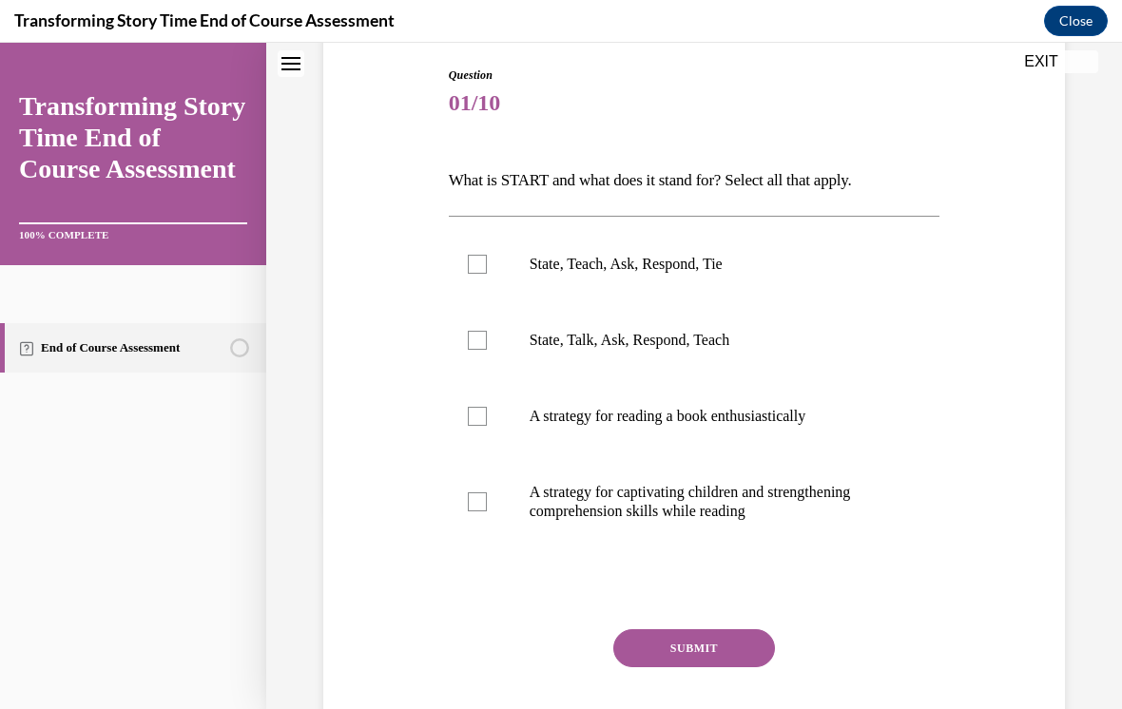
scroll to position [199, 0]
click at [492, 504] on label "A strategy for captivating children and strengthening comprehension skills whil…" at bounding box center [694, 500] width 491 height 95
click at [487, 504] on input "A strategy for captivating children and strengthening comprehension skills whil…" at bounding box center [477, 500] width 19 height 19
checkbox input "true"
click at [492, 412] on label "A strategy for reading a book enthusiastically" at bounding box center [694, 415] width 491 height 76
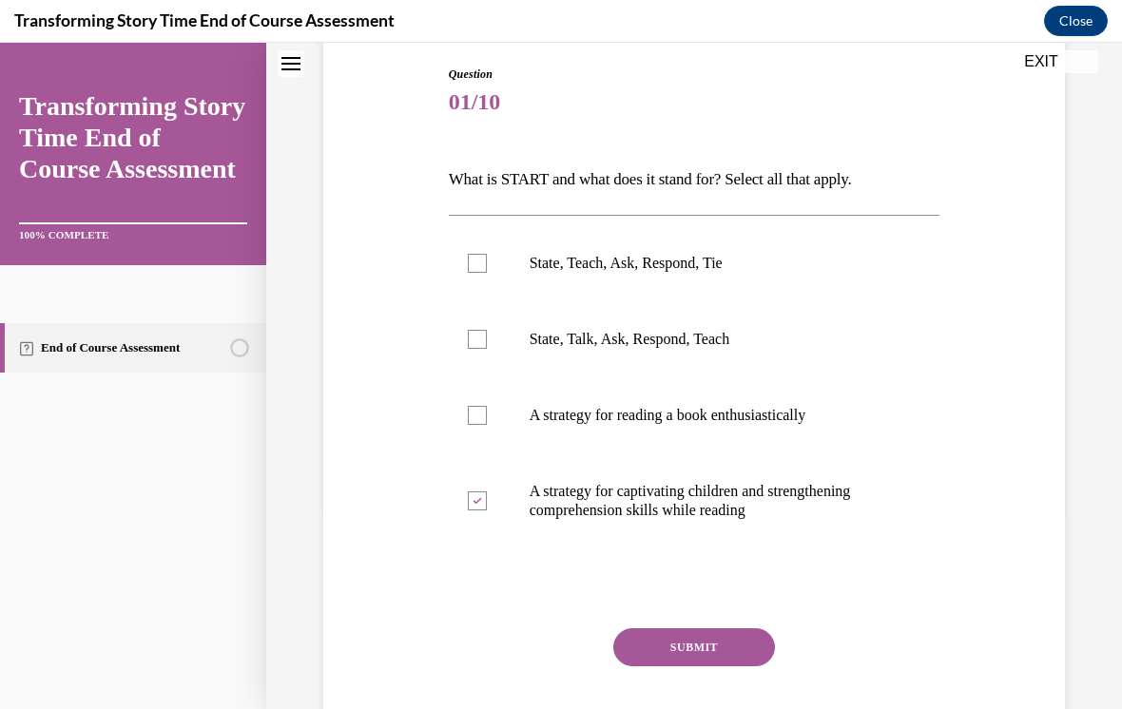
click at [487, 412] on input "A strategy for reading a book enthusiastically" at bounding box center [477, 415] width 19 height 19
checkbox input "true"
click at [475, 261] on div at bounding box center [477, 263] width 19 height 19
click at [475, 261] on input "State, Teach, Ask, Respond, Tie" at bounding box center [477, 263] width 19 height 19
checkbox input "true"
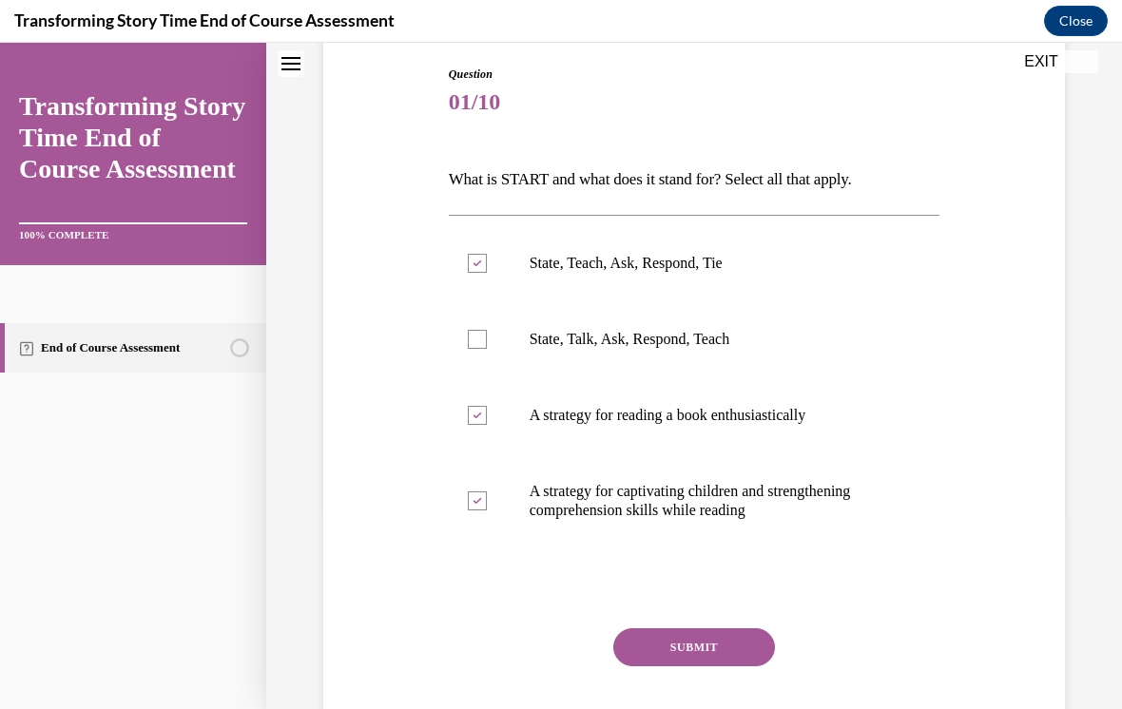
click at [738, 634] on button "SUBMIT" at bounding box center [694, 647] width 162 height 38
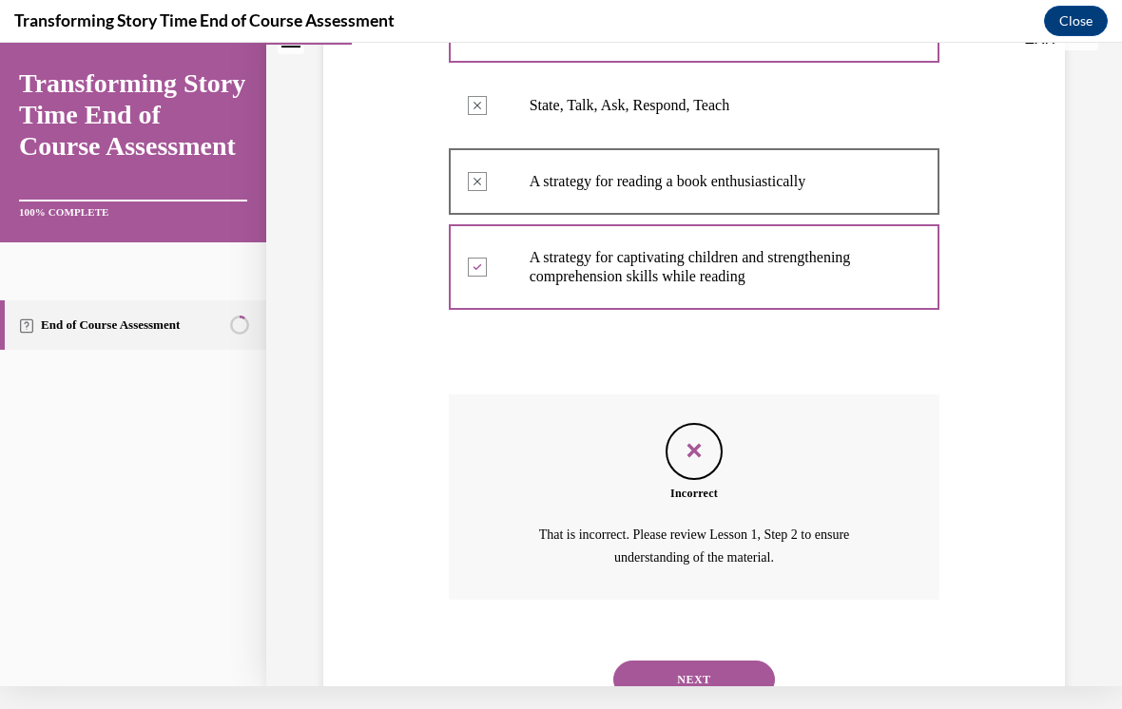
scroll to position [464, 0]
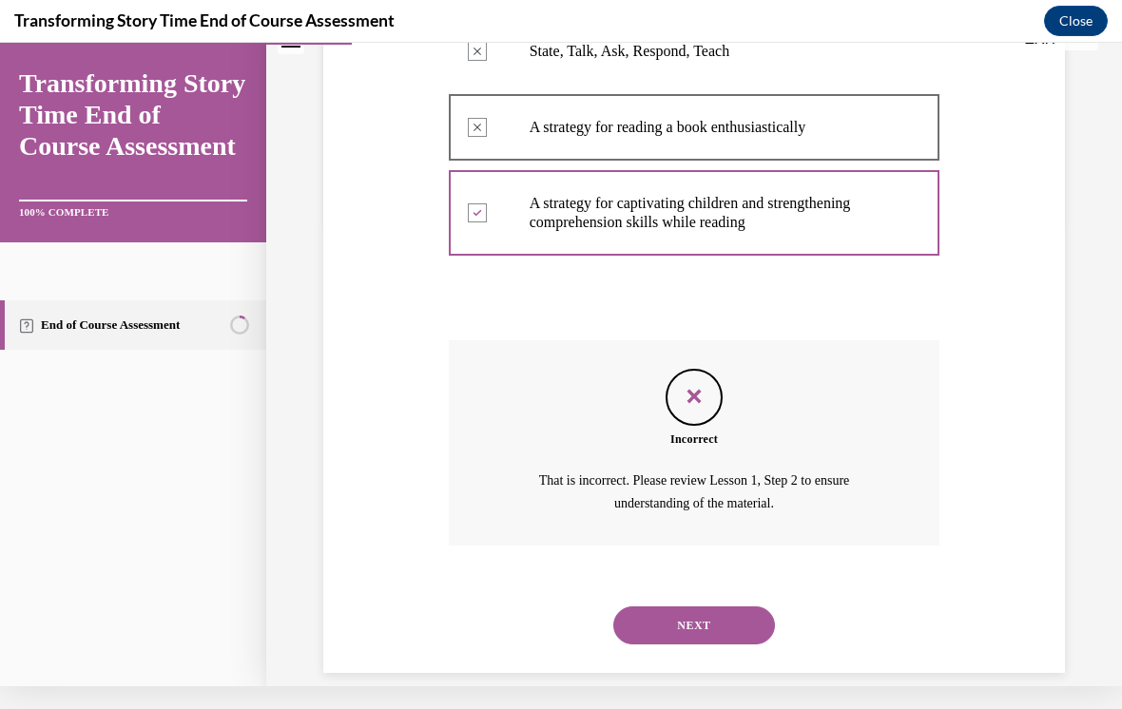
click at [751, 607] on button "NEXT" at bounding box center [694, 626] width 162 height 38
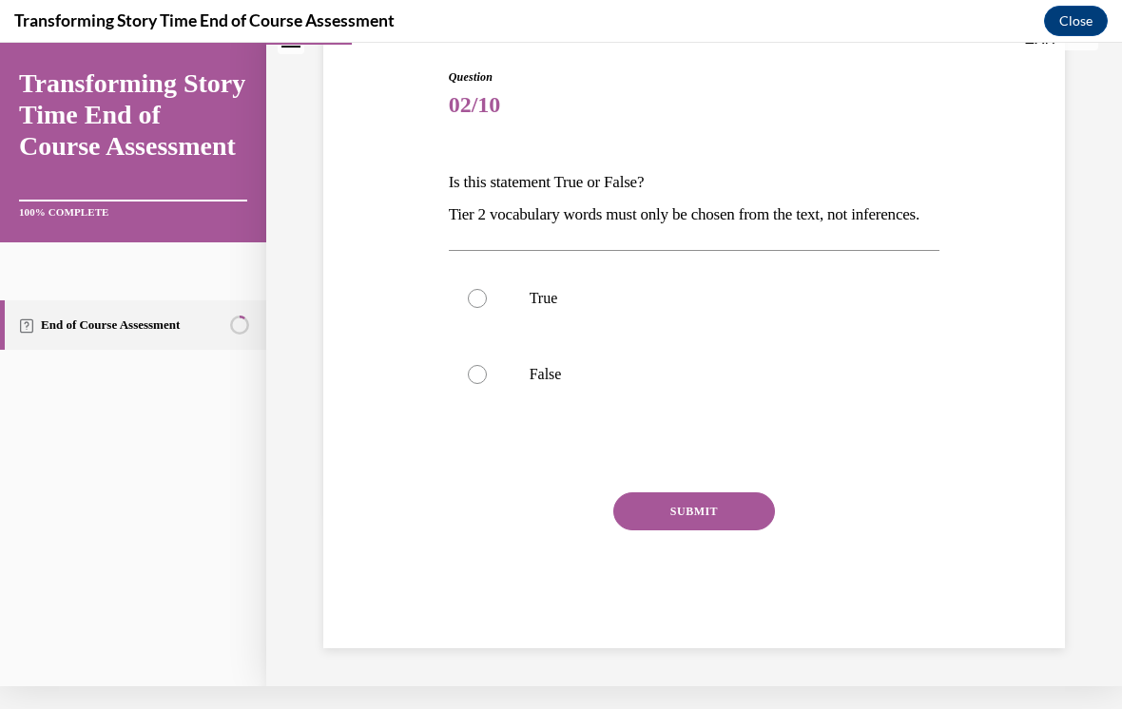
scroll to position [183, 0]
click at [480, 384] on div at bounding box center [477, 374] width 19 height 19
click at [480, 384] on input "False" at bounding box center [477, 374] width 19 height 19
radio input "true"
click at [690, 530] on button "SUBMIT" at bounding box center [694, 511] width 162 height 38
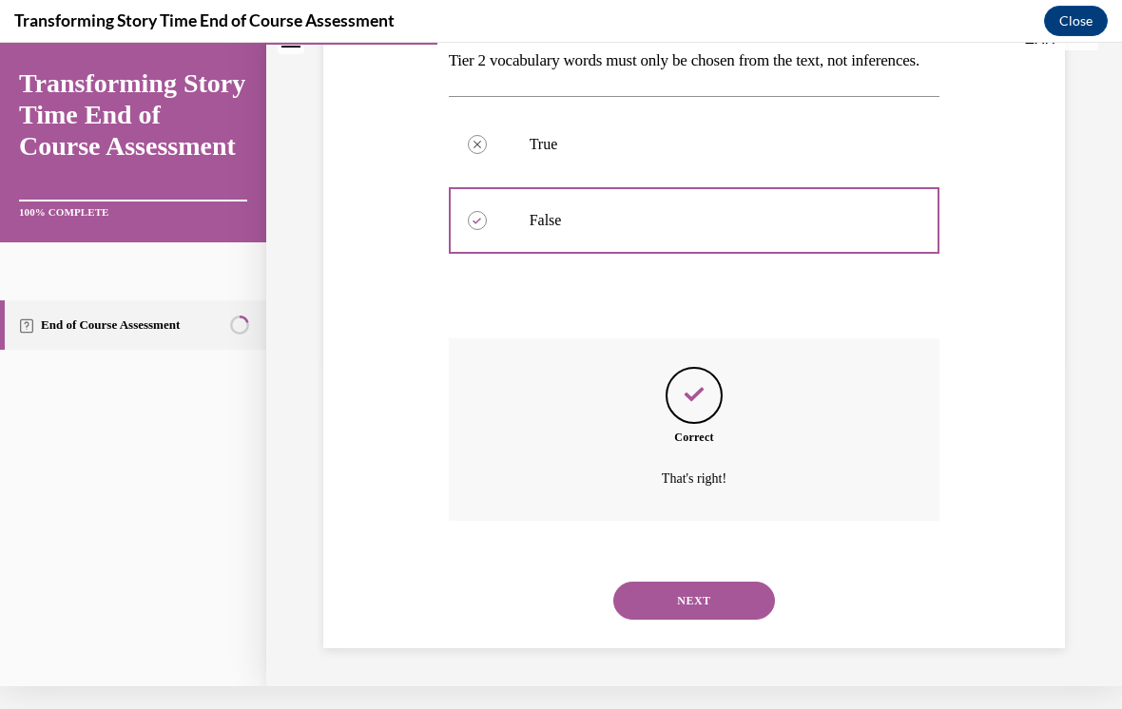
click at [646, 601] on button "NEXT" at bounding box center [694, 601] width 162 height 38
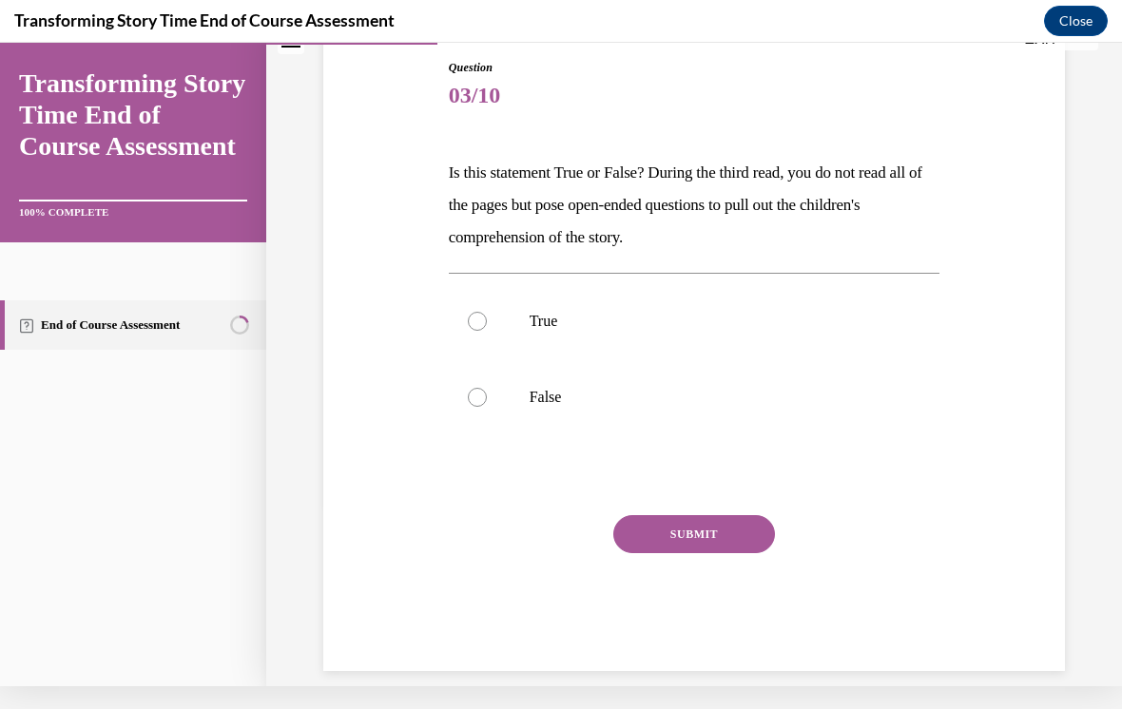
click at [494, 315] on label "True" at bounding box center [694, 321] width 491 height 76
click at [487, 315] on input "True" at bounding box center [477, 321] width 19 height 19
radio input "true"
click at [691, 531] on button "SUBMIT" at bounding box center [694, 534] width 162 height 38
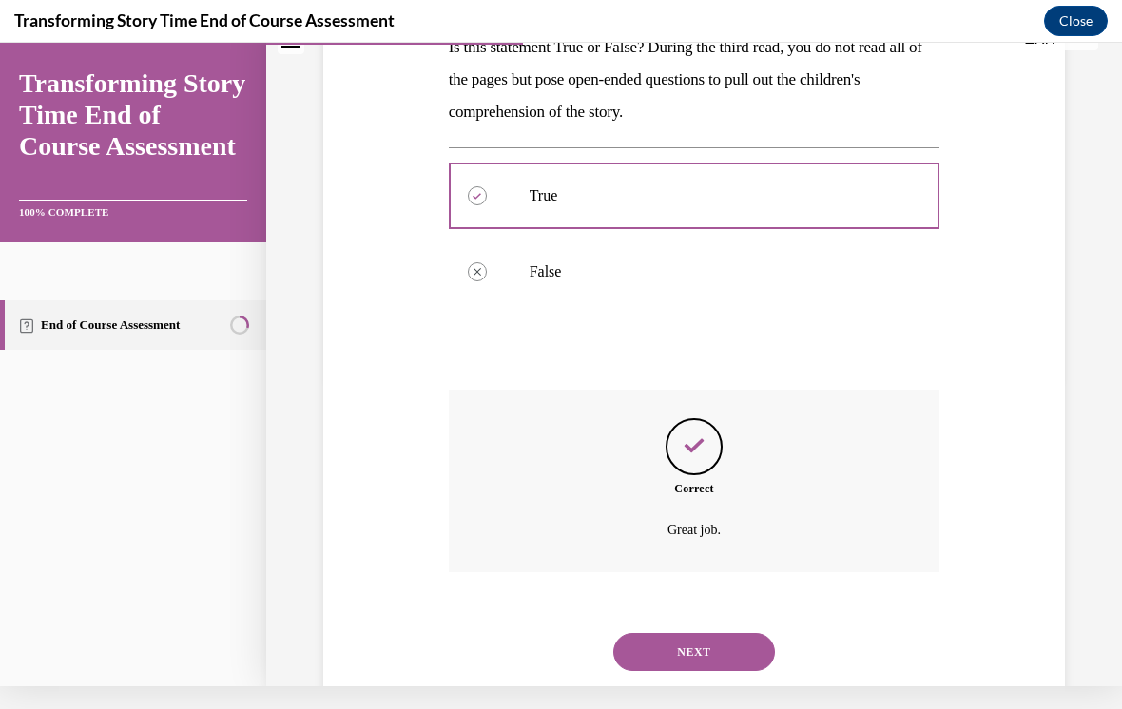
scroll to position [336, 0]
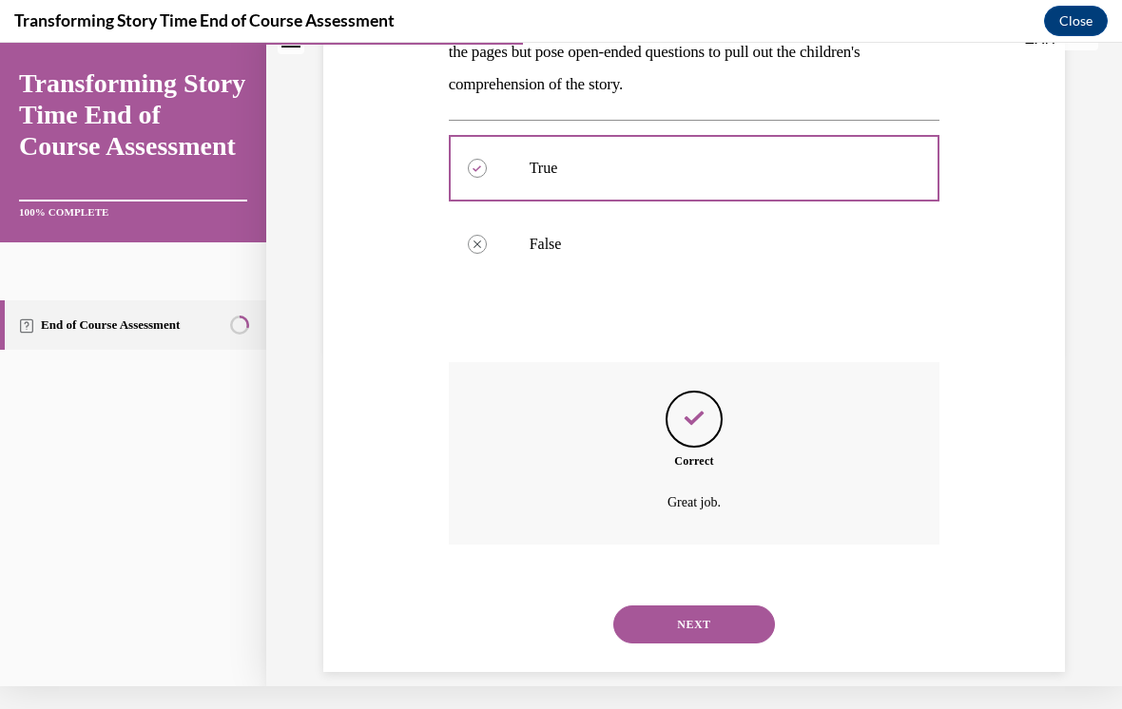
click at [679, 606] on button "NEXT" at bounding box center [694, 625] width 162 height 38
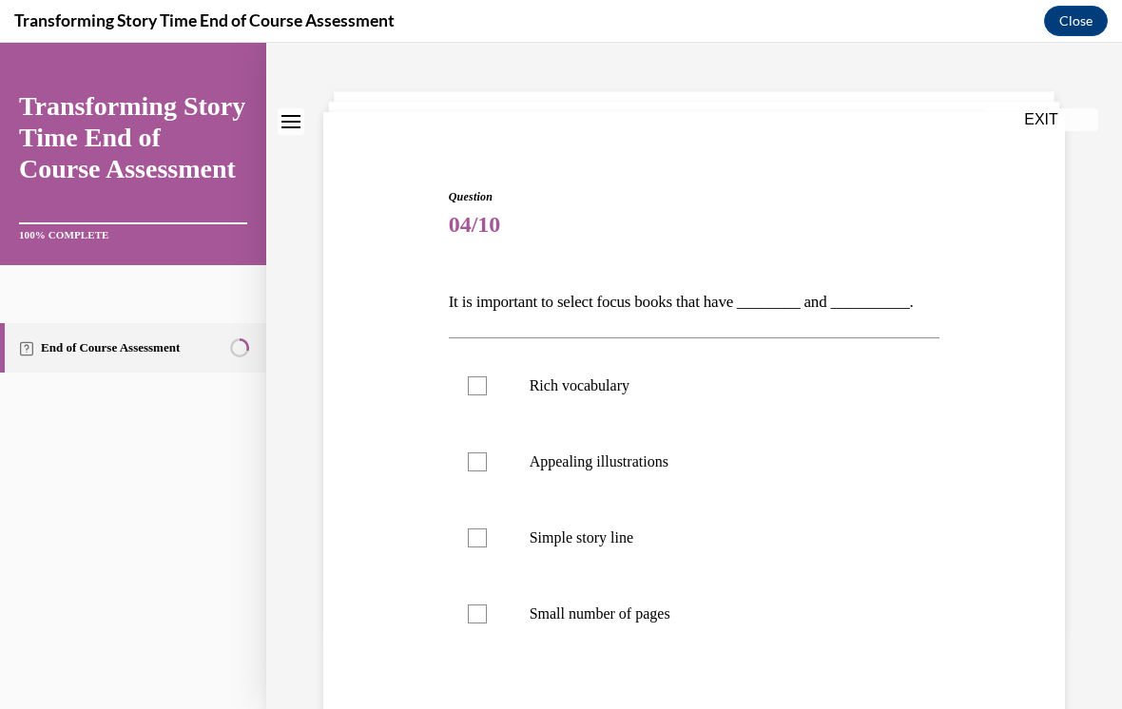
scroll to position [76, 0]
click at [478, 386] on div at bounding box center [477, 385] width 19 height 19
click at [478, 386] on input "Rich vocabulary" at bounding box center [477, 385] width 19 height 19
checkbox input "true"
click at [471, 460] on div at bounding box center [477, 462] width 19 height 19
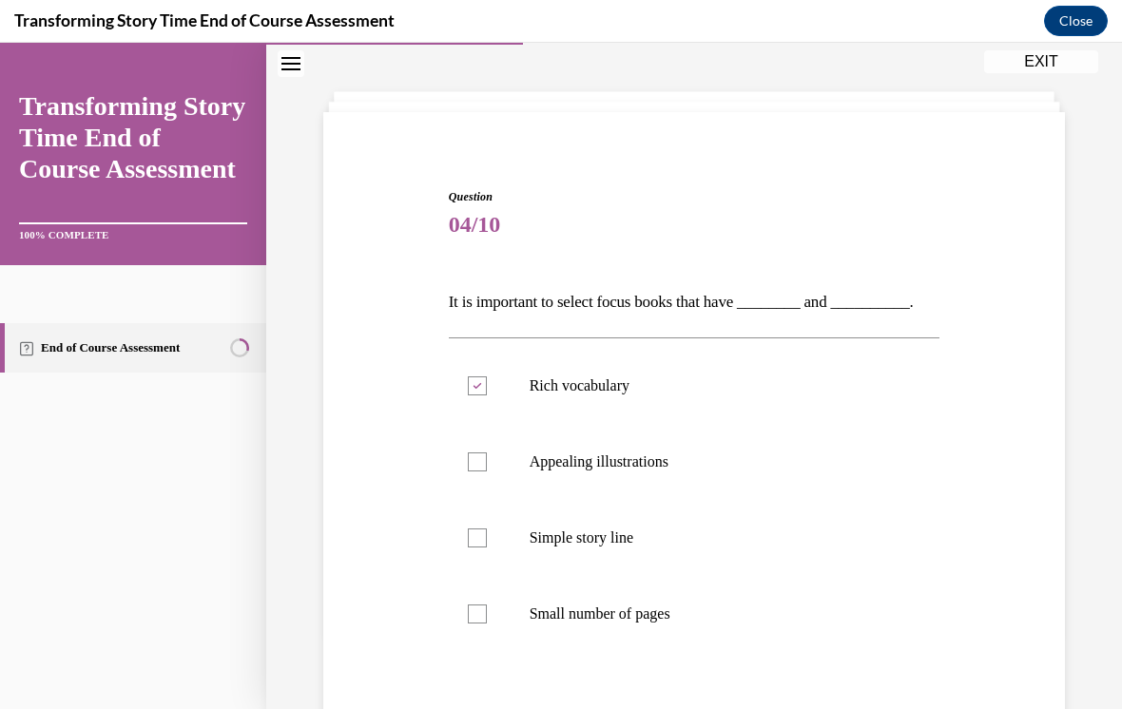
click at [471, 460] on input "Appealing illustrations" at bounding box center [477, 462] width 19 height 19
checkbox input "true"
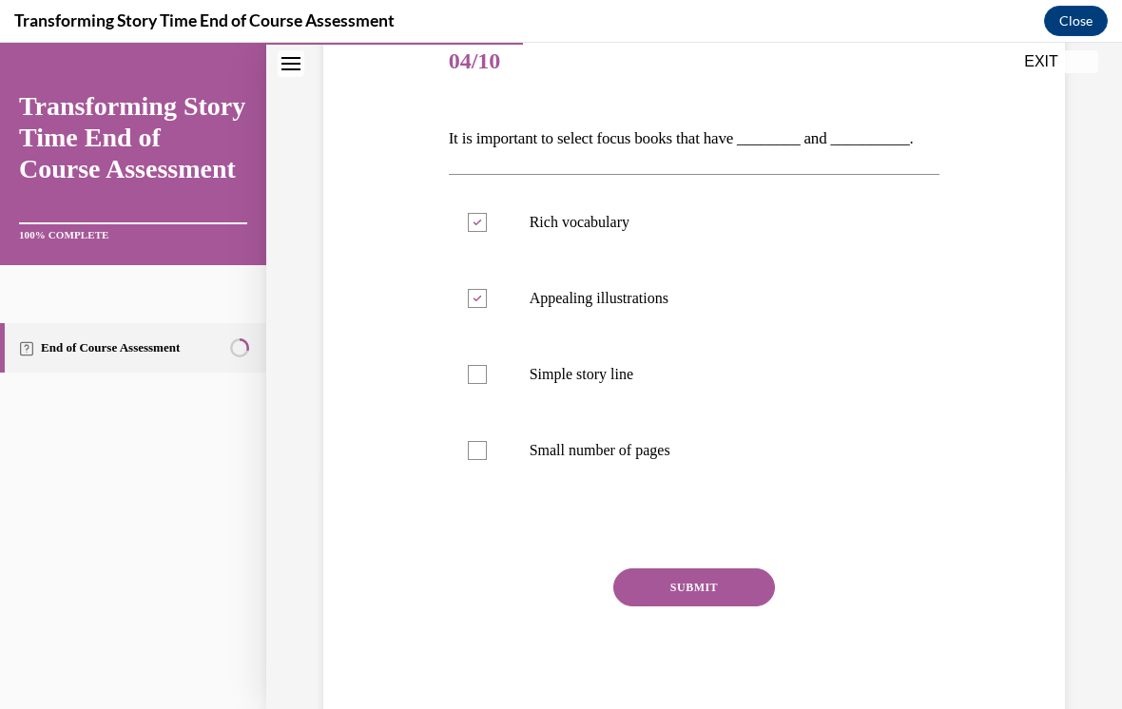
click at [652, 589] on button "SUBMIT" at bounding box center [694, 588] width 162 height 38
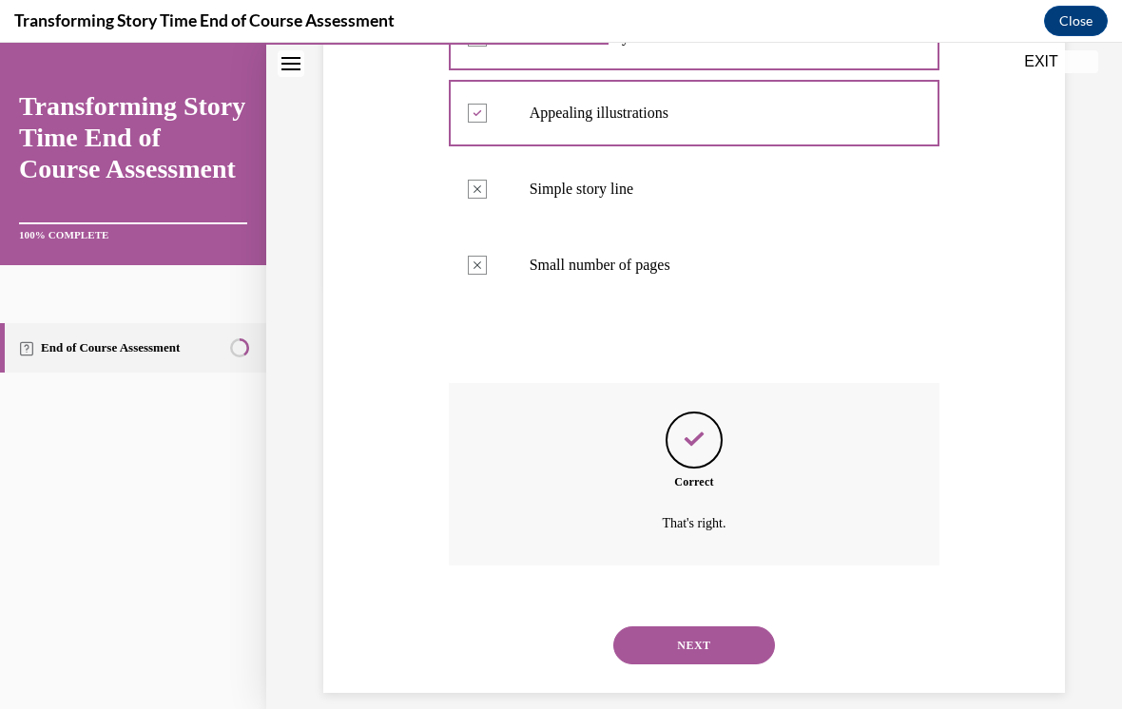
scroll to position [423, 0]
click at [687, 630] on button "NEXT" at bounding box center [694, 647] width 162 height 38
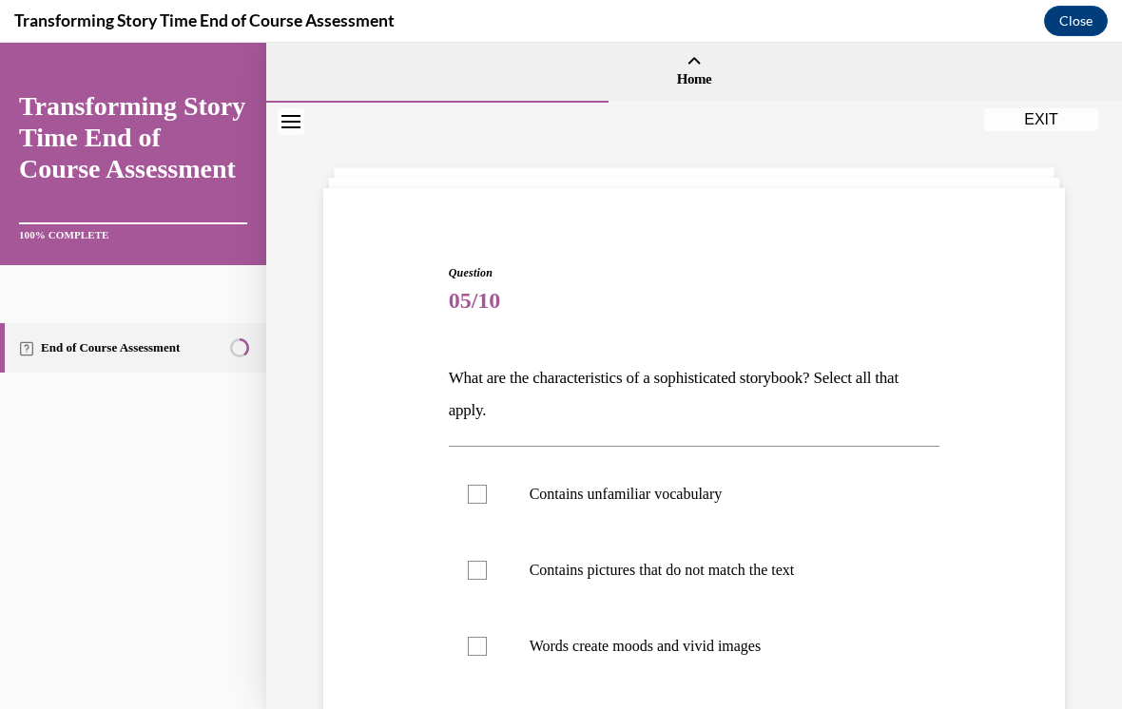
scroll to position [87, 0]
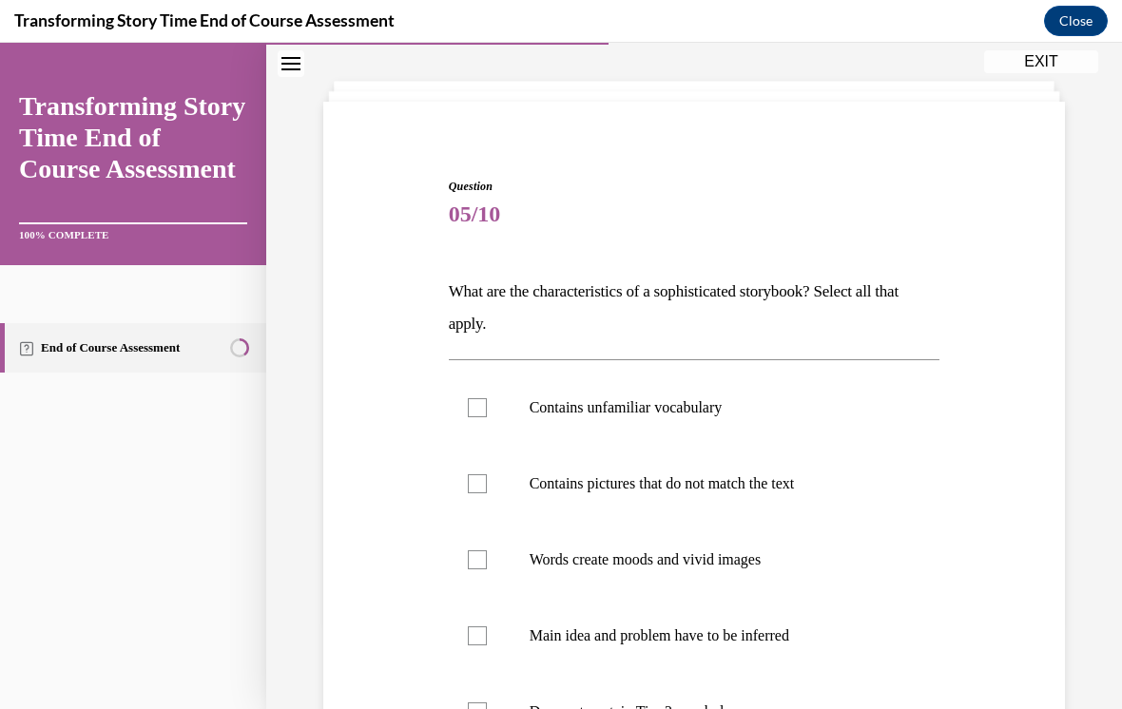
click at [474, 420] on label "Contains unfamiliar vocabulary" at bounding box center [694, 408] width 491 height 76
click at [474, 417] on input "Contains unfamiliar vocabulary" at bounding box center [477, 407] width 19 height 19
checkbox input "true"
click at [468, 489] on div at bounding box center [477, 483] width 19 height 19
click at [468, 489] on input "Contains pictures that do not match the text" at bounding box center [477, 483] width 19 height 19
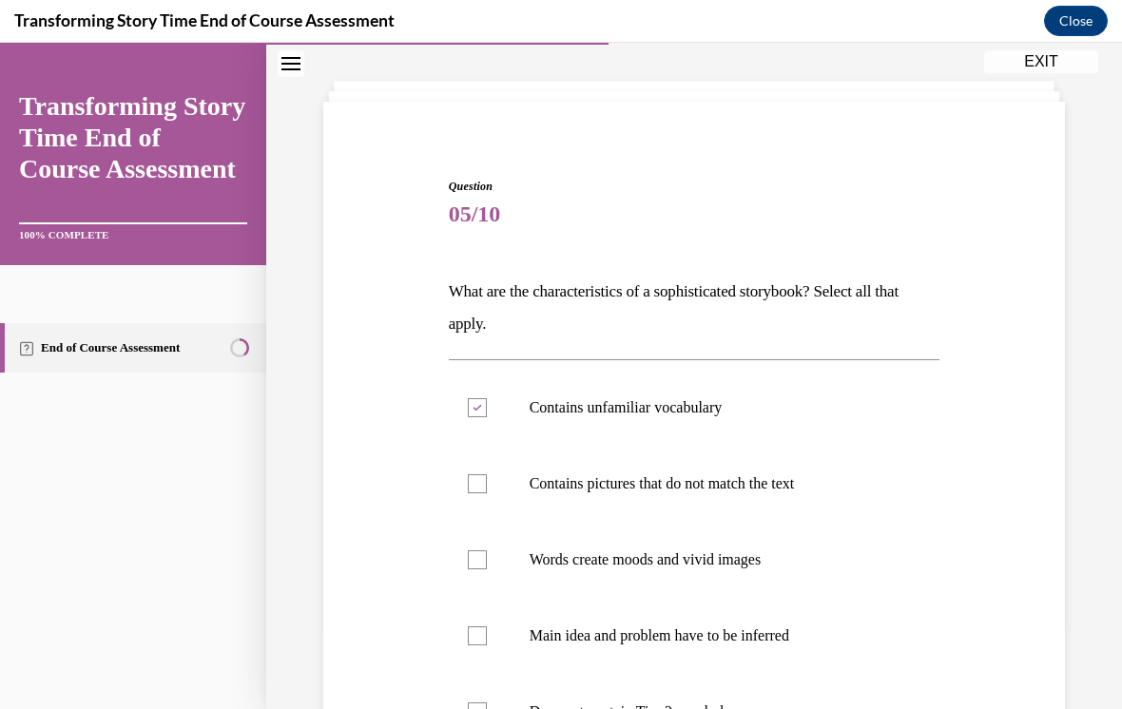
checkbox input "true"
click at [485, 639] on div at bounding box center [477, 635] width 19 height 19
click at [485, 639] on input "Main idea and problem have to be inferred" at bounding box center [477, 635] width 19 height 19
checkbox input "true"
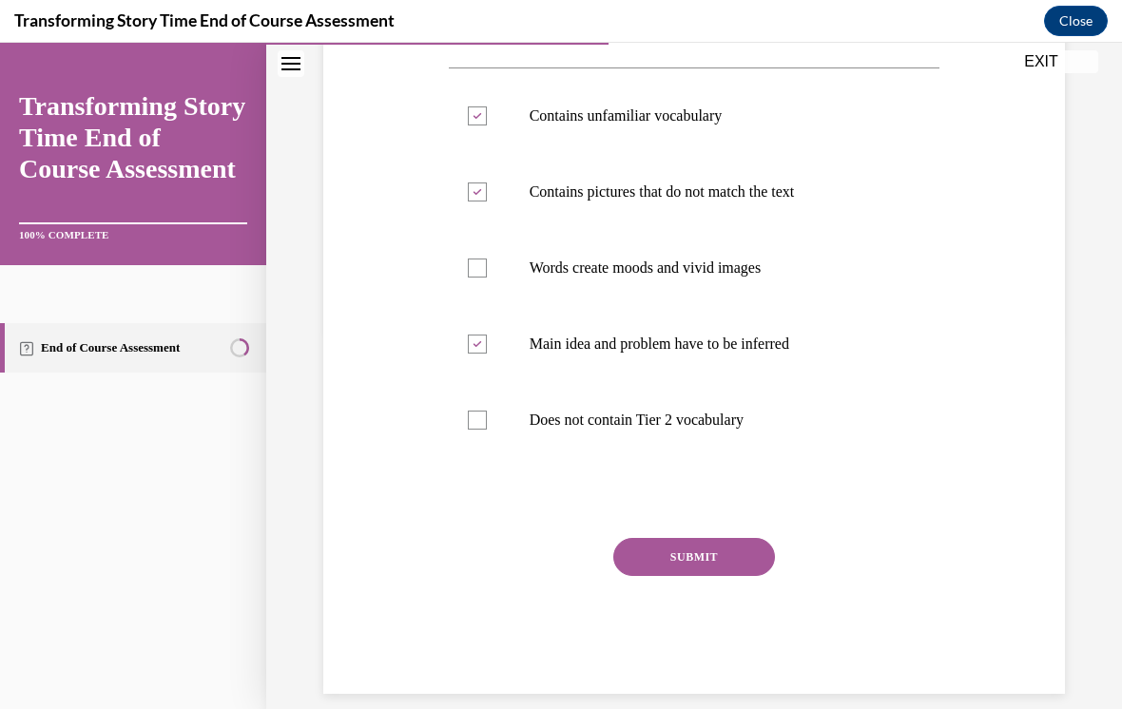
click at [677, 560] on button "SUBMIT" at bounding box center [694, 557] width 162 height 38
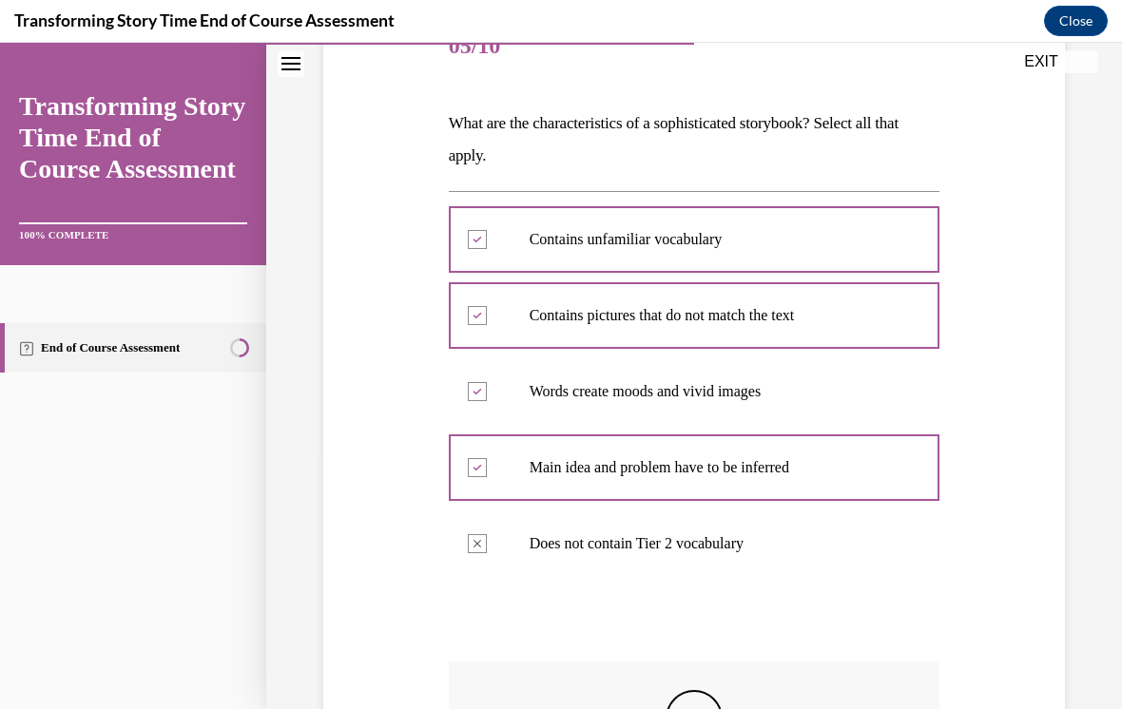
scroll to position [255, 0]
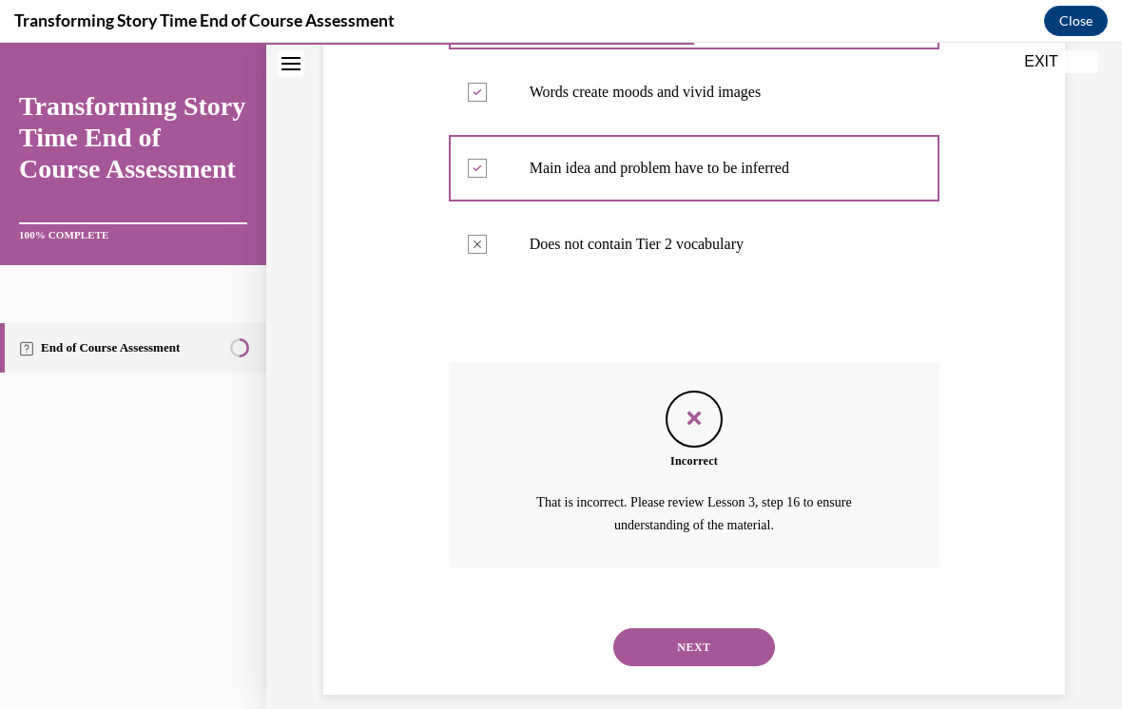
click at [698, 628] on button "NEXT" at bounding box center [694, 647] width 162 height 38
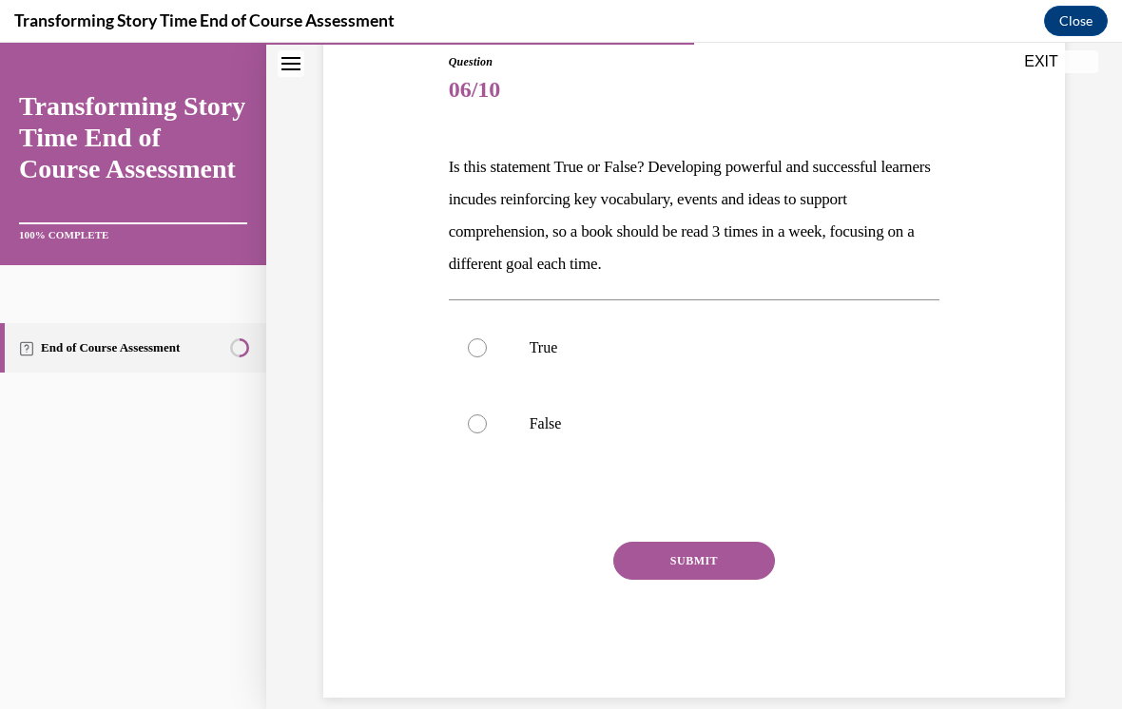
scroll to position [211, 0]
click at [475, 347] on div at bounding box center [477, 347] width 19 height 19
click at [475, 347] on input "True" at bounding box center [477, 347] width 19 height 19
radio input "true"
click at [708, 577] on button "SUBMIT" at bounding box center [694, 561] width 162 height 38
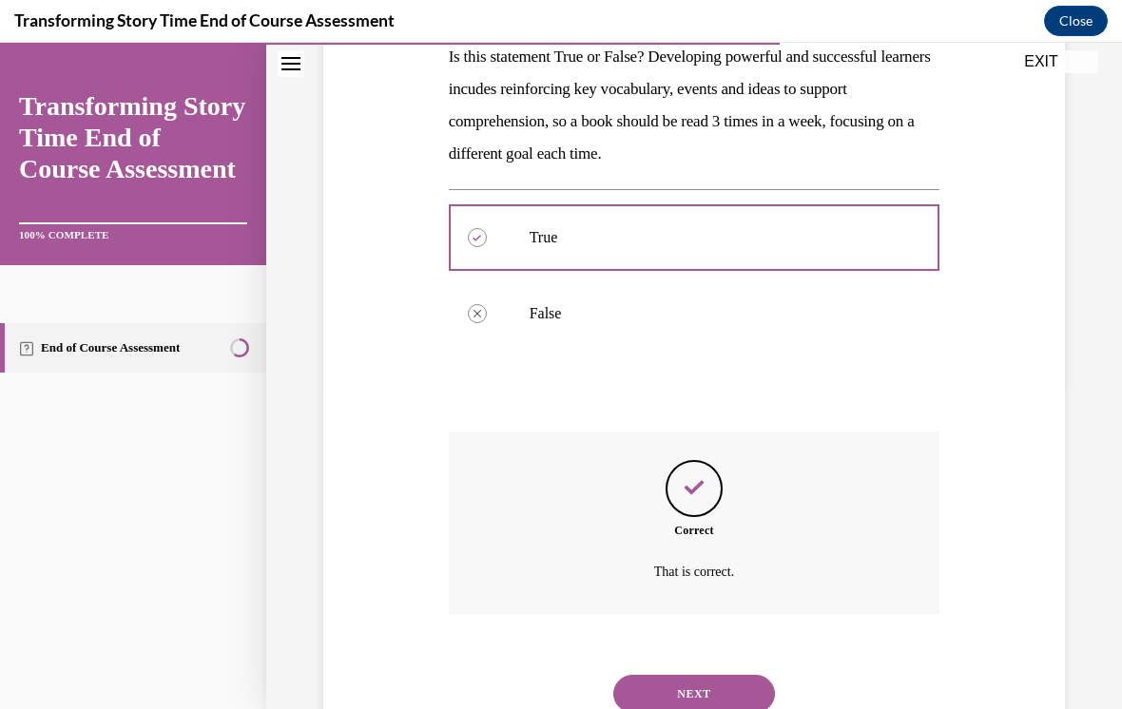
scroll to position [368, 0]
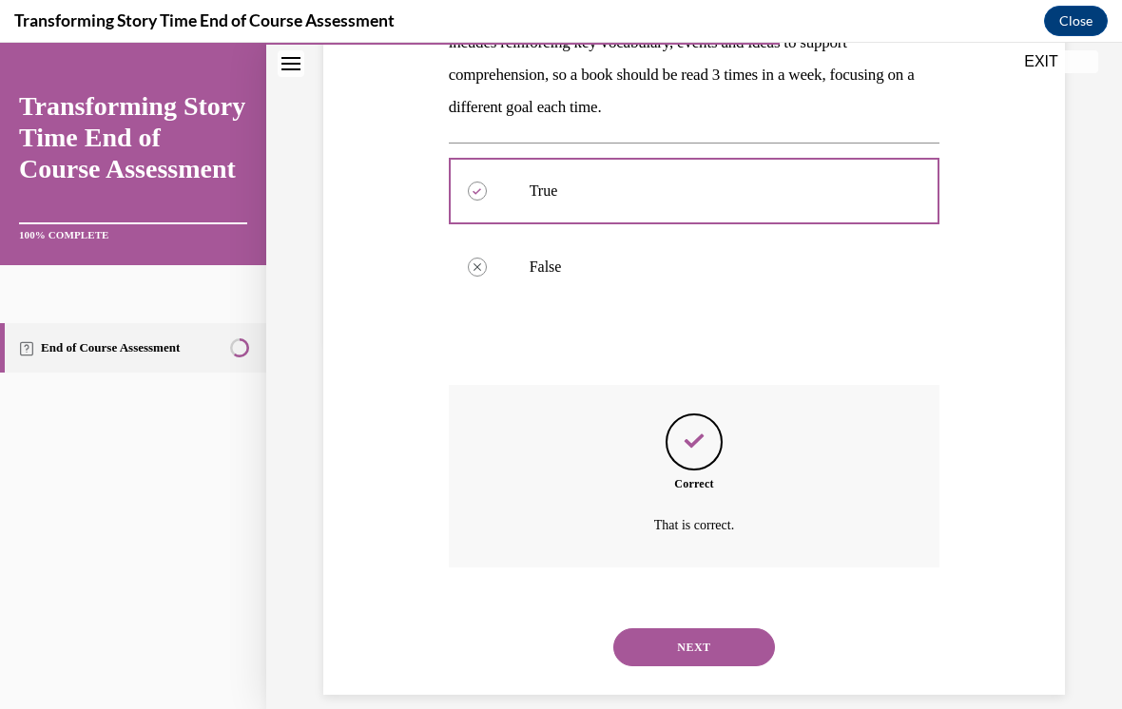
click at [713, 609] on div "NEXT" at bounding box center [694, 647] width 491 height 76
click at [712, 609] on div "NEXT" at bounding box center [694, 647] width 491 height 76
click at [690, 628] on button "NEXT" at bounding box center [694, 647] width 162 height 38
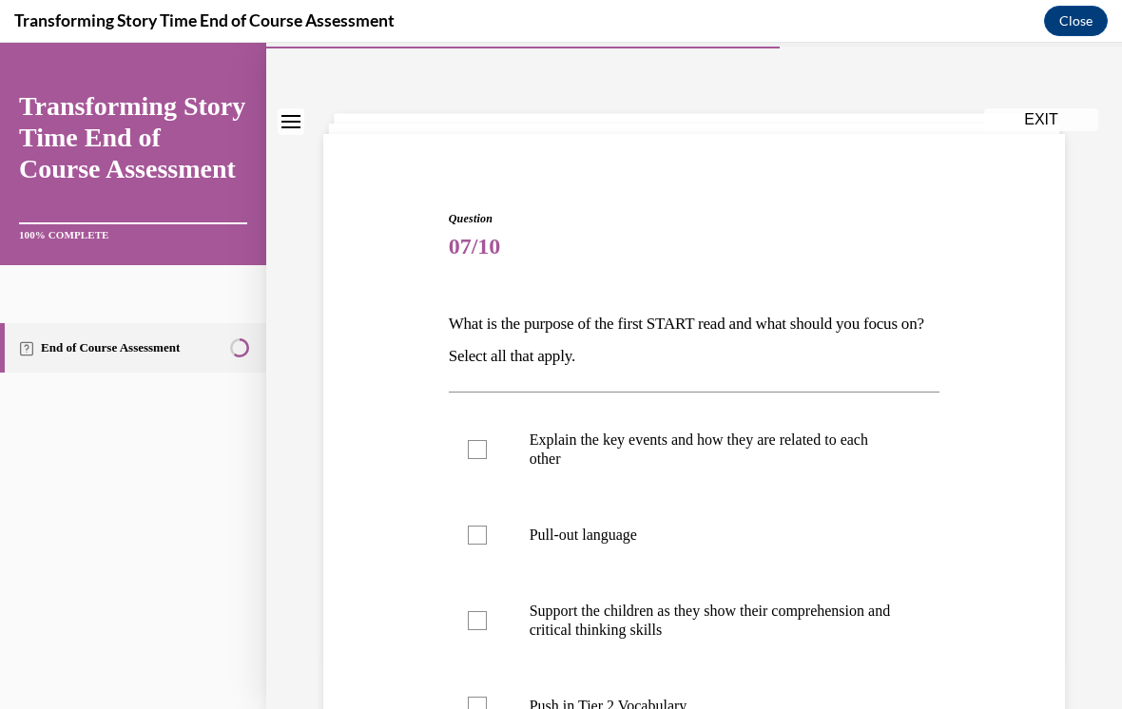
scroll to position [65, 0]
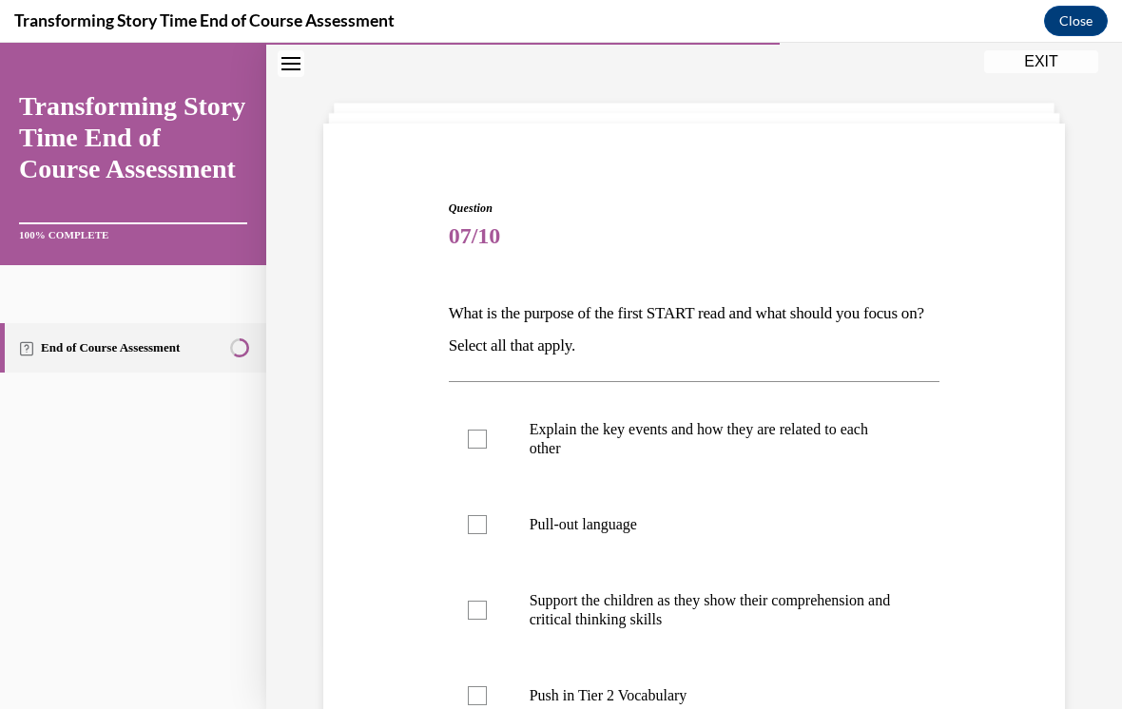
click at [482, 444] on div at bounding box center [477, 439] width 19 height 19
click at [482, 444] on input "Explain the key events and how they are related to each other" at bounding box center [477, 439] width 19 height 19
checkbox input "true"
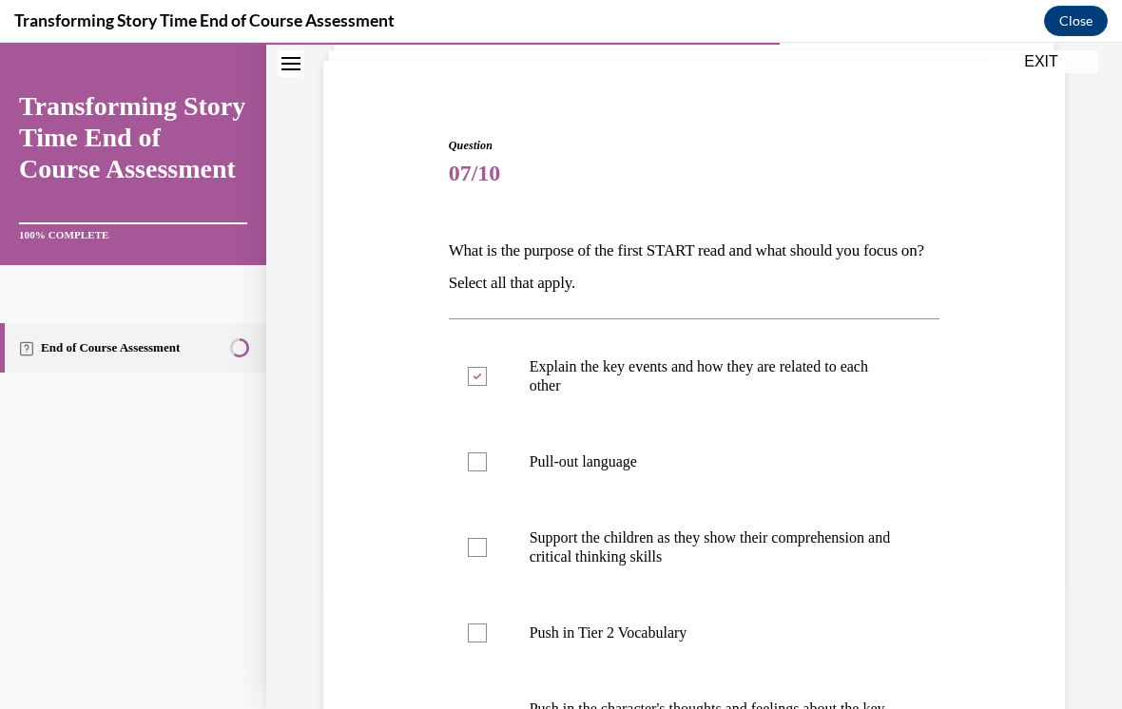
scroll to position [127, 0]
click at [474, 643] on label "Push in Tier 2 Vocabulary" at bounding box center [694, 633] width 491 height 76
click at [474, 643] on input "Push in Tier 2 Vocabulary" at bounding box center [477, 633] width 19 height 19
checkbox input "true"
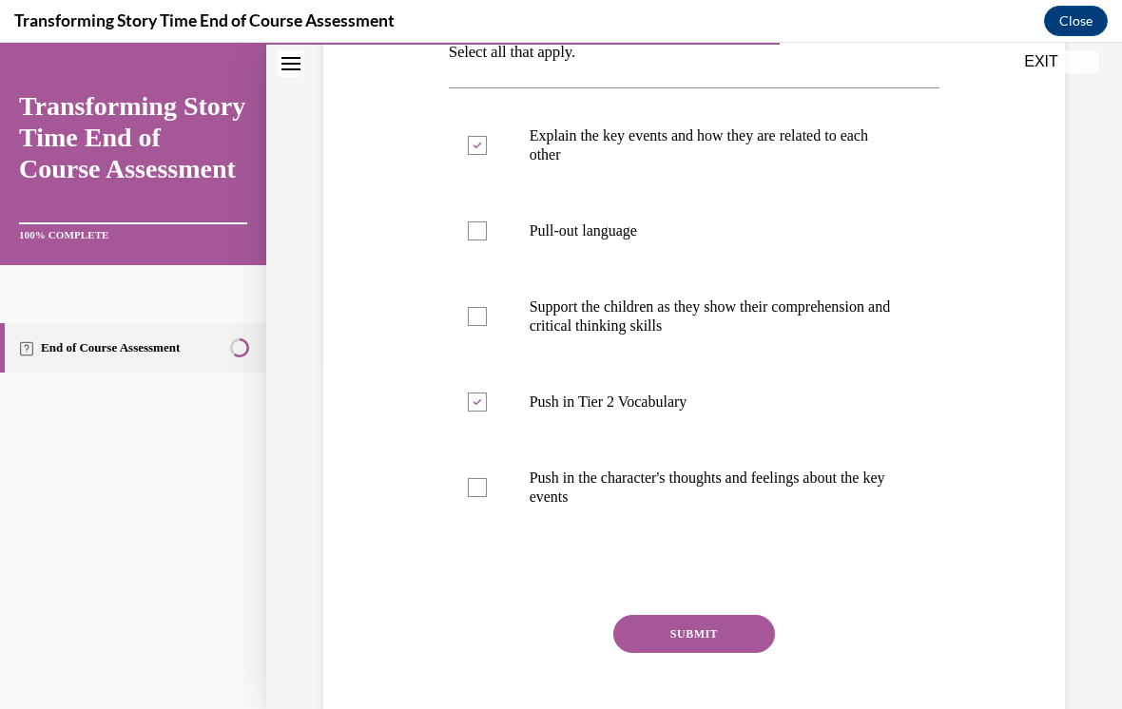
click at [699, 629] on button "SUBMIT" at bounding box center [694, 634] width 162 height 38
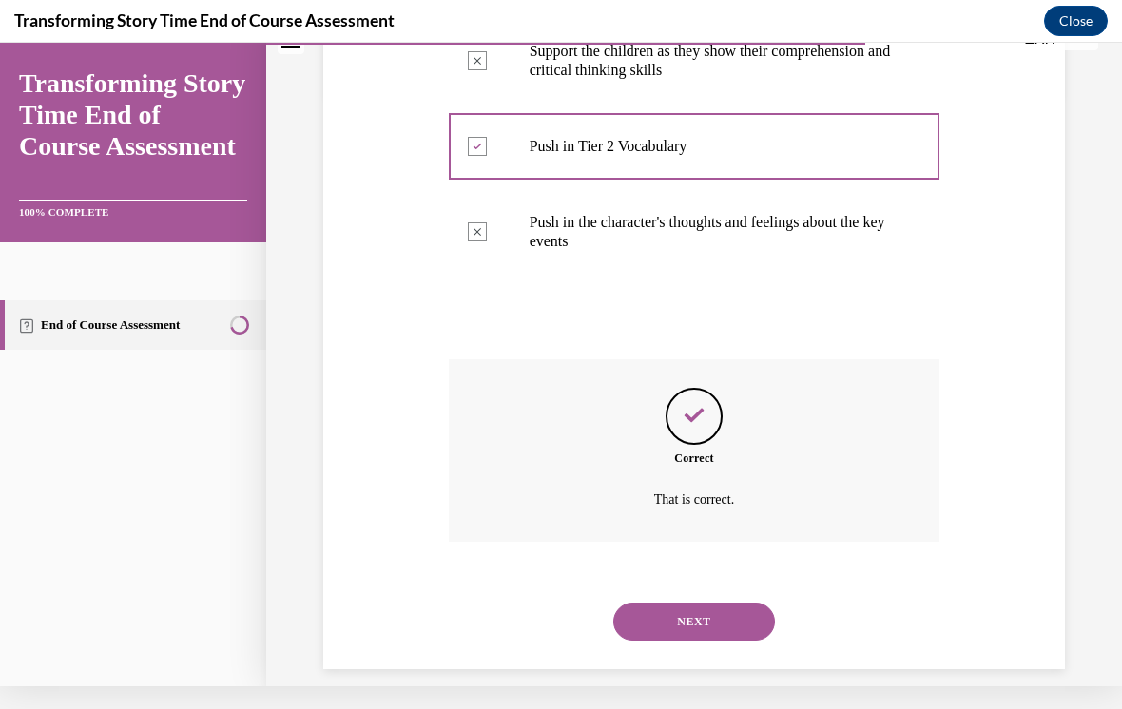
scroll to position [588, 0]
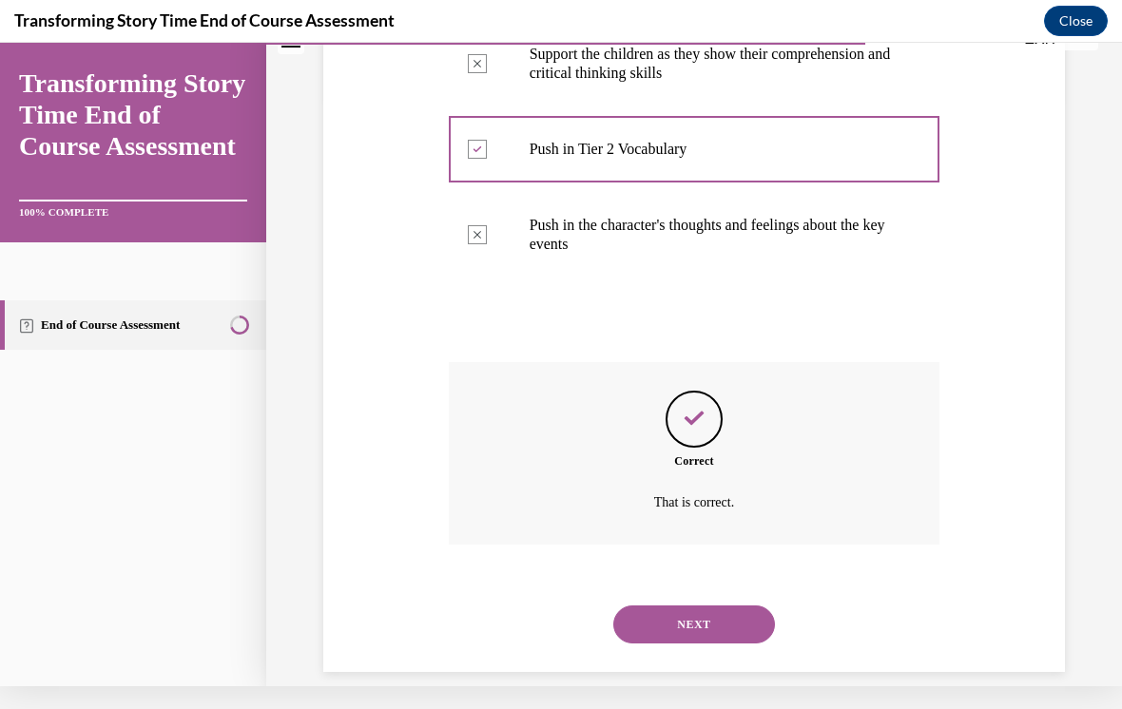
click at [714, 606] on button "NEXT" at bounding box center [694, 625] width 162 height 38
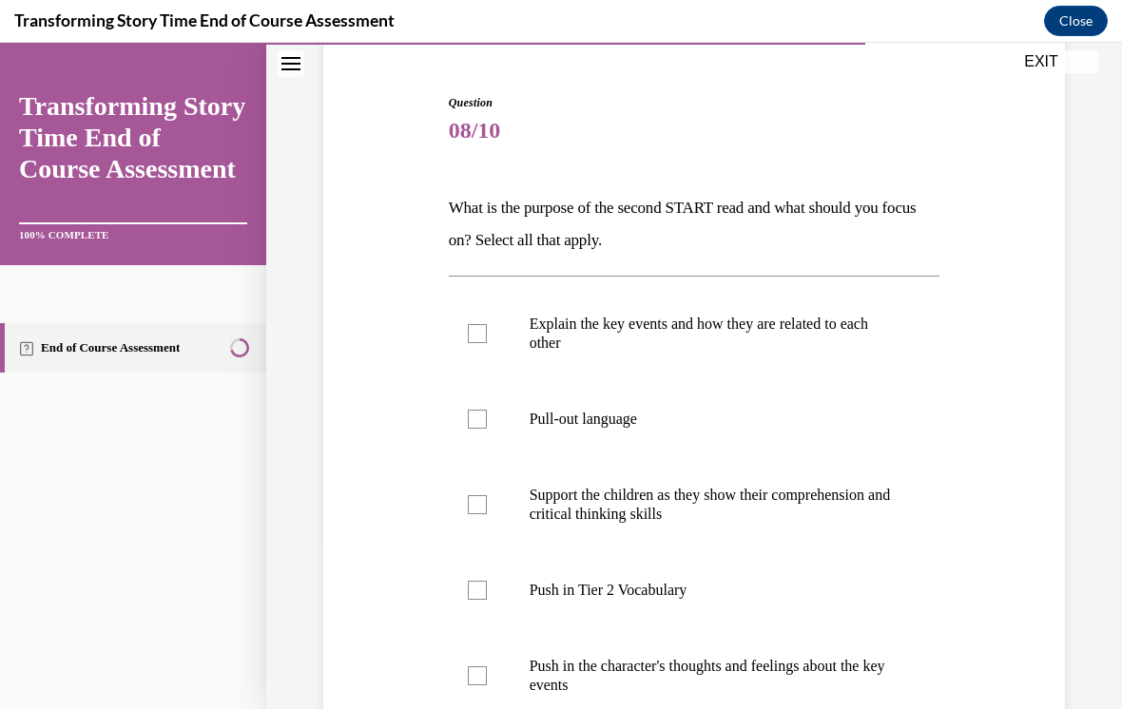
scroll to position [170, 0]
click at [475, 577] on label "Push in Tier 2 Vocabulary" at bounding box center [694, 590] width 491 height 76
click at [475, 581] on input "Push in Tier 2 Vocabulary" at bounding box center [477, 590] width 19 height 19
checkbox input "true"
click at [484, 660] on label "Push in the character's thoughts and feelings about the key events" at bounding box center [694, 675] width 491 height 95
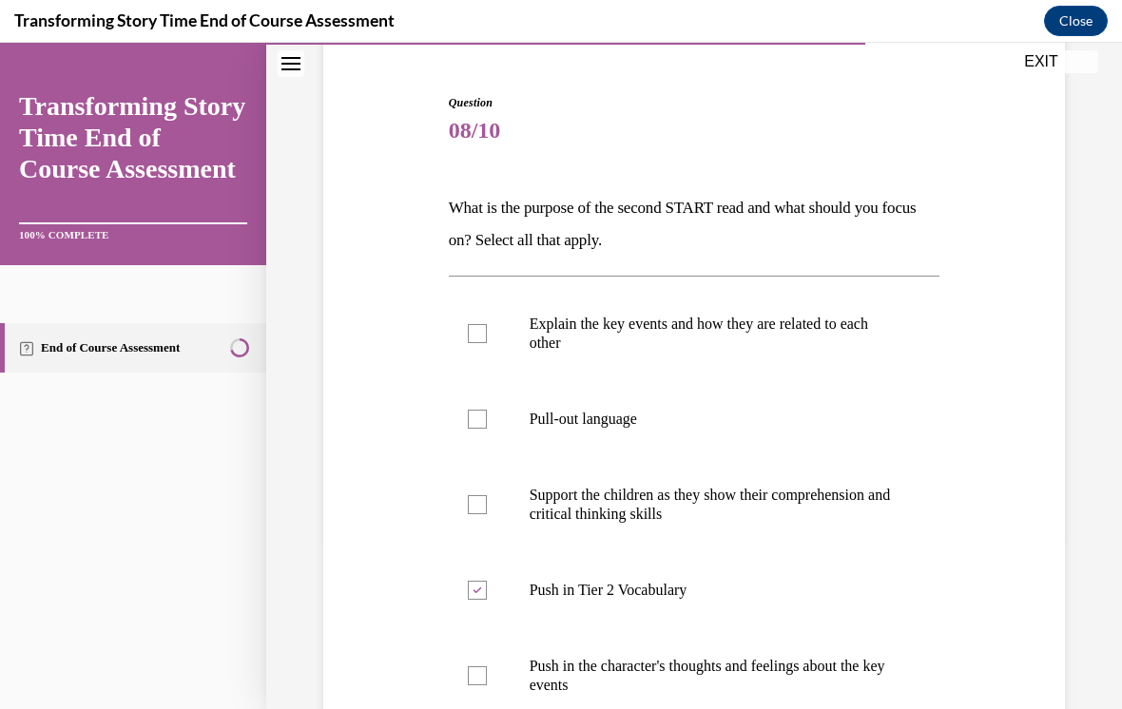
click at [484, 666] on input "Push in the character's thoughts and feelings about the key events" at bounding box center [477, 675] width 19 height 19
checkbox input "true"
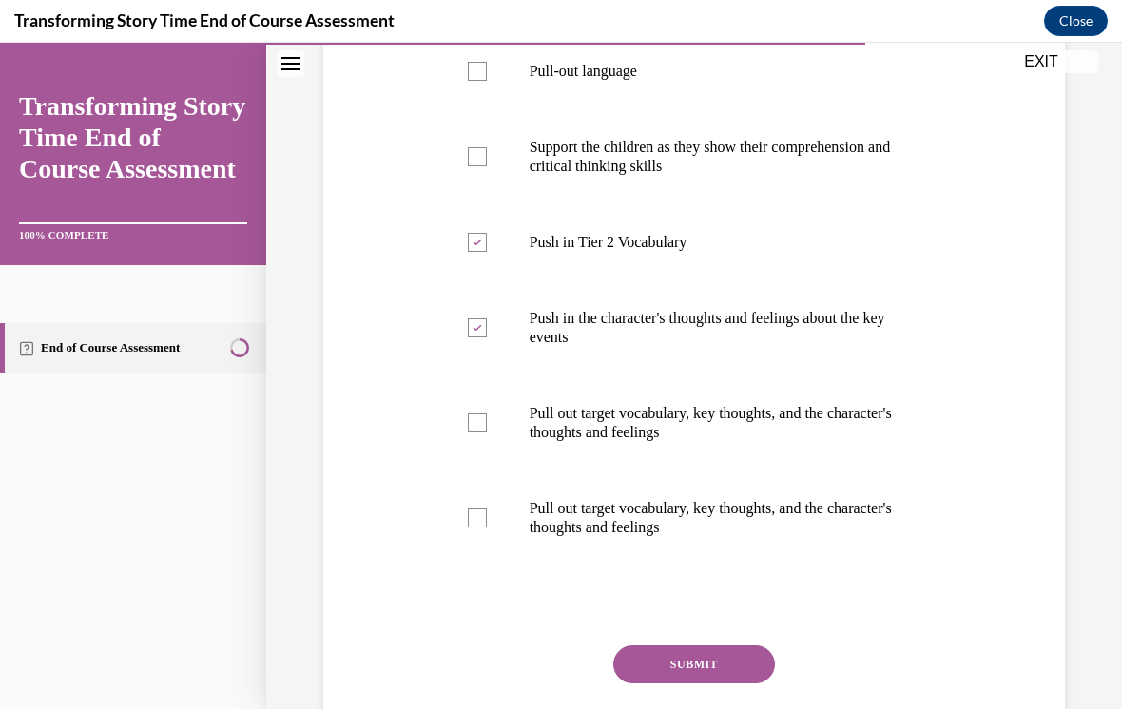
scroll to position [524, 0]
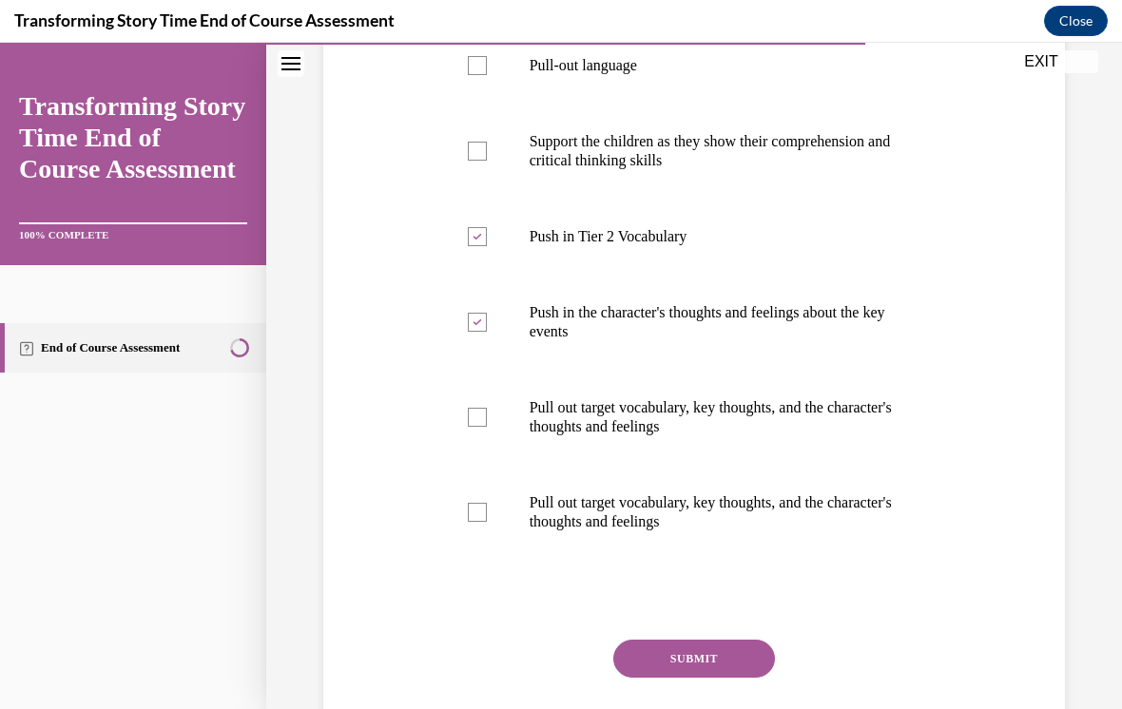
click at [666, 657] on button "SUBMIT" at bounding box center [694, 659] width 162 height 38
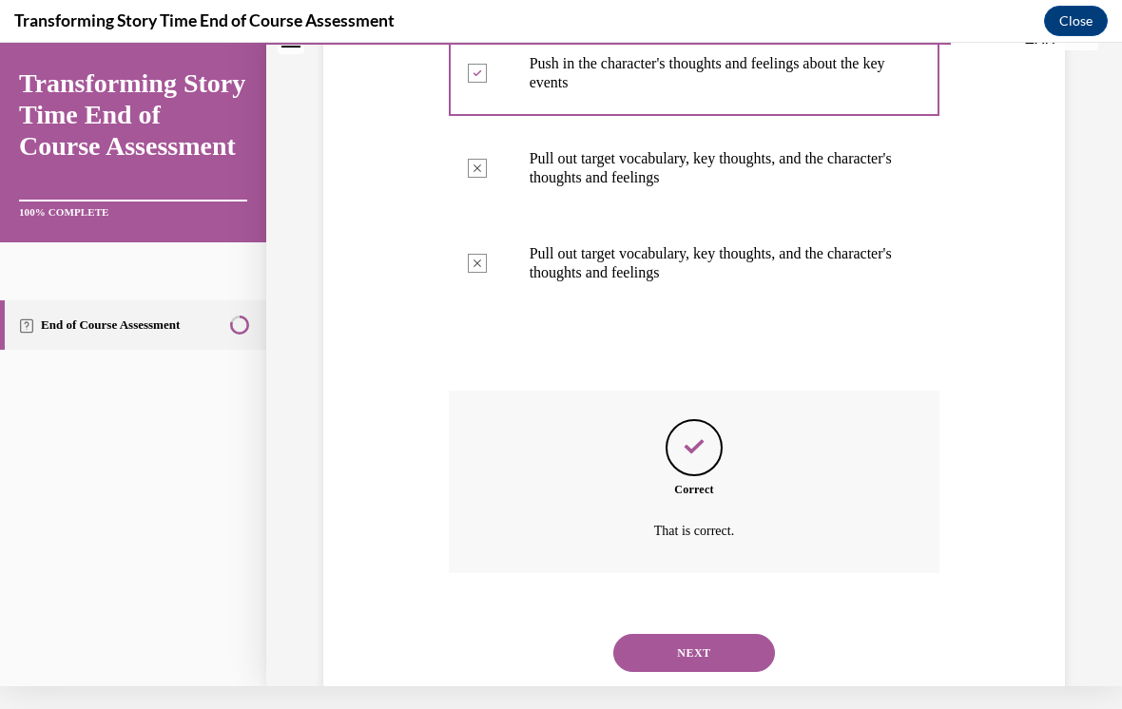
scroll to position [779, 0]
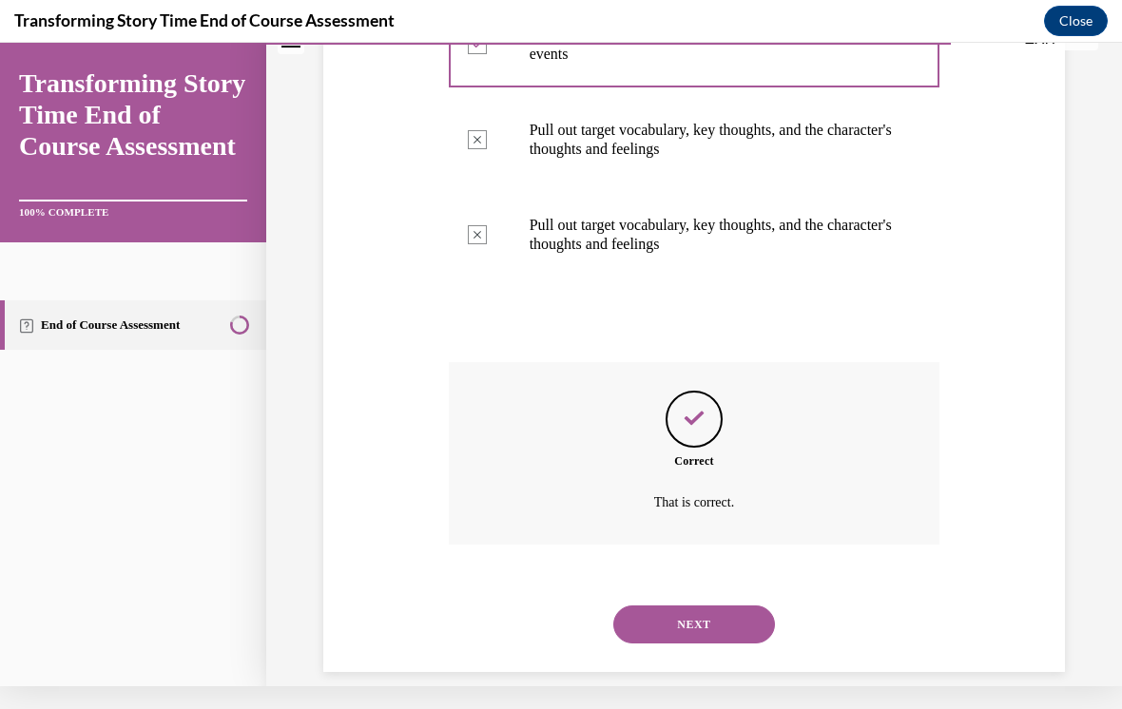
click at [681, 606] on button "NEXT" at bounding box center [694, 625] width 162 height 38
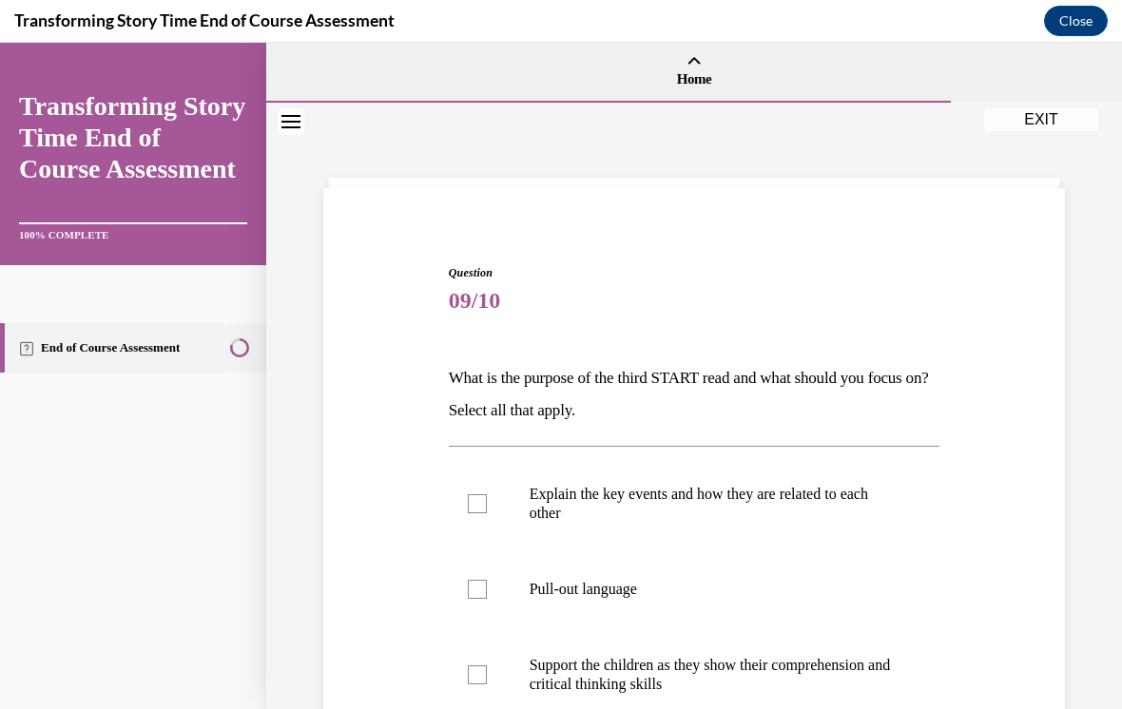
scroll to position [86, 0]
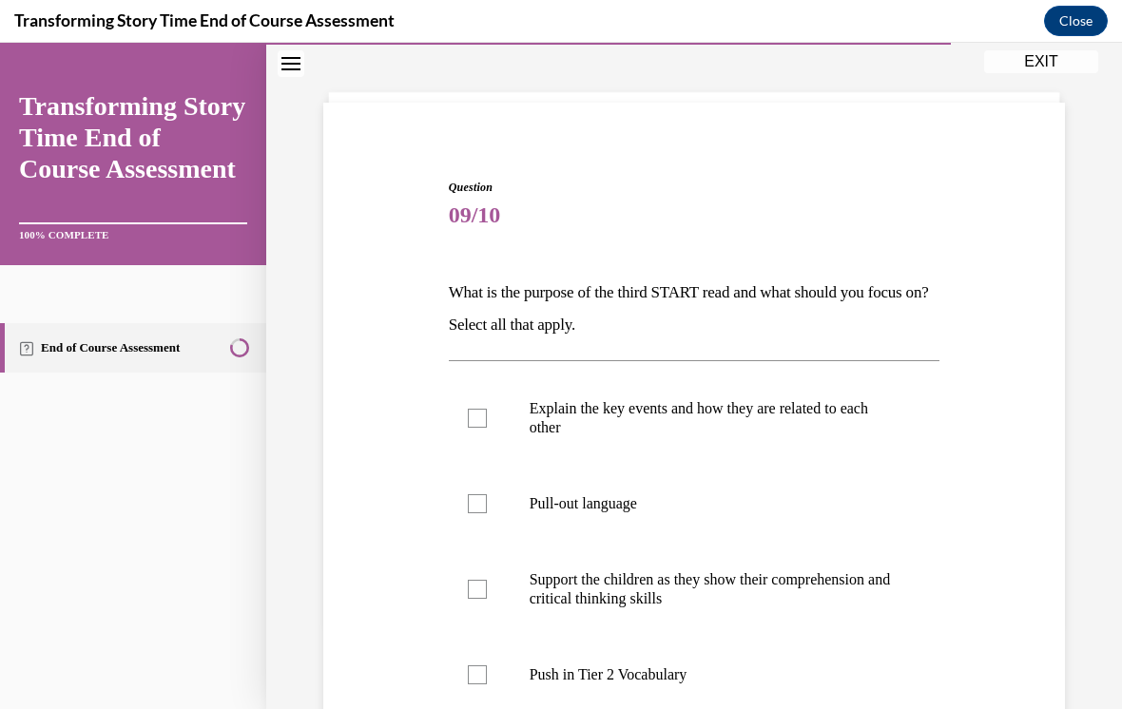
click at [477, 502] on div at bounding box center [477, 503] width 19 height 19
click at [477, 502] on input "Pull-out language" at bounding box center [477, 503] width 19 height 19
checkbox input "true"
click at [482, 583] on div at bounding box center [477, 589] width 19 height 19
click at [482, 583] on input "Support the children as they show their comprehension and critical thinking ski…" at bounding box center [477, 589] width 19 height 19
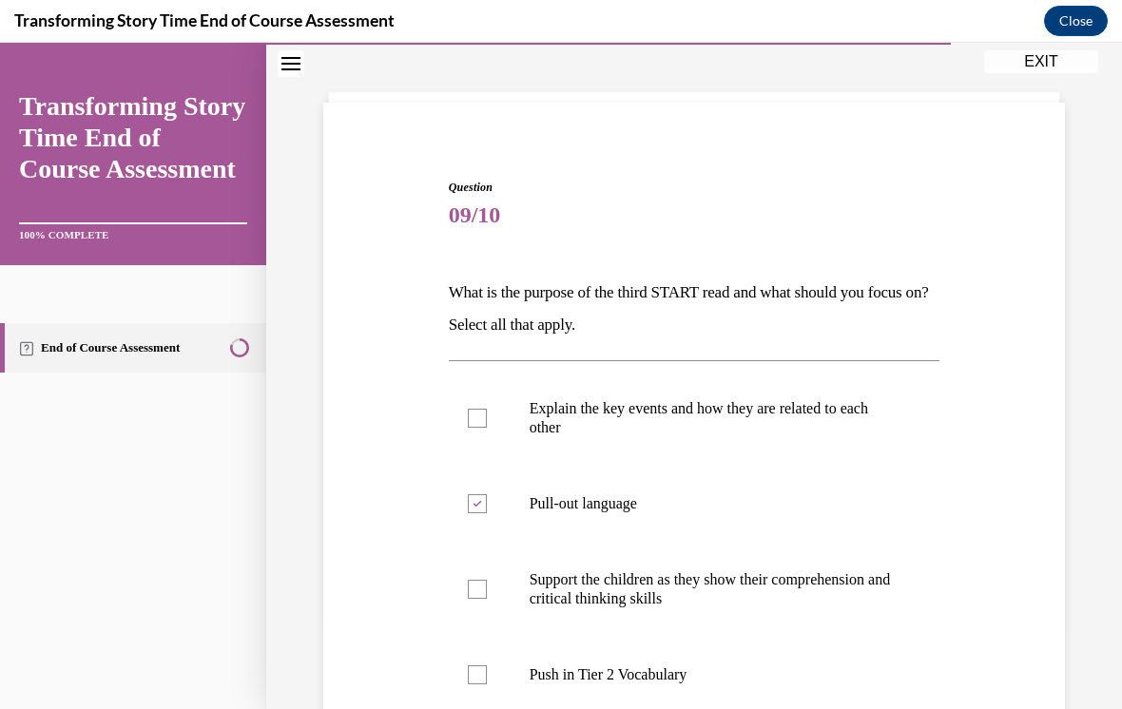
checkbox input "true"
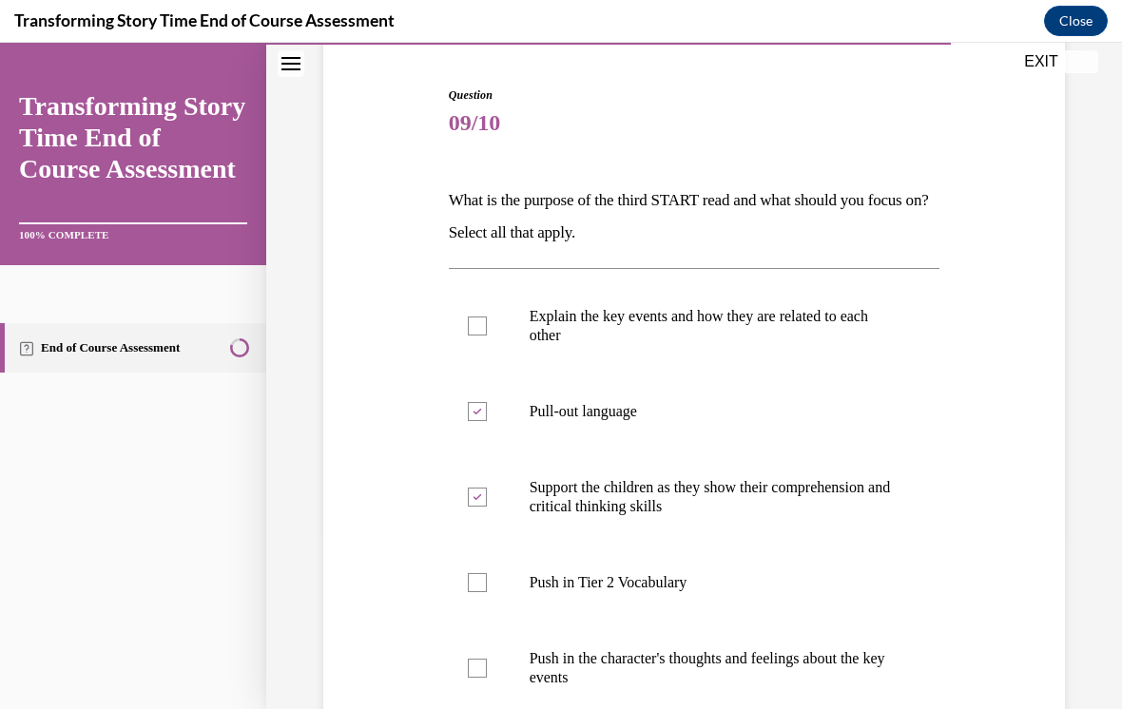
scroll to position [178, 0]
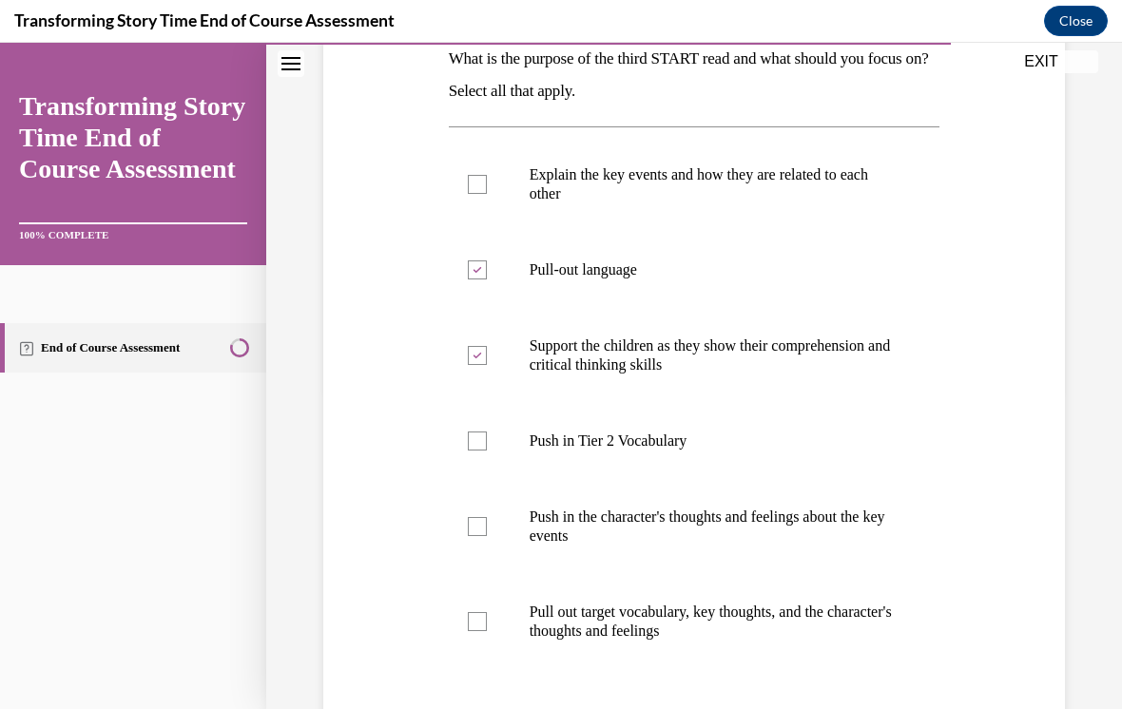
click at [467, 624] on label "Pull out target vocabulary, key thoughts, and the character's thoughts and feel…" at bounding box center [694, 621] width 491 height 95
click at [468, 624] on input "Pull out target vocabulary, key thoughts, and the character's thoughts and feel…" at bounding box center [477, 621] width 19 height 19
checkbox input "true"
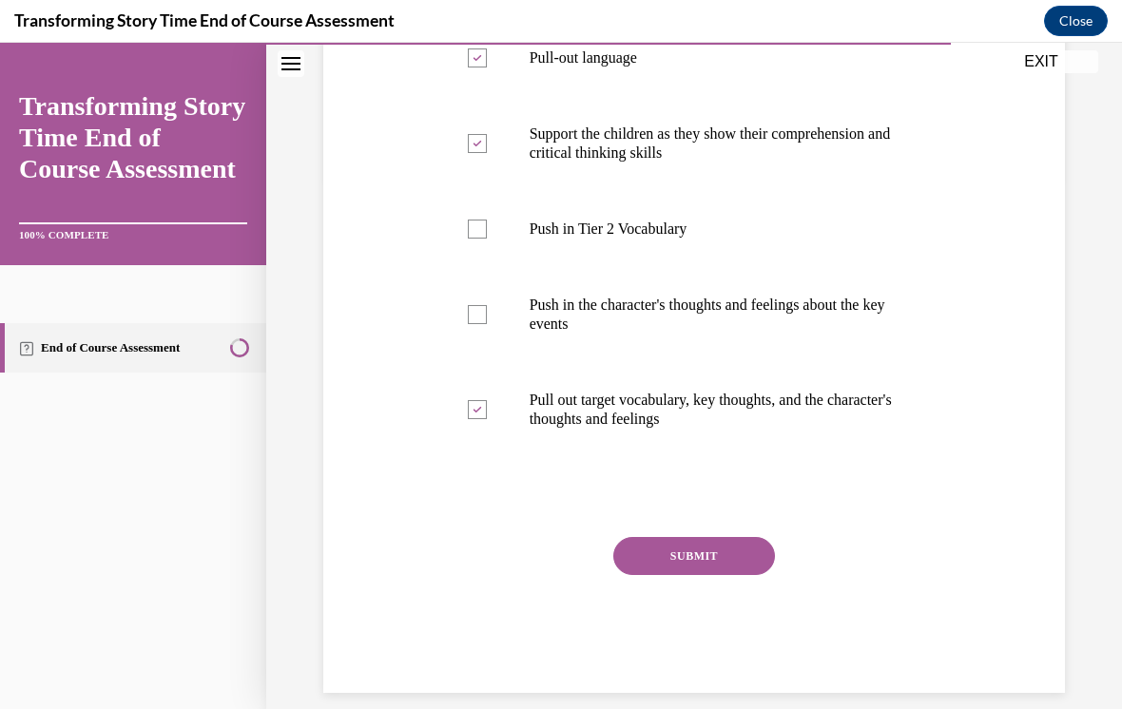
click at [661, 559] on button "SUBMIT" at bounding box center [694, 556] width 162 height 38
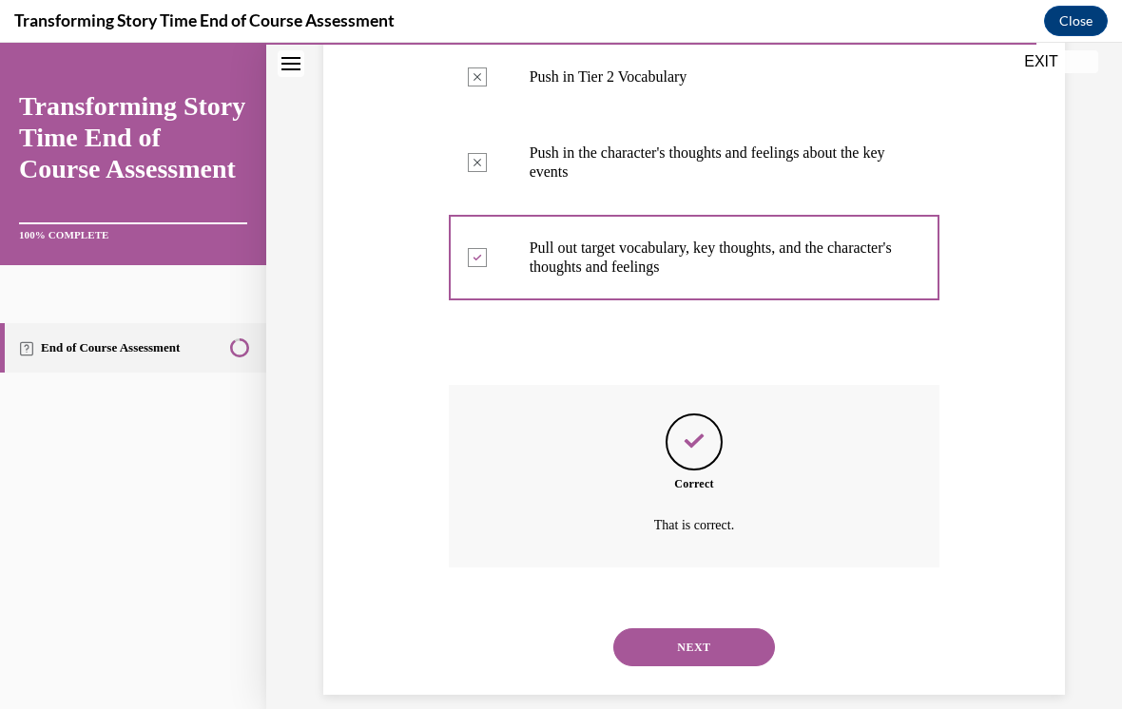
click at [734, 628] on button "NEXT" at bounding box center [694, 647] width 162 height 38
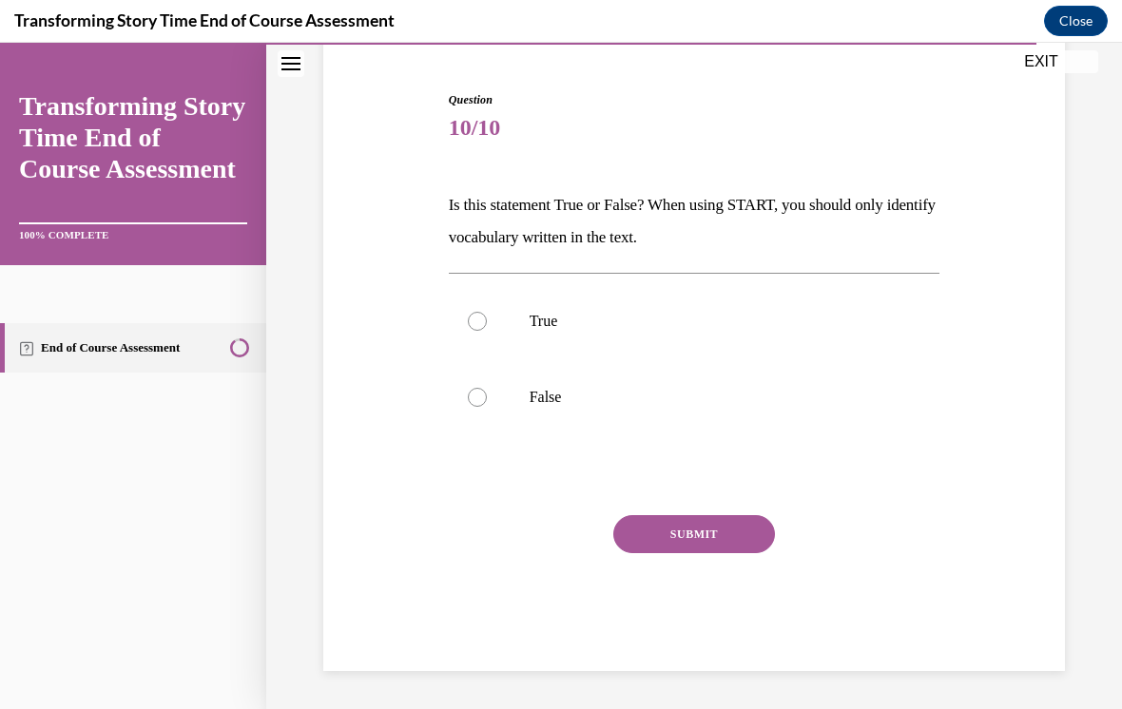
scroll to position [150, 0]
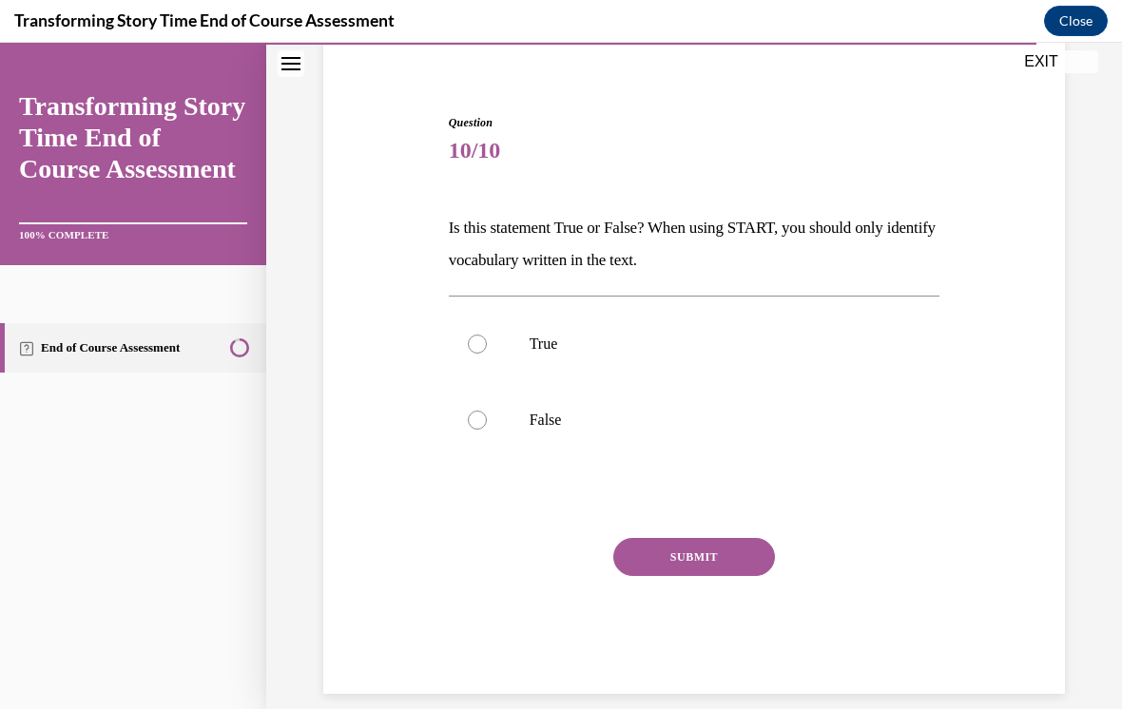
click at [480, 417] on div at bounding box center [477, 420] width 19 height 19
click at [480, 417] on input "False" at bounding box center [477, 420] width 19 height 19
radio input "true"
click at [661, 556] on button "SUBMIT" at bounding box center [694, 557] width 162 height 38
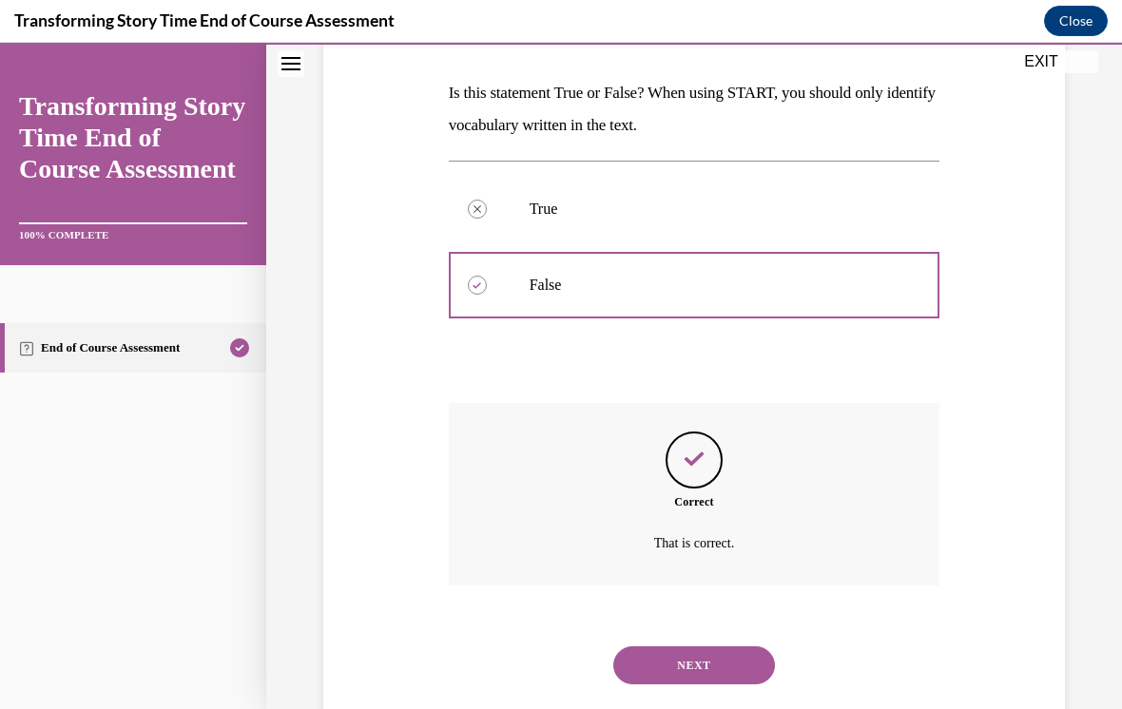
scroll to position [303, 0]
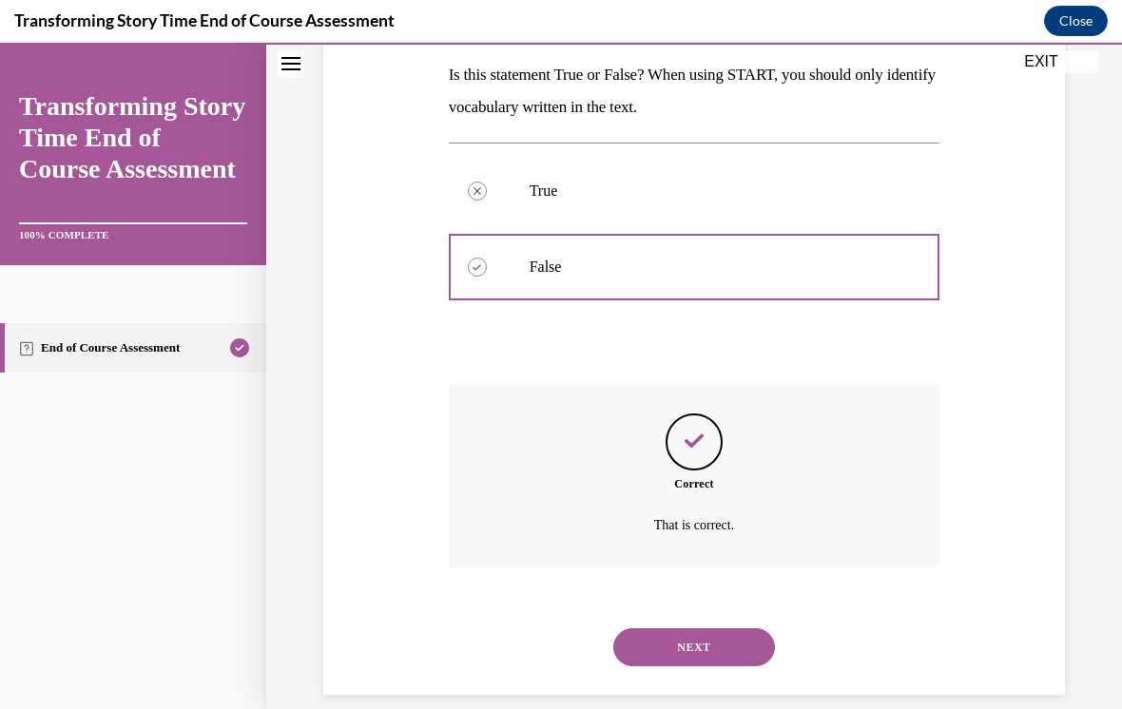
click at [677, 628] on button "NEXT" at bounding box center [694, 647] width 162 height 38
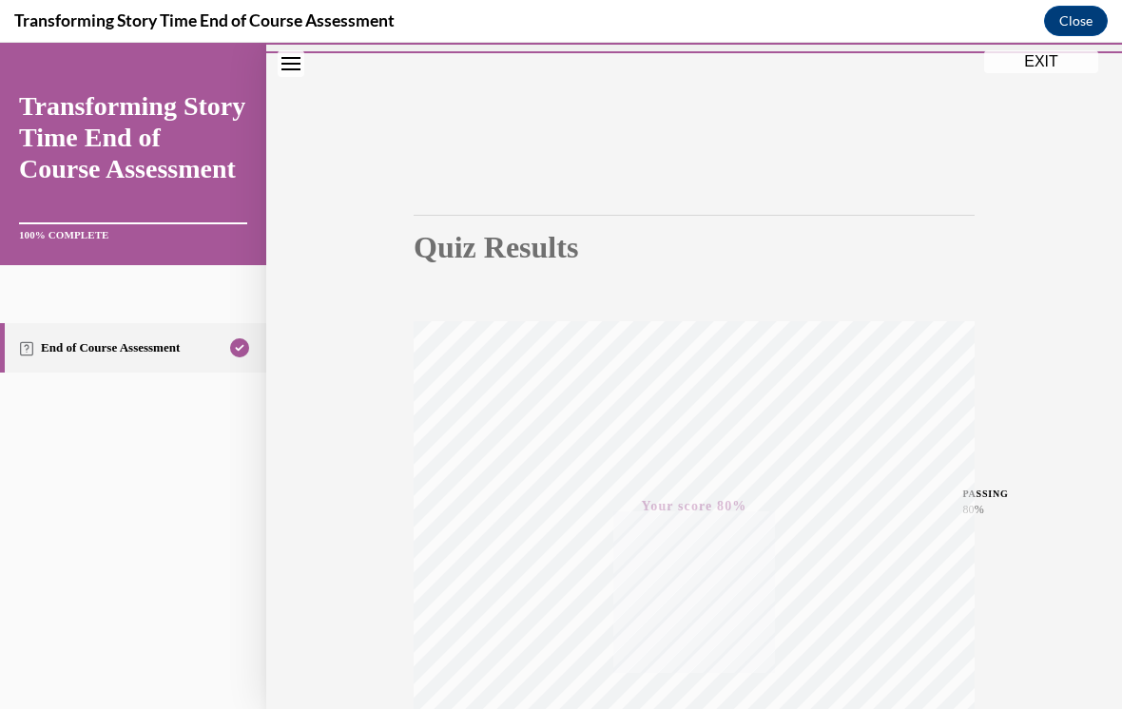
scroll to position [92, 0]
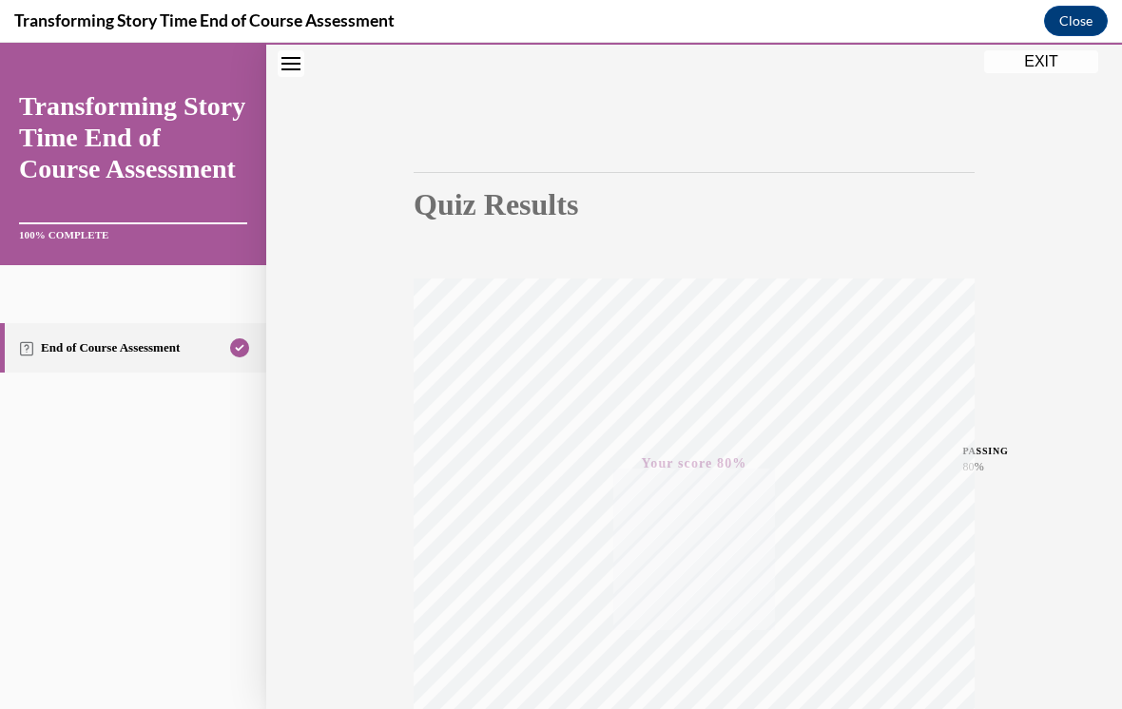
click at [1049, 78] on div "Quiz Results PASSING 80% Your score 80% Passed PASSING 80% Your score Your scor…" at bounding box center [694, 467] width 856 height 915
click at [1034, 79] on div "Quiz Results PASSING 80% Your score 80% Passed PASSING 80% Your score Your scor…" at bounding box center [694, 467] width 856 height 915
click at [1047, 73] on div "Quiz Results PASSING 80% Your score 80% Passed PASSING 80% Your score Your scor…" at bounding box center [694, 467] width 856 height 915
click at [1038, 68] on button "EXIT" at bounding box center [1041, 61] width 114 height 23
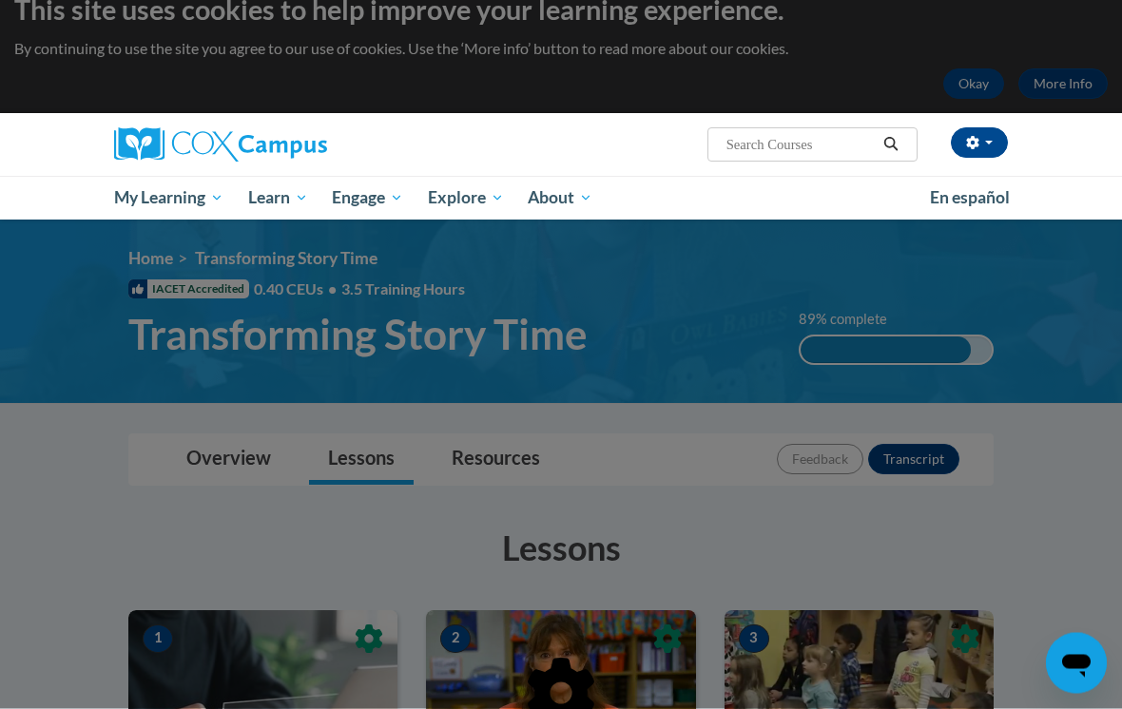
scroll to position [0, 0]
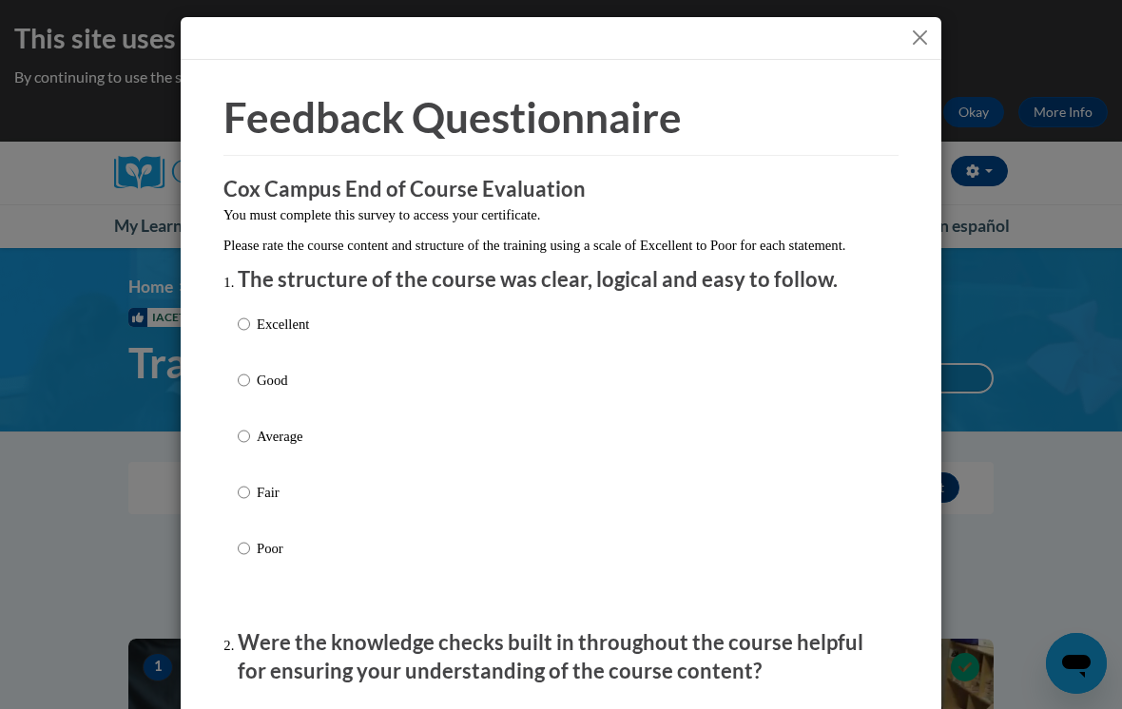
click at [915, 35] on button "Close" at bounding box center [920, 38] width 24 height 24
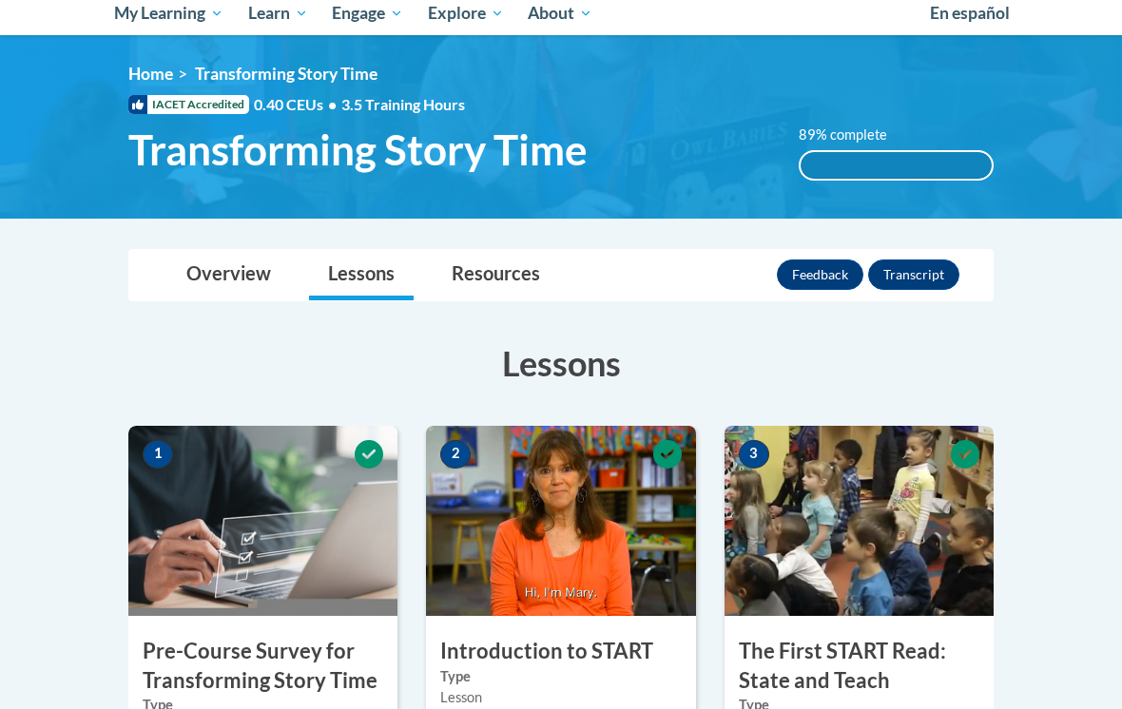
scroll to position [222, 0]
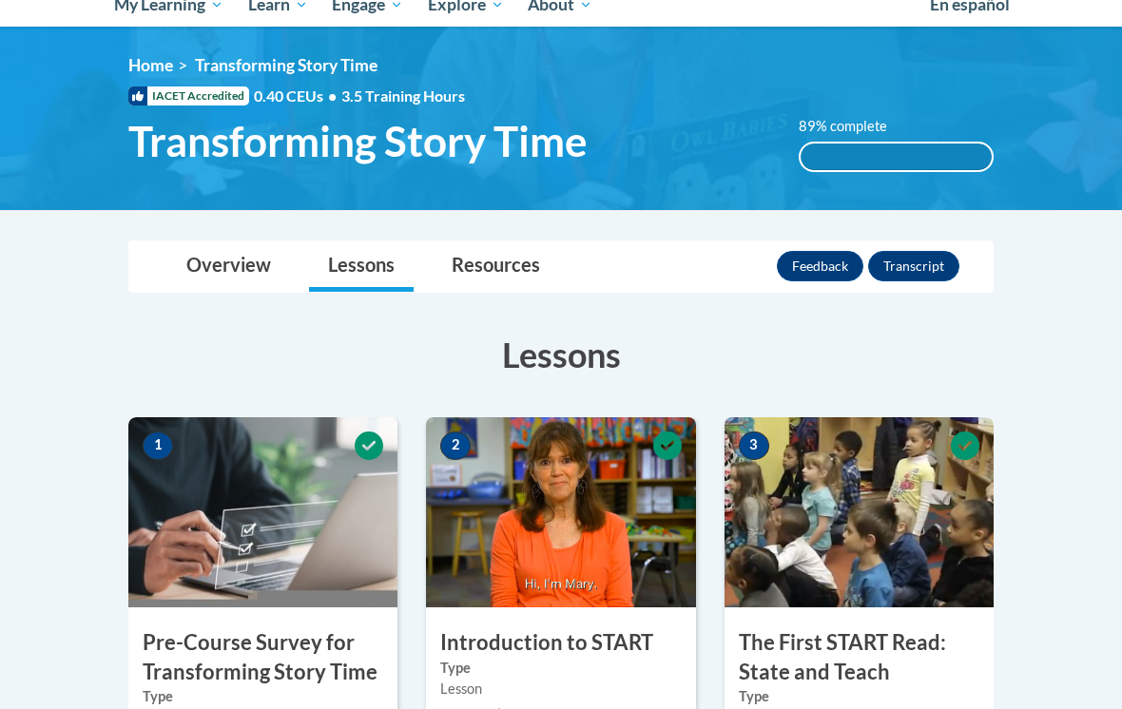
click at [914, 268] on button "Transcript" at bounding box center [913, 266] width 91 height 30
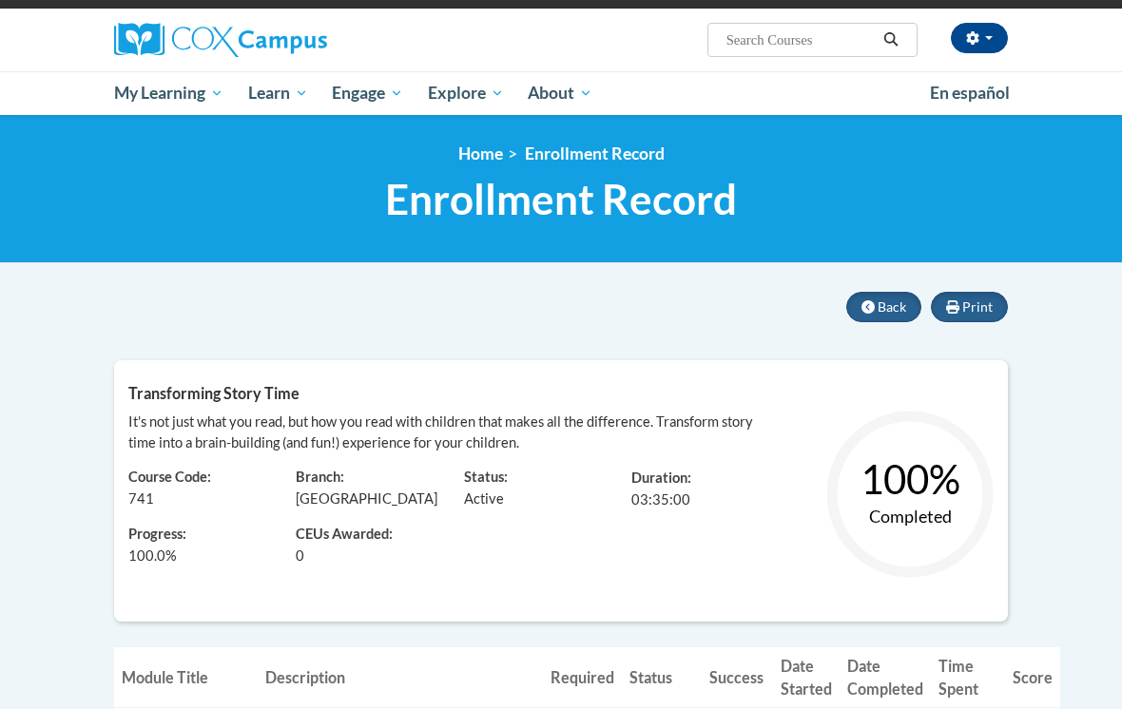
scroll to position [133, 0]
click at [0, 0] on span "Certificates" at bounding box center [0, 0] width 0 height 0
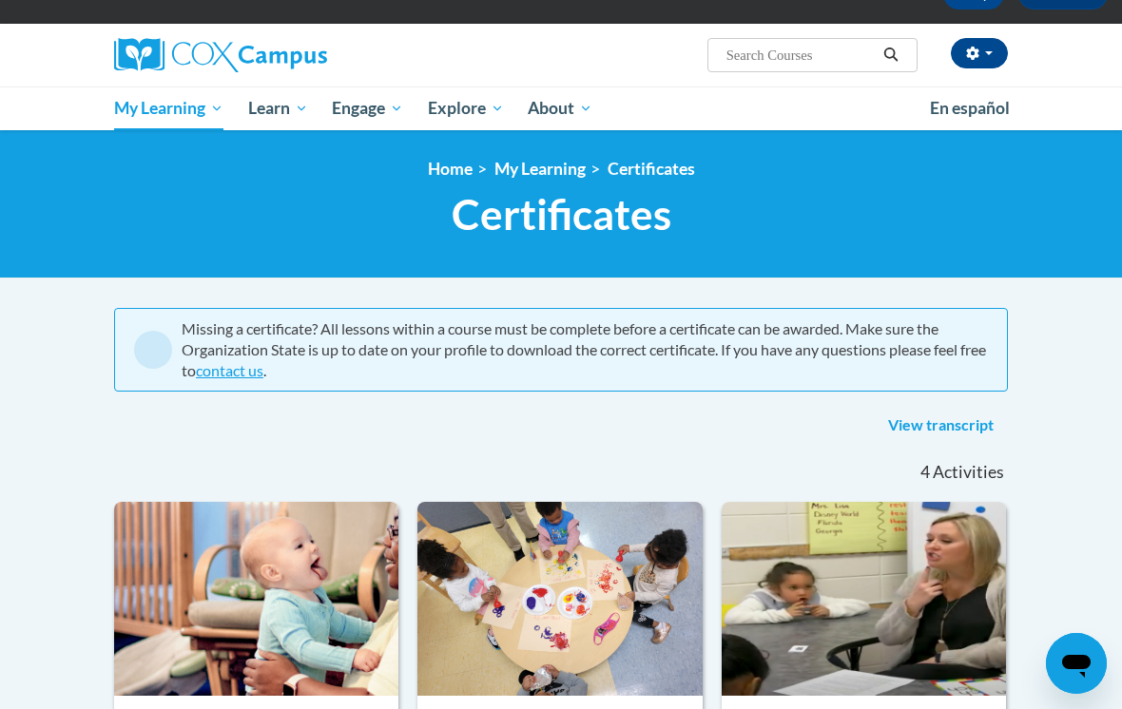
scroll to position [117, 0]
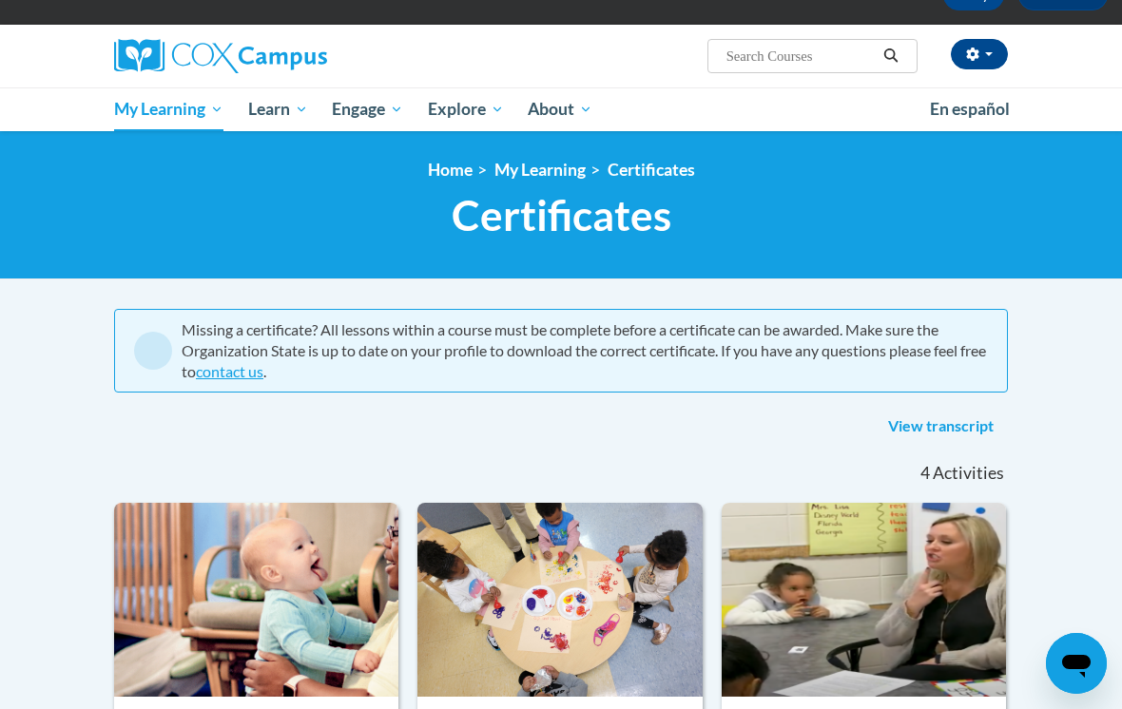
click at [910, 420] on link "View transcript" at bounding box center [941, 427] width 134 height 30
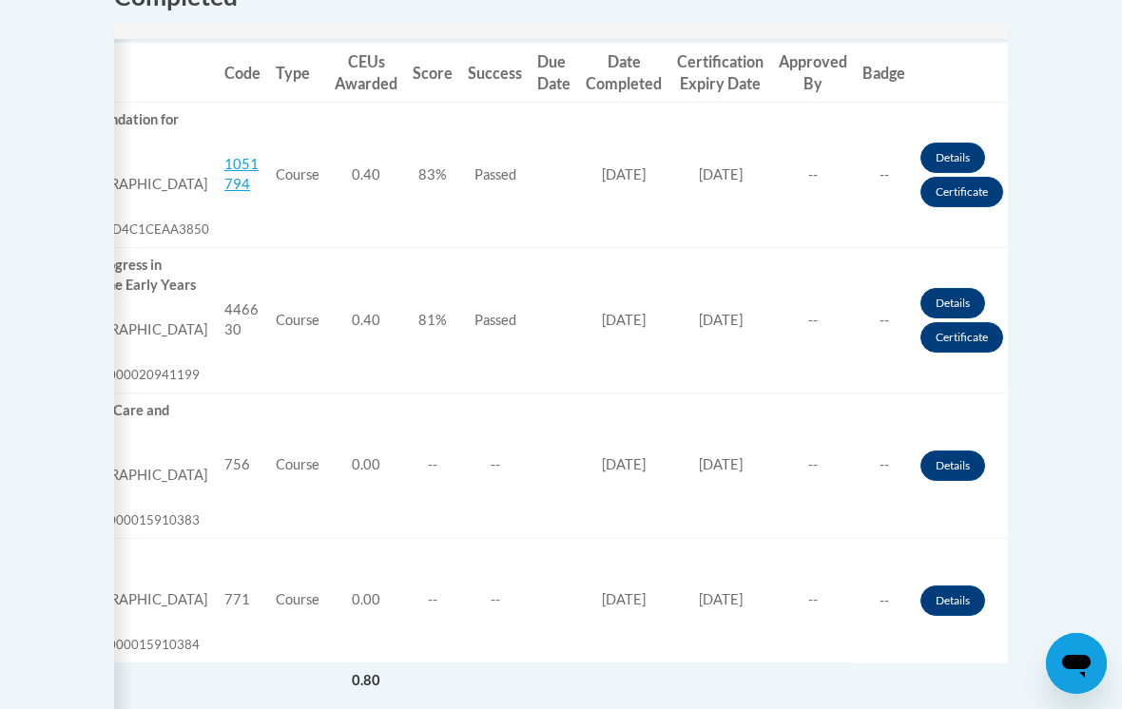
click at [962, 194] on link "Certificate" at bounding box center [961, 192] width 83 height 30
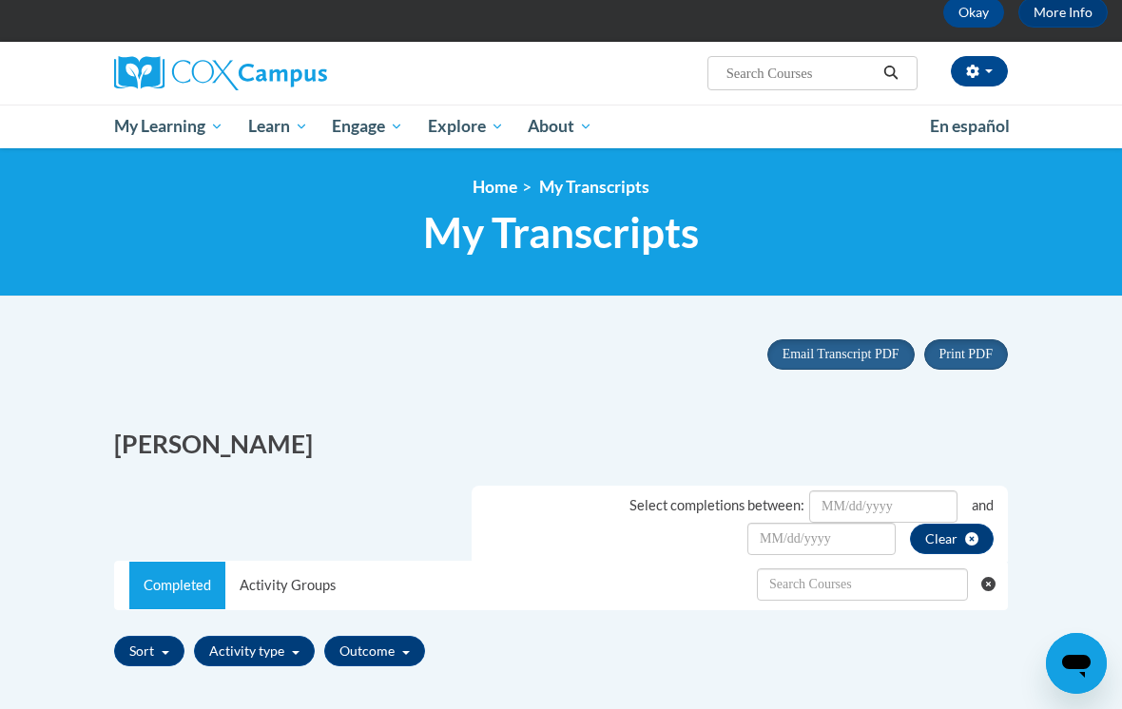
click at [0, 0] on span "My Course Progress" at bounding box center [0, 0] width 0 height 0
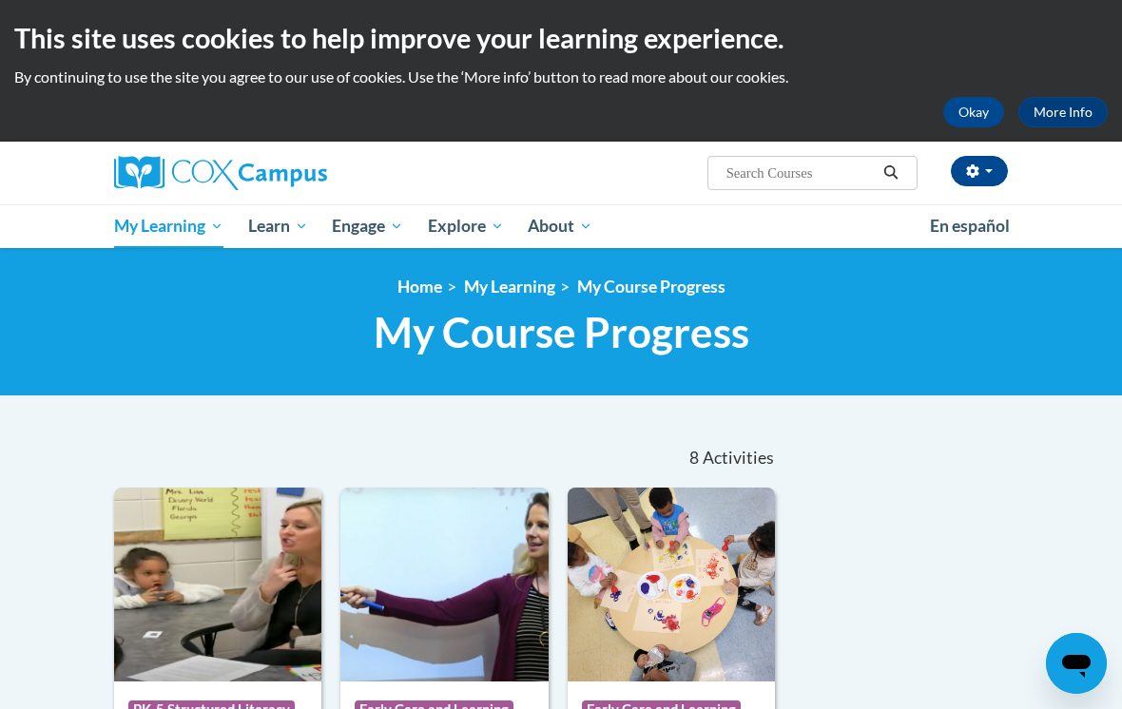
click at [0, 0] on link "Certificates" at bounding box center [0, 0] width 0 height 0
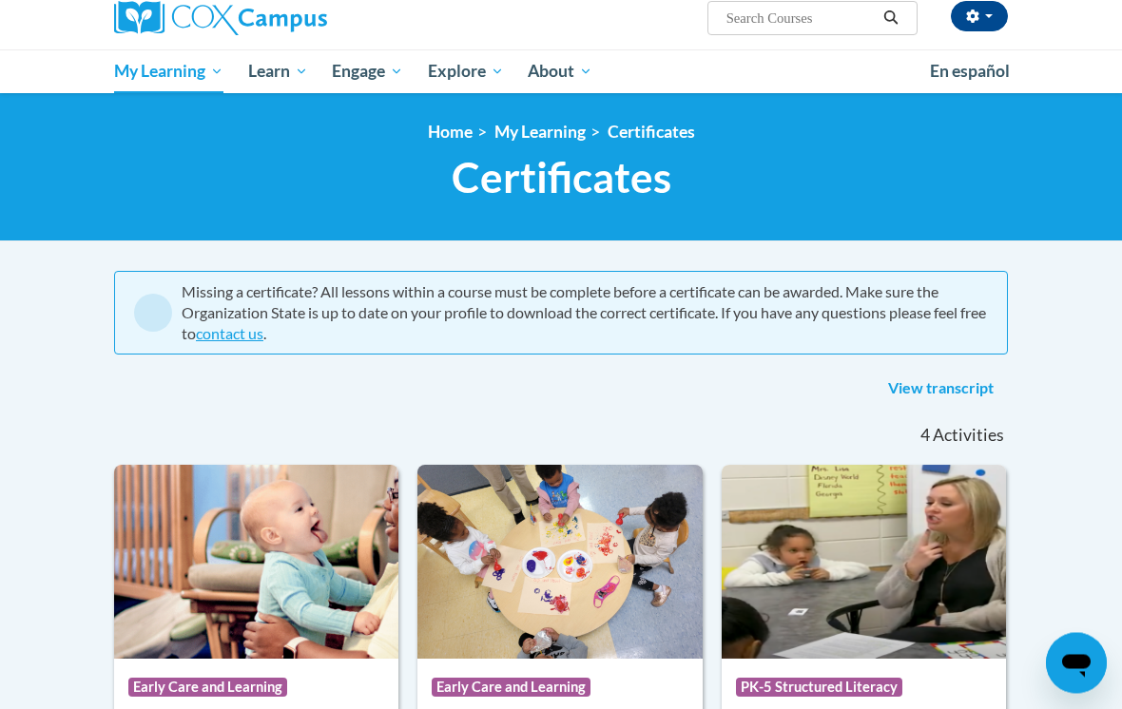
scroll to position [150, 0]
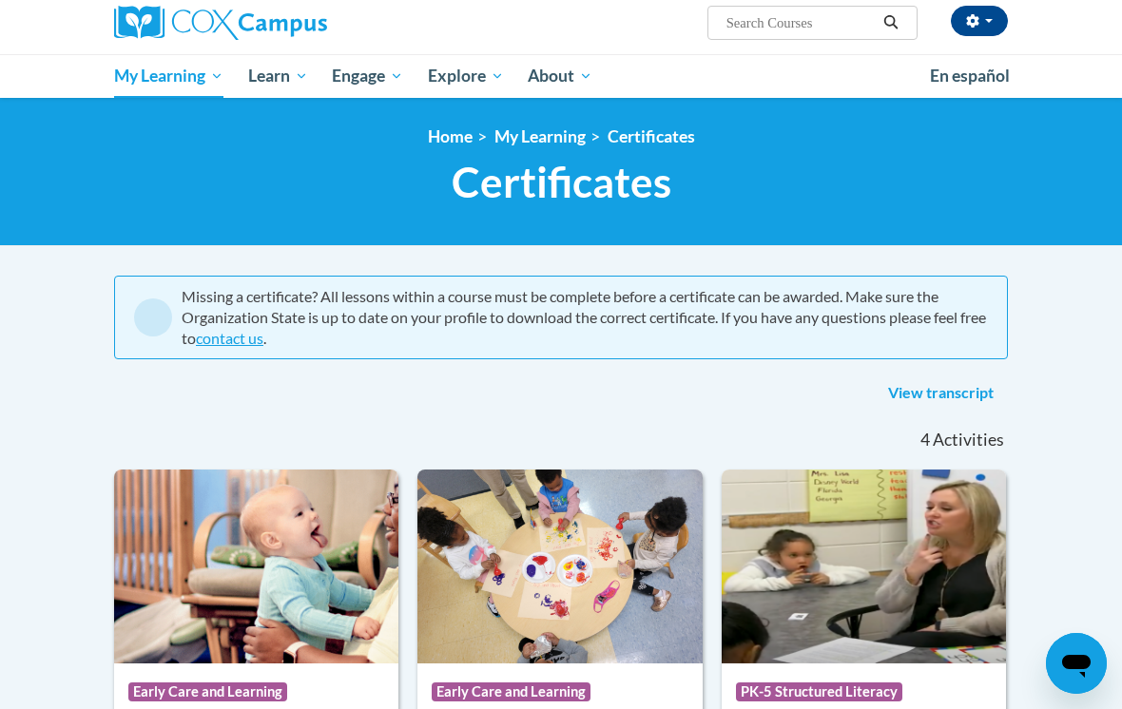
click at [926, 385] on link "View transcript" at bounding box center [941, 393] width 134 height 30
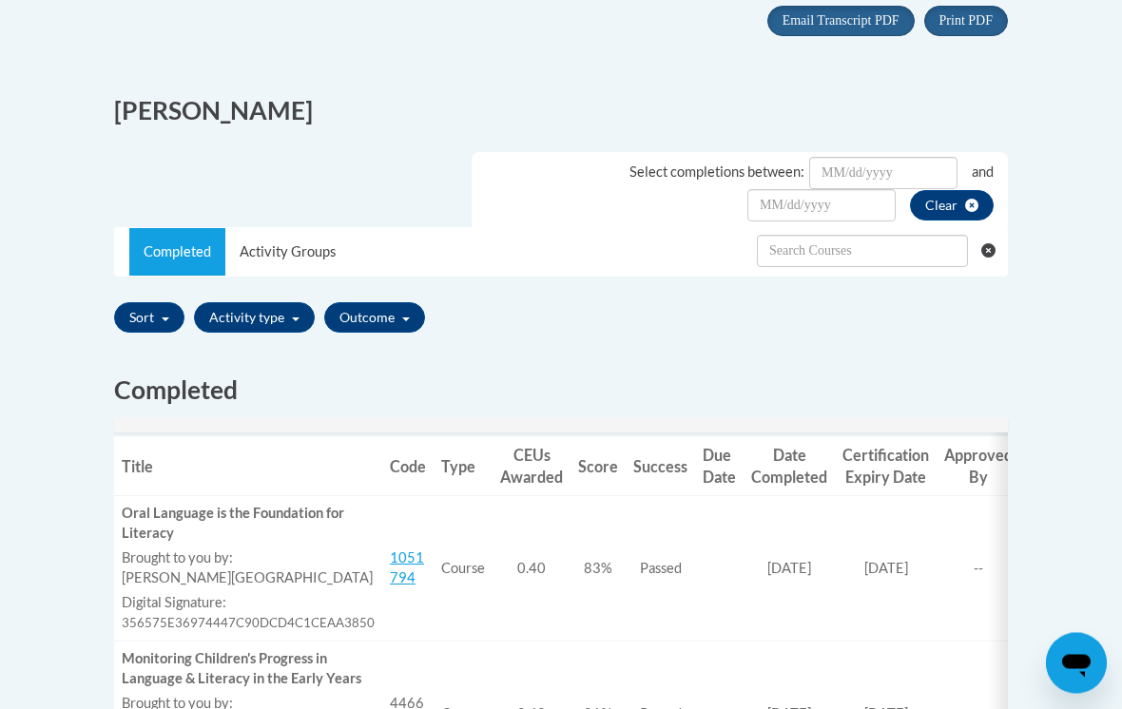
scroll to position [432, 0]
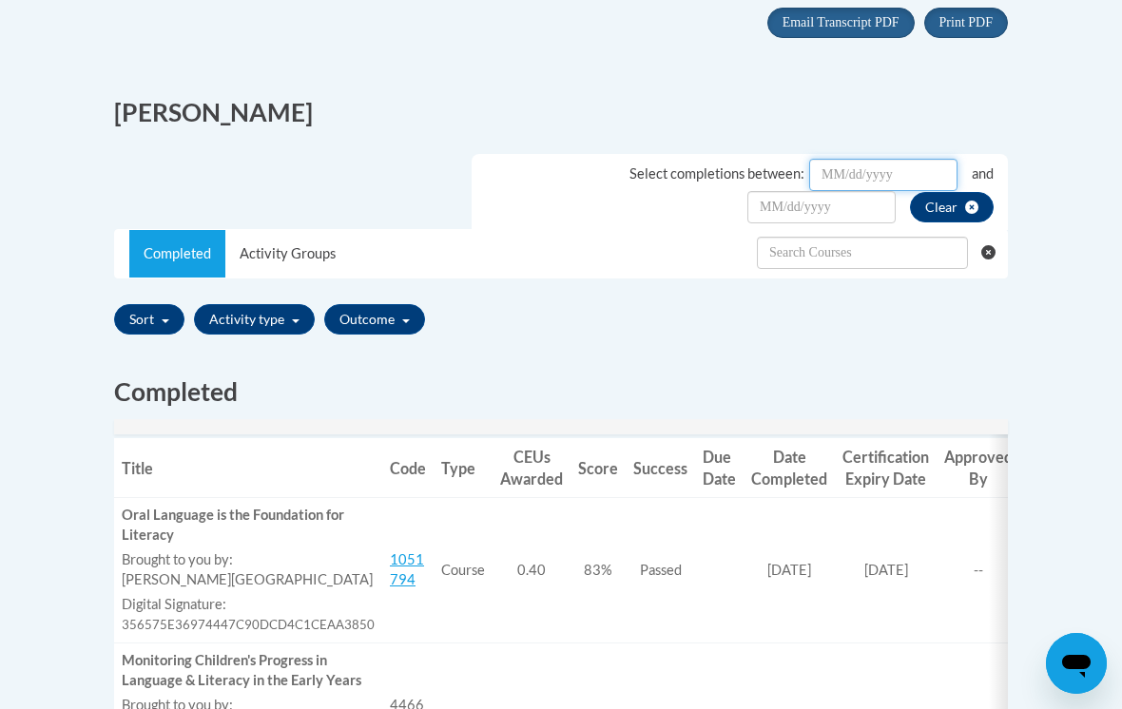
click at [909, 172] on input "Date Input" at bounding box center [883, 175] width 148 height 32
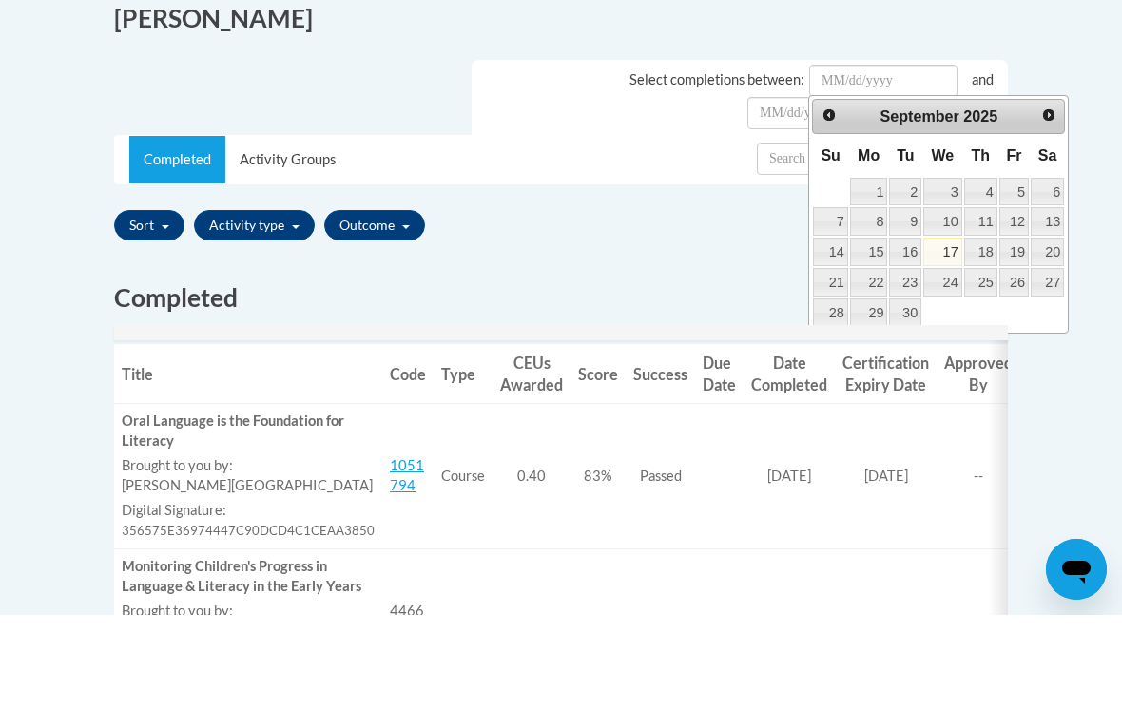
click at [944, 332] on link "17" at bounding box center [942, 346] width 39 height 29
type input "September/17/20252025"
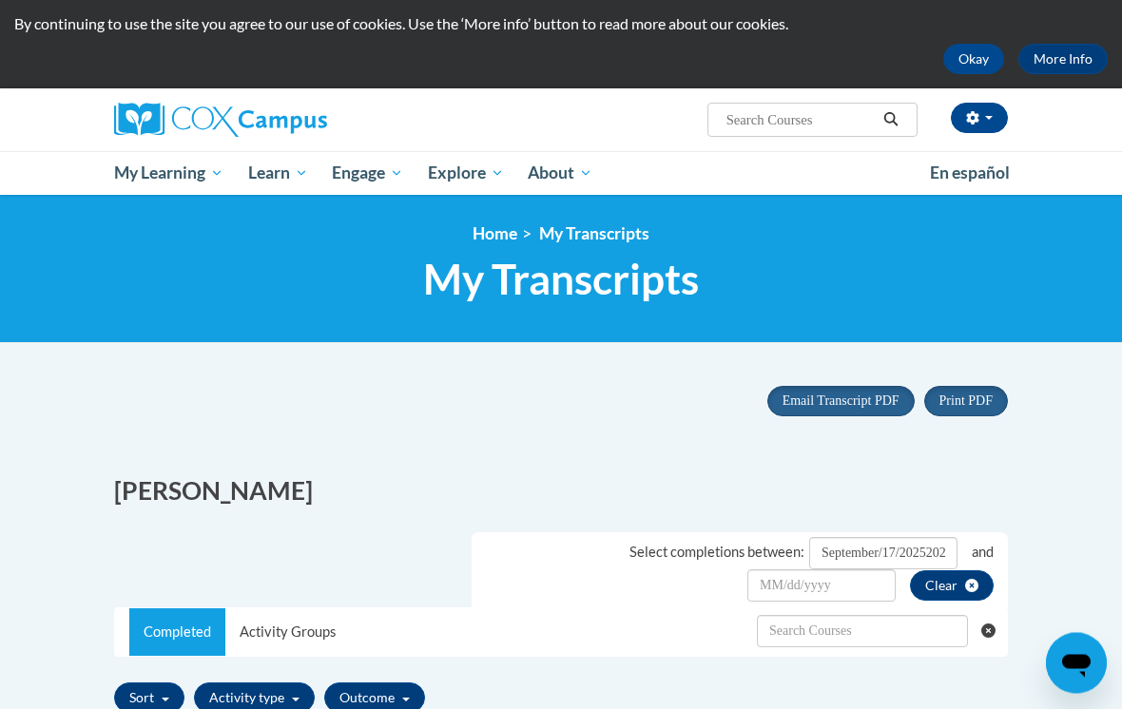
scroll to position [53, 0]
click at [927, 548] on input "September/17/20252025" at bounding box center [883, 553] width 148 height 32
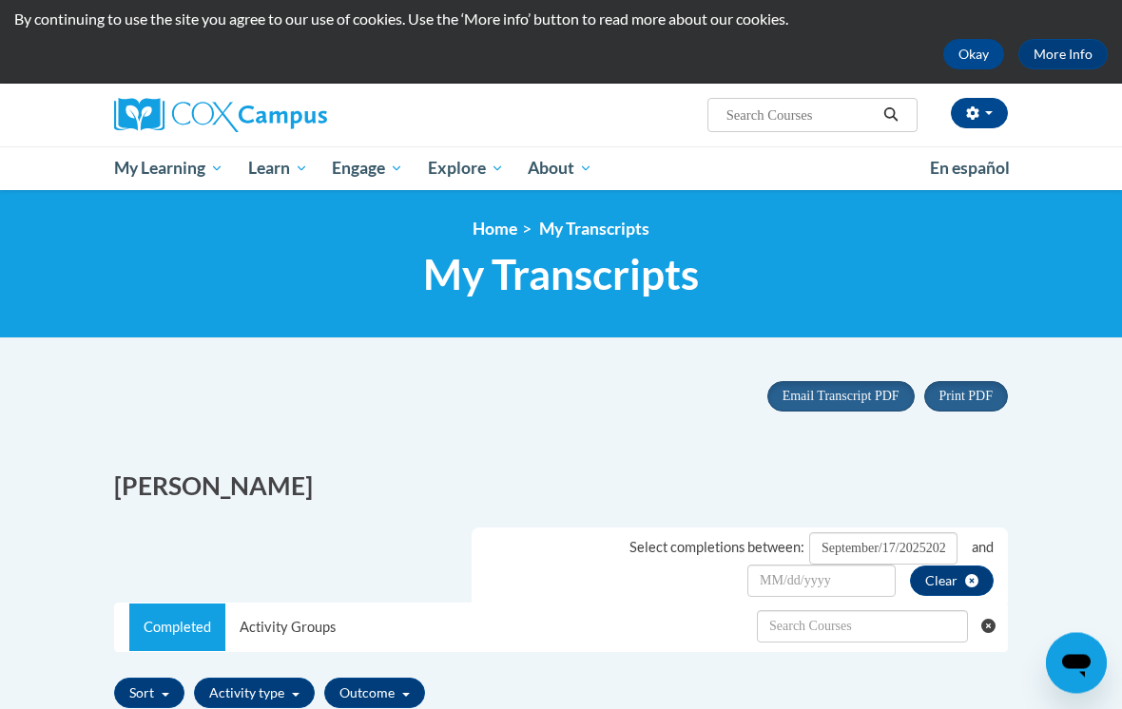
scroll to position [58, 0]
click at [0, 0] on span "My Course Progress" at bounding box center [0, 0] width 0 height 0
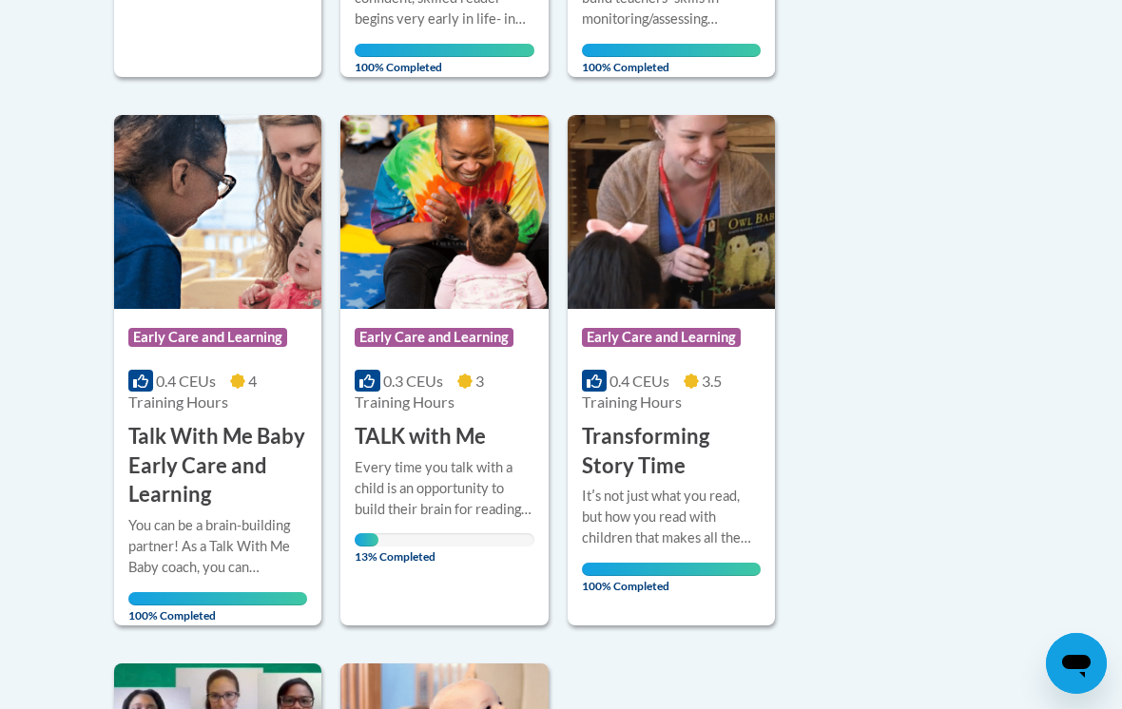
scroll to position [1012, 0]
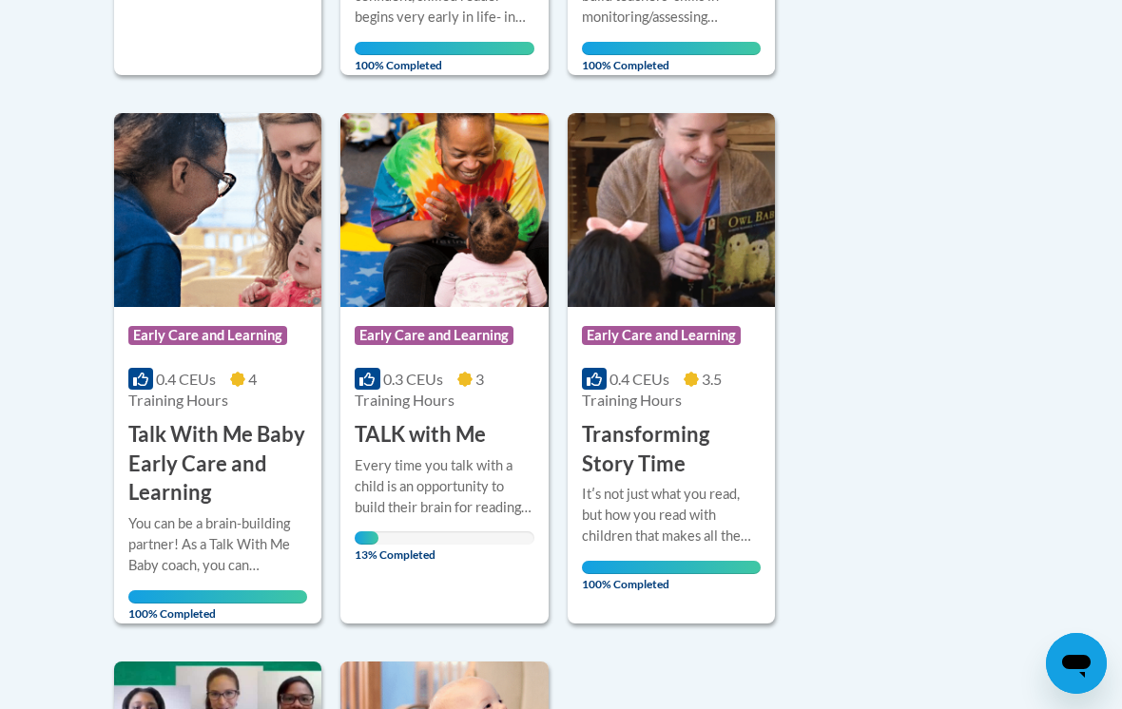
click at [715, 453] on h3 "Transforming Story Time" at bounding box center [671, 449] width 179 height 59
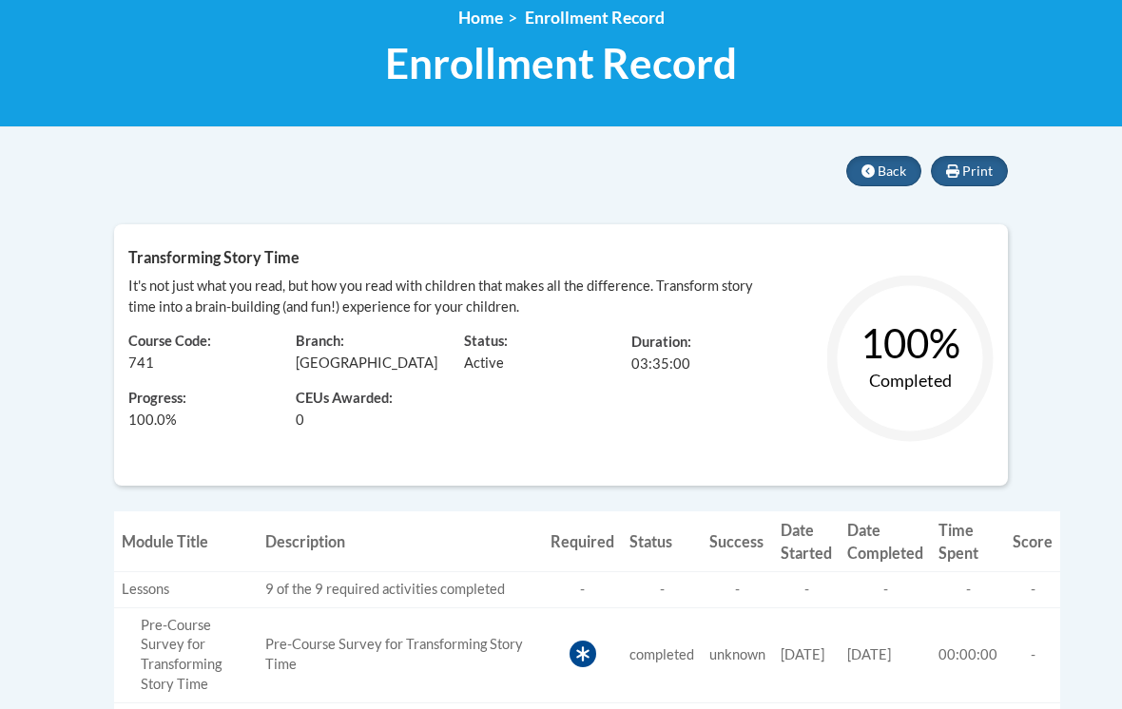
scroll to position [256, 0]
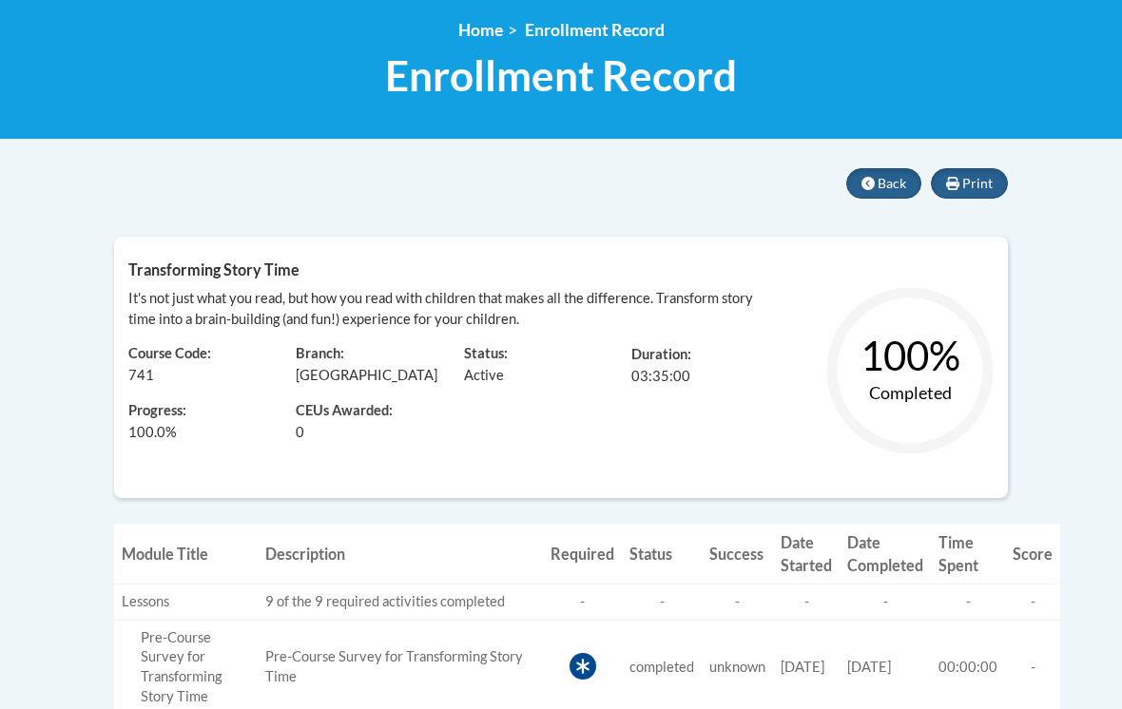
click at [879, 197] on button "Back" at bounding box center [883, 184] width 75 height 30
